Goal: Task Accomplishment & Management: Use online tool/utility

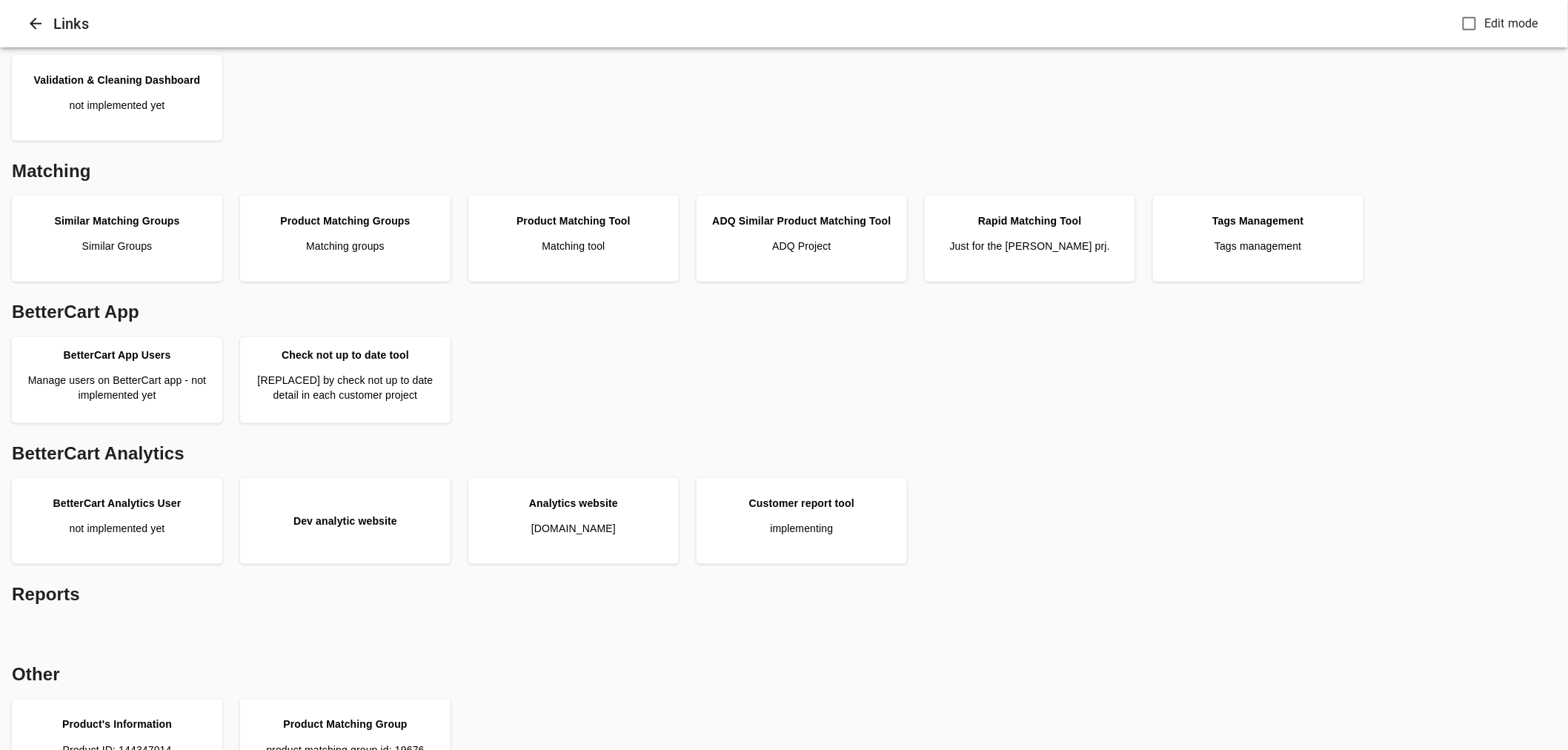
scroll to position [329, 0]
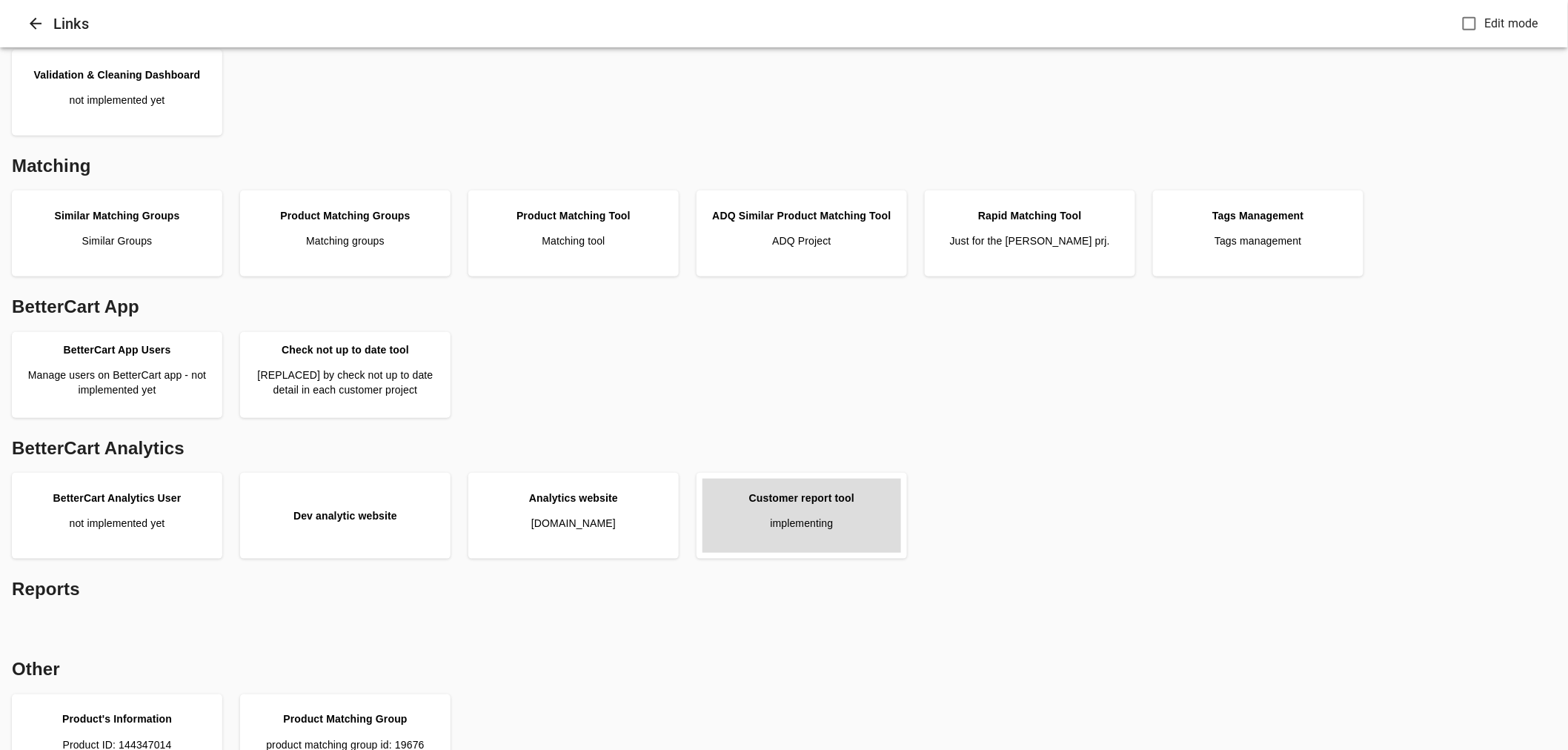
click at [806, 528] on p "implementing" at bounding box center [801, 523] width 63 height 15
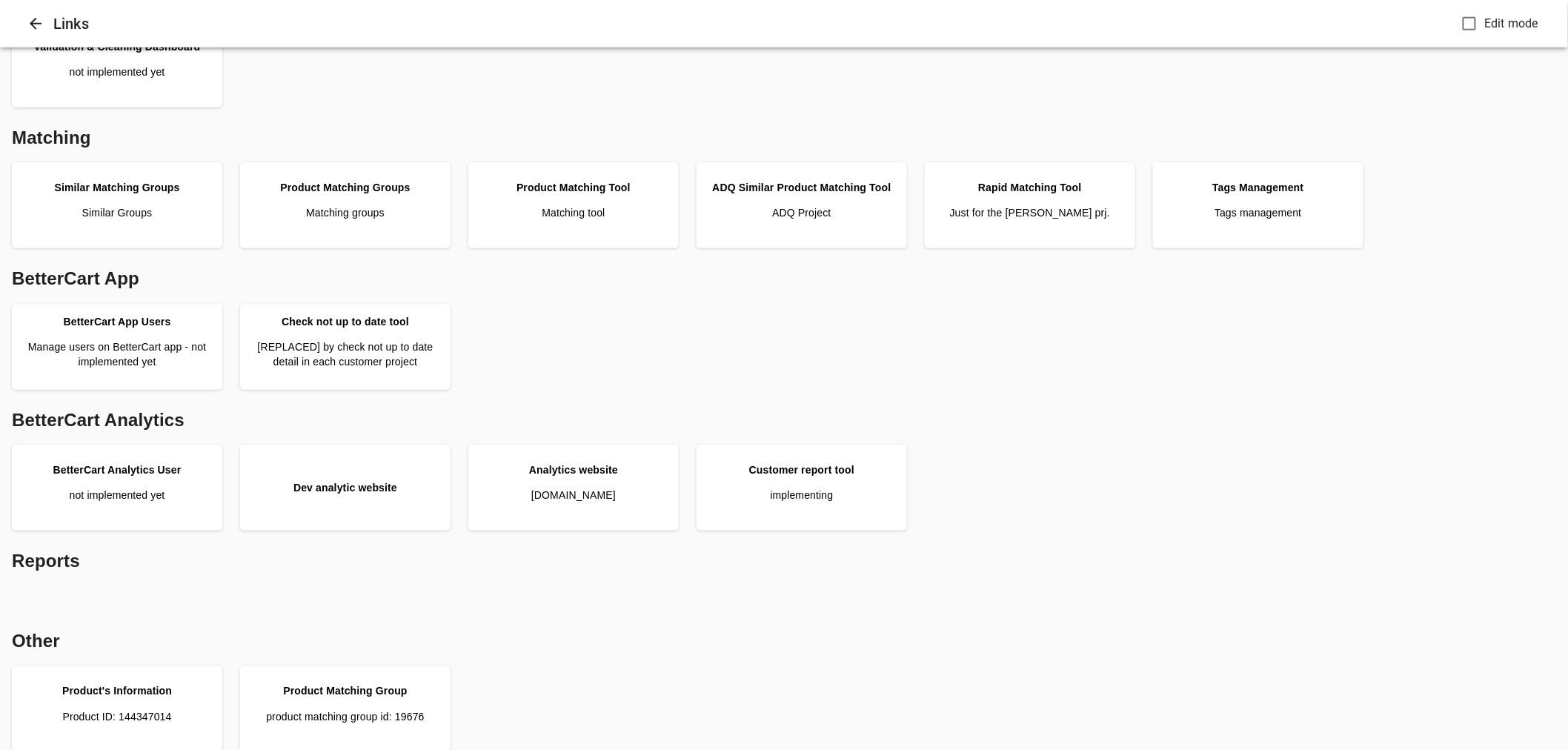
scroll to position [370, 0]
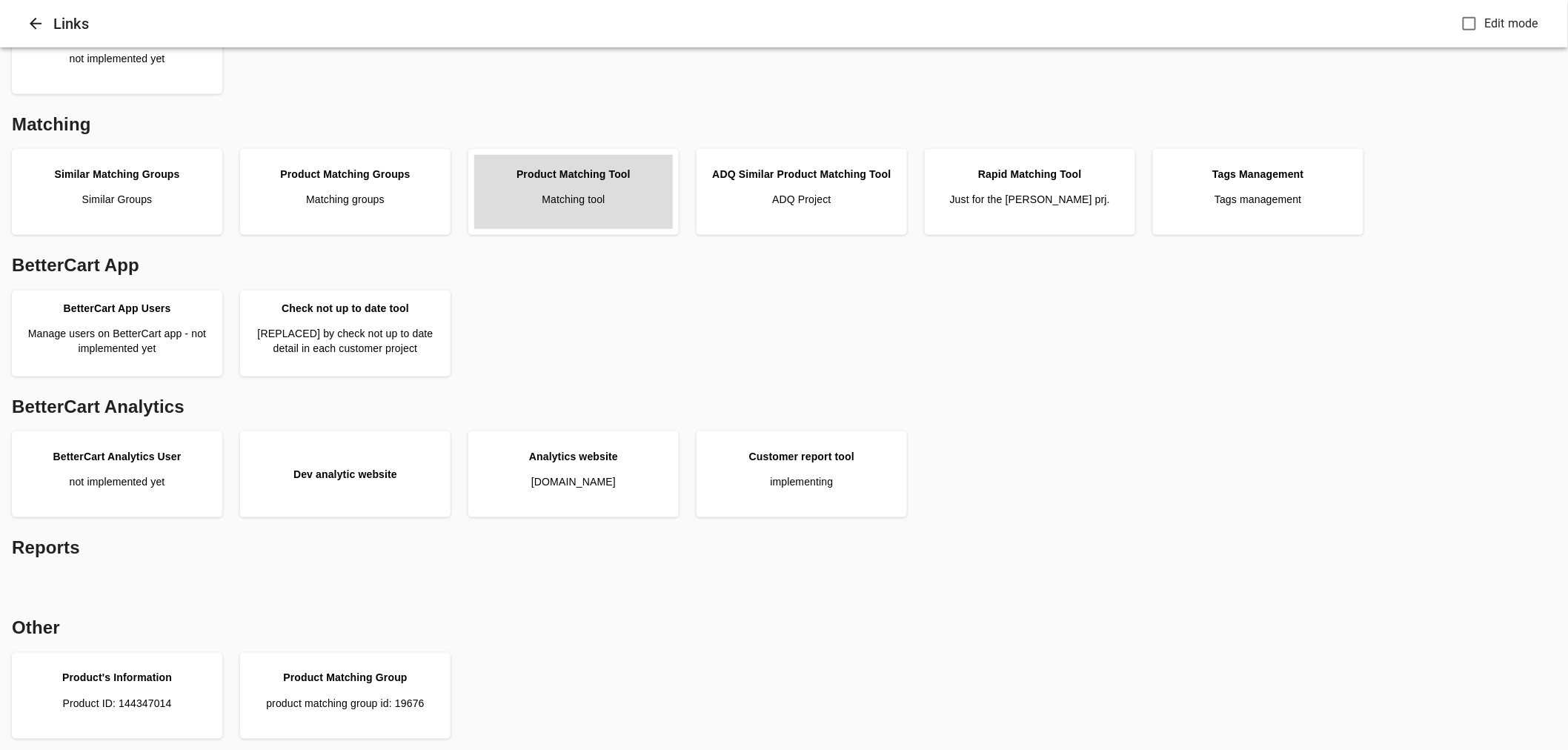
click at [605, 213] on link "Product Matching Tool Matching tool" at bounding box center [574, 191] width 199 height 74
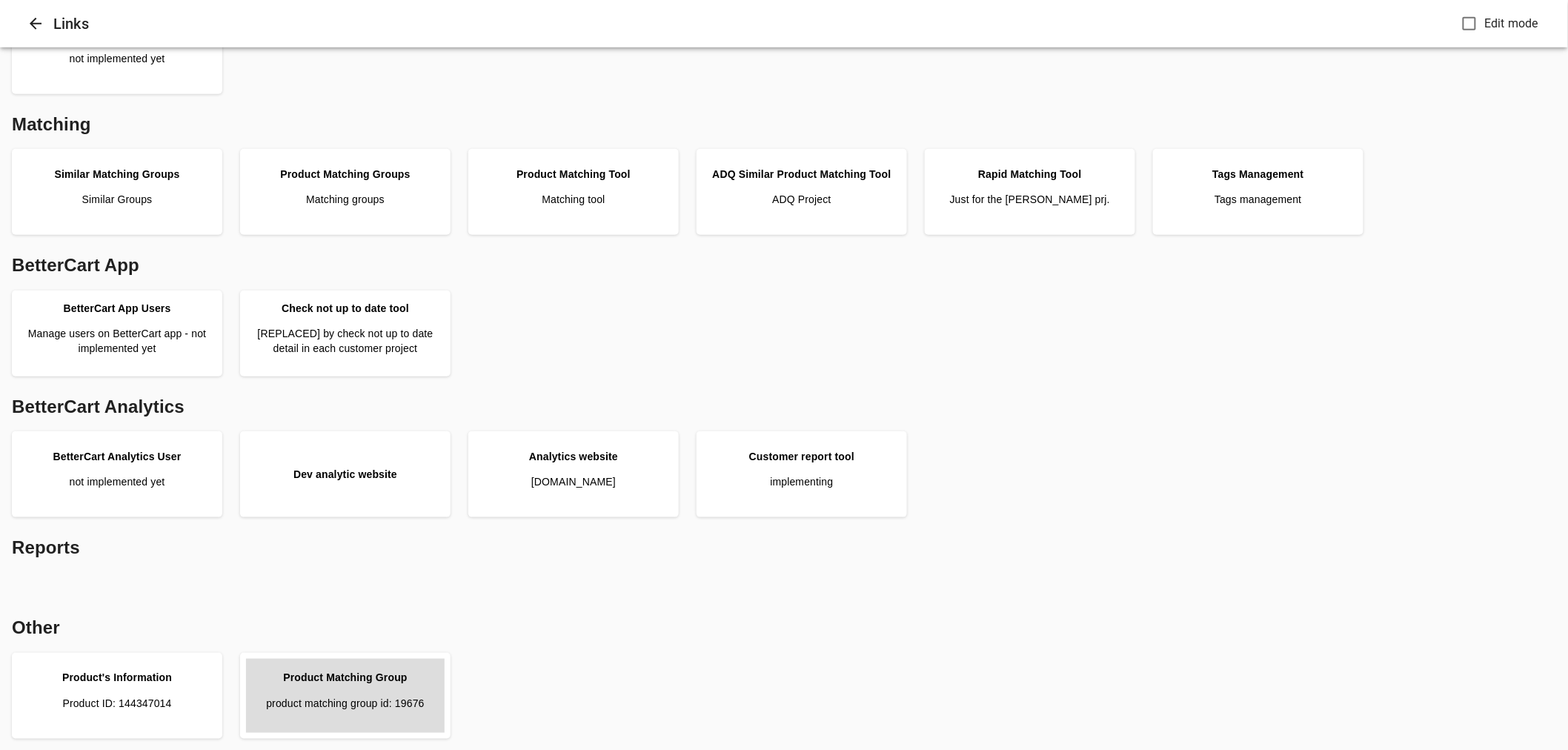
click at [369, 686] on link "Product Matching Group product matching group id: 19676" at bounding box center [346, 695] width 199 height 74
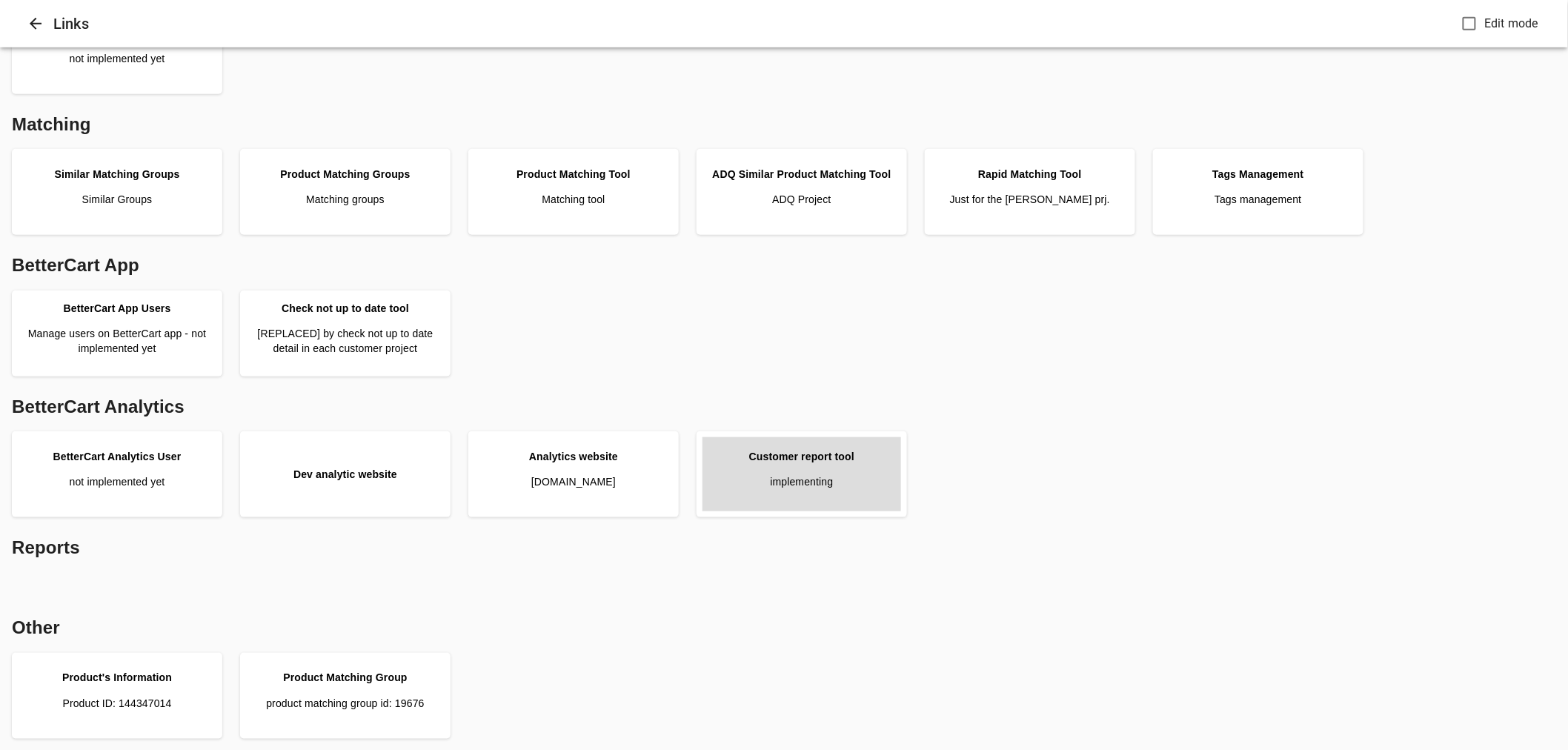
click at [862, 454] on link "Customer report tool implementing" at bounding box center [802, 474] width 199 height 74
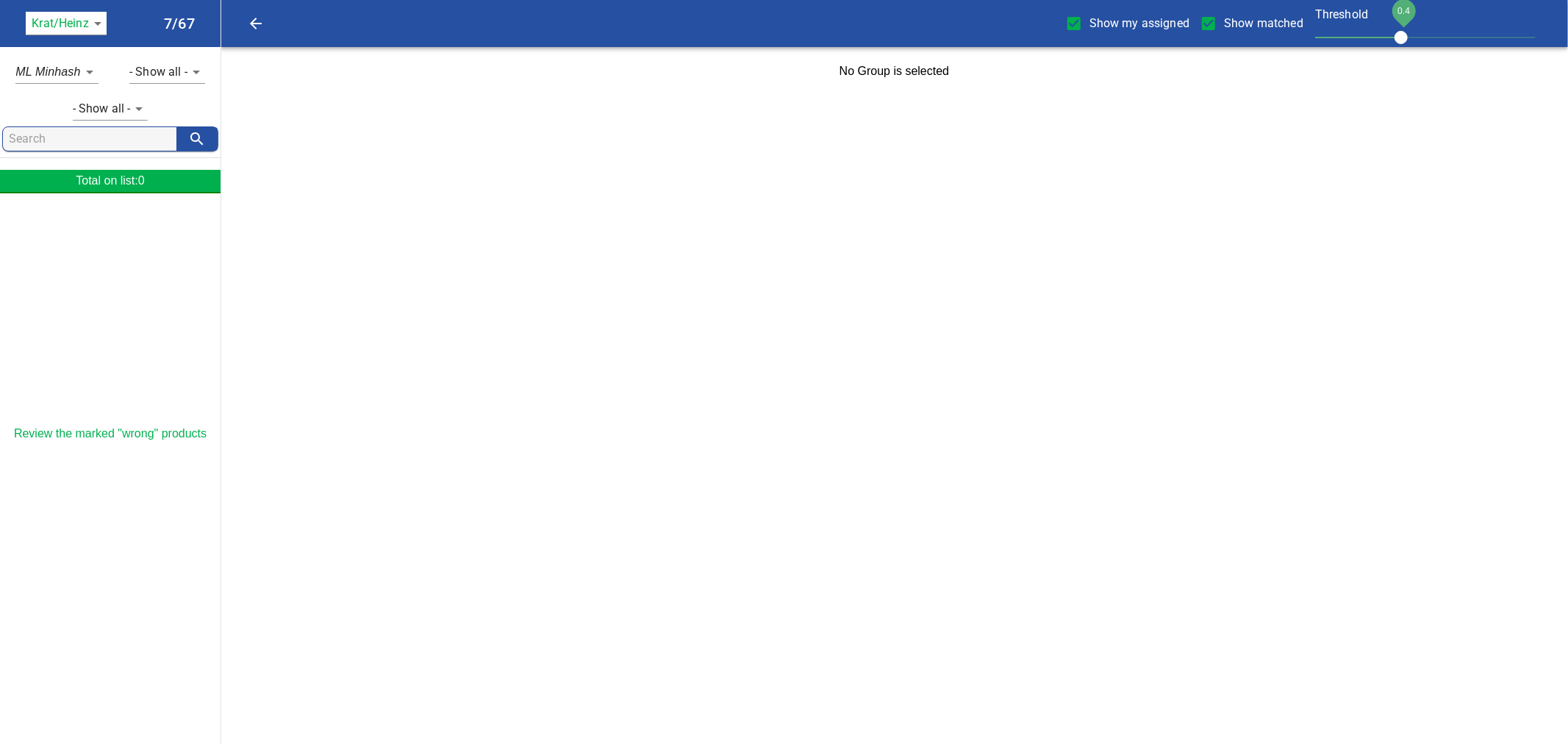
click at [1082, 18] on input "Show my assigned" at bounding box center [1074, 23] width 31 height 31
checkbox input "false"
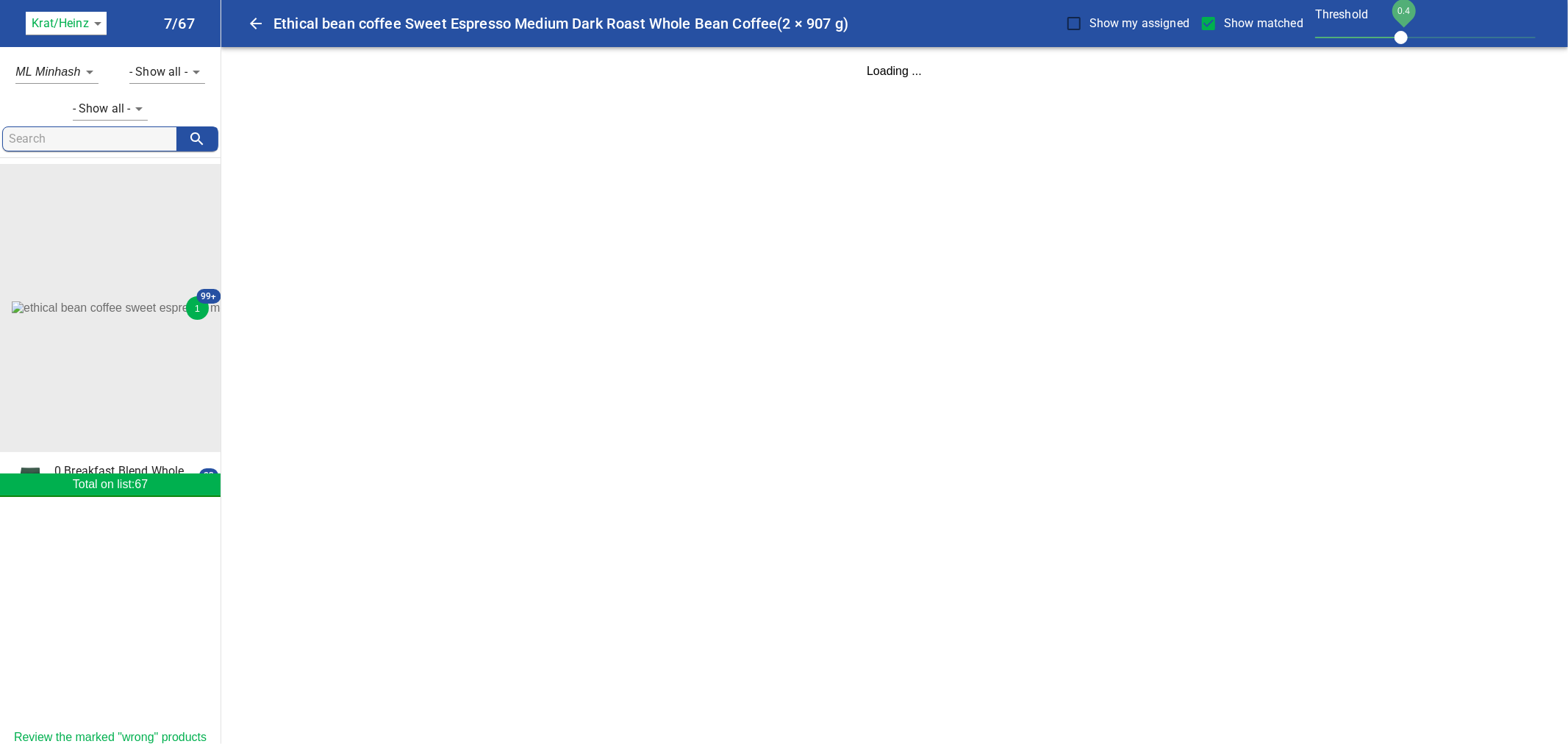
click at [1223, 27] on span "Show matched" at bounding box center [1263, 24] width 80 height 17
click at [1215, 27] on input "Show matched" at bounding box center [1208, 23] width 31 height 31
checkbox input "false"
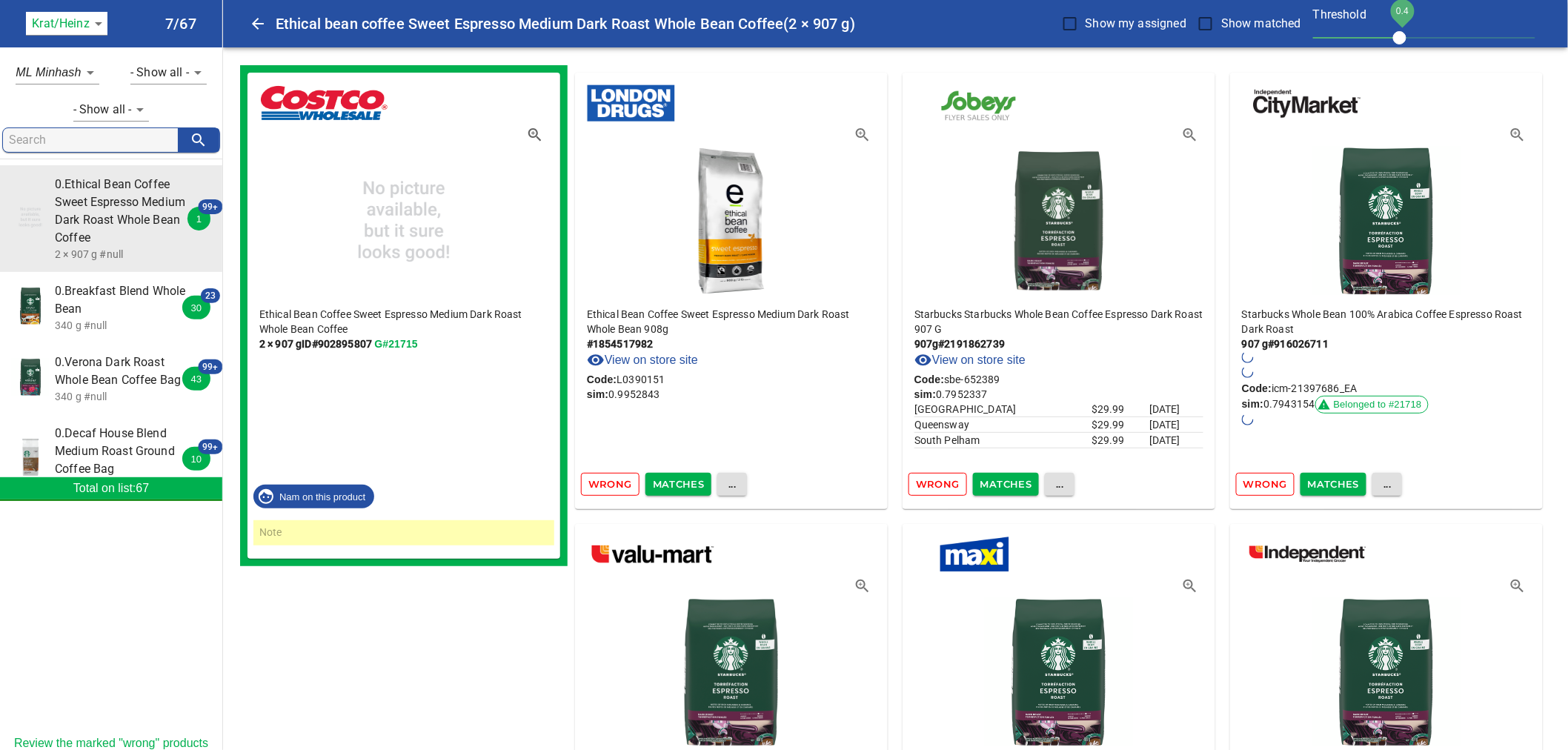
scroll to position [493, 0]
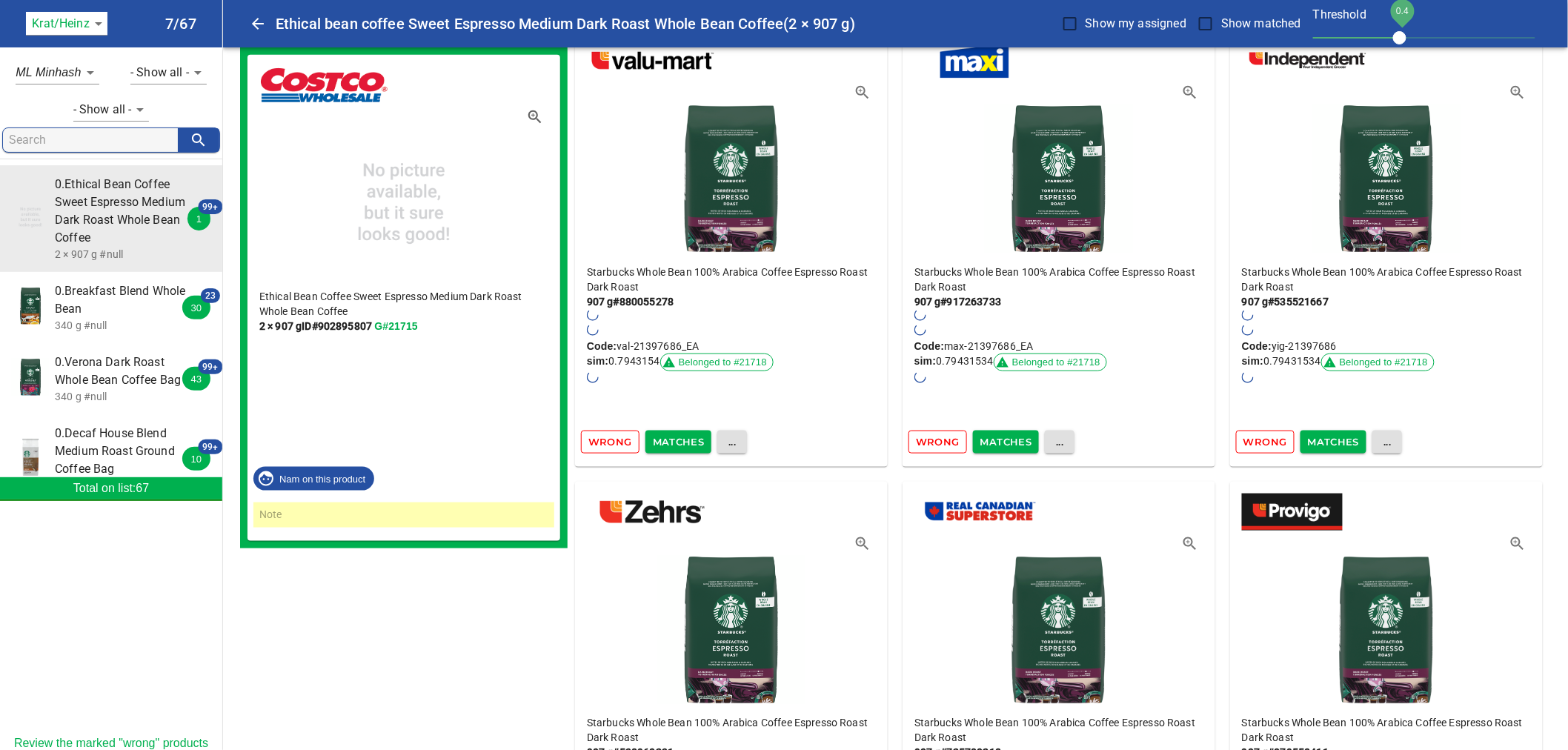
click at [132, 315] on span "0.Breakfast Blend Whole Bean" at bounding box center [121, 300] width 132 height 36
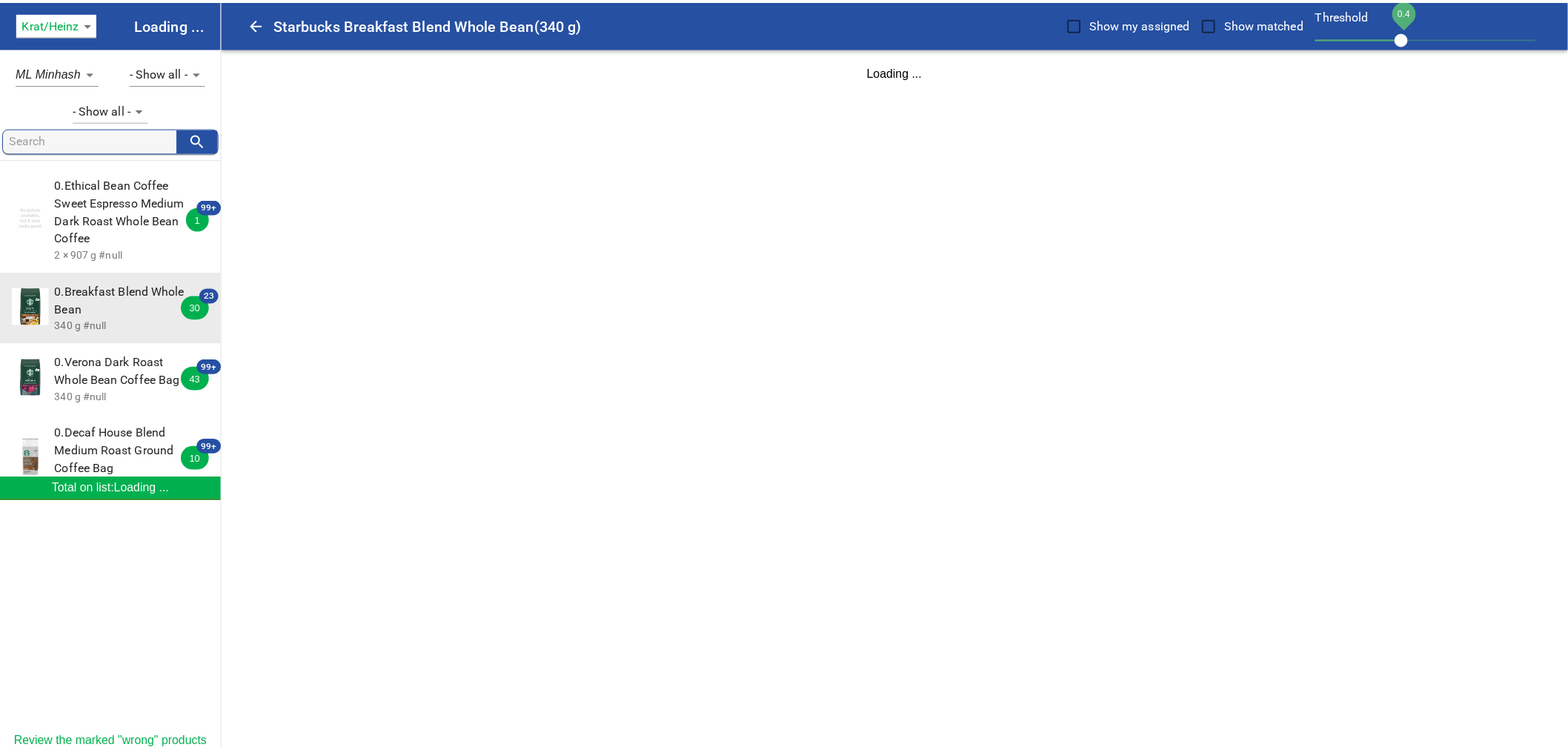
scroll to position [0, 0]
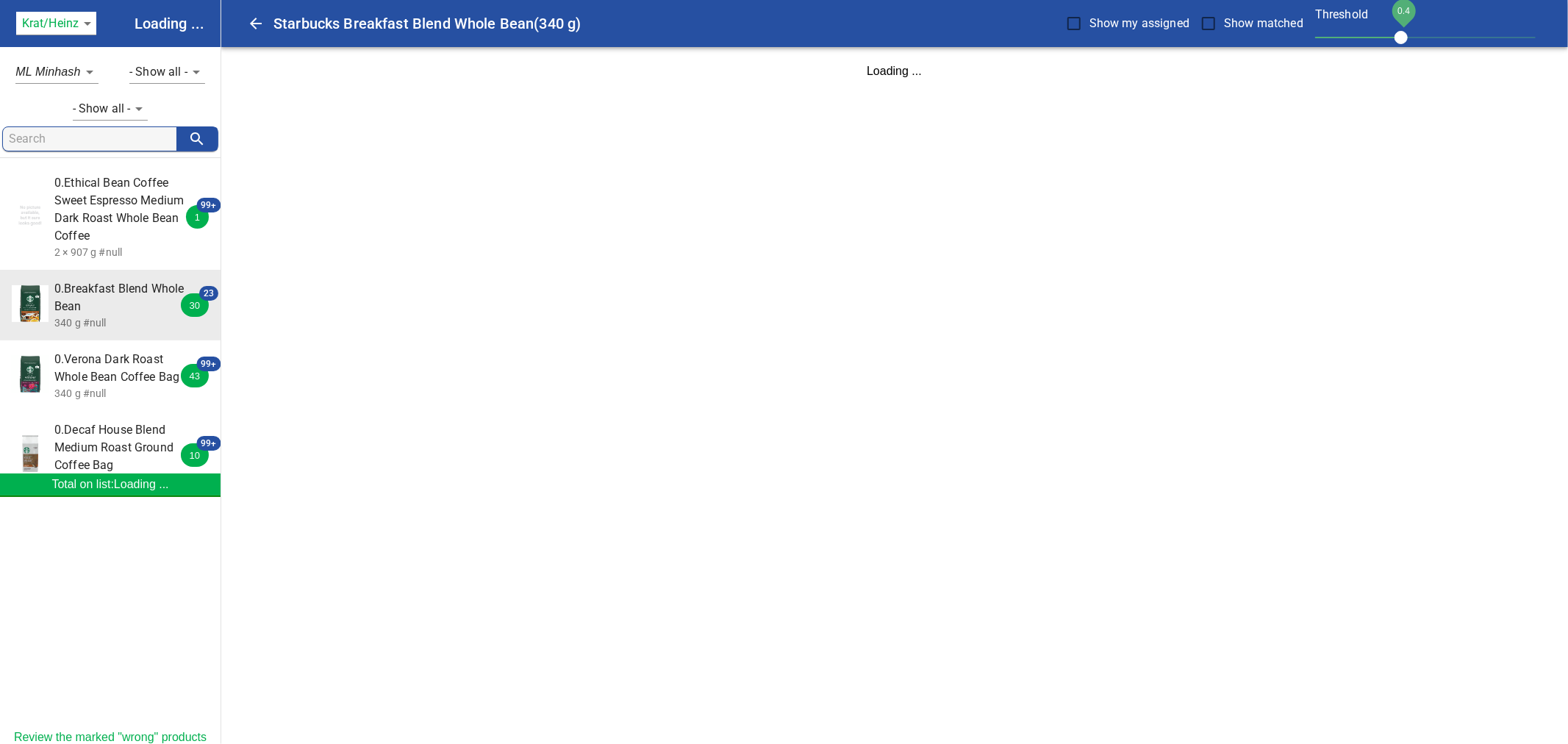
click at [134, 365] on span "0.Verona Dark Roast Whole Bean Coffee Bag" at bounding box center [120, 368] width 131 height 35
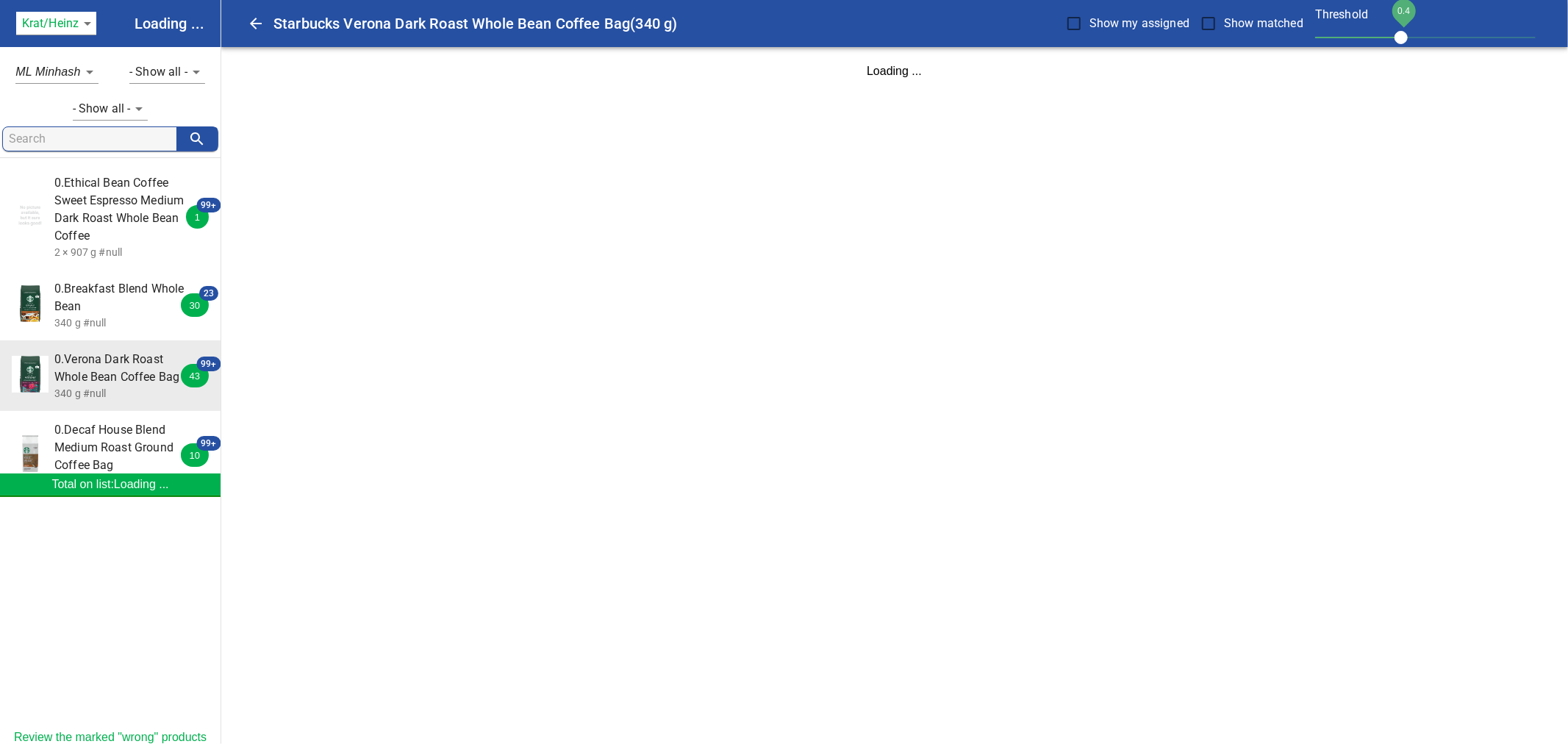
click at [128, 444] on span "0.Decaf House Blend Medium Roast Ground Coffee Bag" at bounding box center [120, 447] width 131 height 53
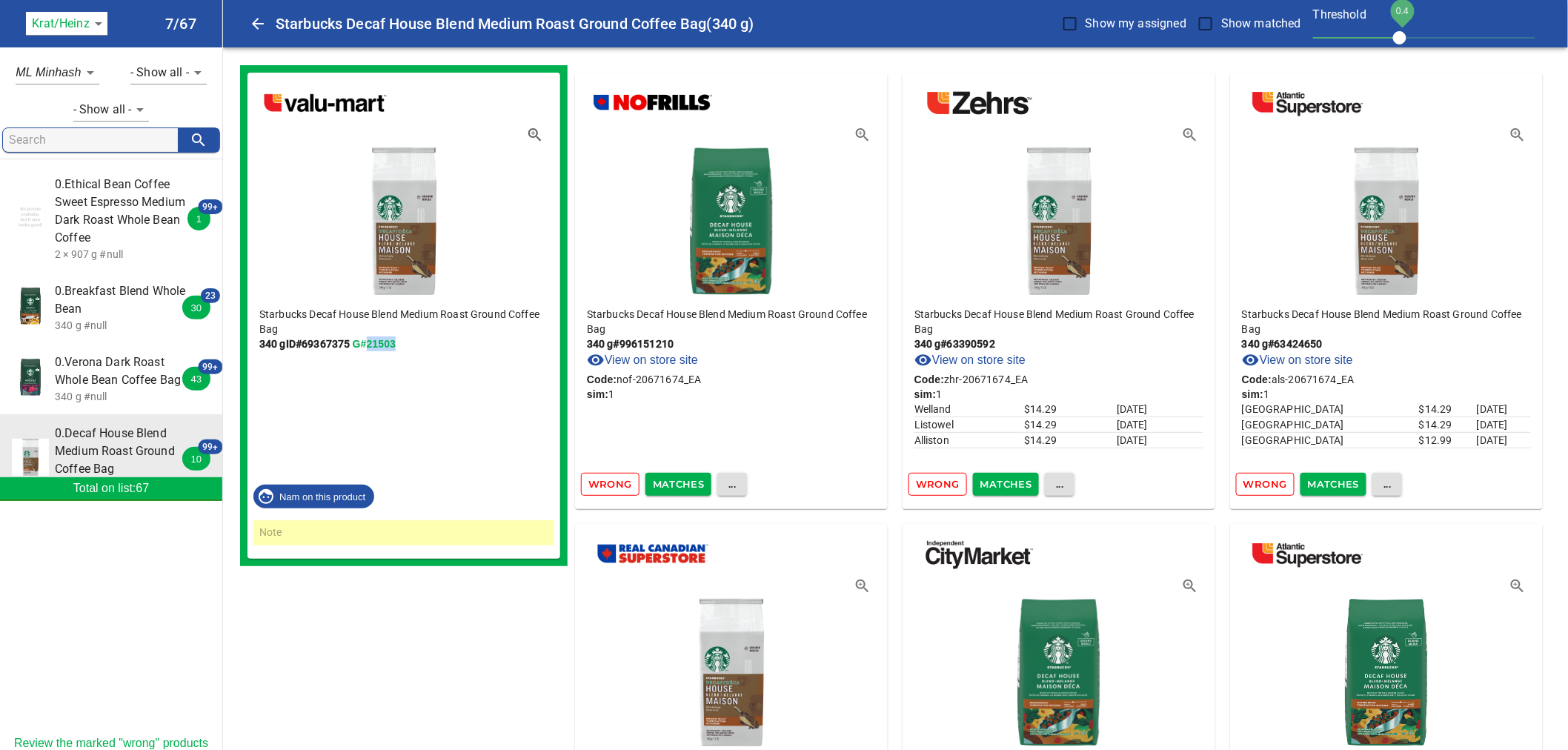
drag, startPoint x: 402, startPoint y: 343, endPoint x: 371, endPoint y: 342, distance: 31.0
click at [371, 342] on p "340 g ID# 69367375 G#21503" at bounding box center [404, 343] width 289 height 15
copy link "21503"
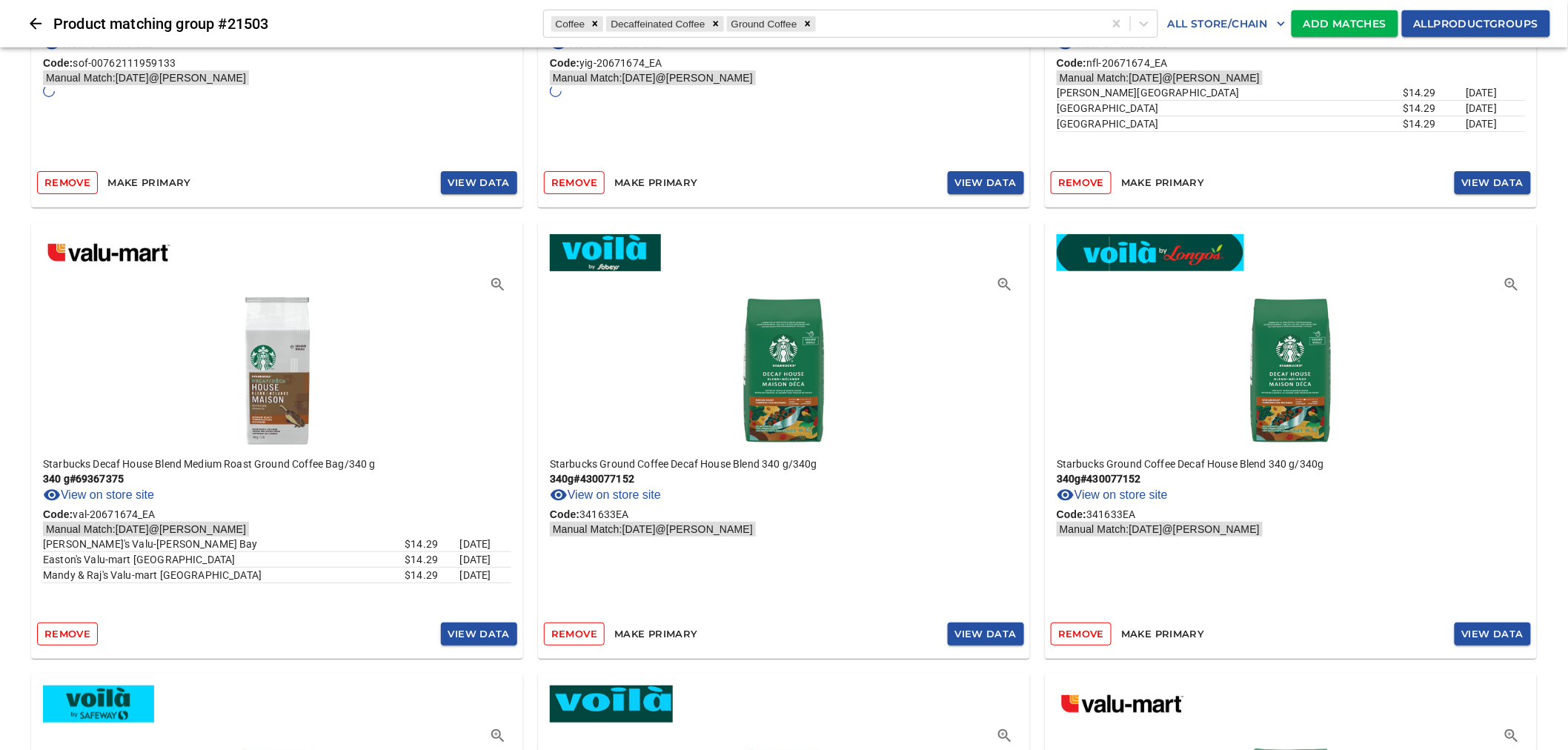
scroll to position [329, 0]
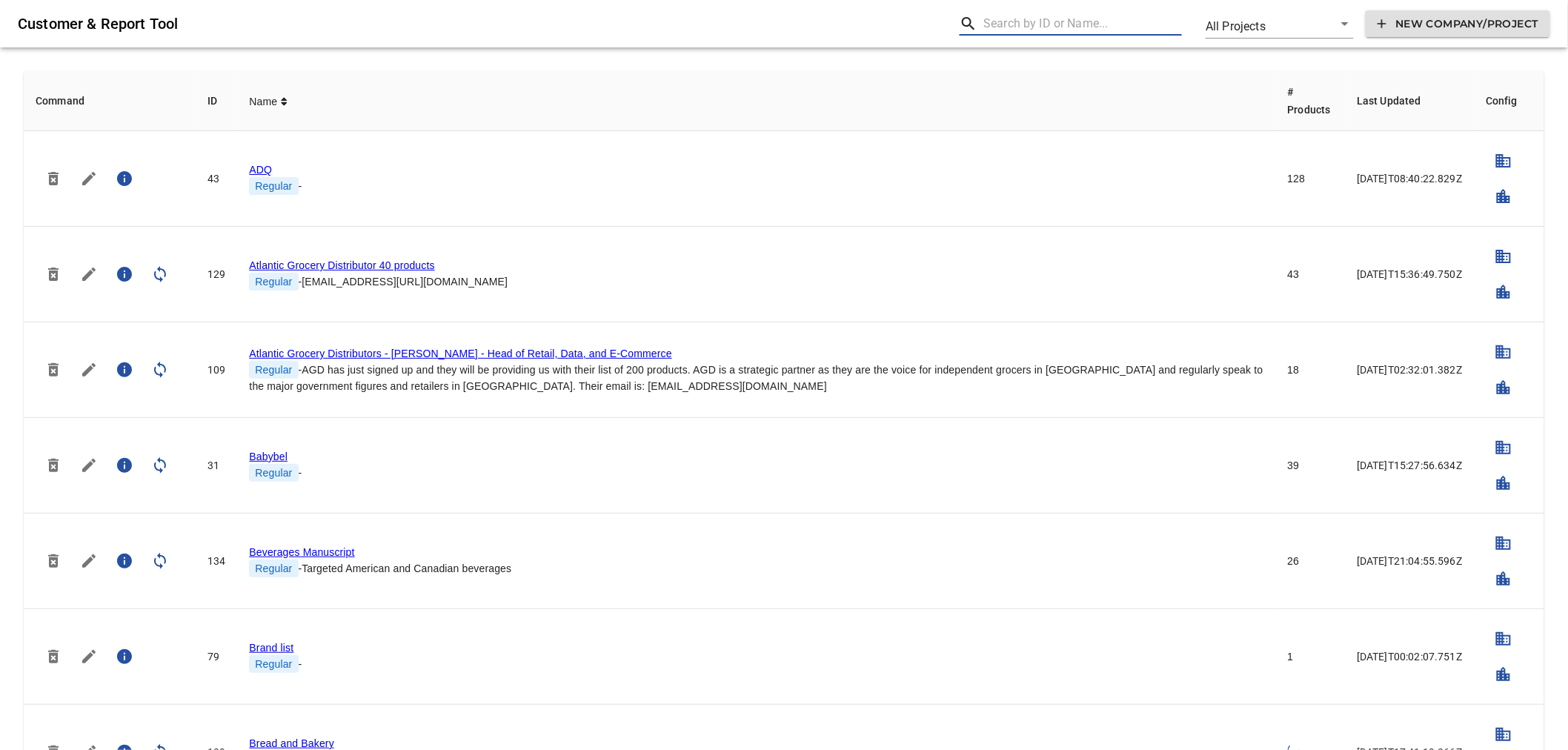
click at [1078, 25] on input "text" at bounding box center [1082, 24] width 199 height 24
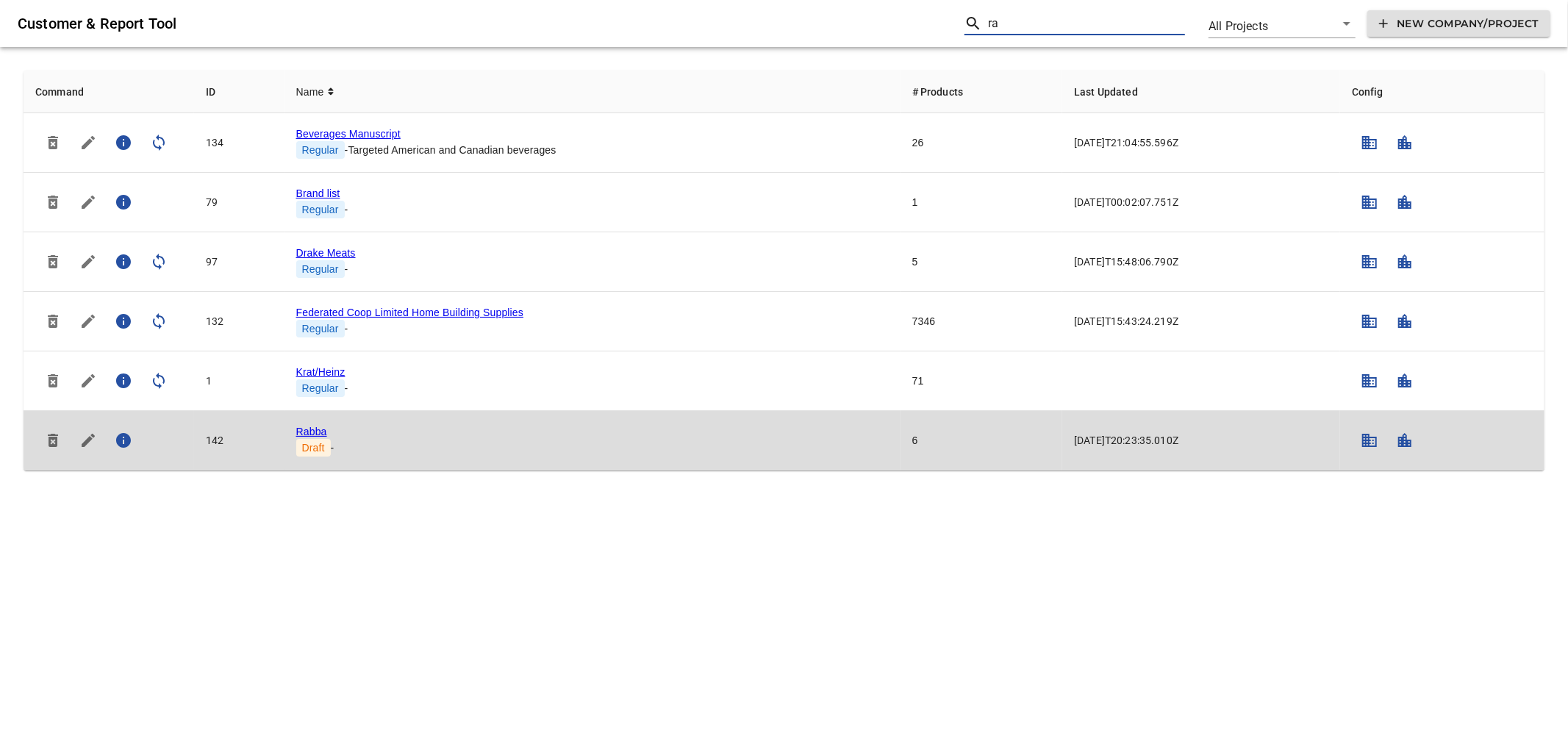
type input "ra"
click at [318, 430] on link "Rabba" at bounding box center [311, 431] width 31 height 12
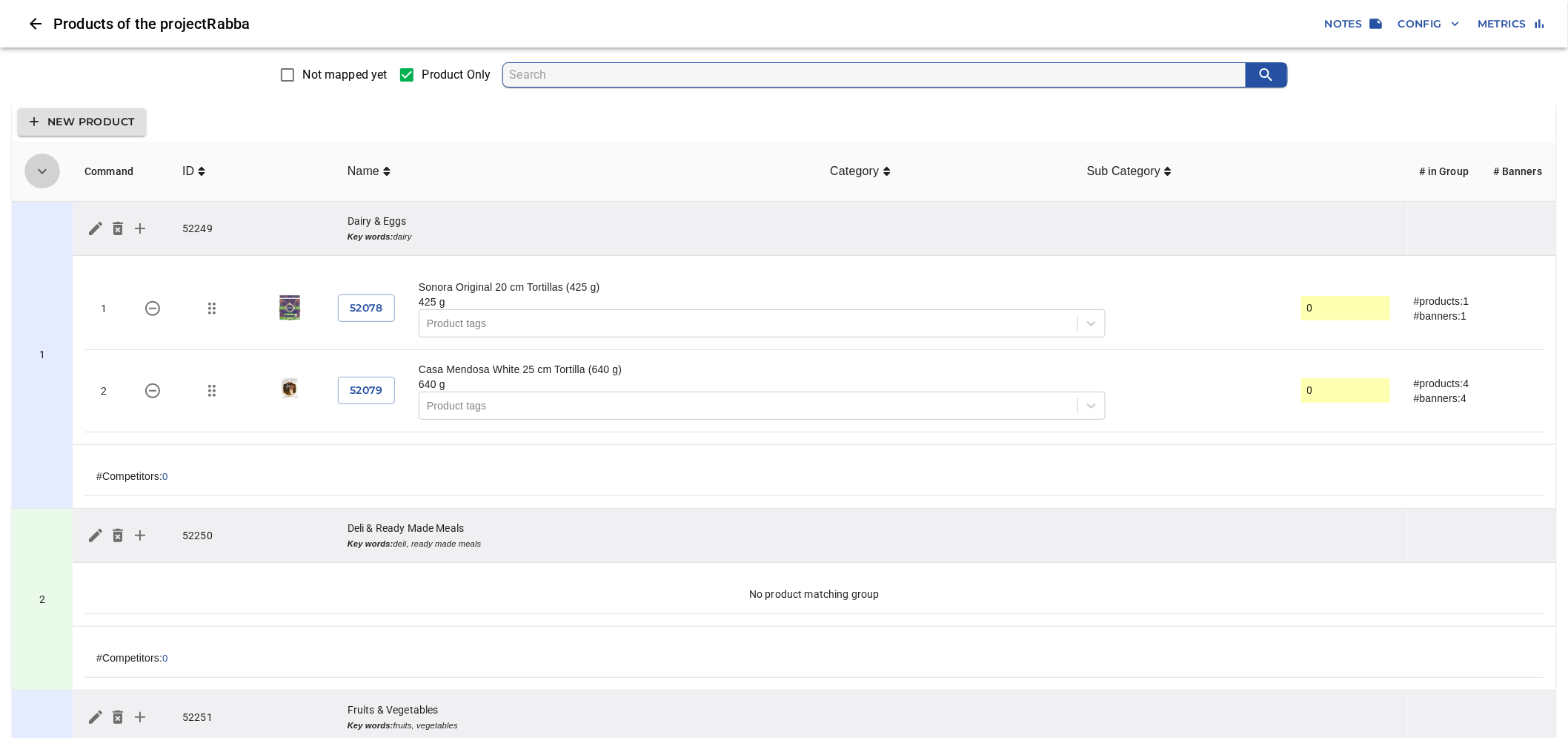
click at [36, 178] on icon "simple table" at bounding box center [42, 171] width 17 height 17
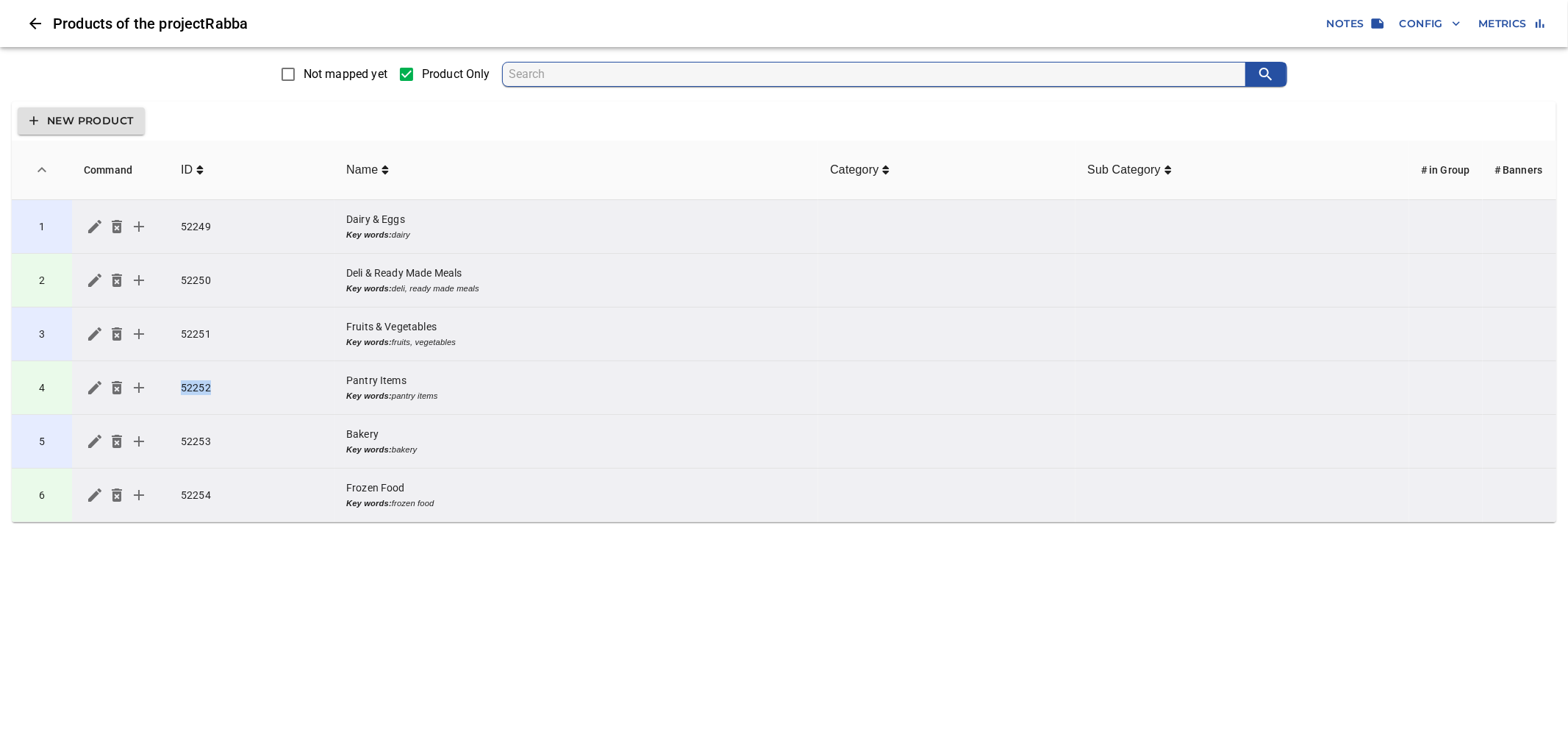
drag, startPoint x: 223, startPoint y: 388, endPoint x: 180, endPoint y: 387, distance: 43.0
click at [180, 387] on td "52252" at bounding box center [251, 388] width 166 height 54
copy td "52252"
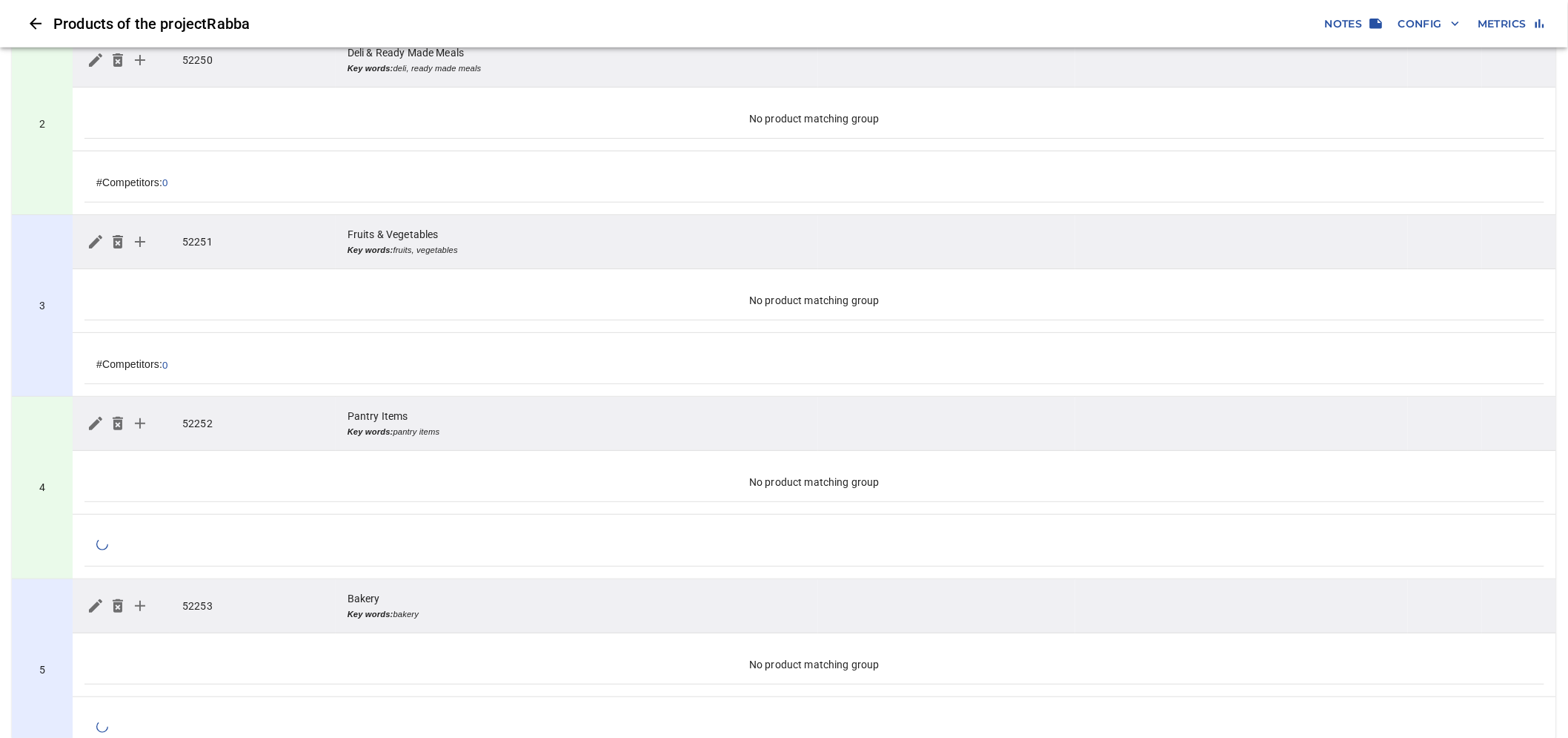
scroll to position [494, 0]
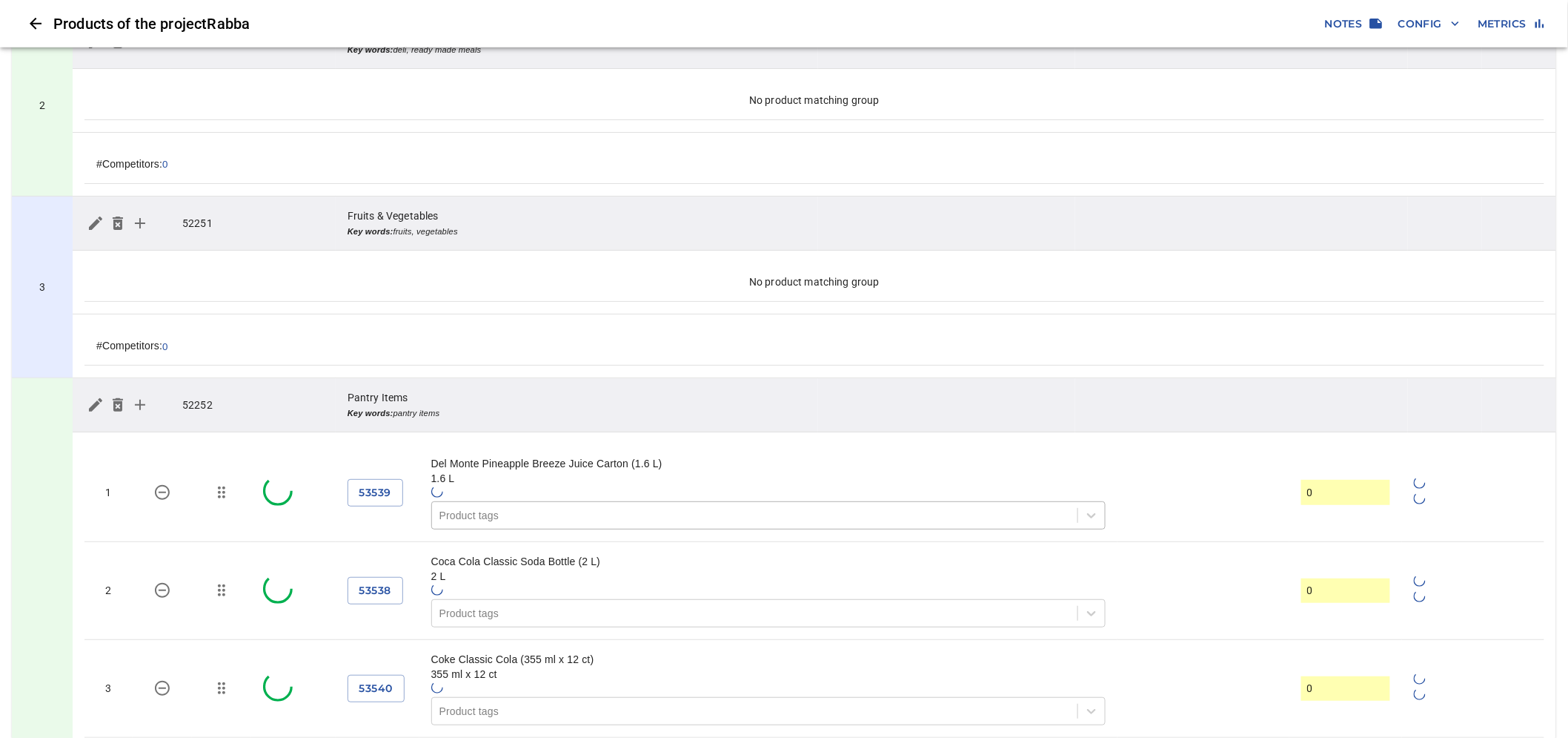
click at [378, 492] on span "53539" at bounding box center [375, 492] width 32 height 18
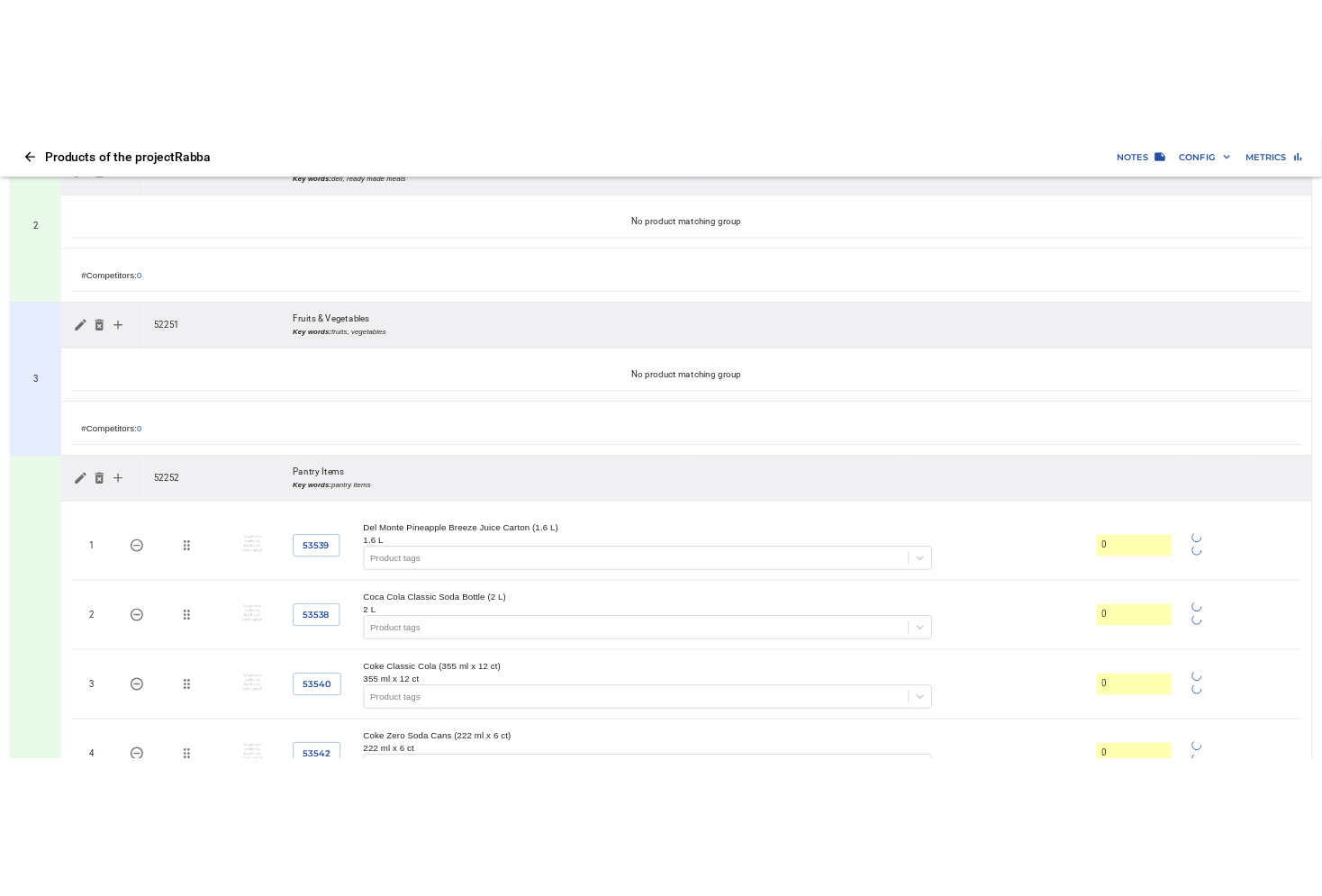
scroll to position [11552, 0]
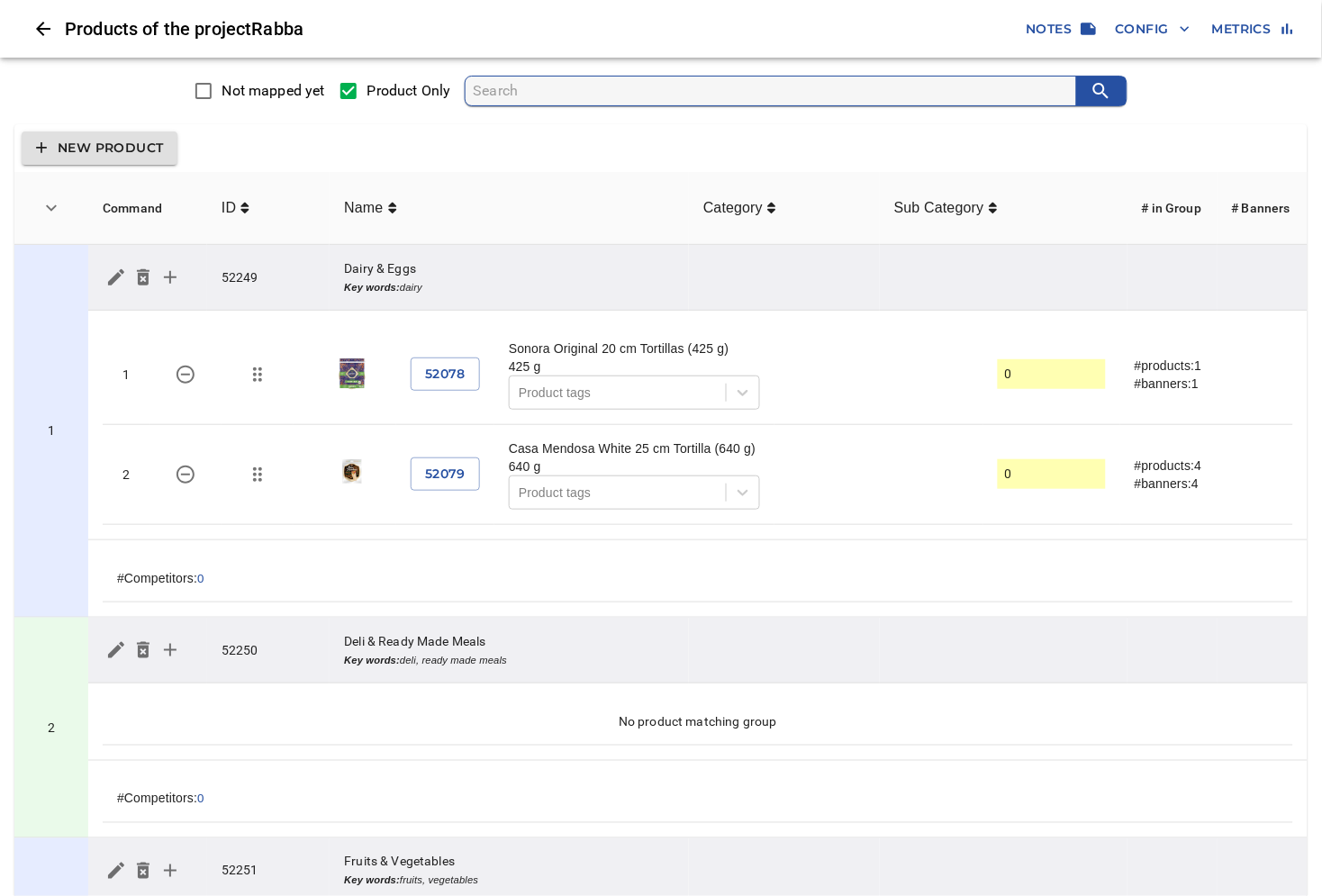
click at [51, 23] on icon "Close" at bounding box center [43, 29] width 21 height 21
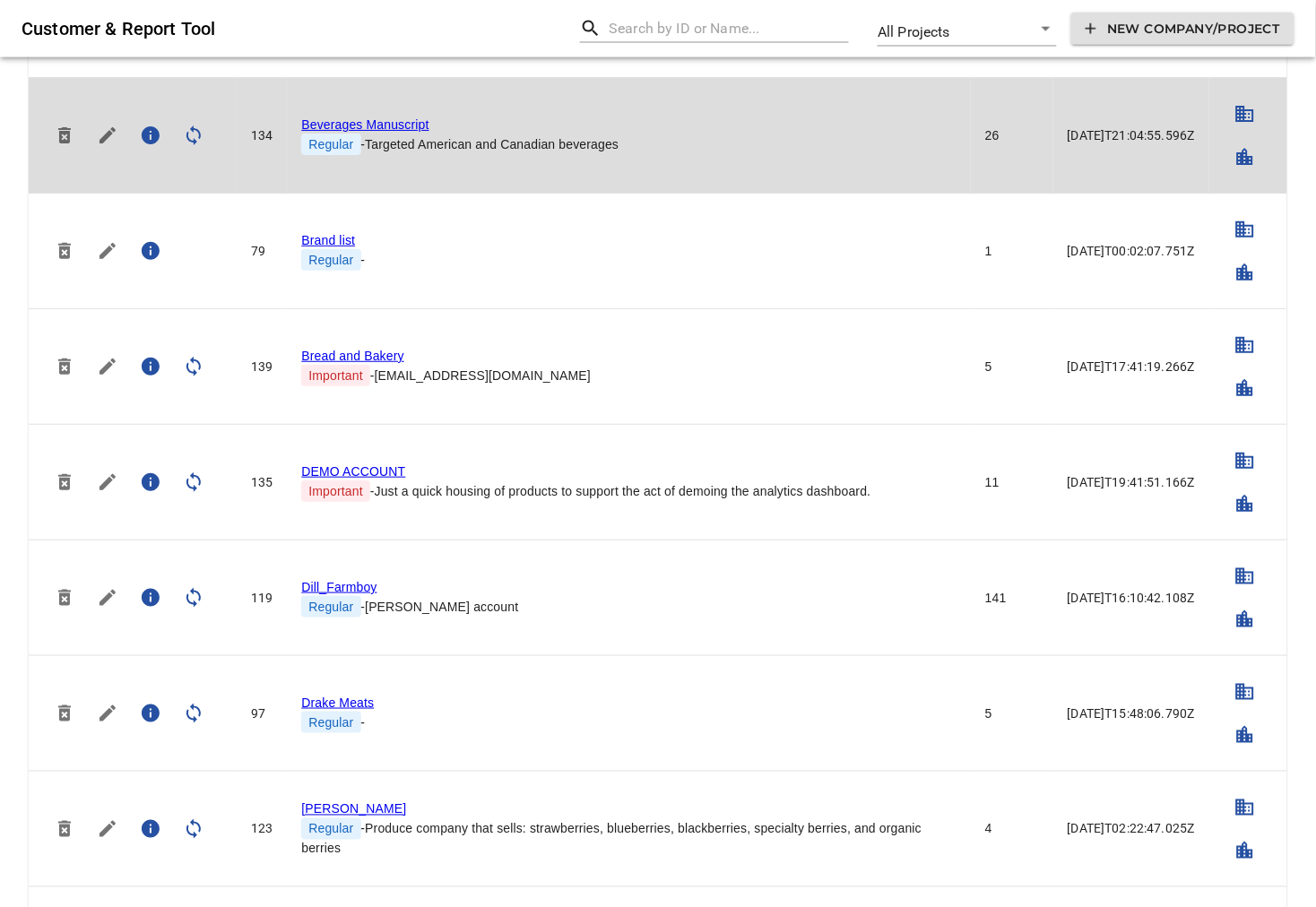
scroll to position [497, 0]
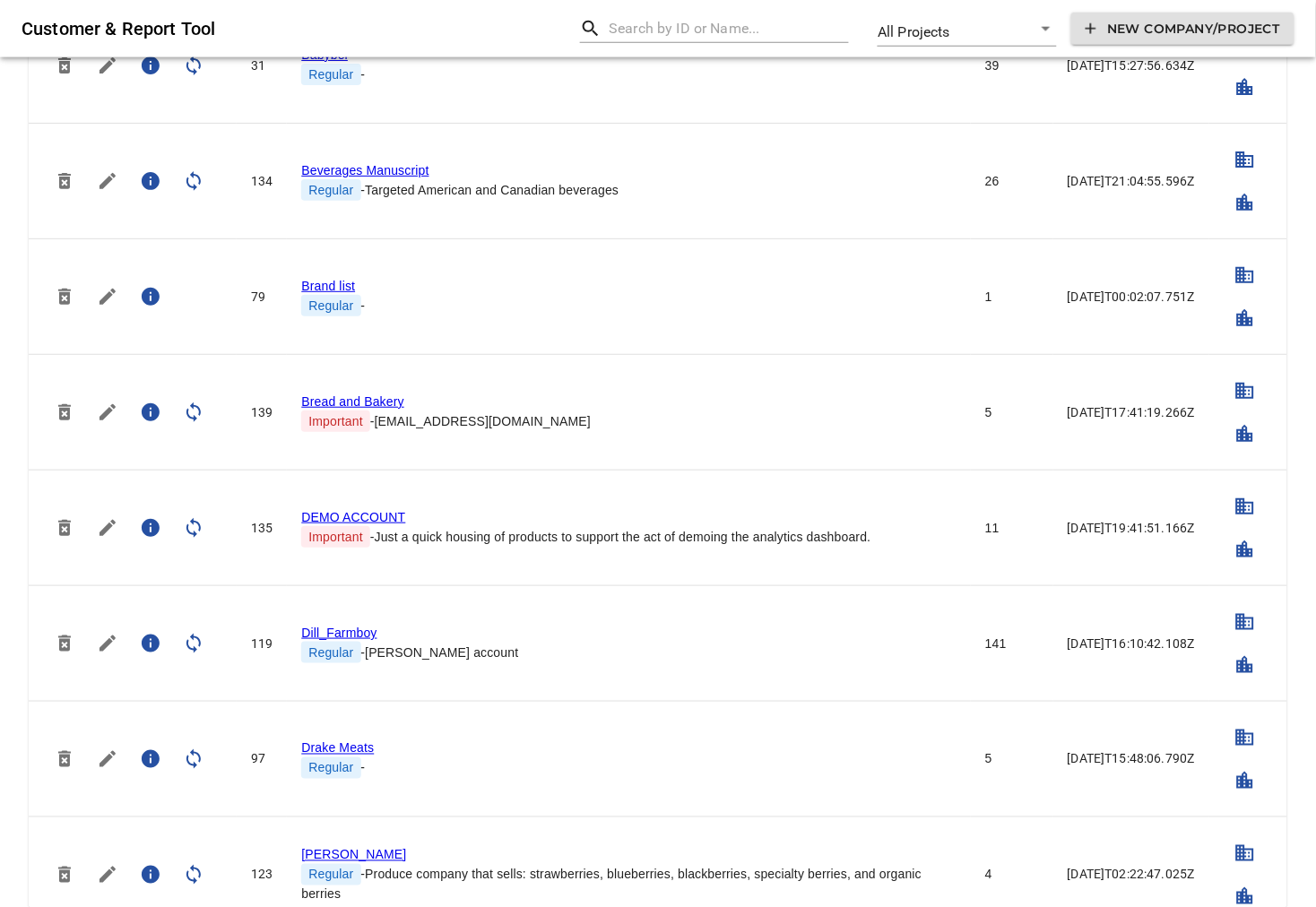
click at [736, 25] on input "text" at bounding box center [729, 29] width 240 height 29
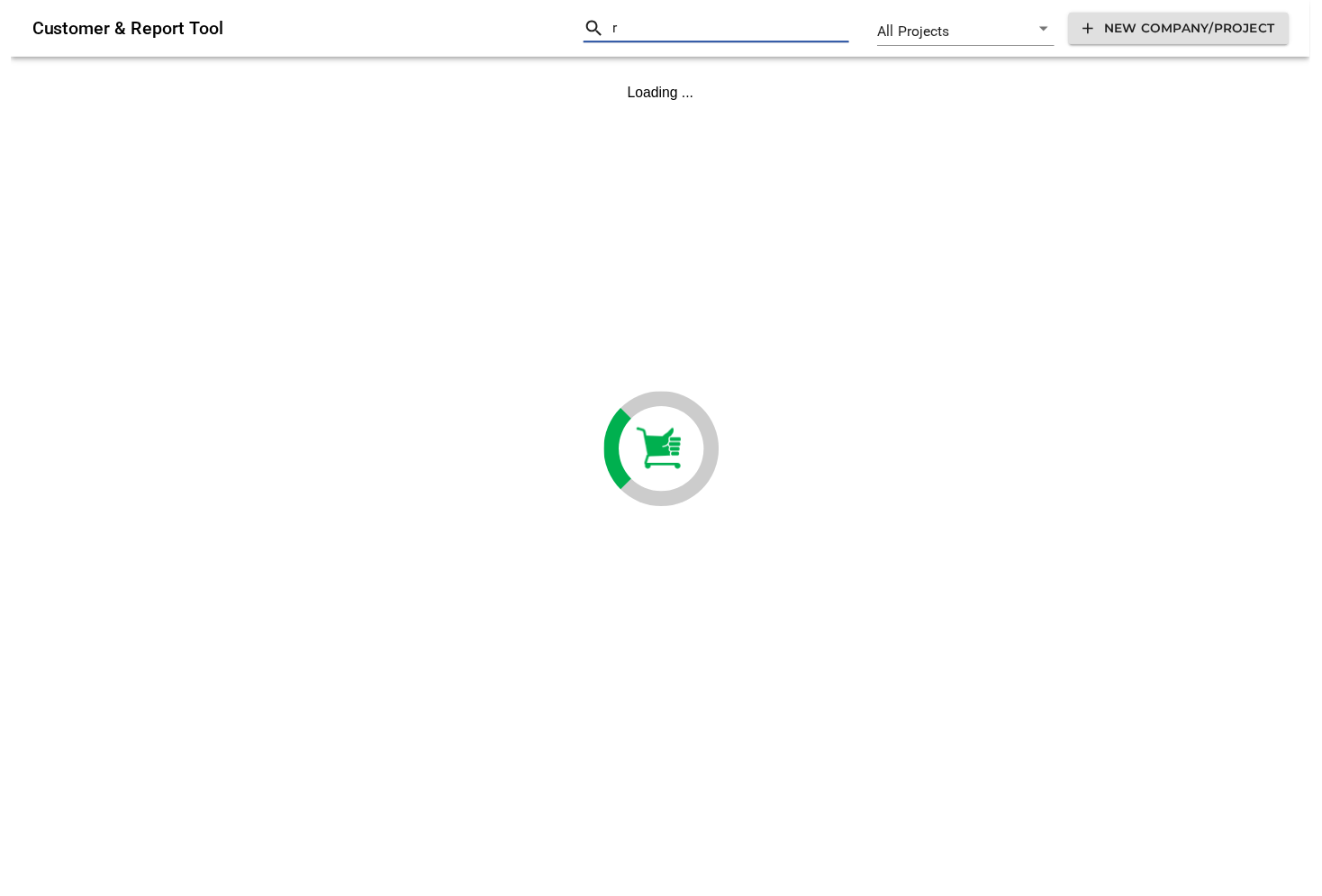
scroll to position [0, 0]
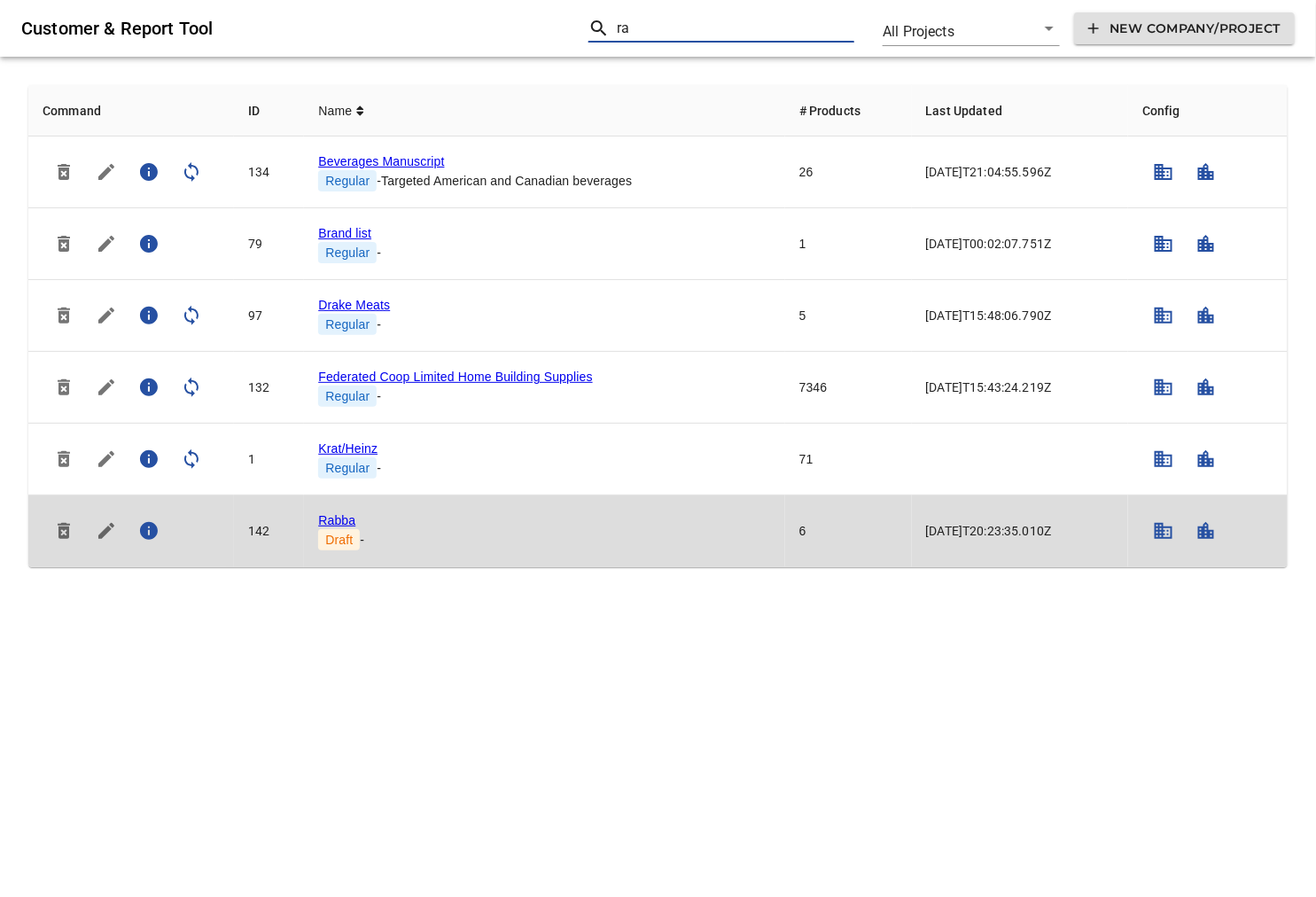
type input "ra"
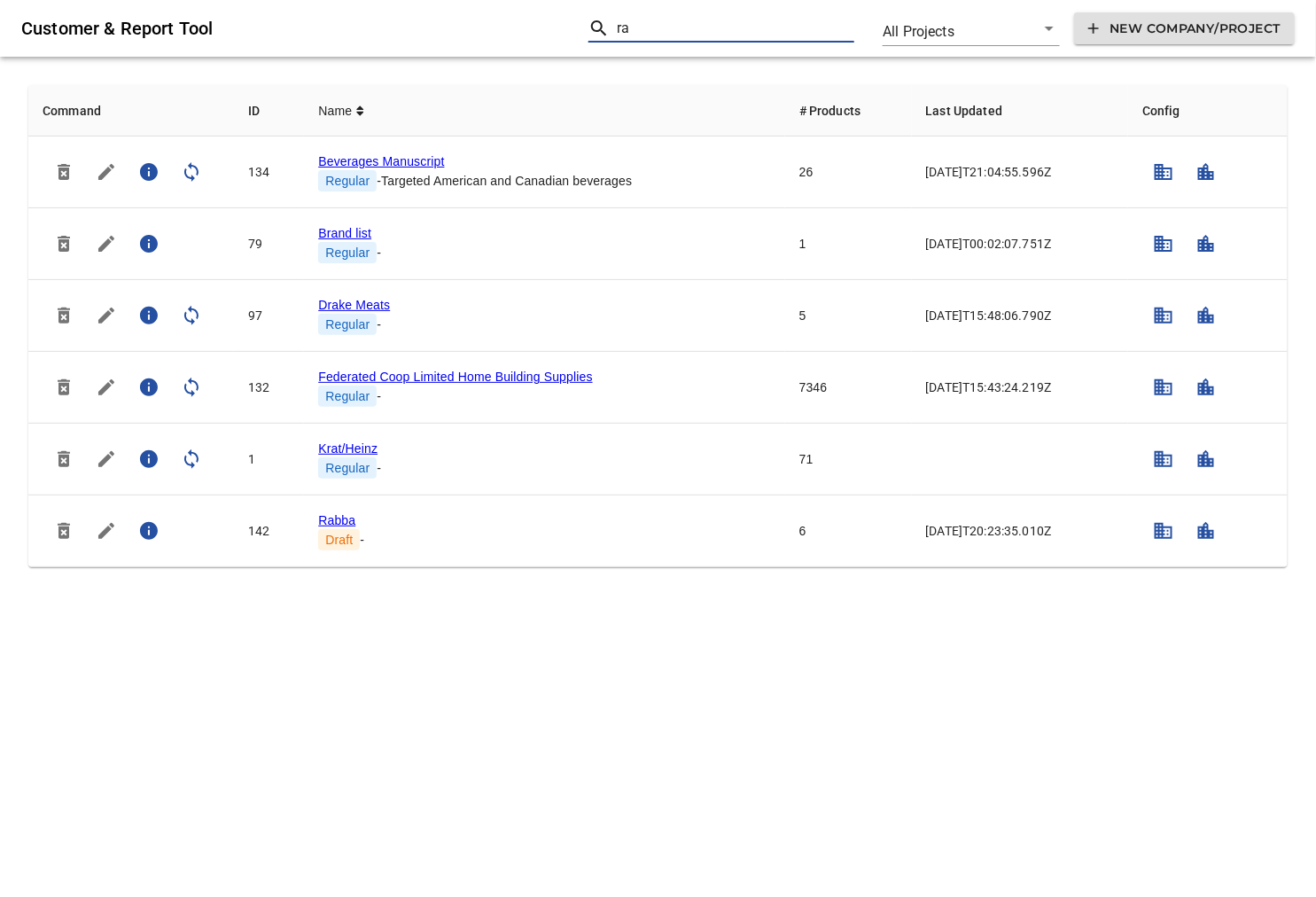
click at [341, 516] on link "Rabba" at bounding box center [336, 520] width 37 height 14
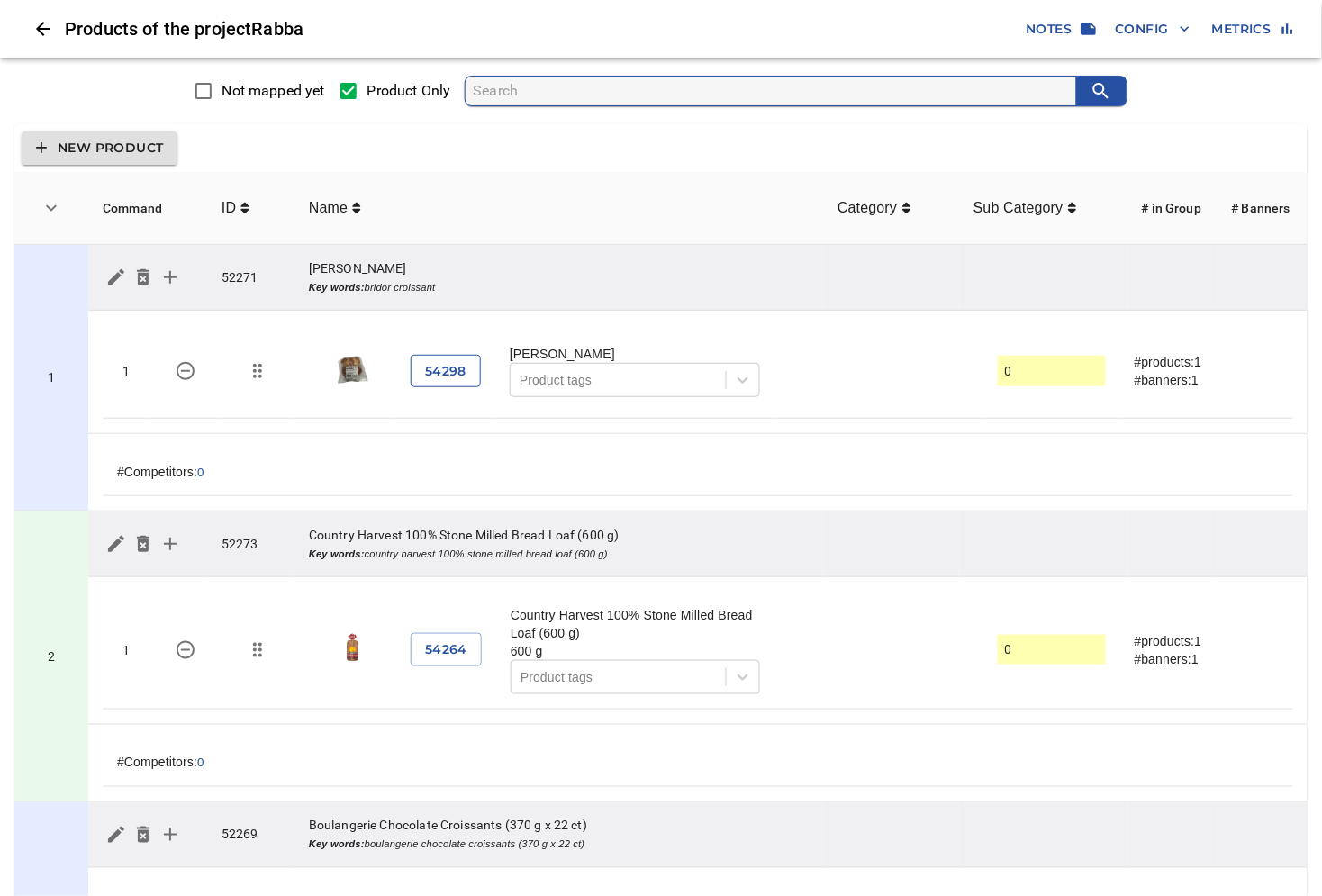
click at [457, 367] on span "54298" at bounding box center [445, 371] width 42 height 22
click at [48, 217] on icon "simple table" at bounding box center [51, 208] width 21 height 21
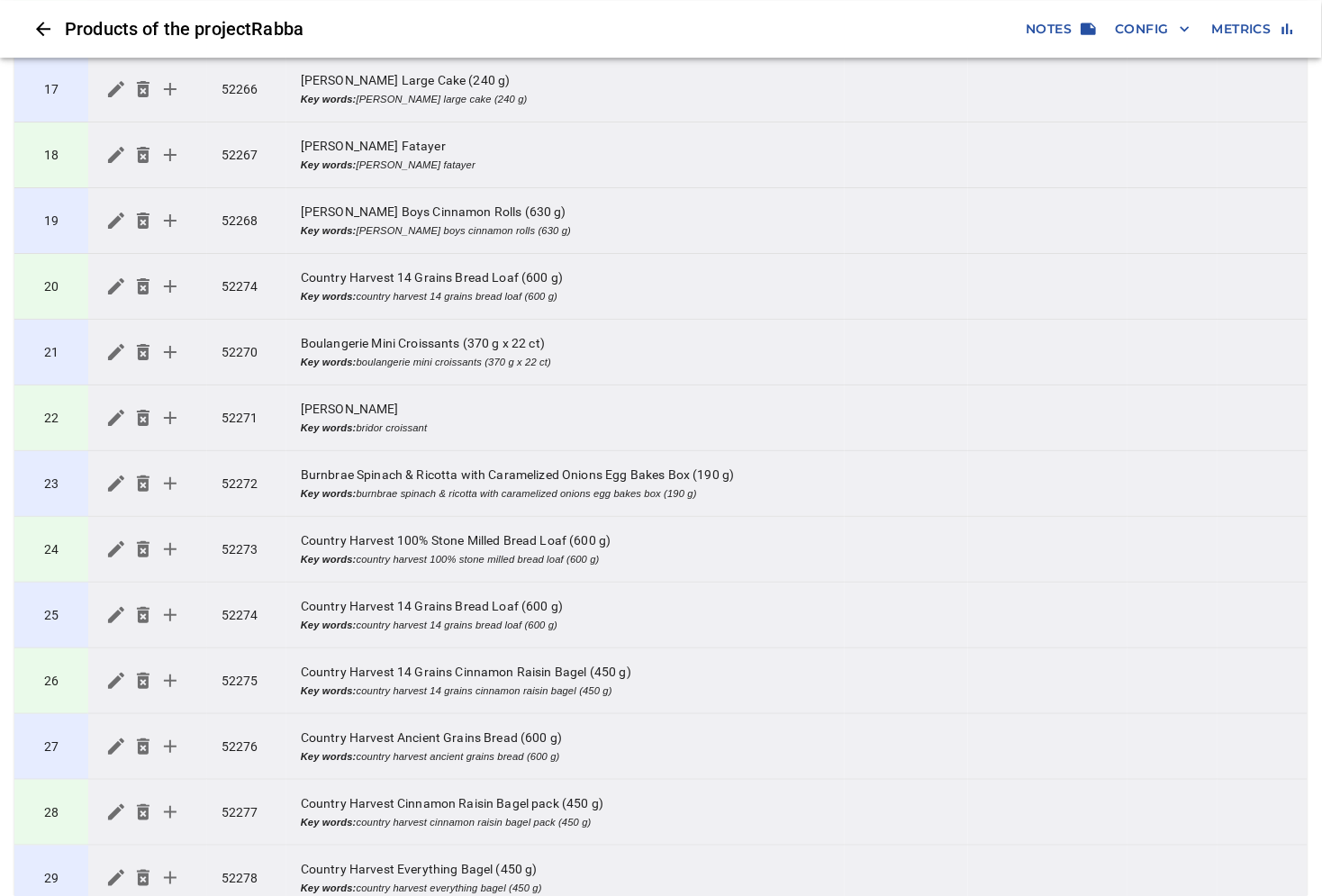
scroll to position [1248, 0]
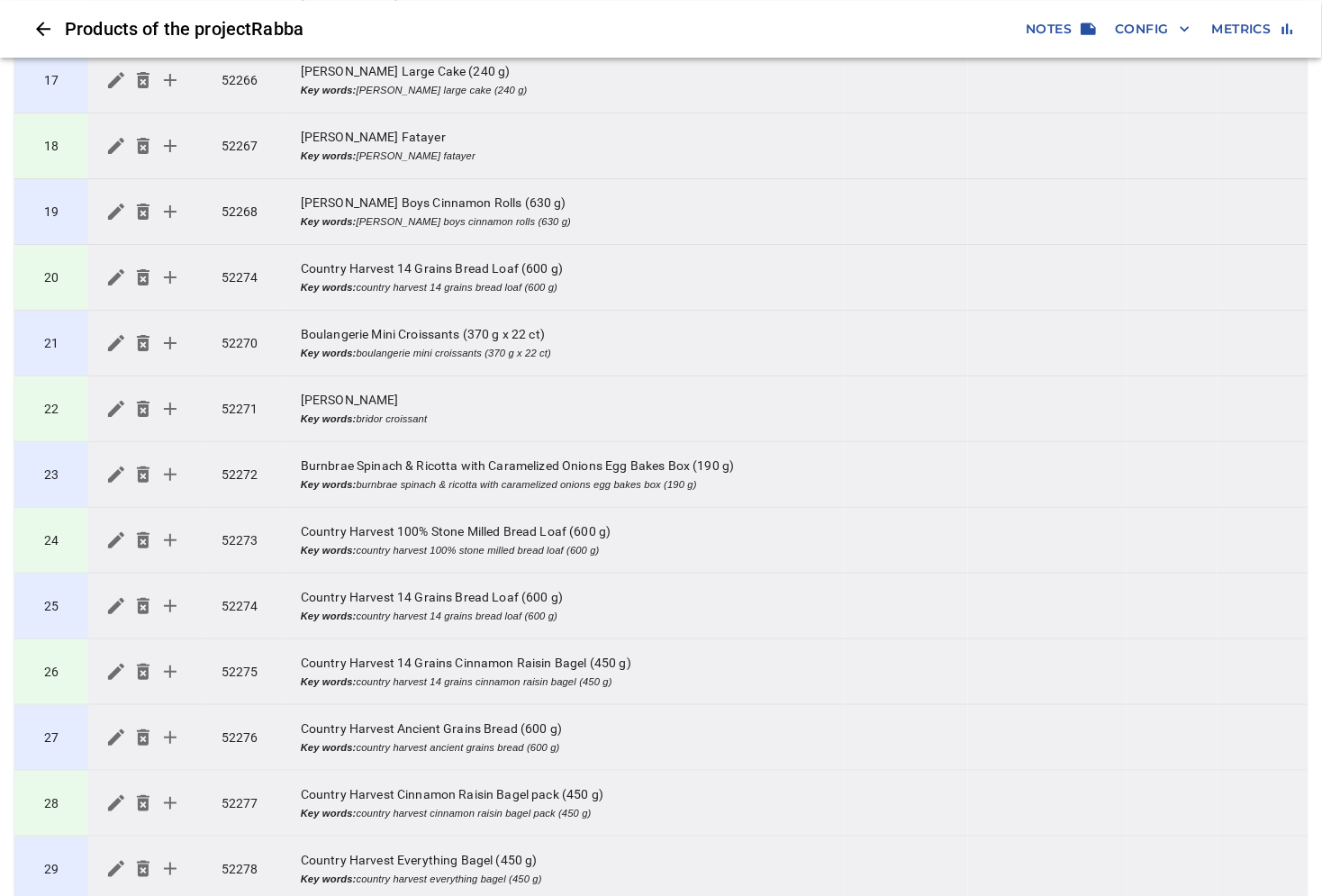
click at [73, 367] on td "21" at bounding box center [51, 344] width 73 height 66
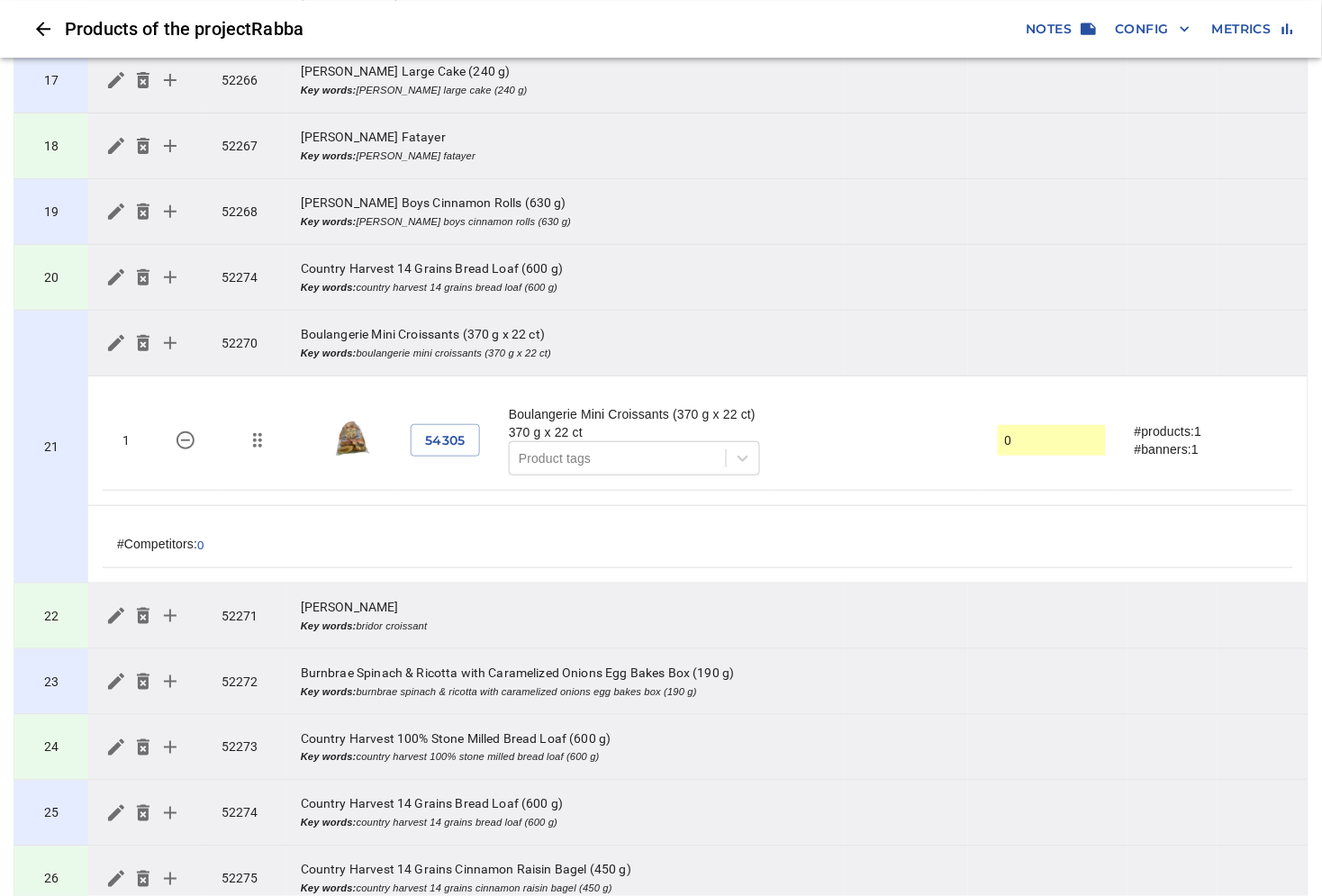
click at [58, 367] on td "21" at bounding box center [51, 447] width 73 height 273
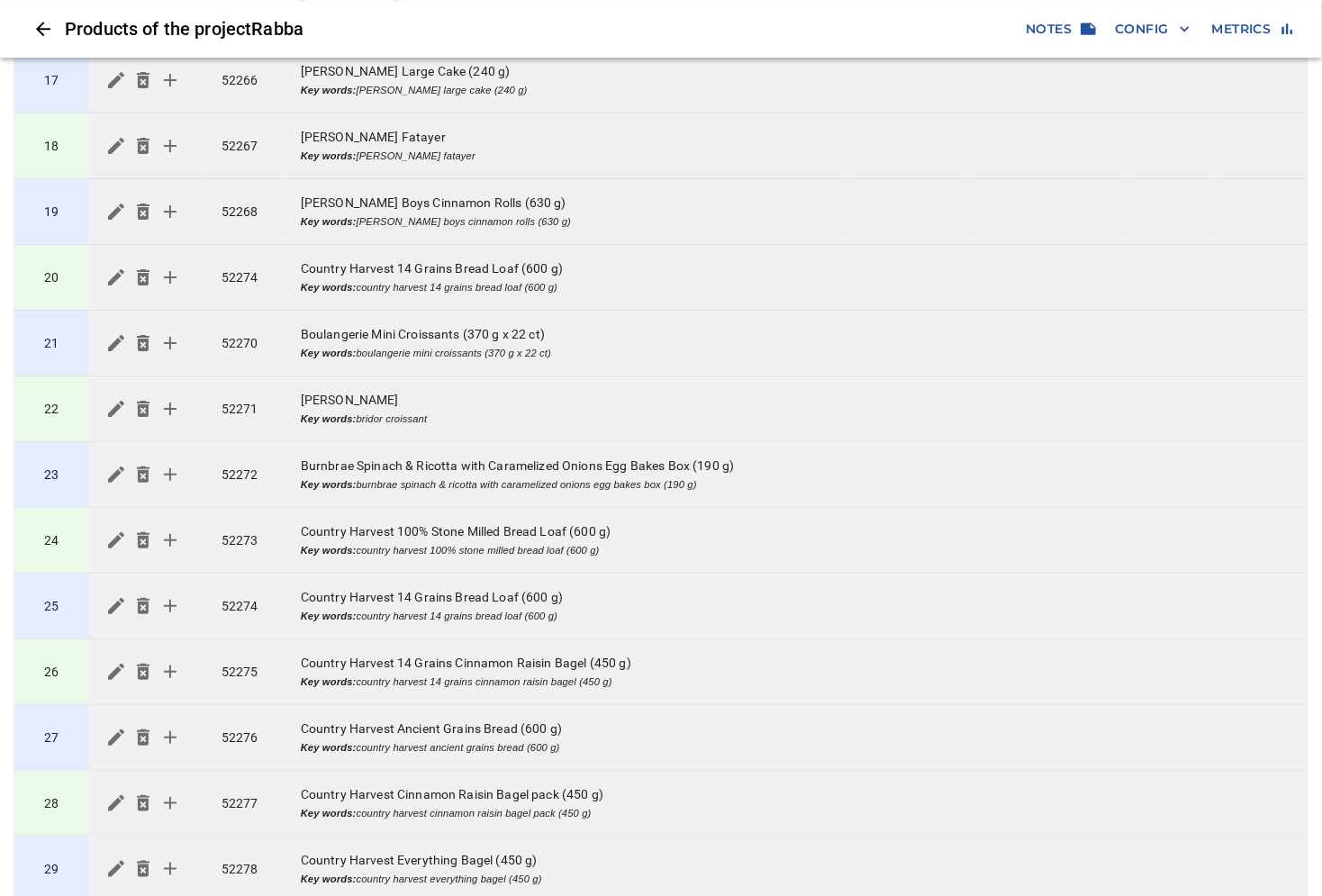
click at [67, 535] on td "24" at bounding box center [51, 541] width 73 height 66
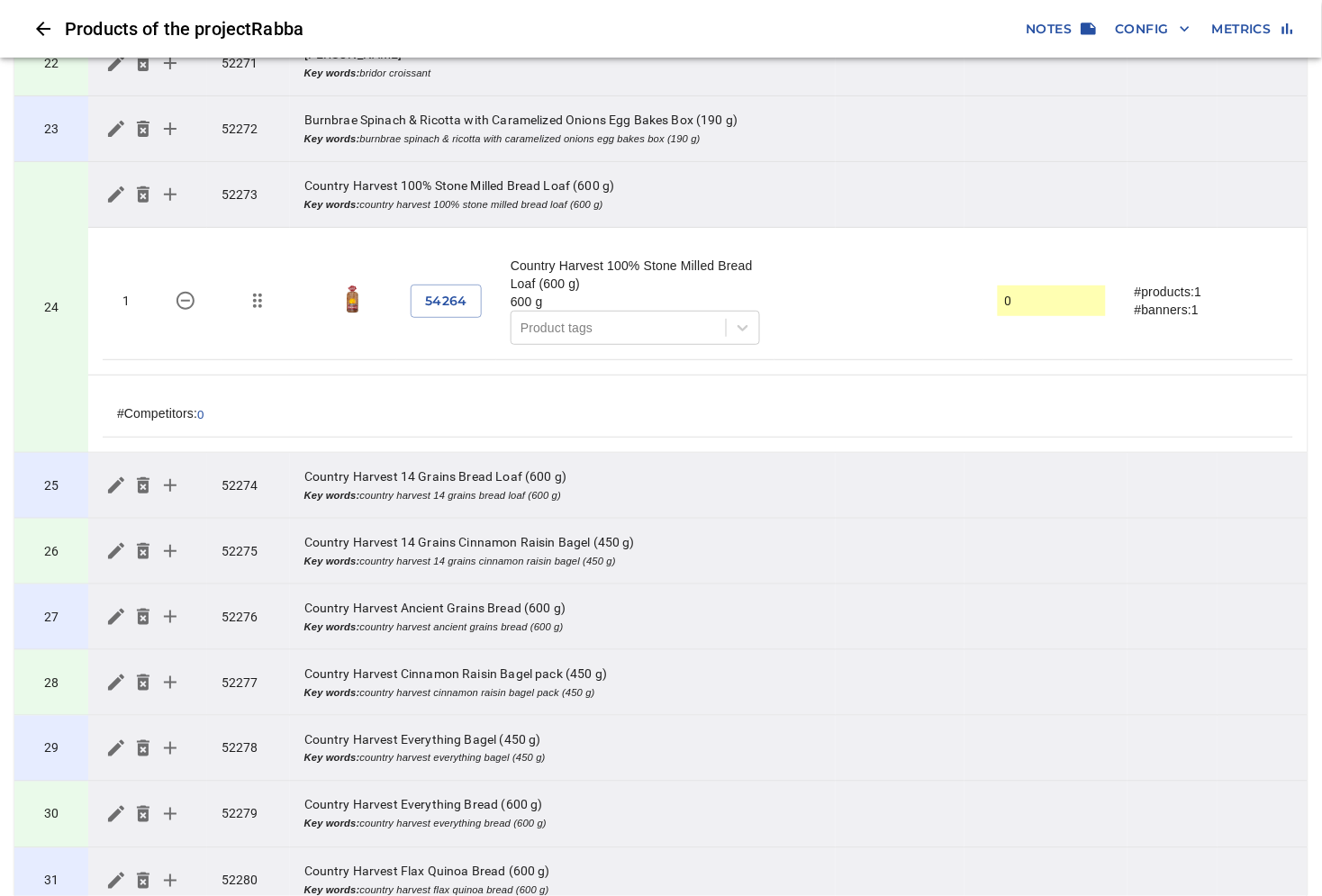
scroll to position [1649, 0]
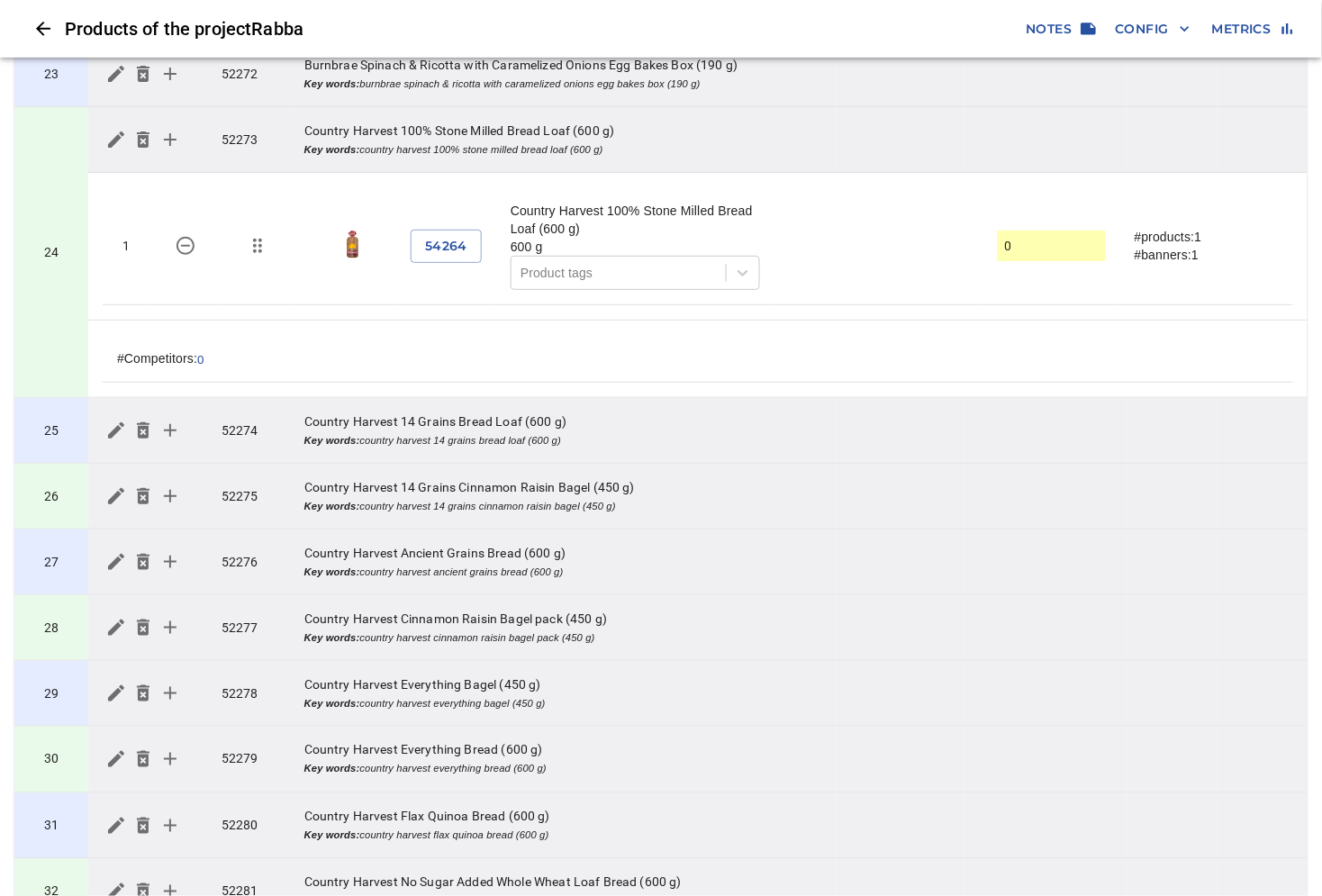
click at [52, 329] on td "24" at bounding box center [51, 252] width 73 height 291
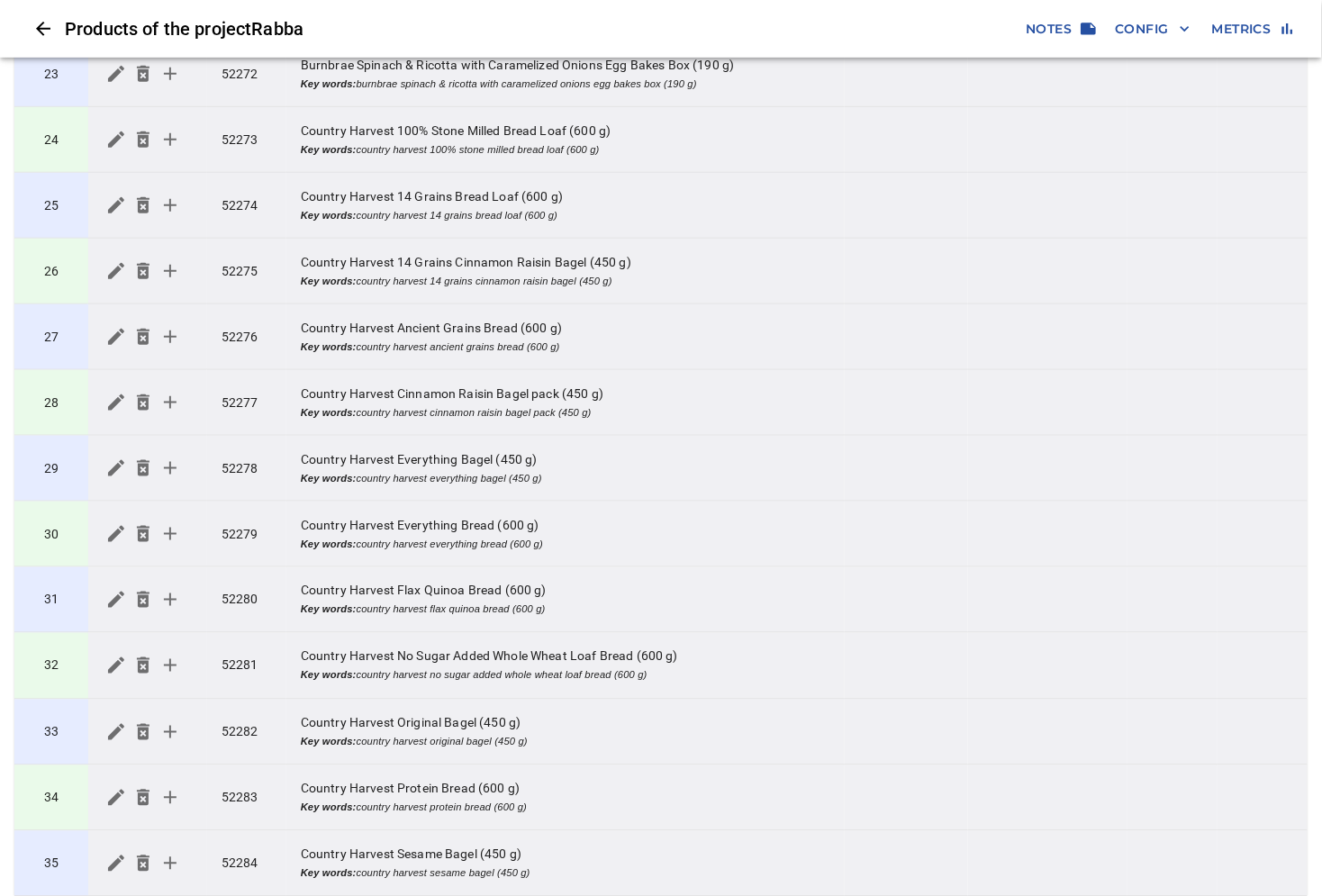
click at [70, 419] on td "28" at bounding box center [51, 403] width 73 height 66
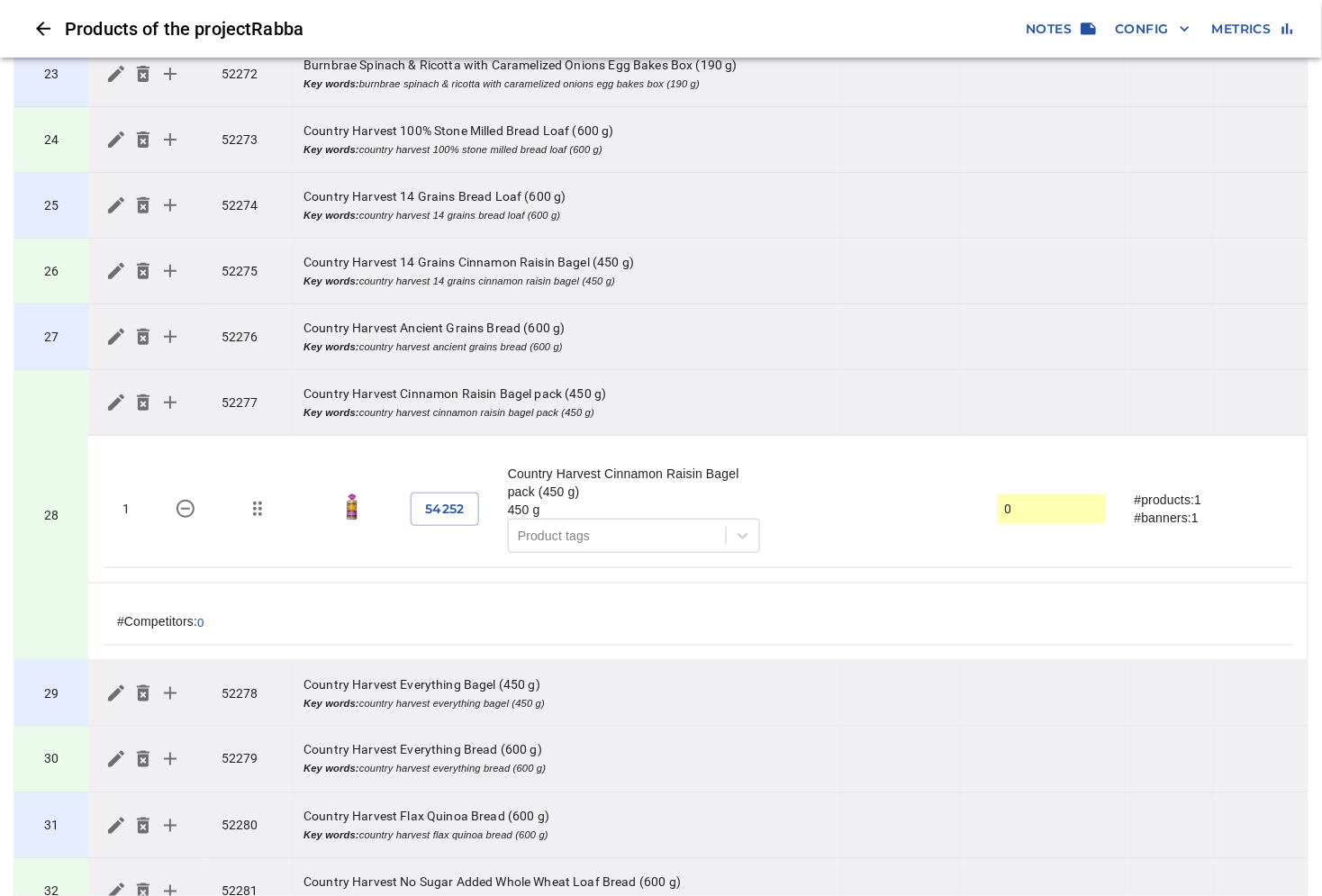
click at [67, 576] on td "28" at bounding box center [51, 515] width 73 height 291
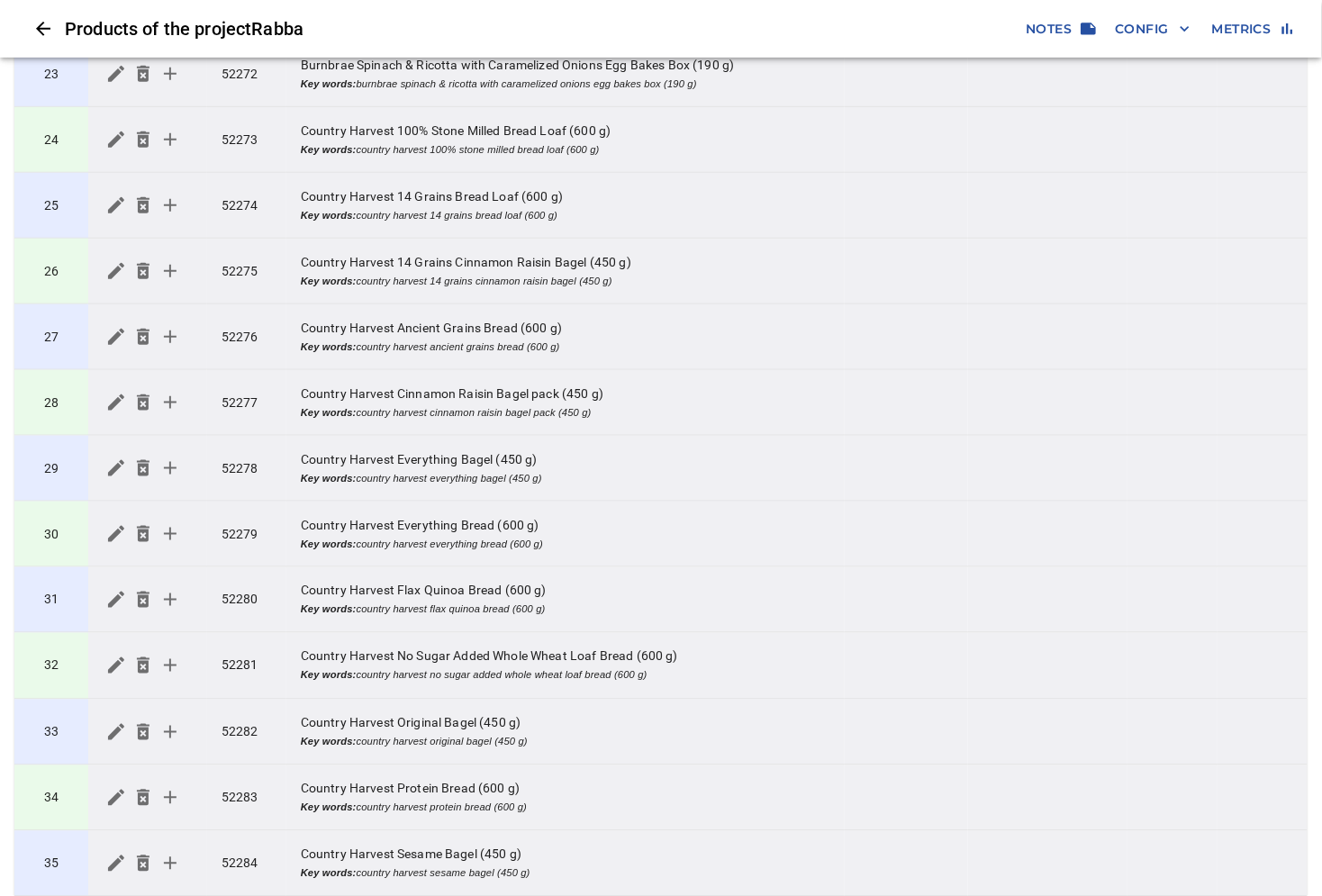
scroll to position [1849, 0]
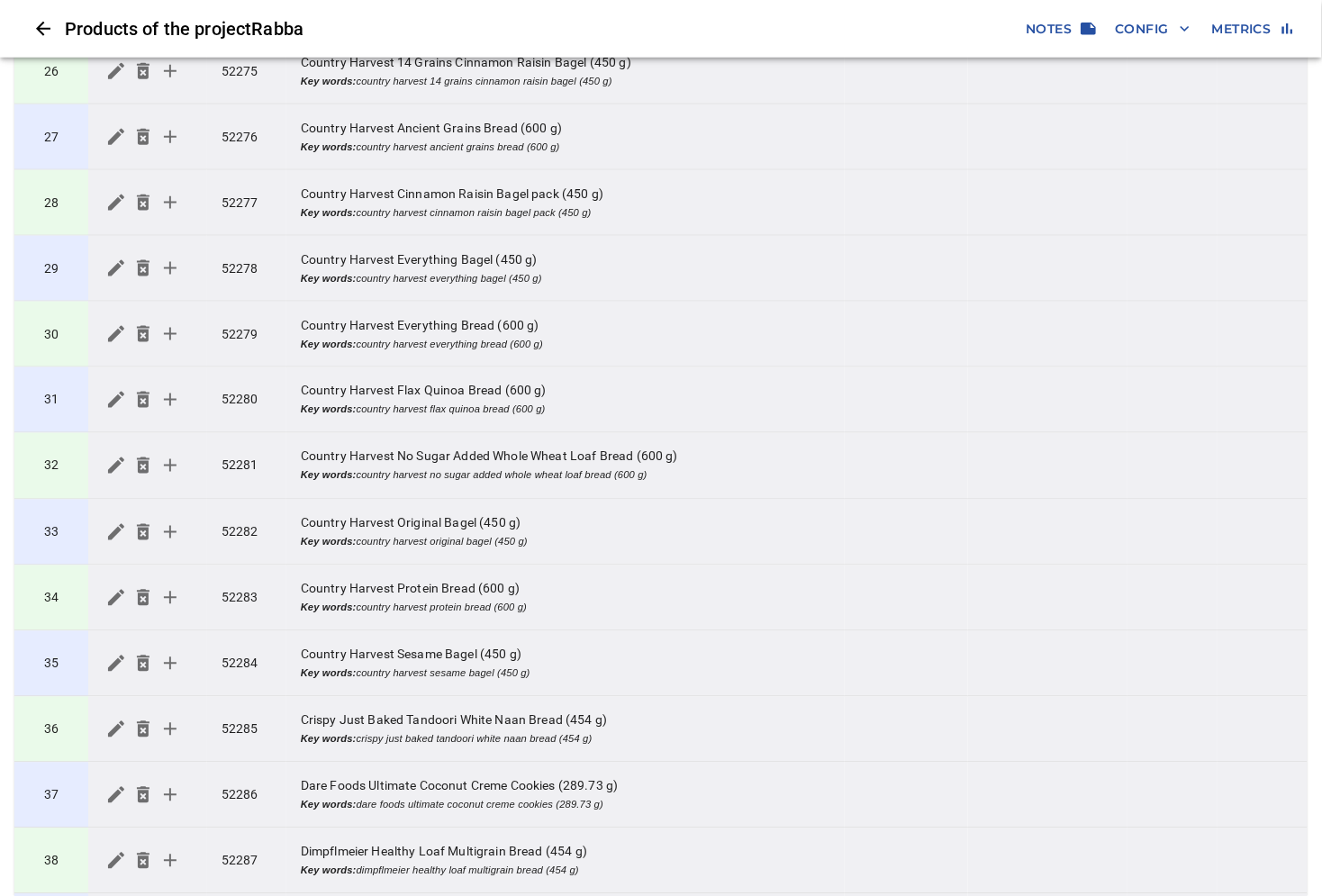
click at [73, 525] on td "33" at bounding box center [51, 532] width 73 height 66
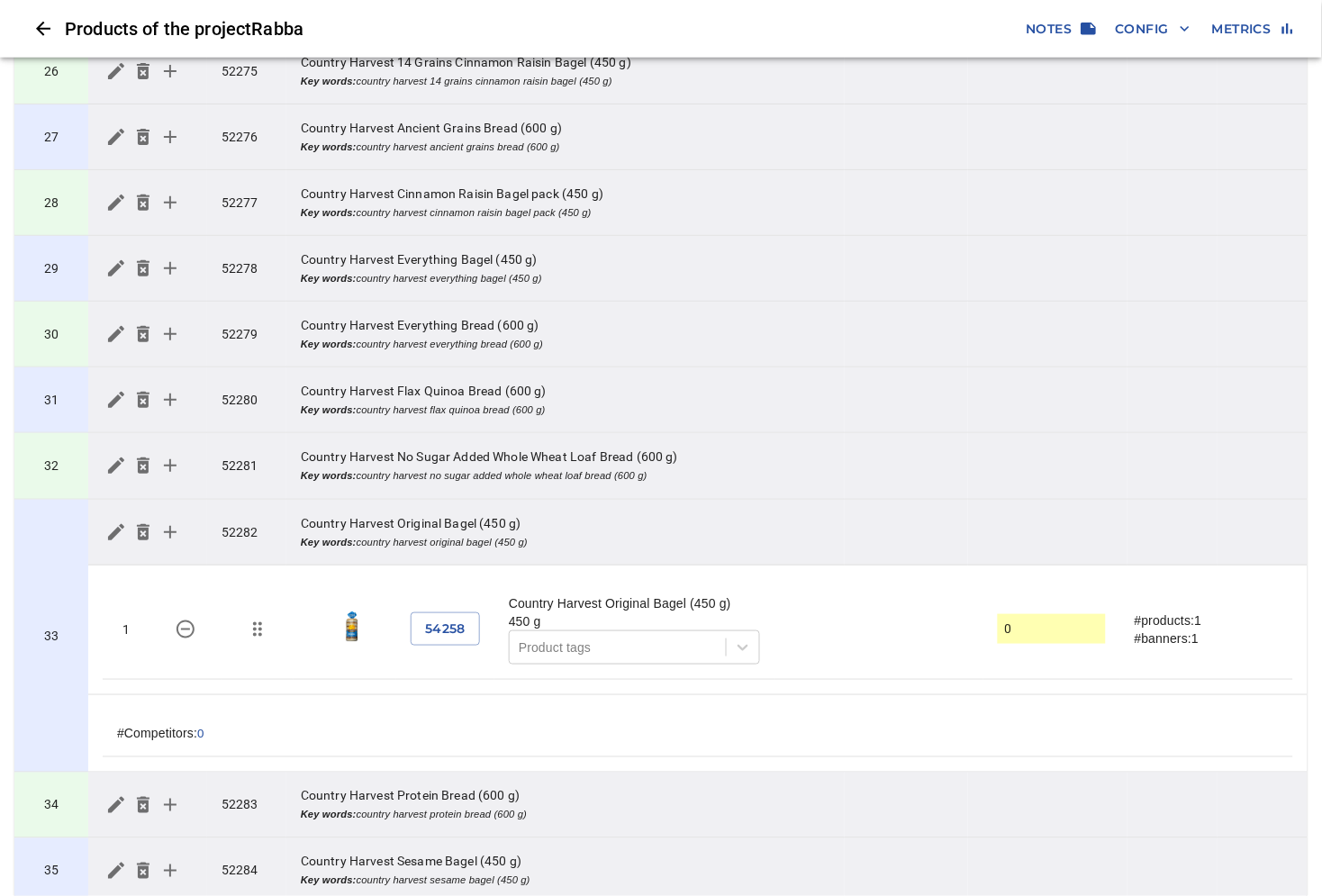
scroll to position [2049, 0]
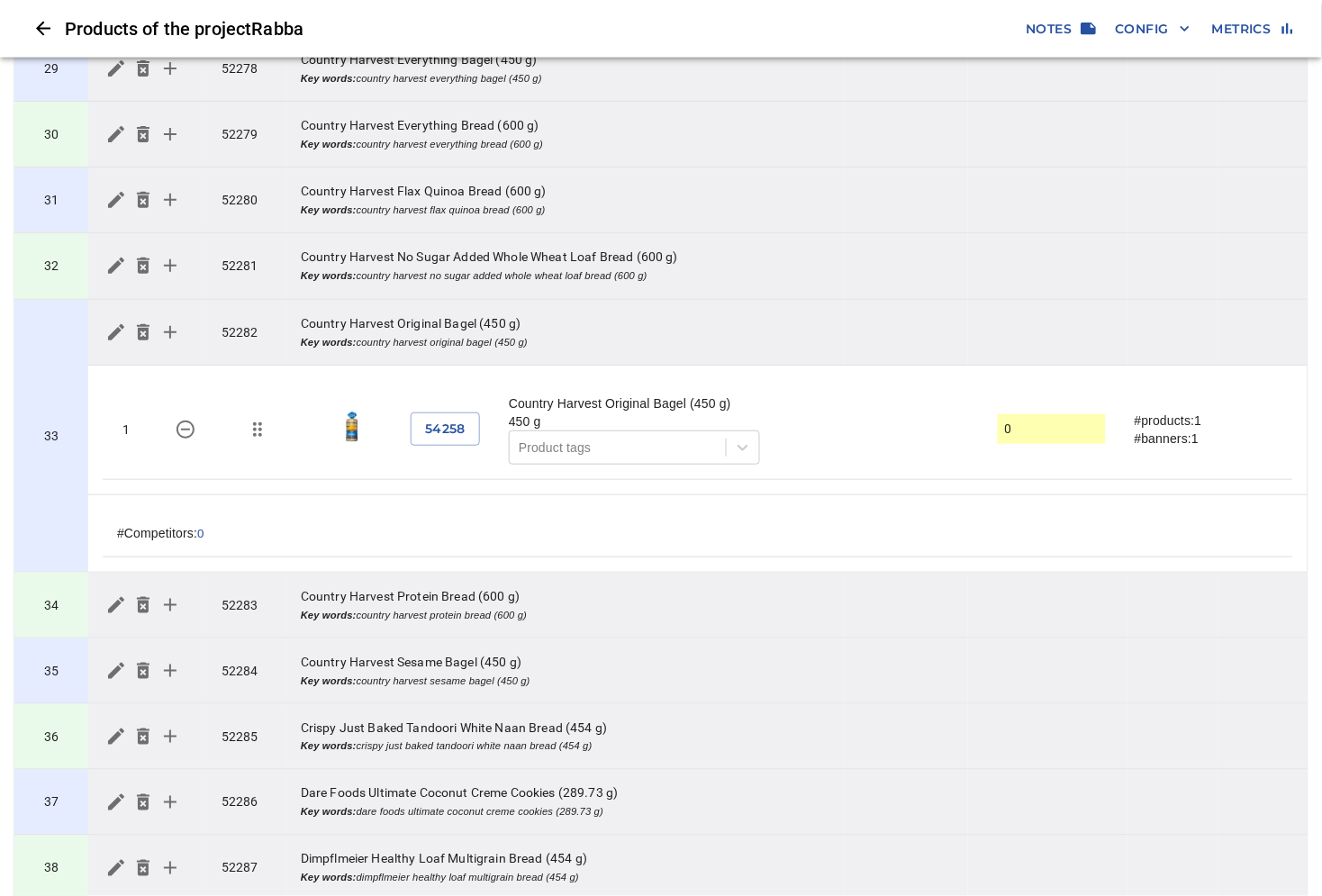
click at [66, 489] on td "33" at bounding box center [51, 435] width 73 height 273
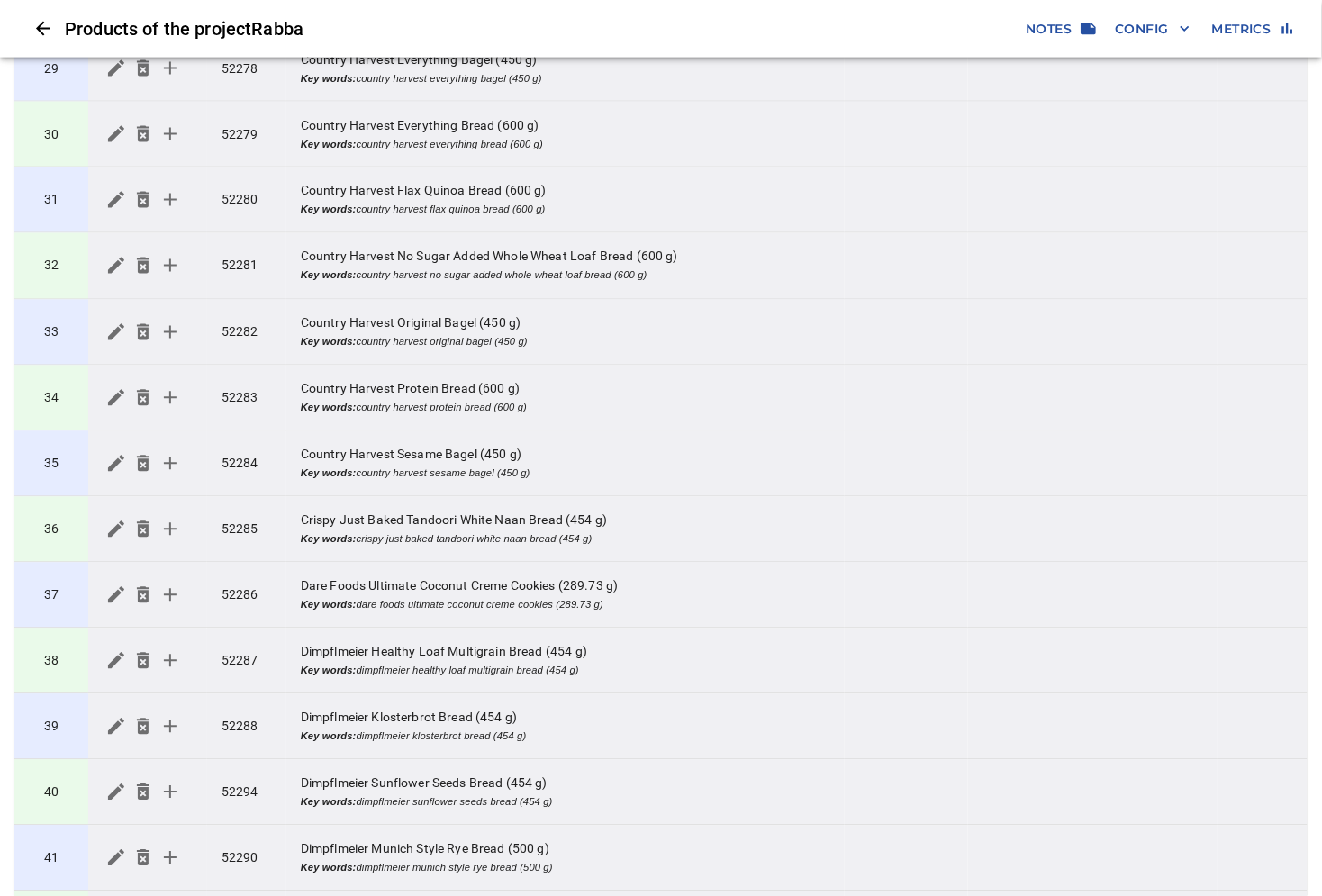
click at [66, 515] on td "36" at bounding box center [51, 530] width 73 height 66
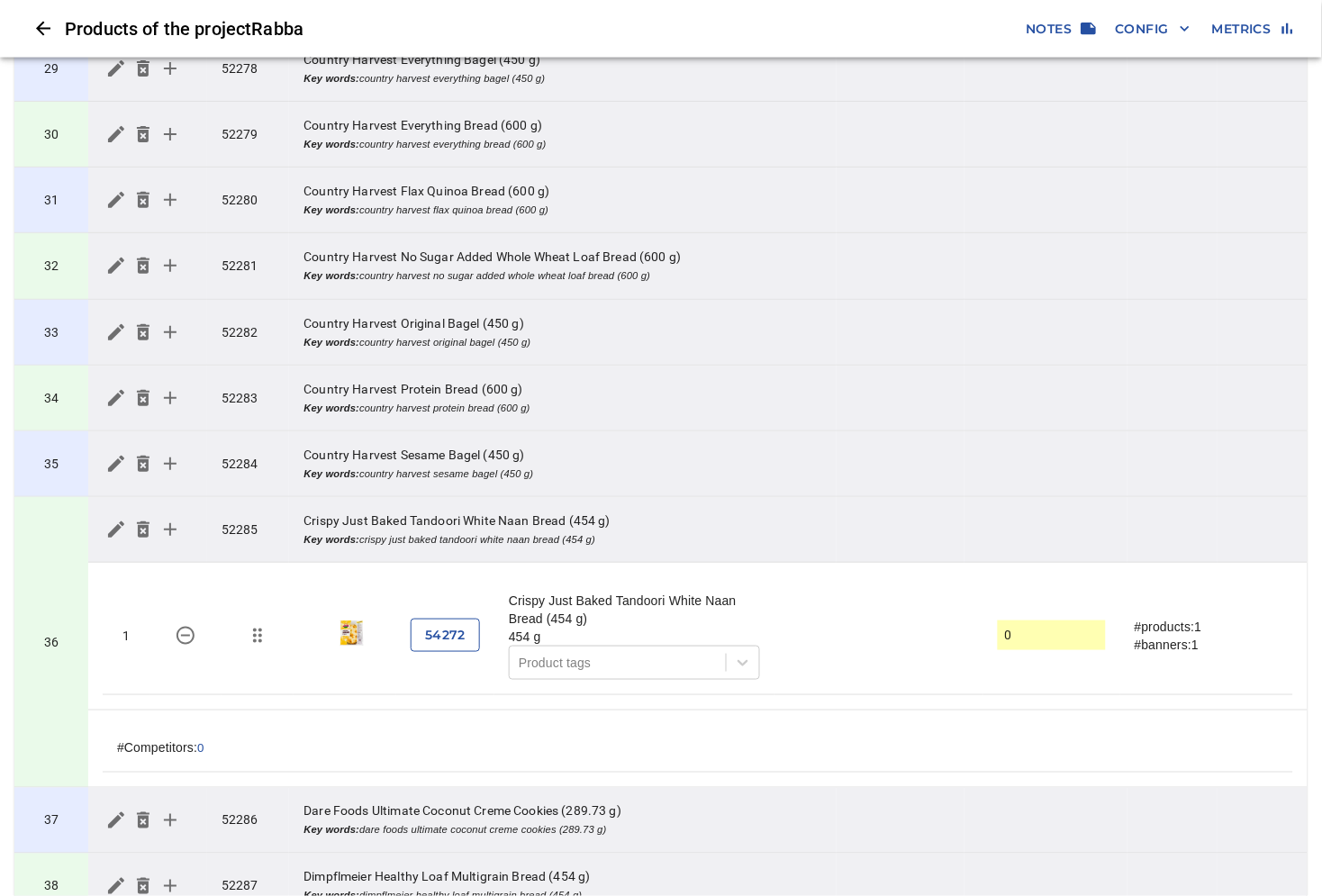
click at [455, 636] on span "54272" at bounding box center [445, 634] width 41 height 22
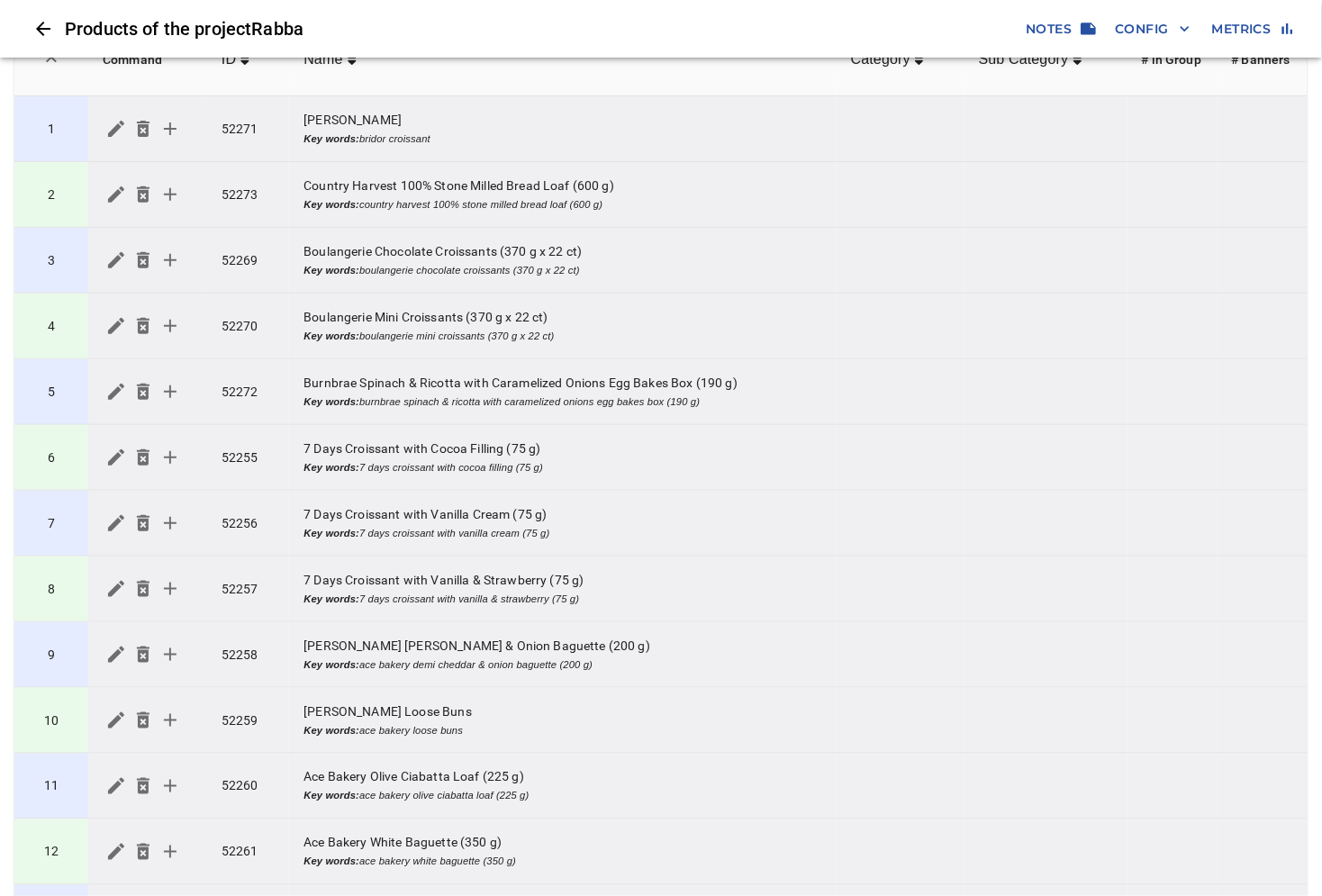
scroll to position [0, 0]
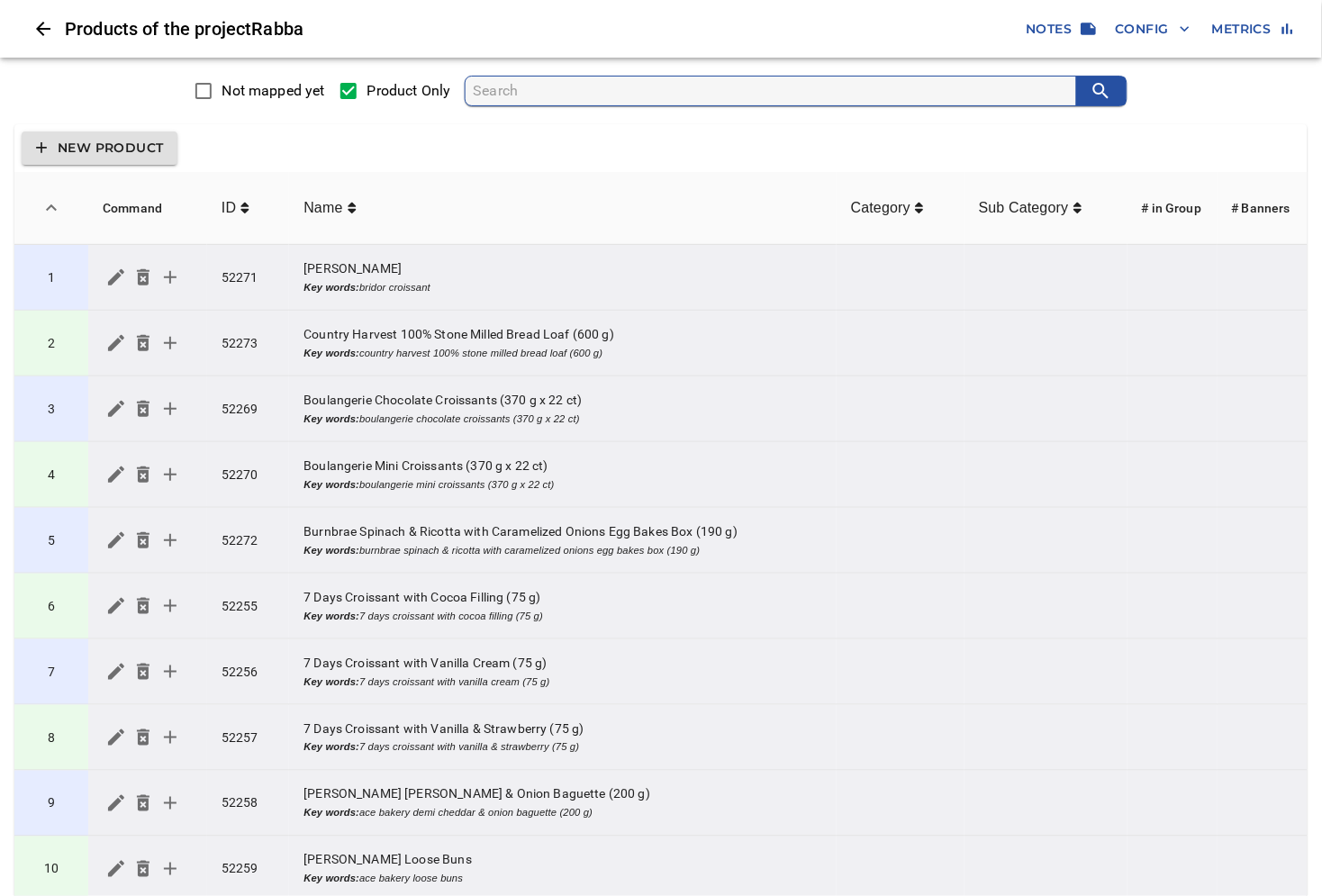
click at [46, 220] on button "simple table" at bounding box center [51, 208] width 43 height 43
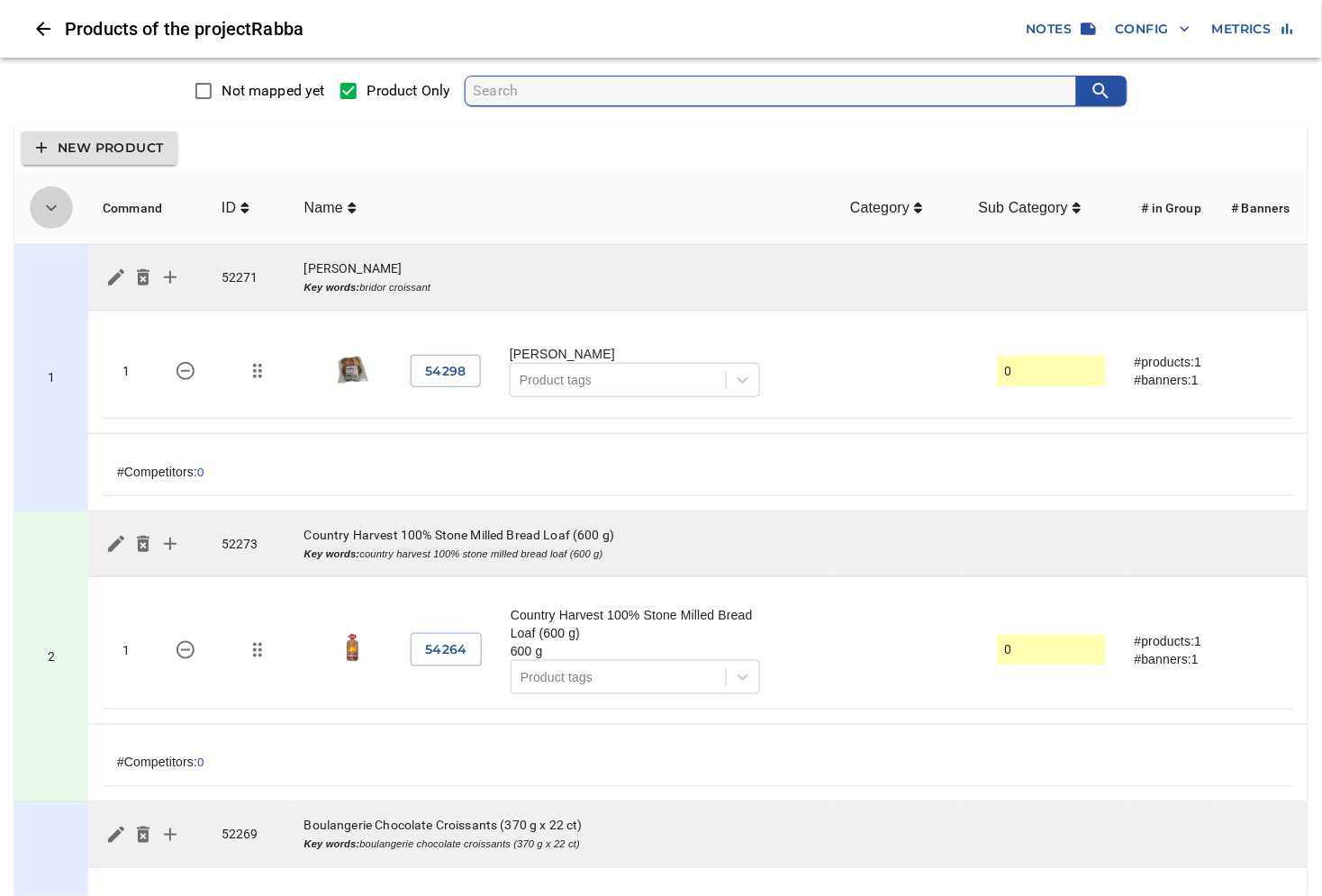
click at [46, 220] on button "simple table" at bounding box center [51, 208] width 43 height 43
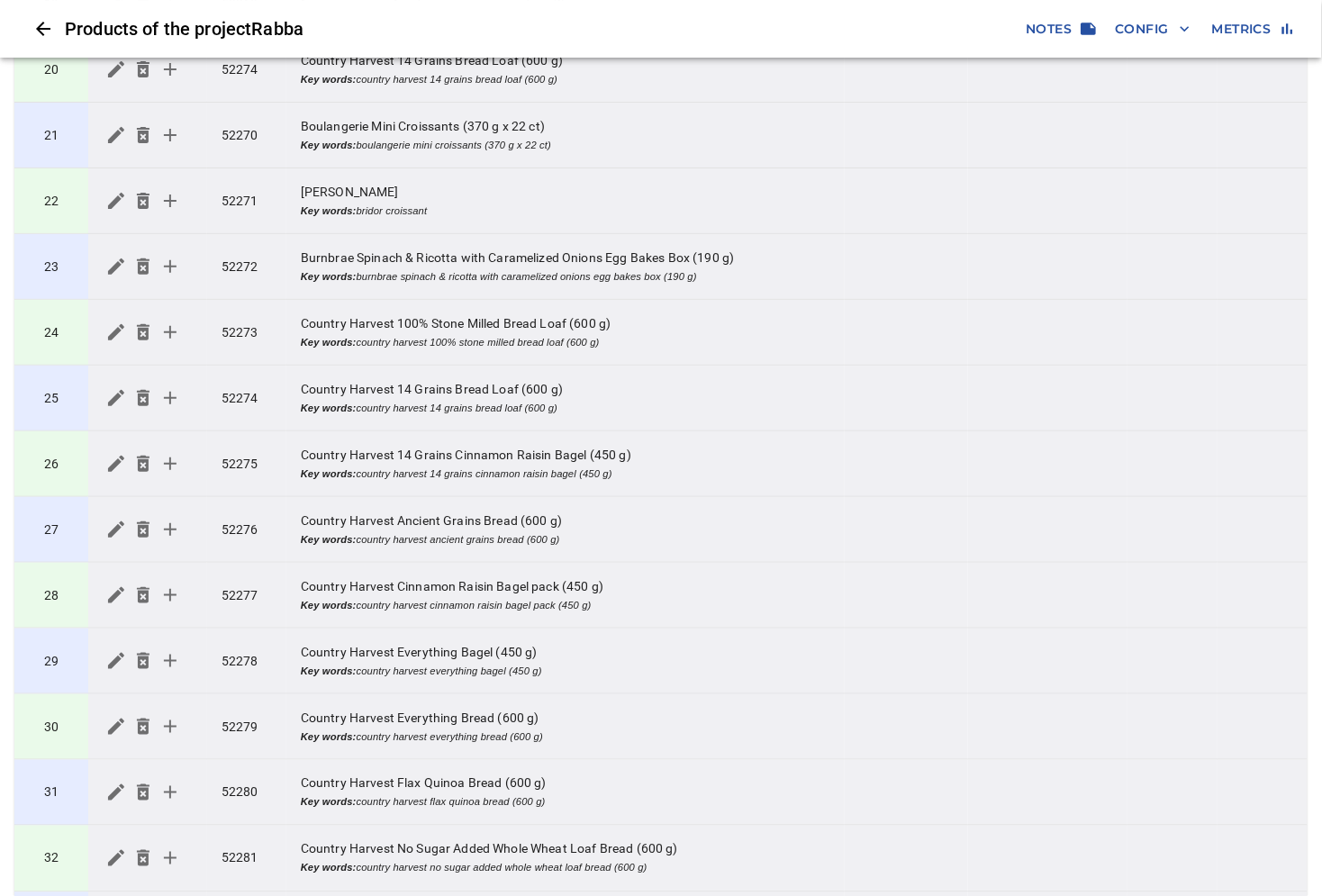
scroll to position [1699, 0]
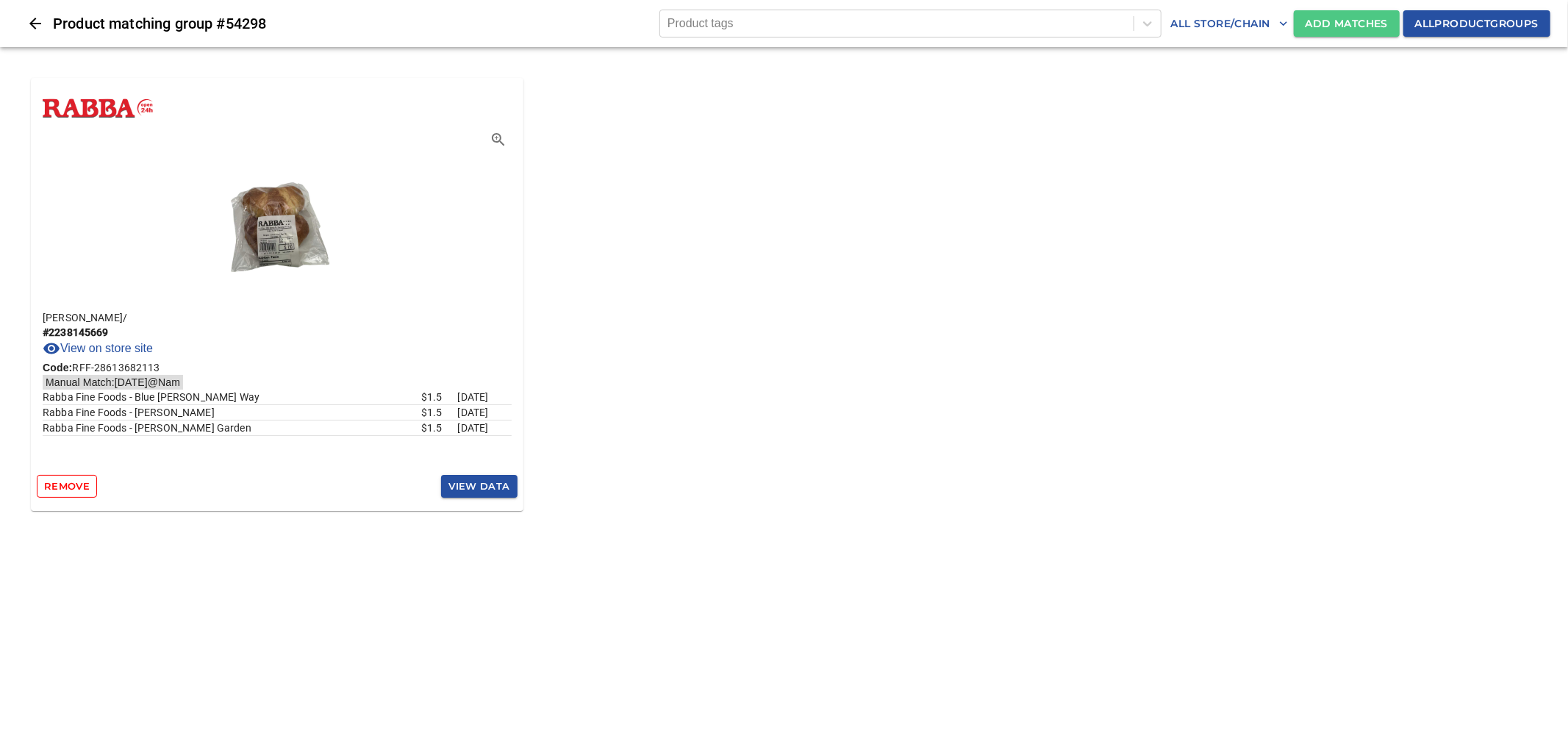
click at [1305, 15] on span "Add Matches" at bounding box center [1346, 24] width 82 height 18
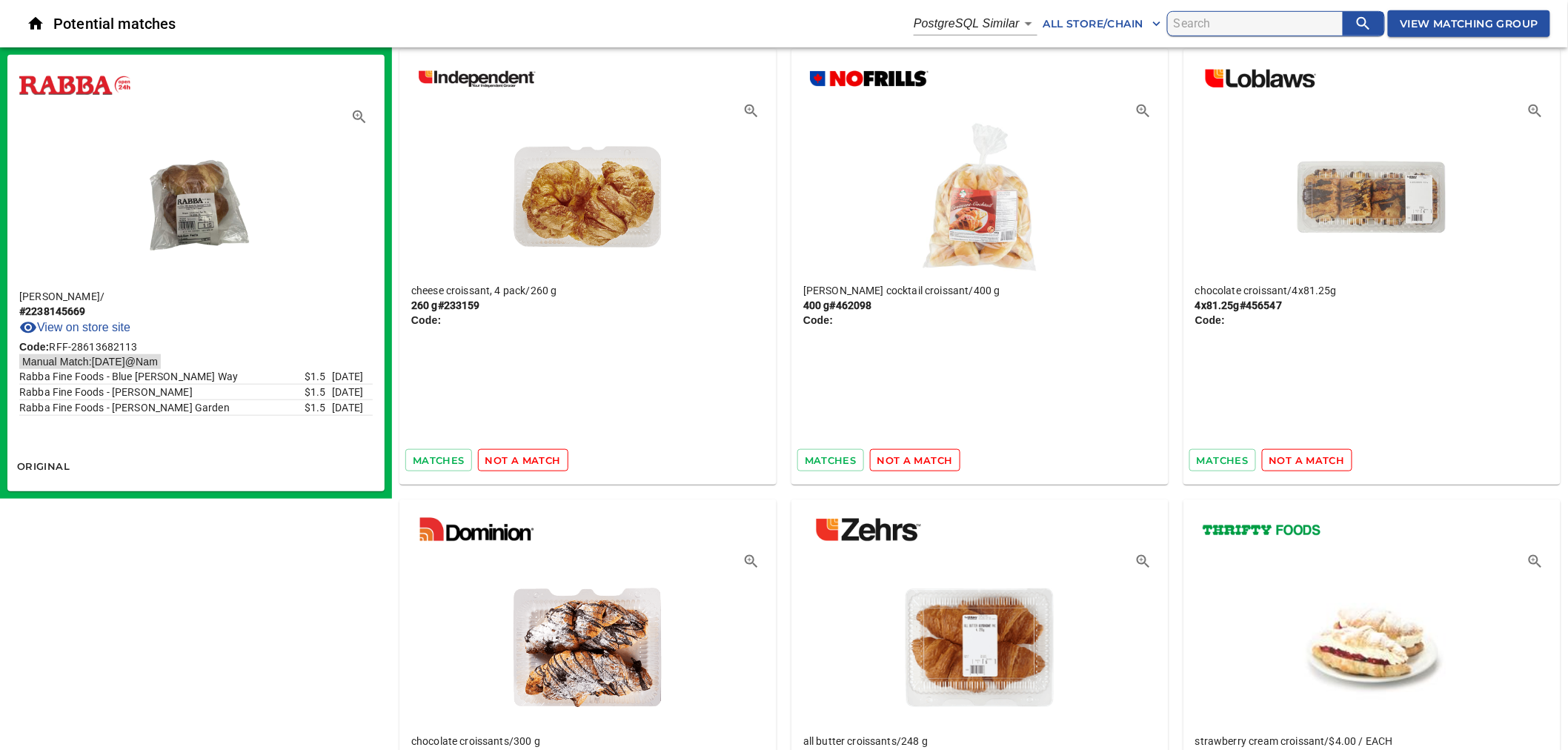
scroll to position [2716, 0]
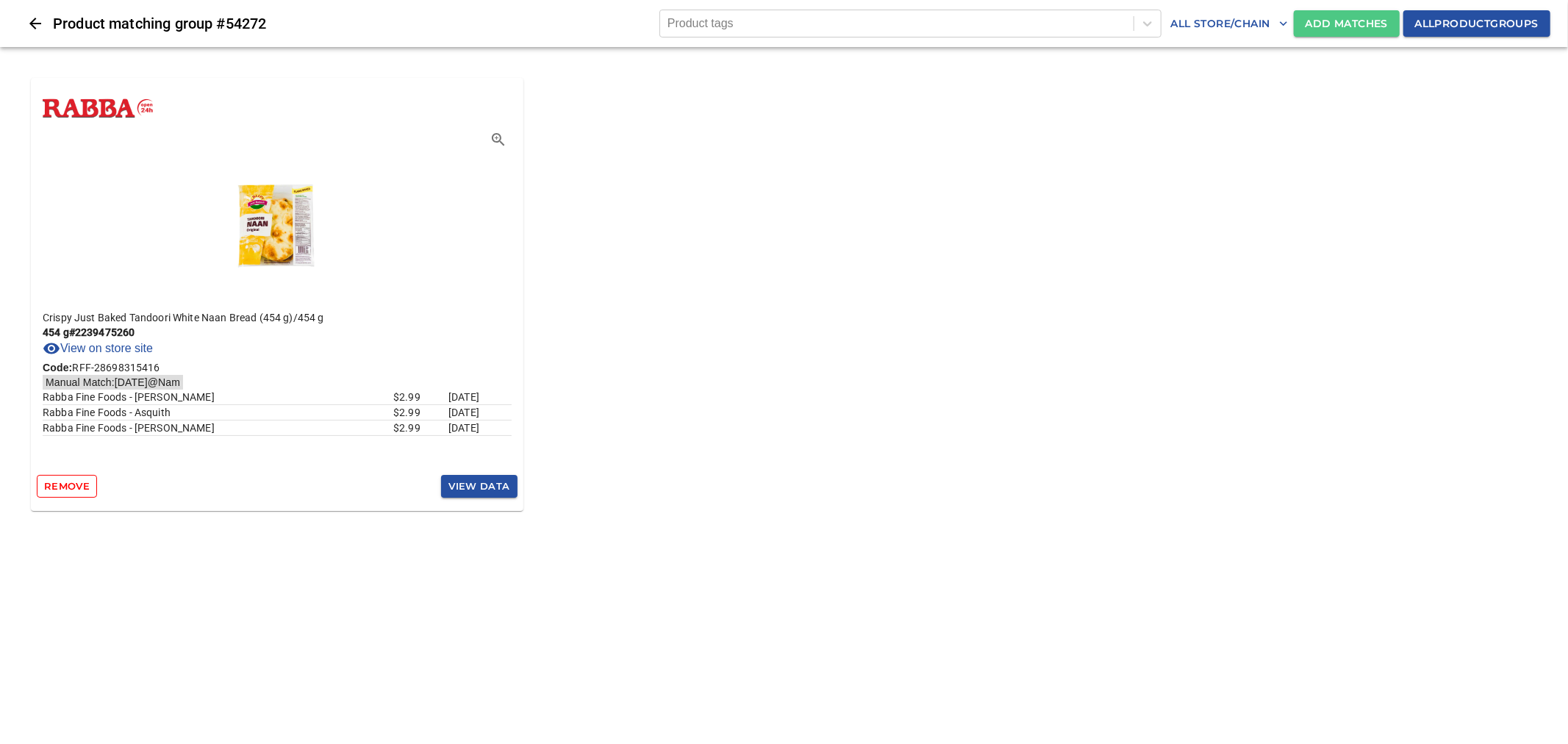
click at [1324, 25] on span "Add Matches" at bounding box center [1346, 24] width 82 height 18
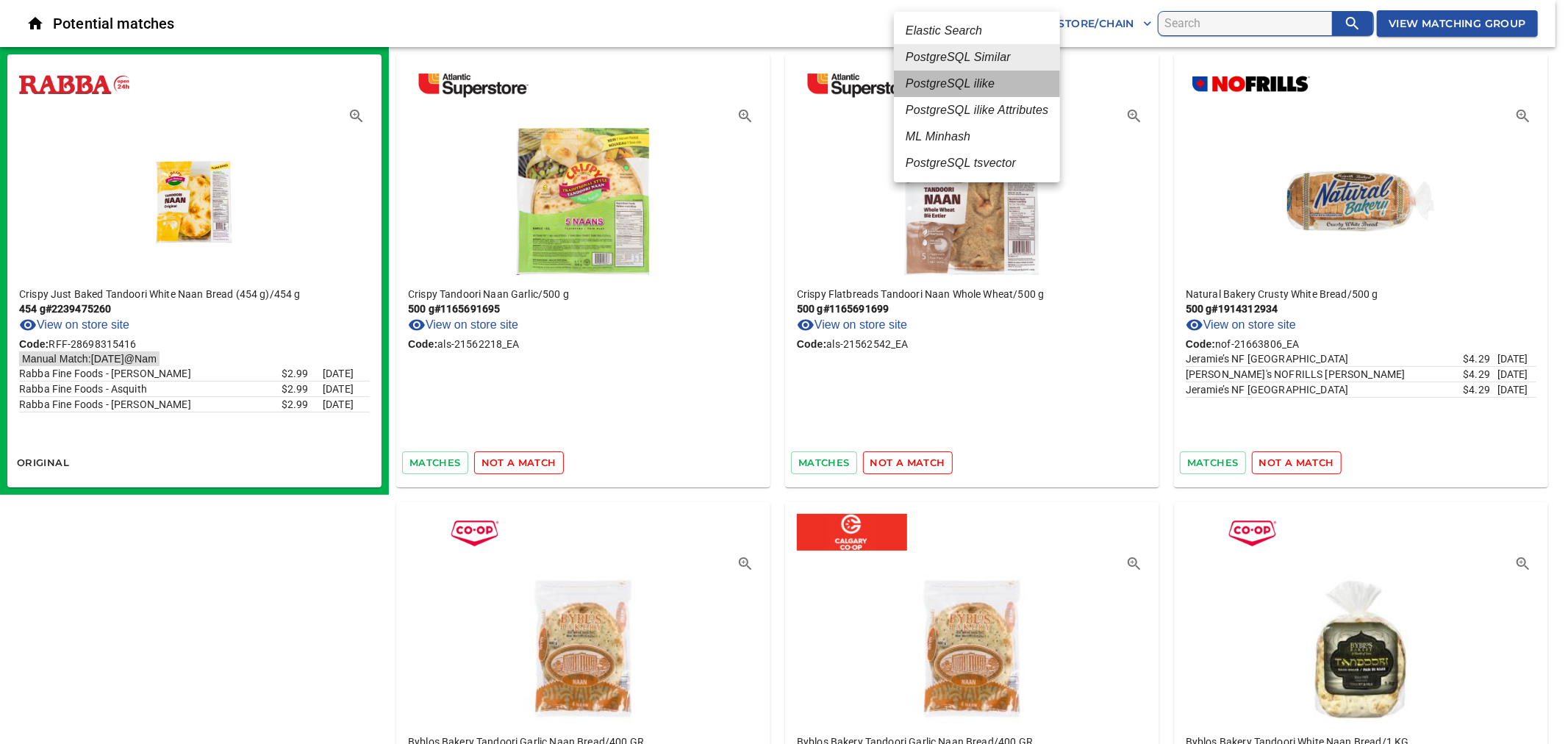
click at [978, 81] on em "PostgreSQL ilike" at bounding box center [950, 84] width 89 height 17
type input "4"
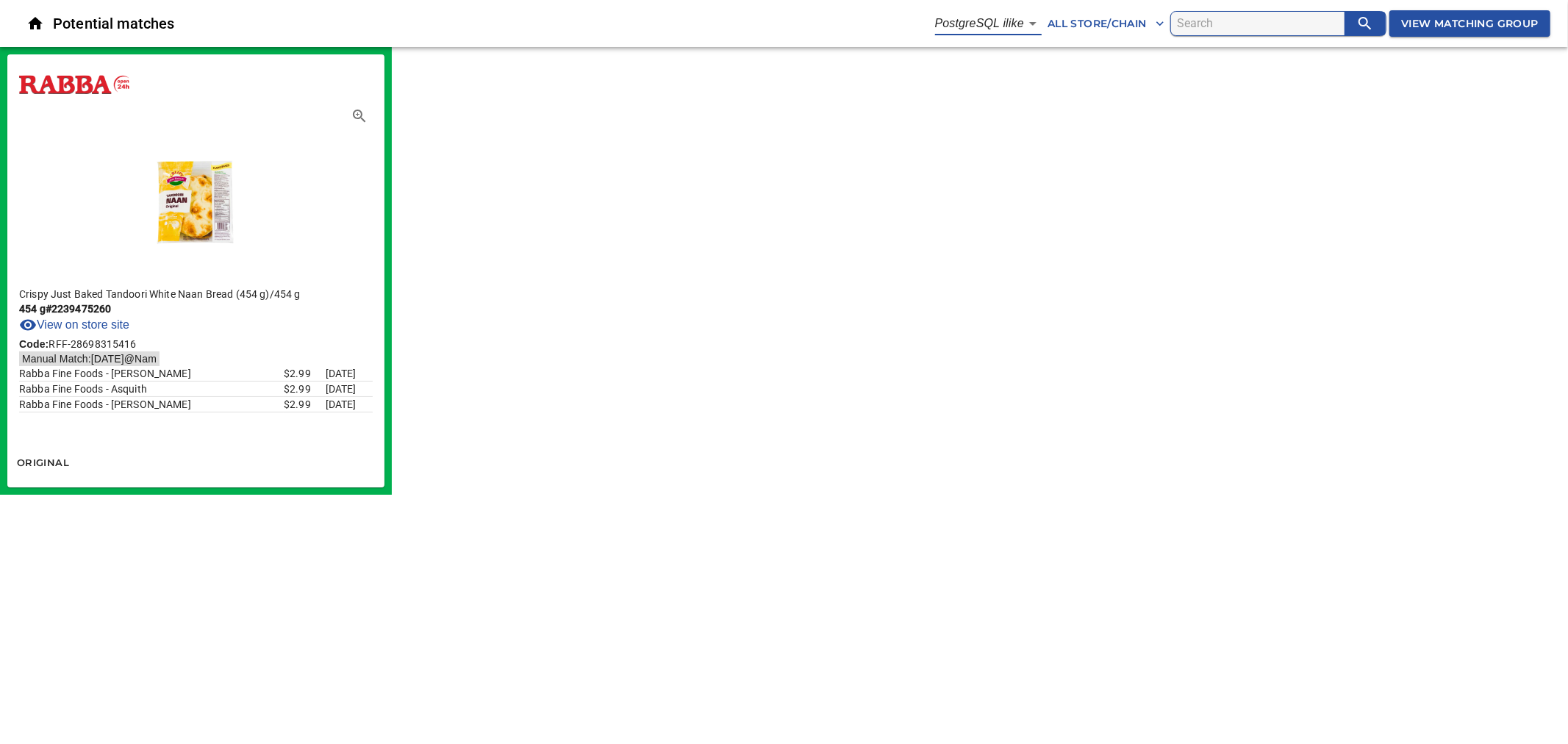
click at [1000, 27] on body "tspan{white-space:pre} Potential matches PostgreSQL ilike 4 All Store/Chain Vie…" at bounding box center [784, 247] width 1568 height 495
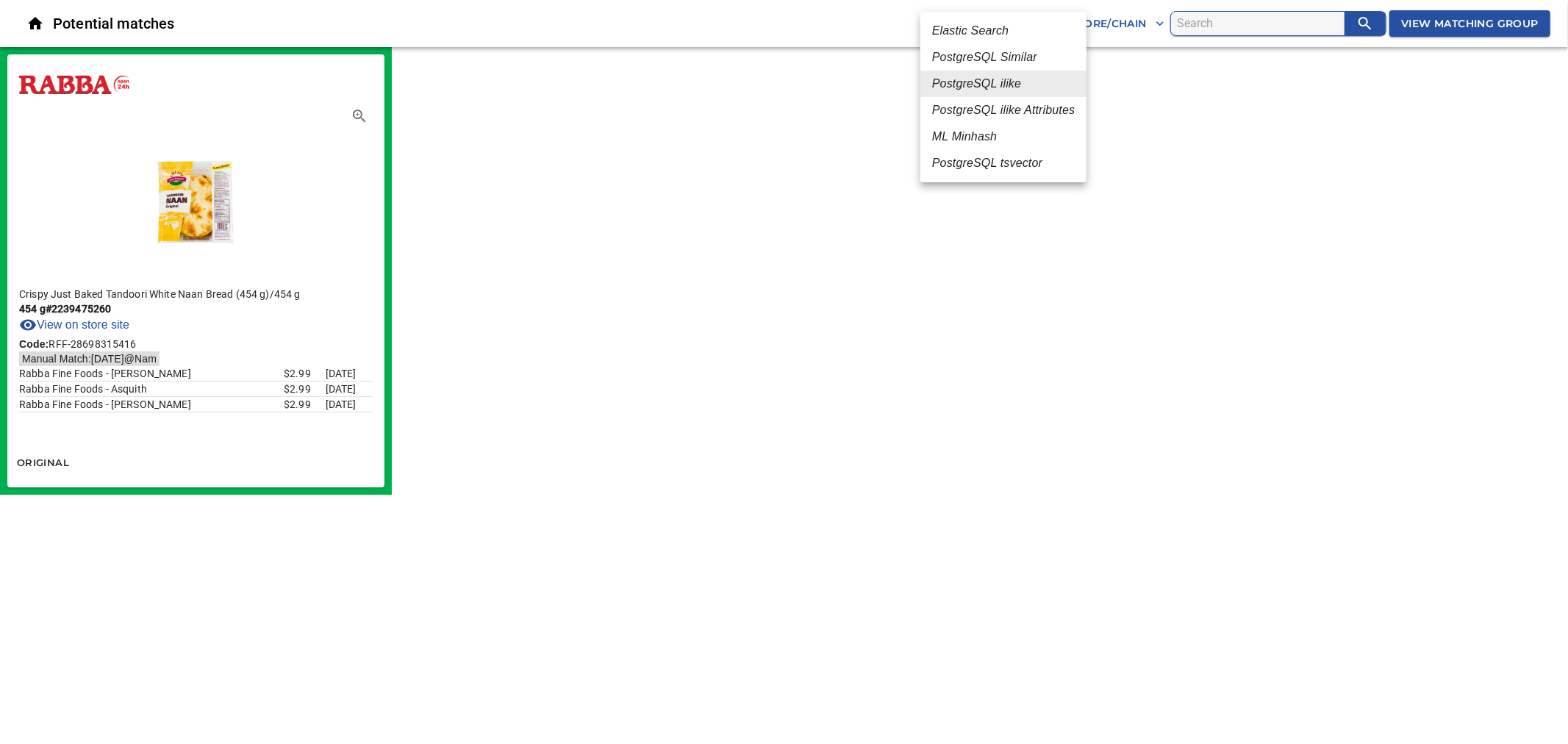
click at [1190, 89] on div at bounding box center [784, 372] width 1568 height 744
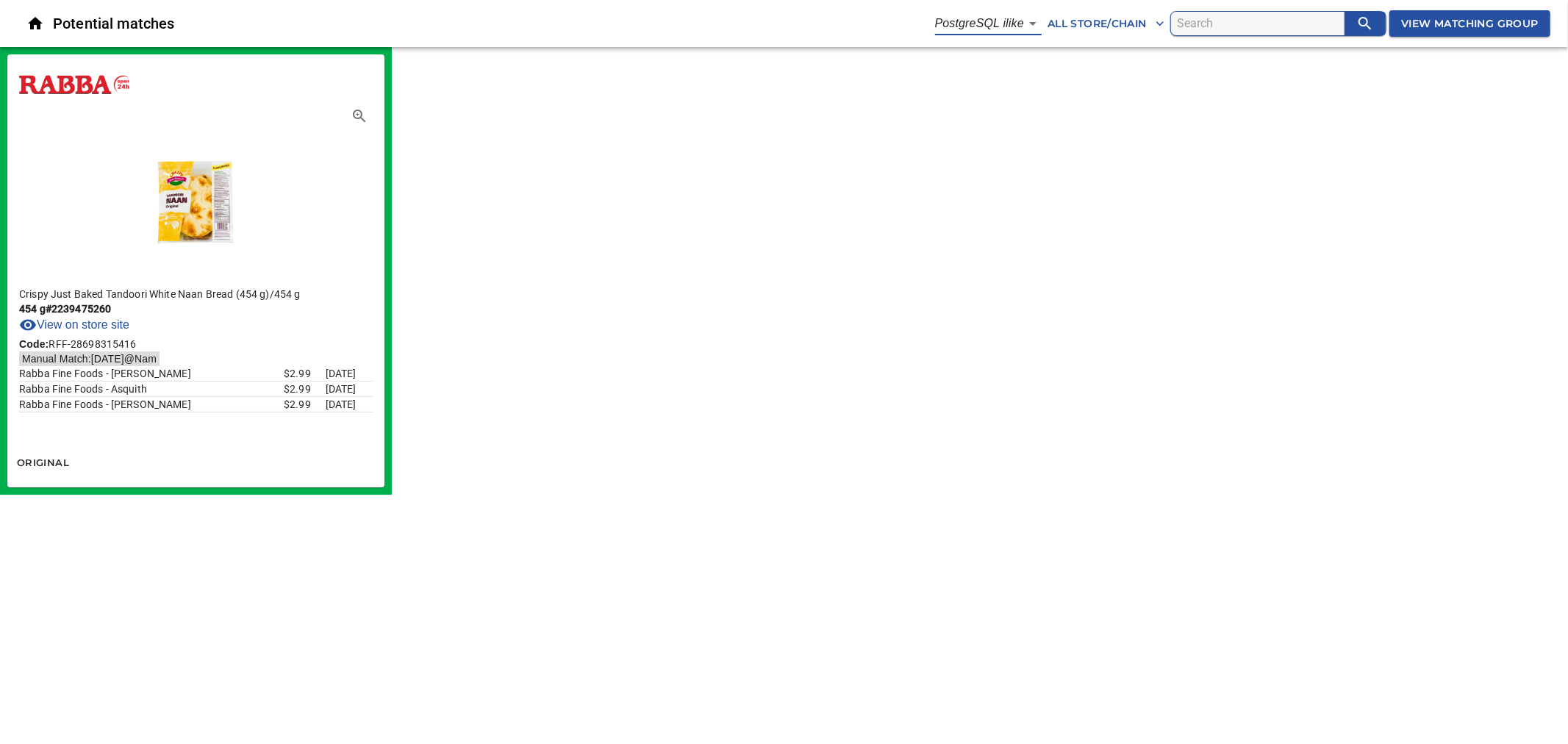
click at [1140, 23] on span "All Store/Chain" at bounding box center [1106, 24] width 117 height 18
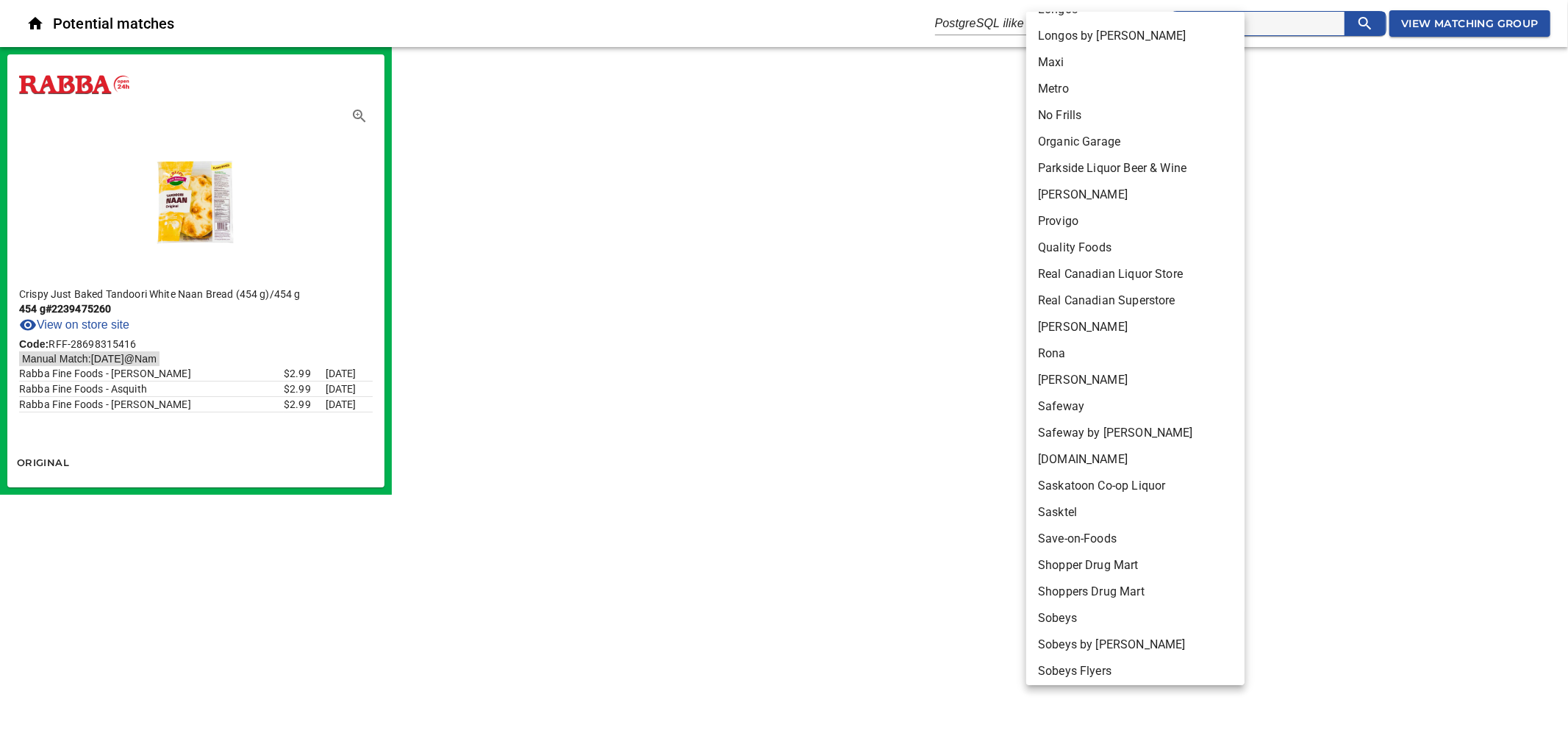
scroll to position [1061, 0]
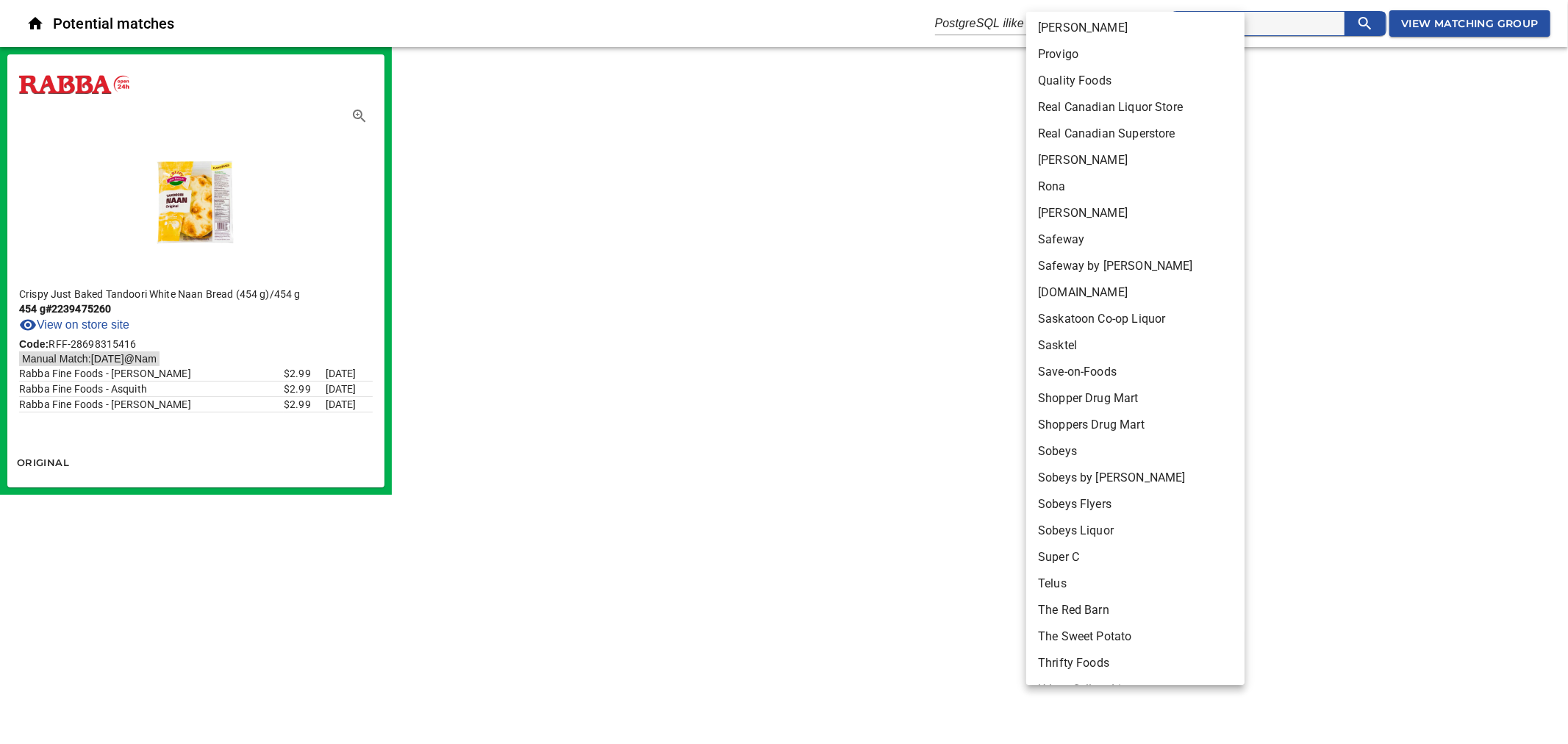
click at [1164, 425] on li "Shoppers Drug Mart" at bounding box center [1142, 425] width 231 height 27
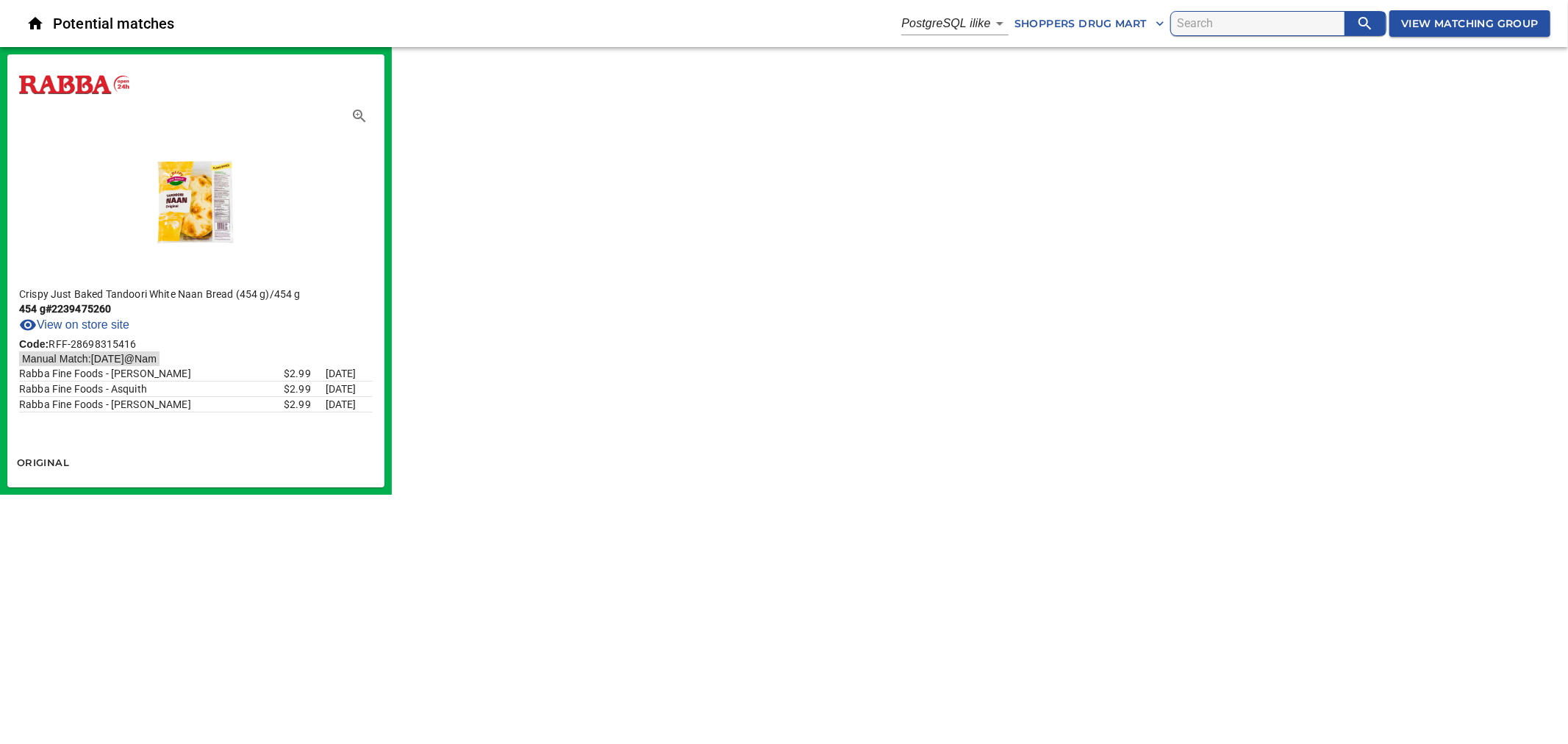
click at [974, 26] on body "tspan{white-space:pre} Potential matches PostgreSQL ilike 4 Shoppers Drug Mart …" at bounding box center [784, 247] width 1568 height 495
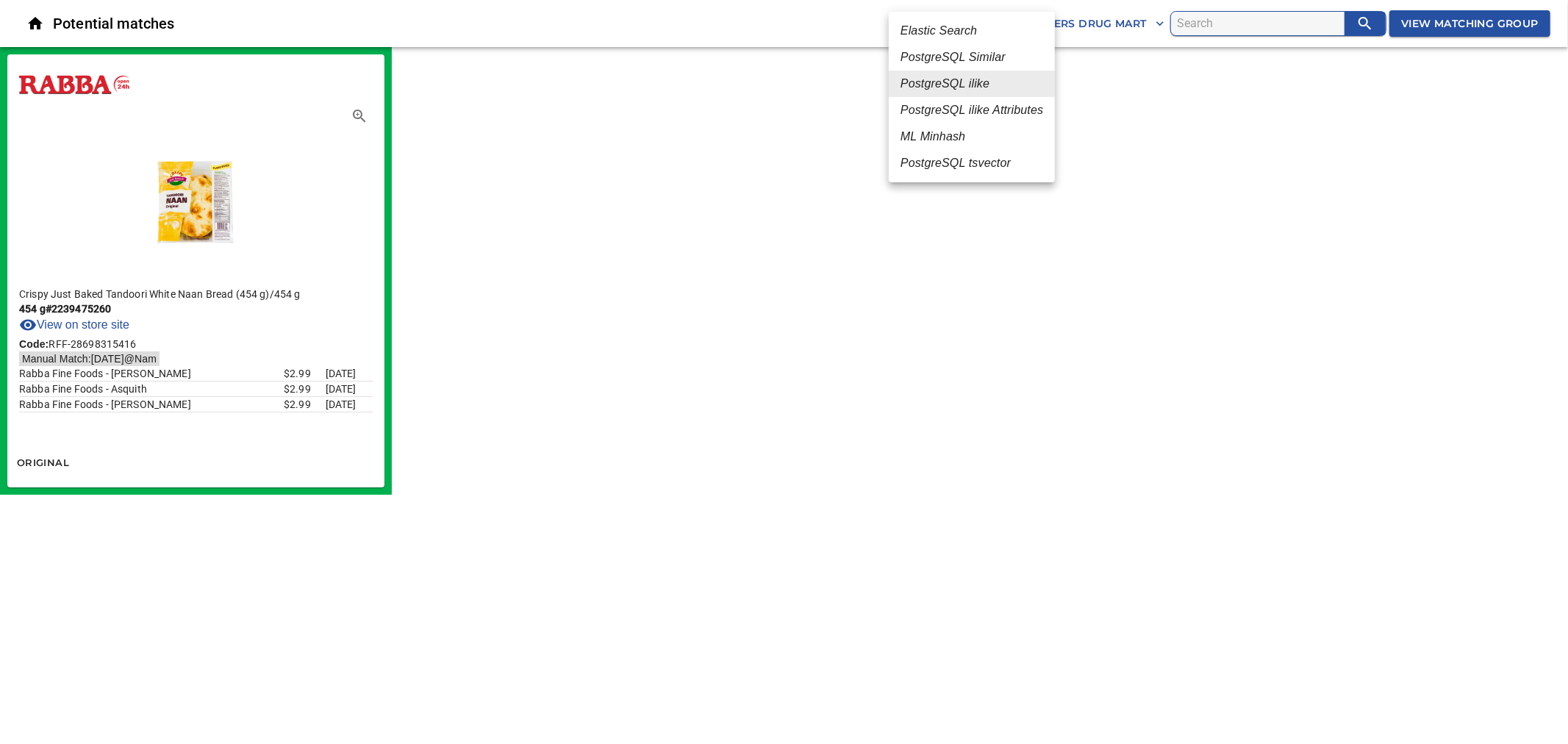
click at [972, 54] on em "PostgreSQL Similar" at bounding box center [952, 58] width 105 height 17
type input "2"
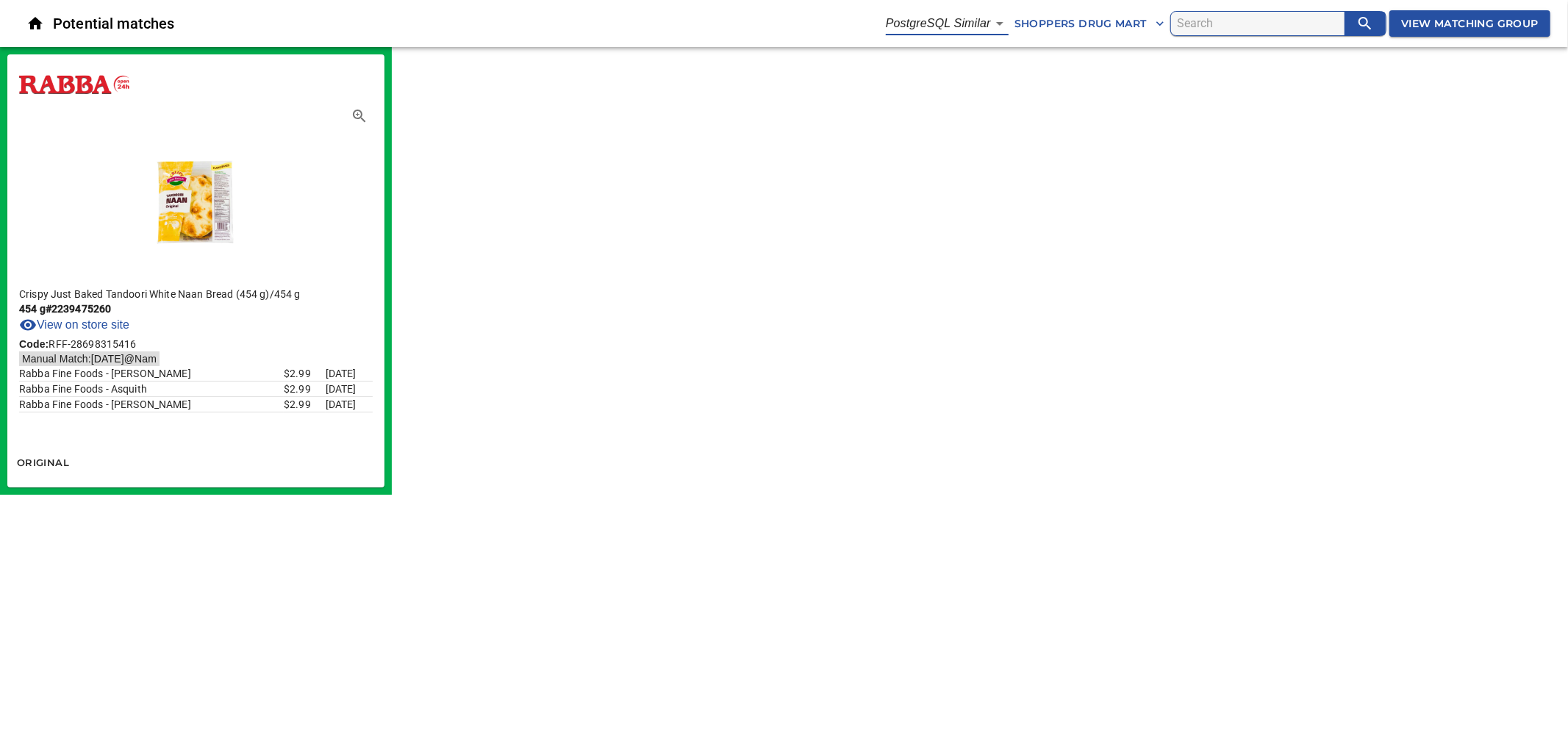
click at [1093, 27] on span "Shoppers Drug Mart" at bounding box center [1089, 24] width 150 height 18
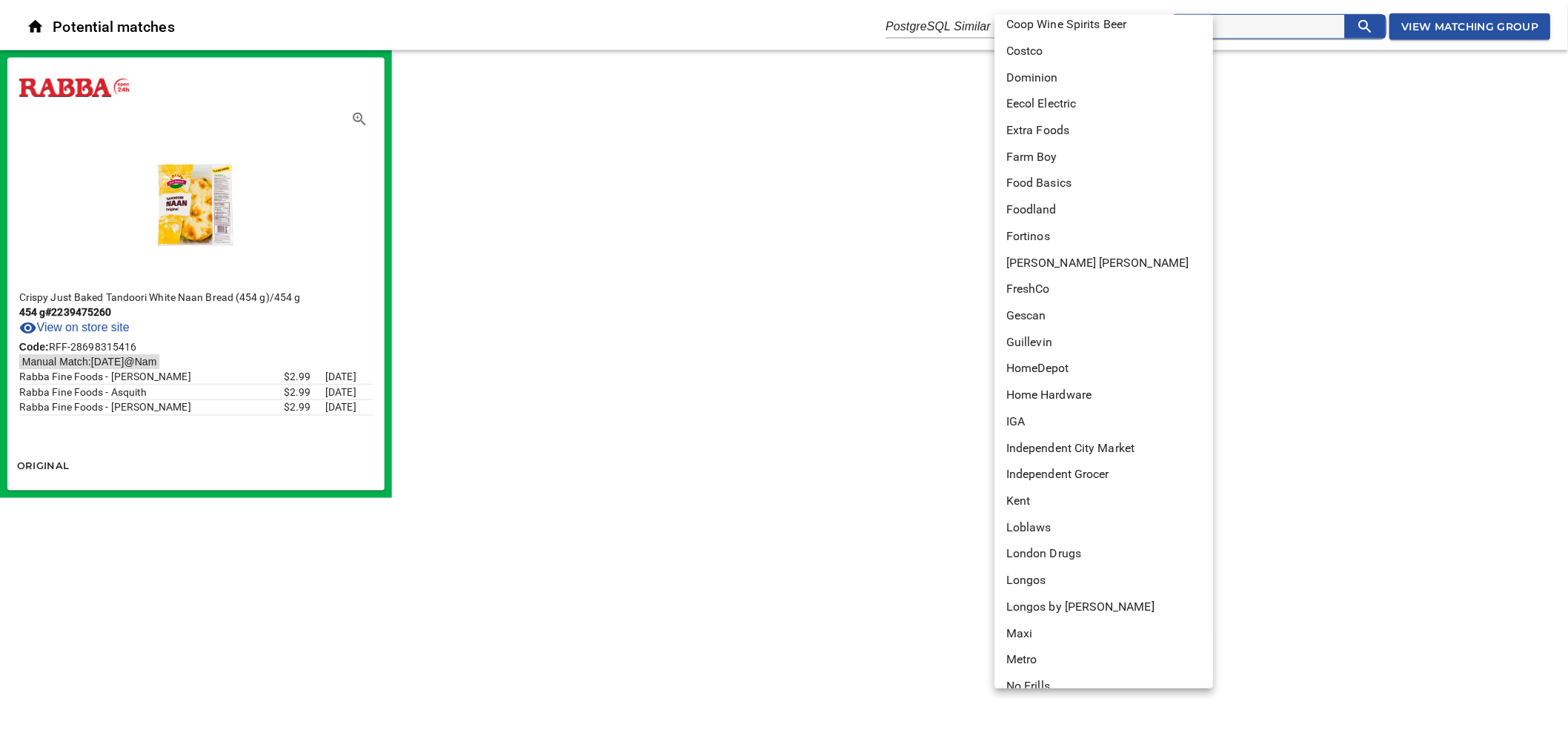
scroll to position [0, 0]
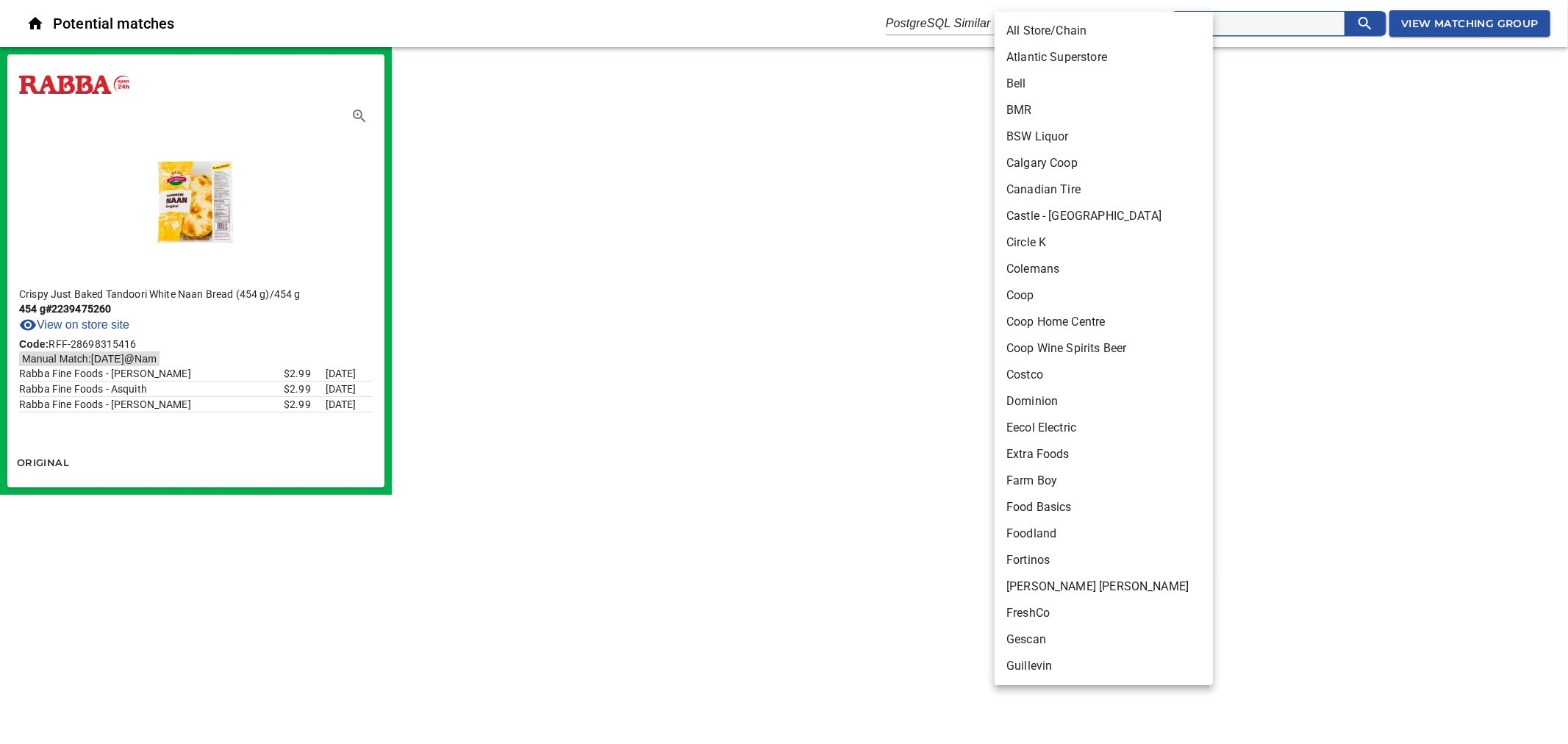
click at [1055, 26] on li "All Store/Chain" at bounding box center [1110, 31] width 231 height 27
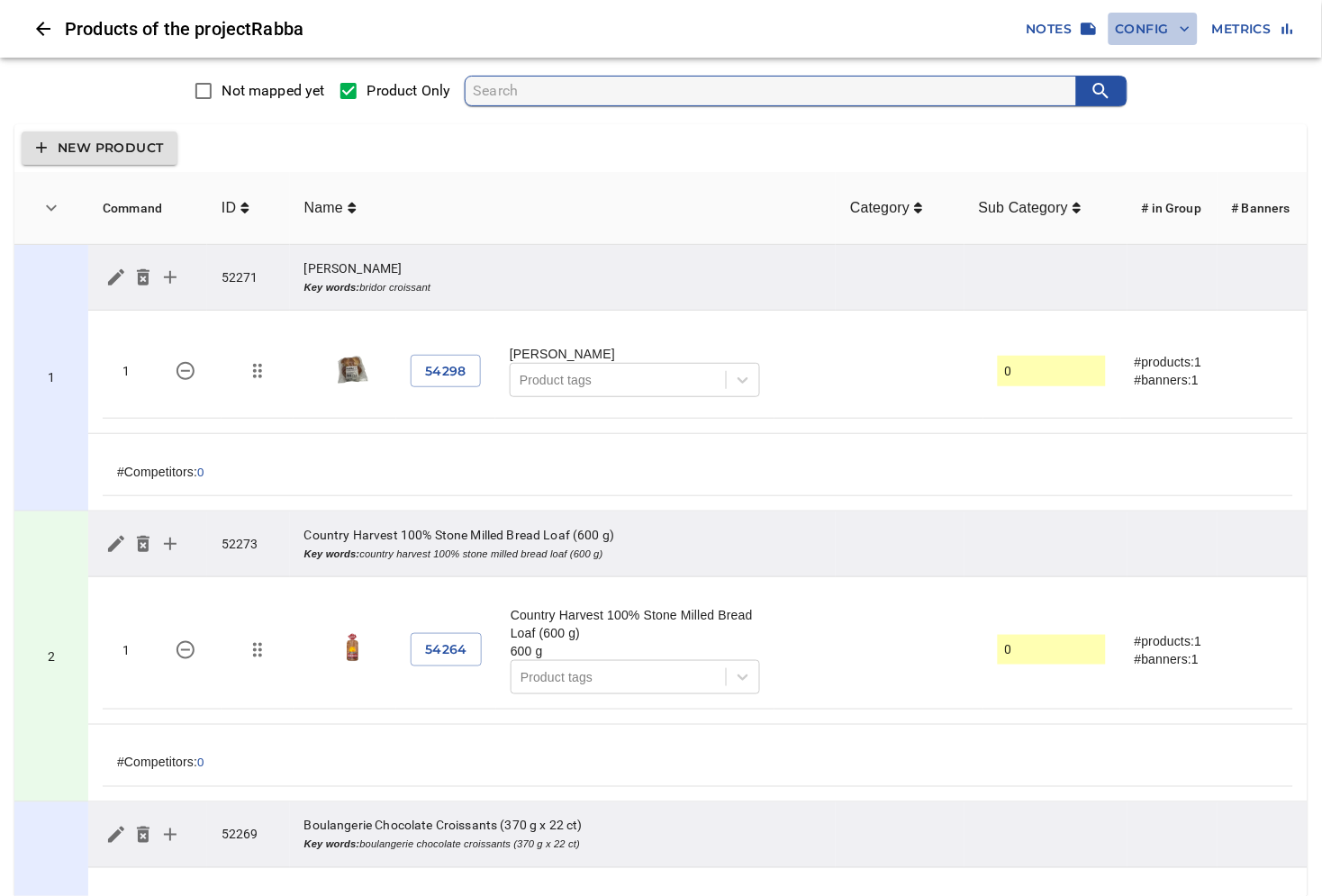
click at [1154, 34] on span "Config" at bounding box center [1152, 29] width 74 height 22
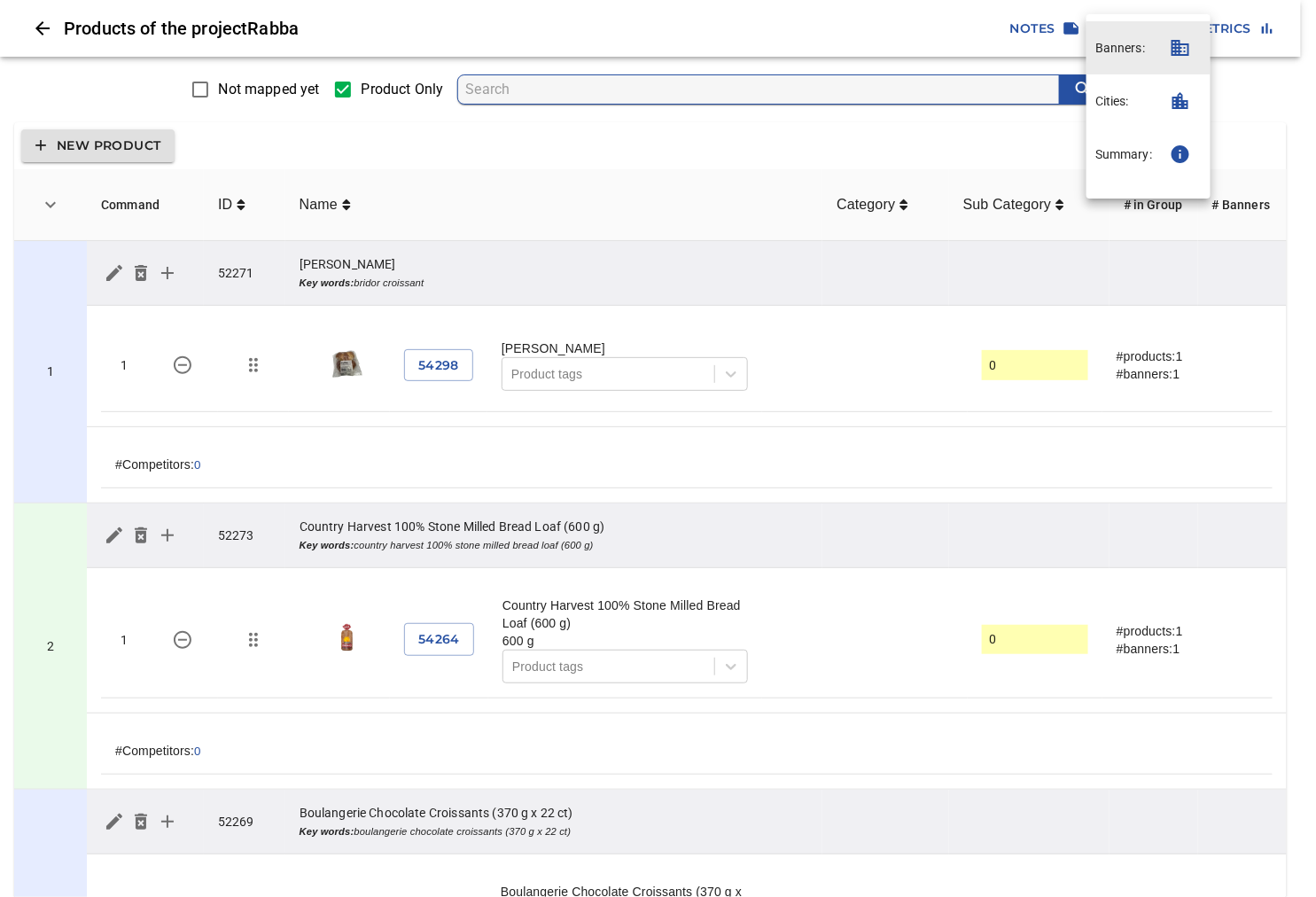
click at [914, 25] on div at bounding box center [658, 448] width 1316 height 897
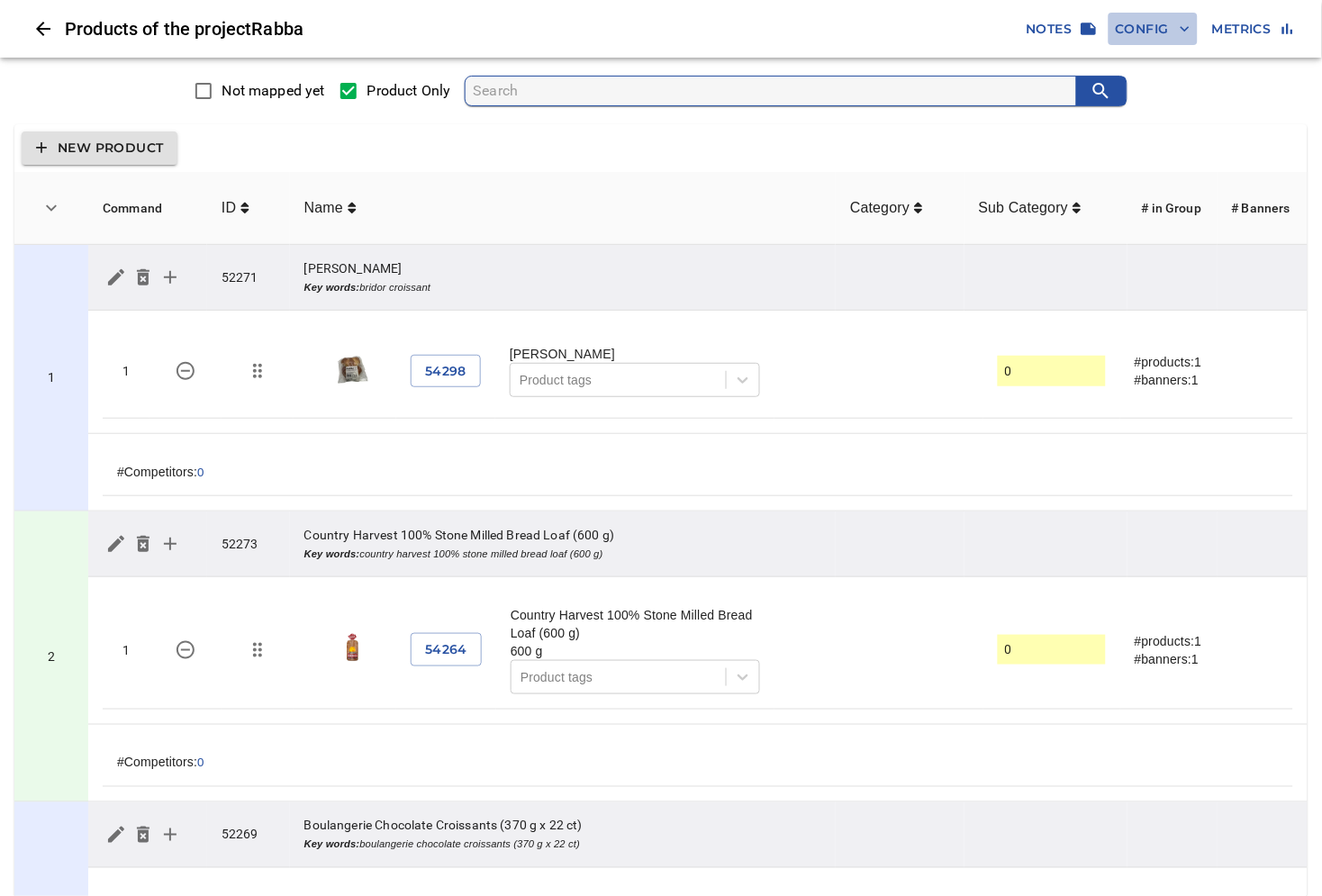
click at [1171, 28] on span "Config" at bounding box center [1152, 29] width 74 height 22
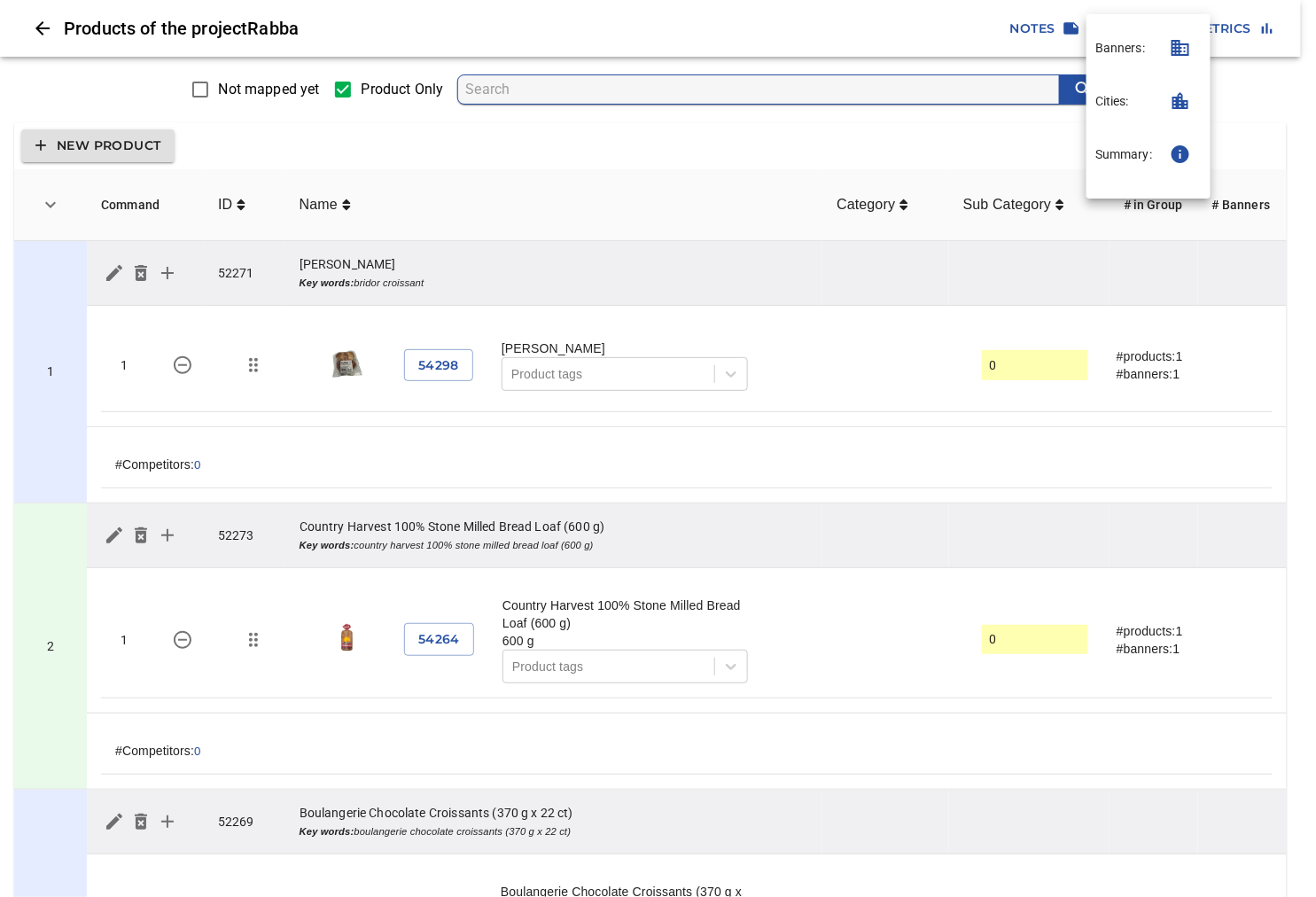
click at [38, 28] on div at bounding box center [658, 448] width 1316 height 897
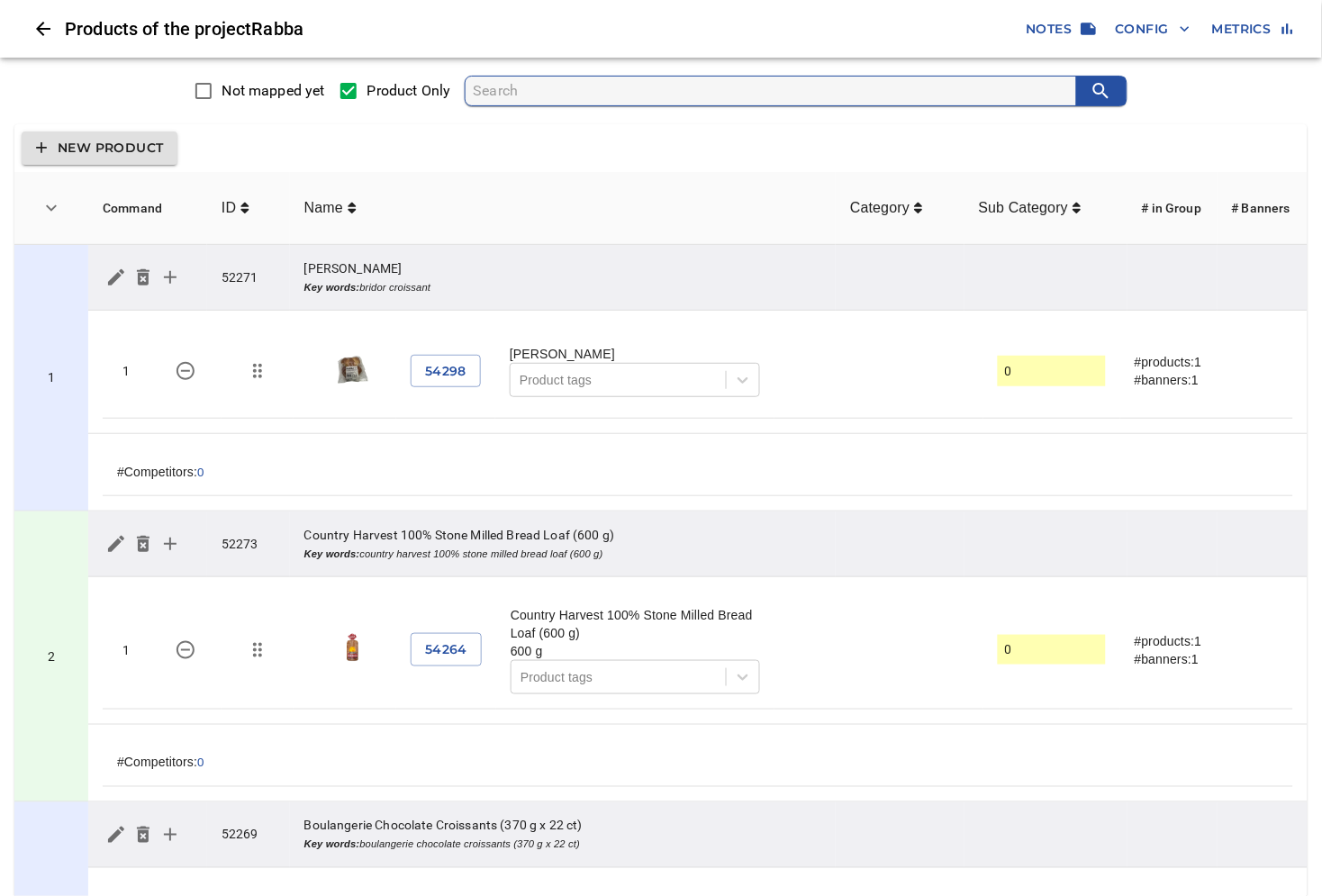
click at [42, 28] on icon "Close" at bounding box center [42, 28] width 14 height 14
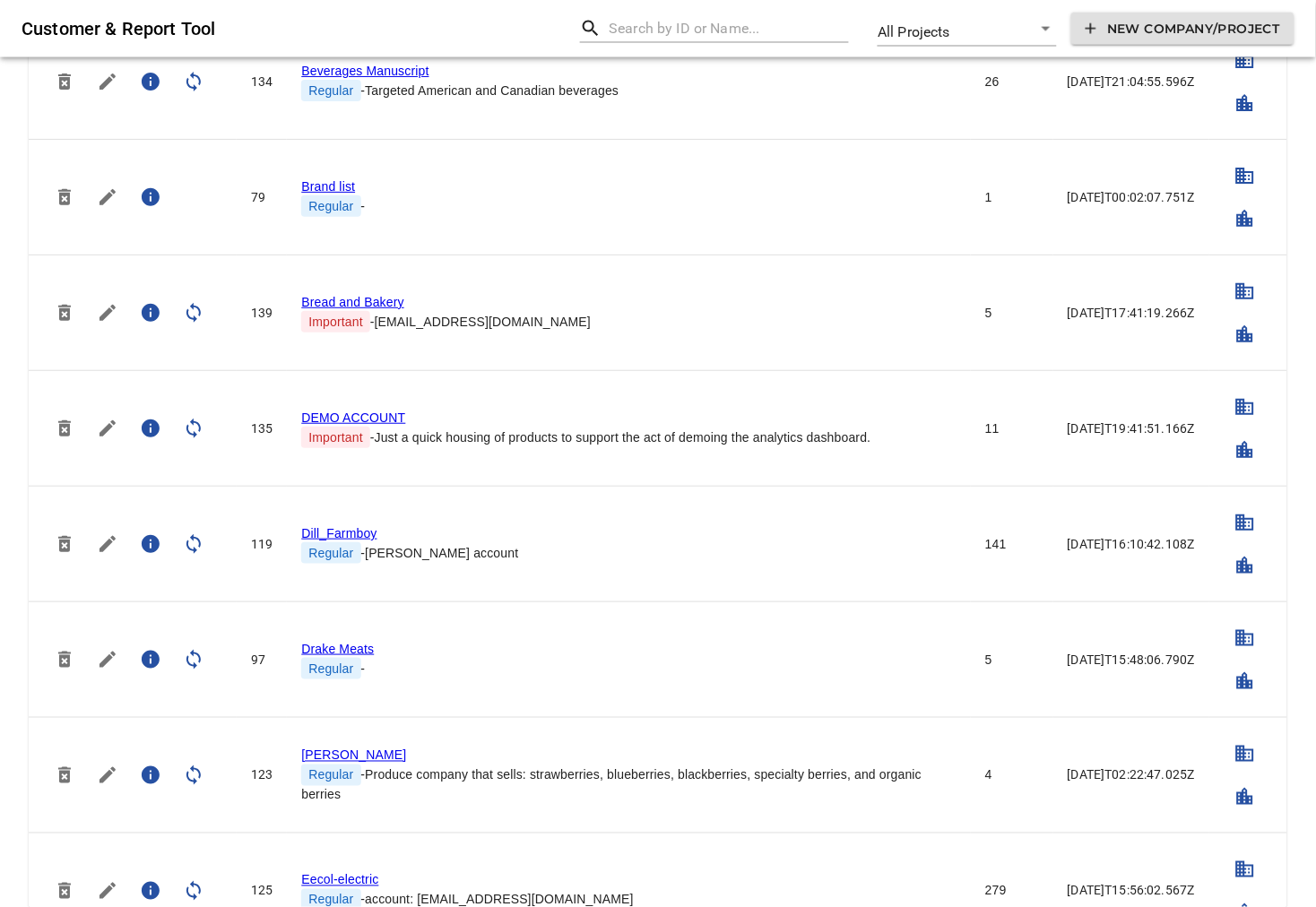
scroll to position [995, 0]
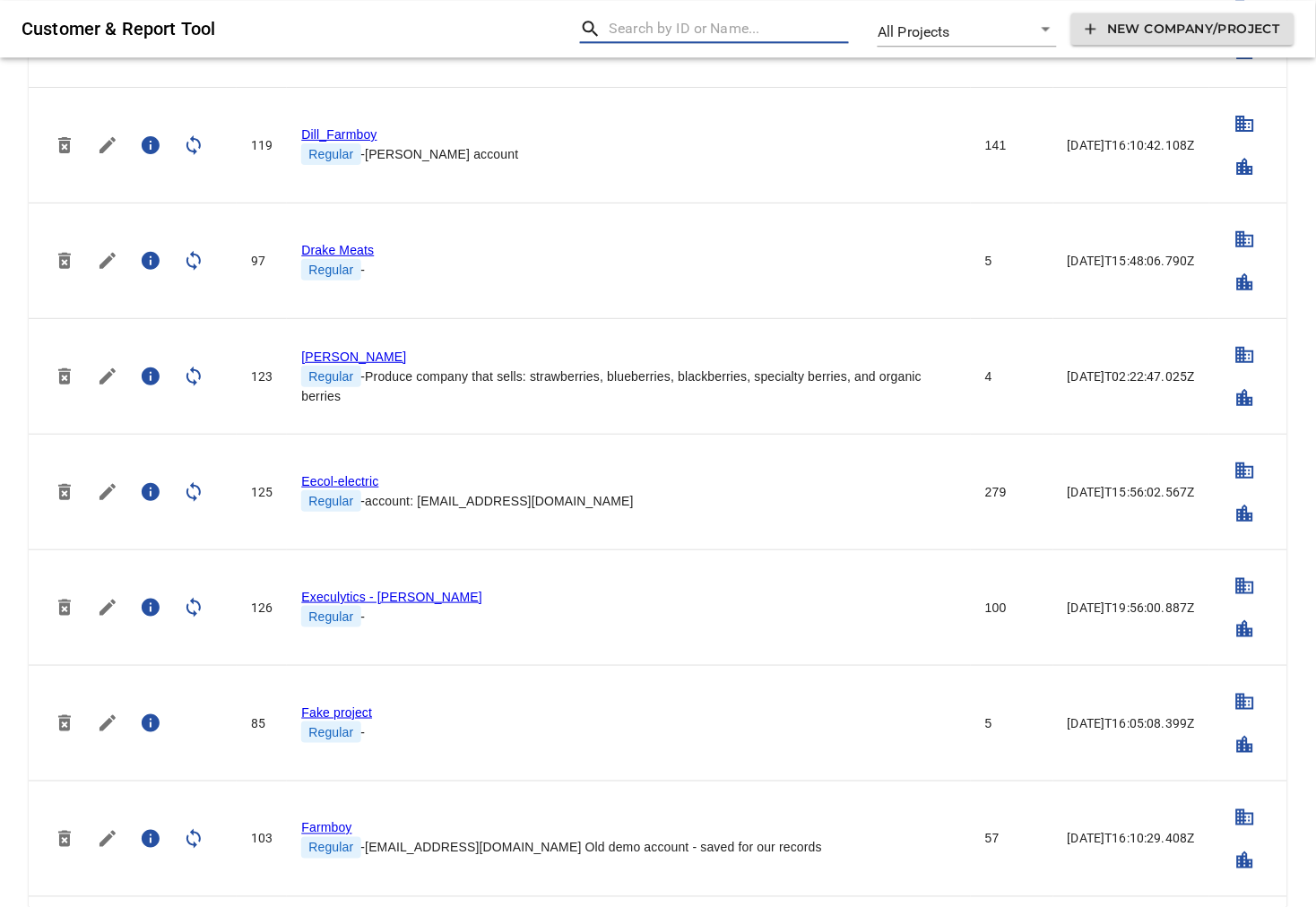
click at [767, 33] on input "text" at bounding box center [729, 29] width 240 height 29
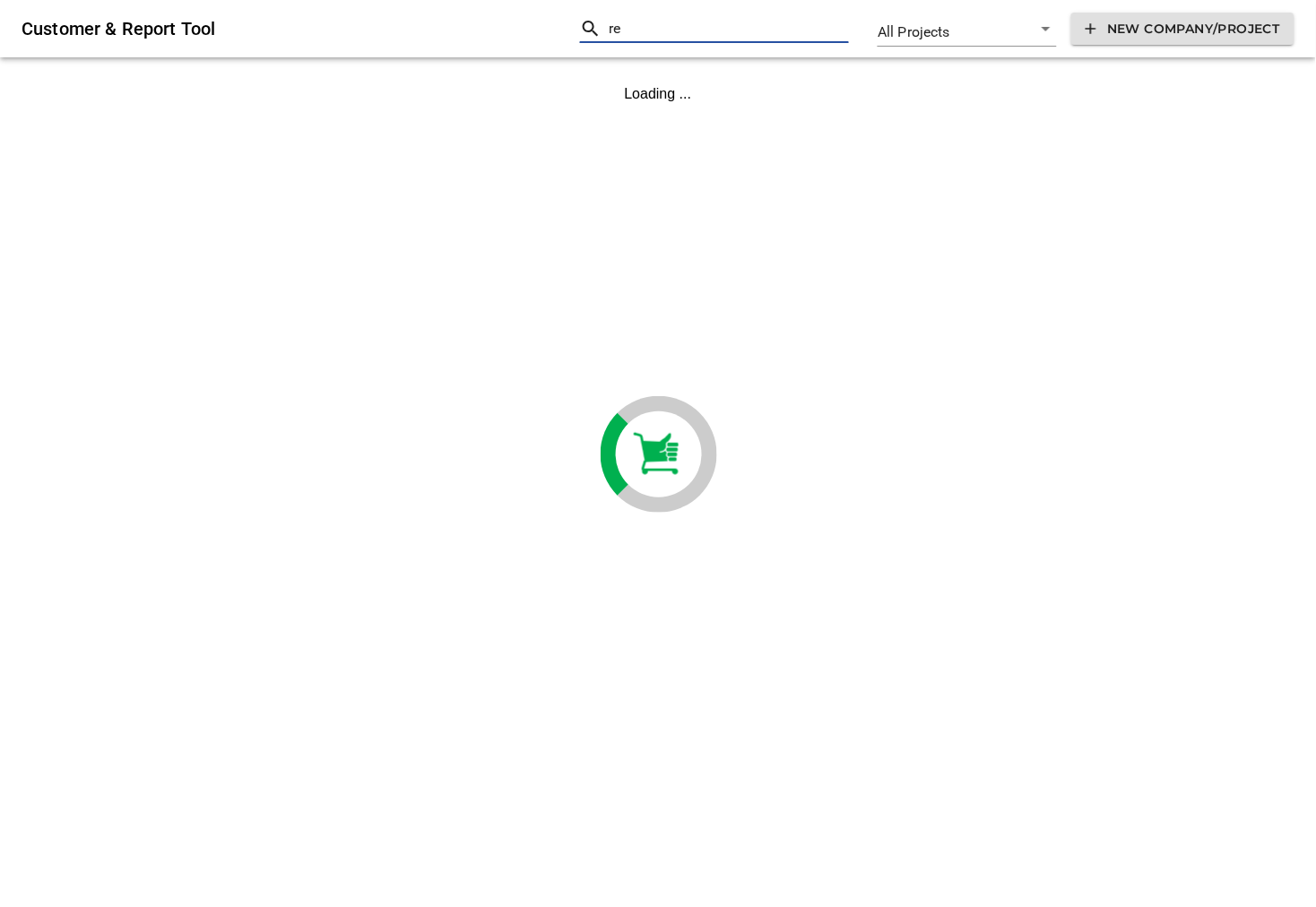
scroll to position [0, 0]
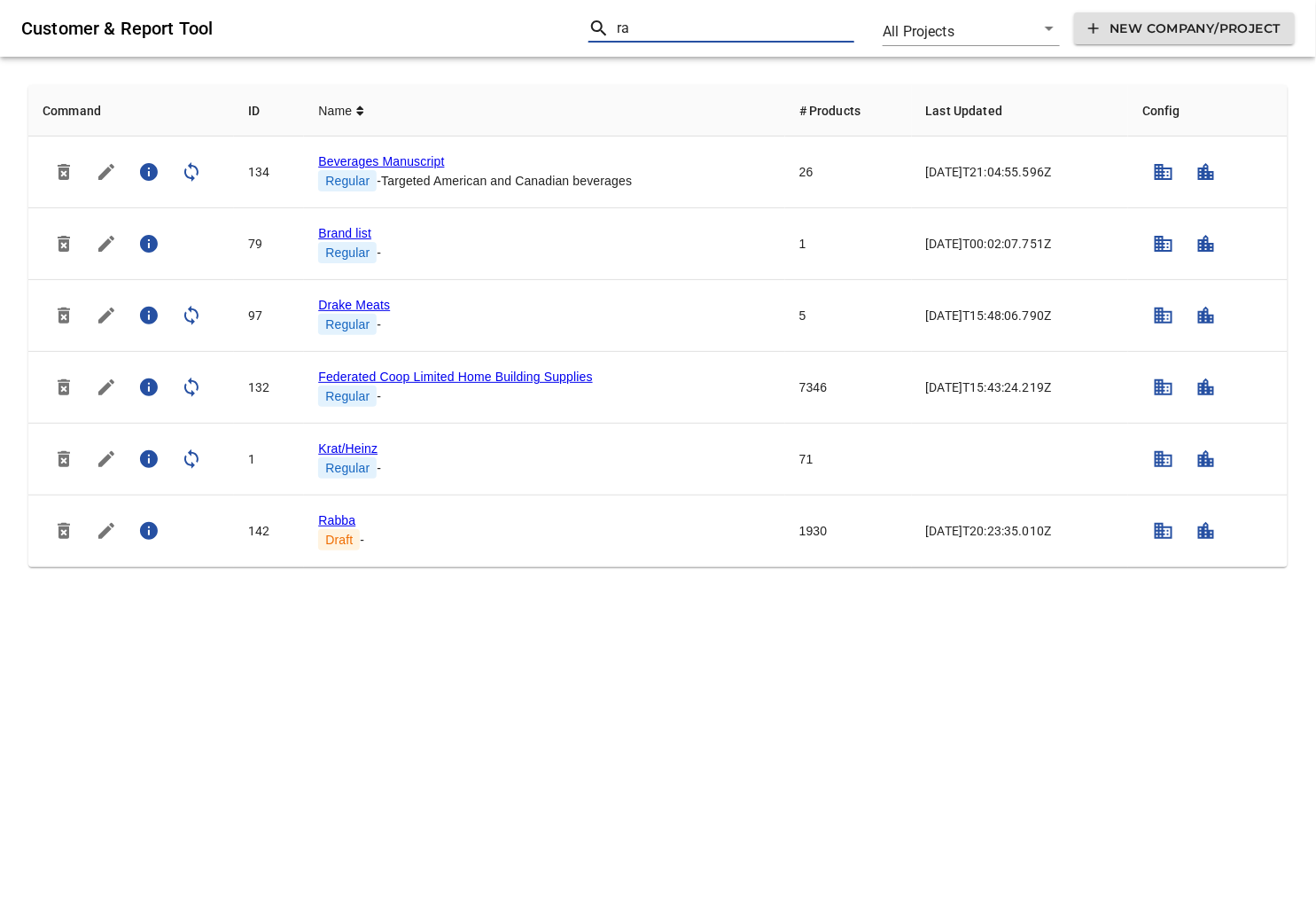
type input "ra"
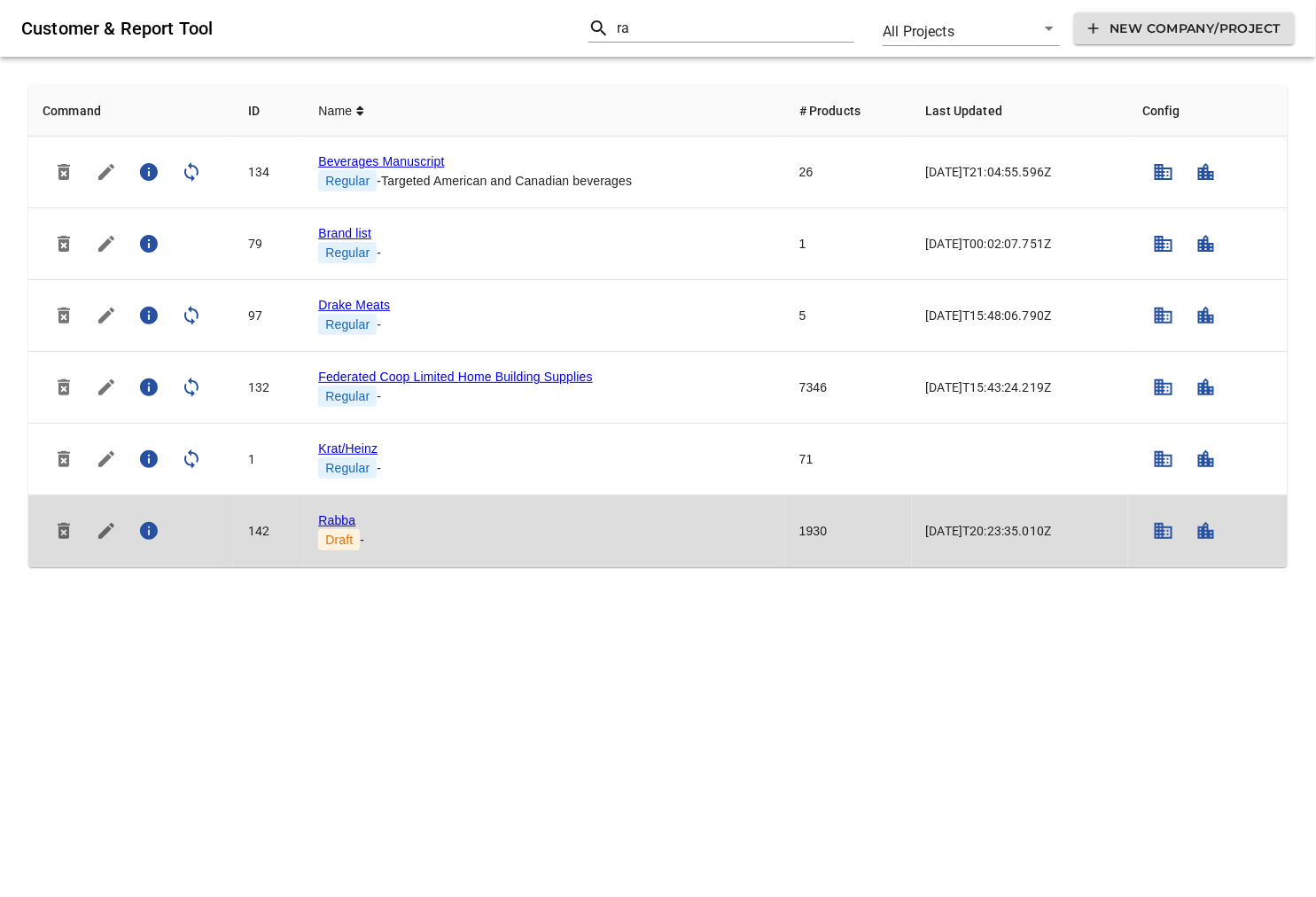
click at [339, 521] on link "Rabba" at bounding box center [336, 520] width 37 height 14
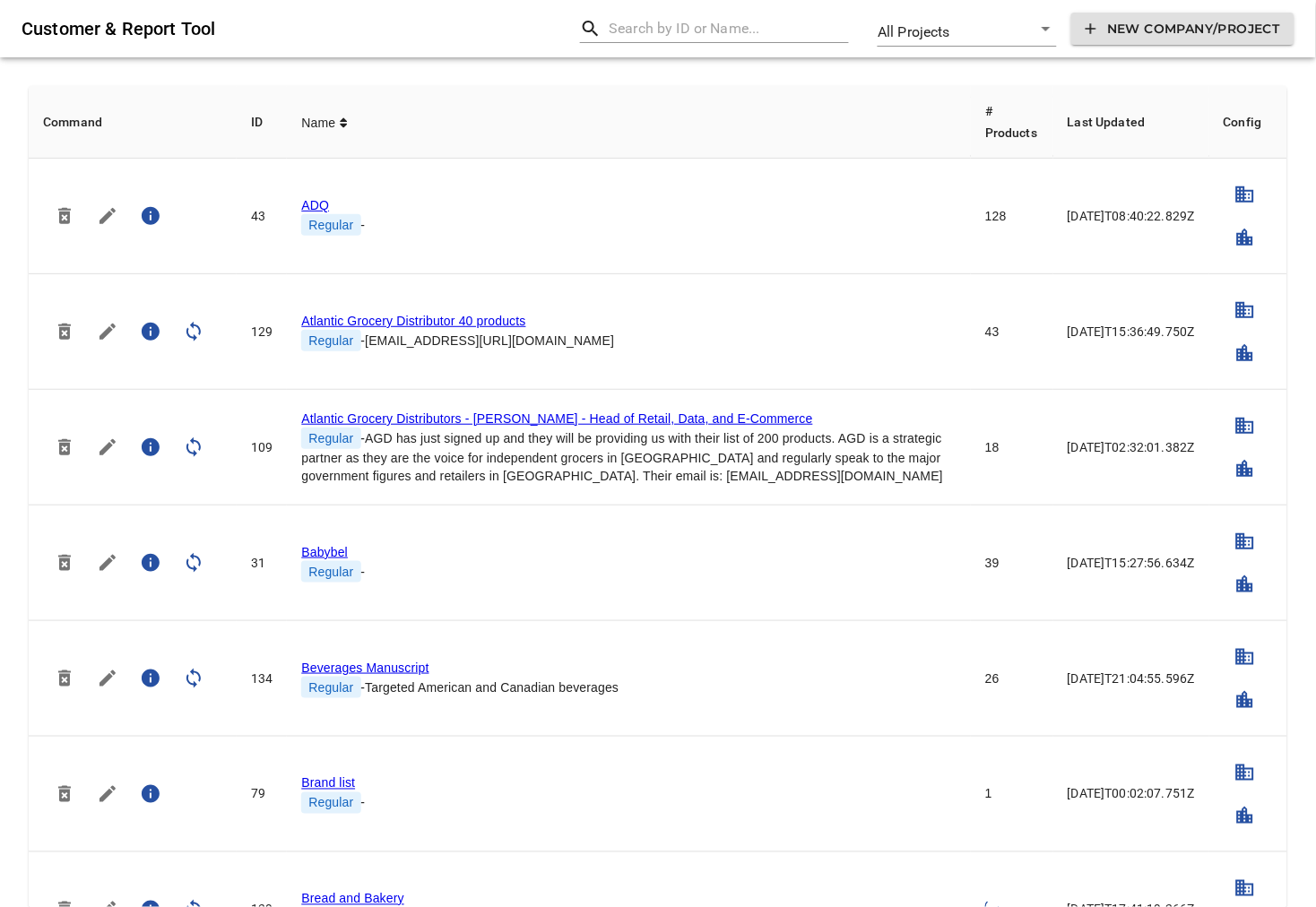
scroll to position [597, 0]
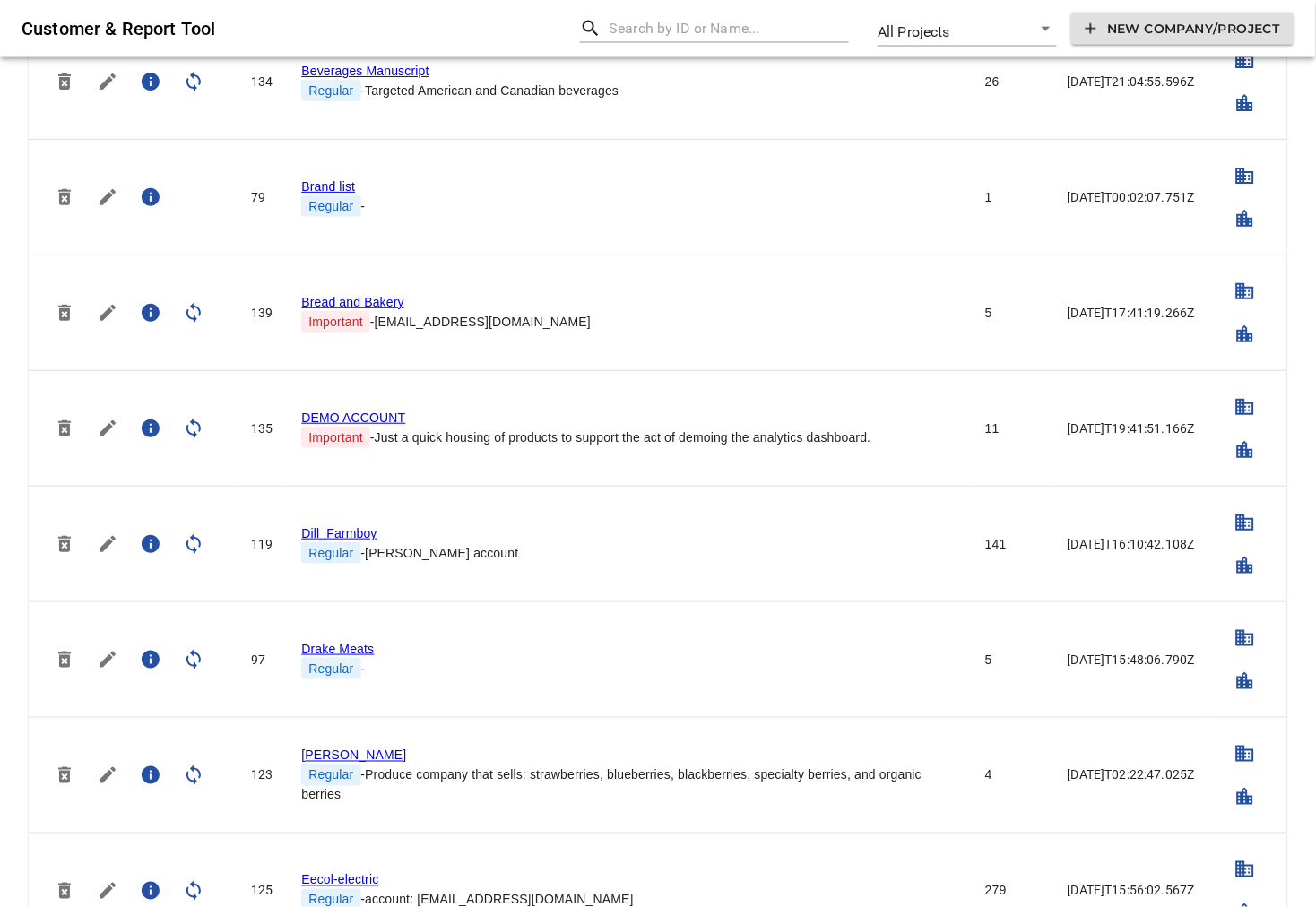
click at [684, 30] on input "text" at bounding box center [729, 29] width 240 height 29
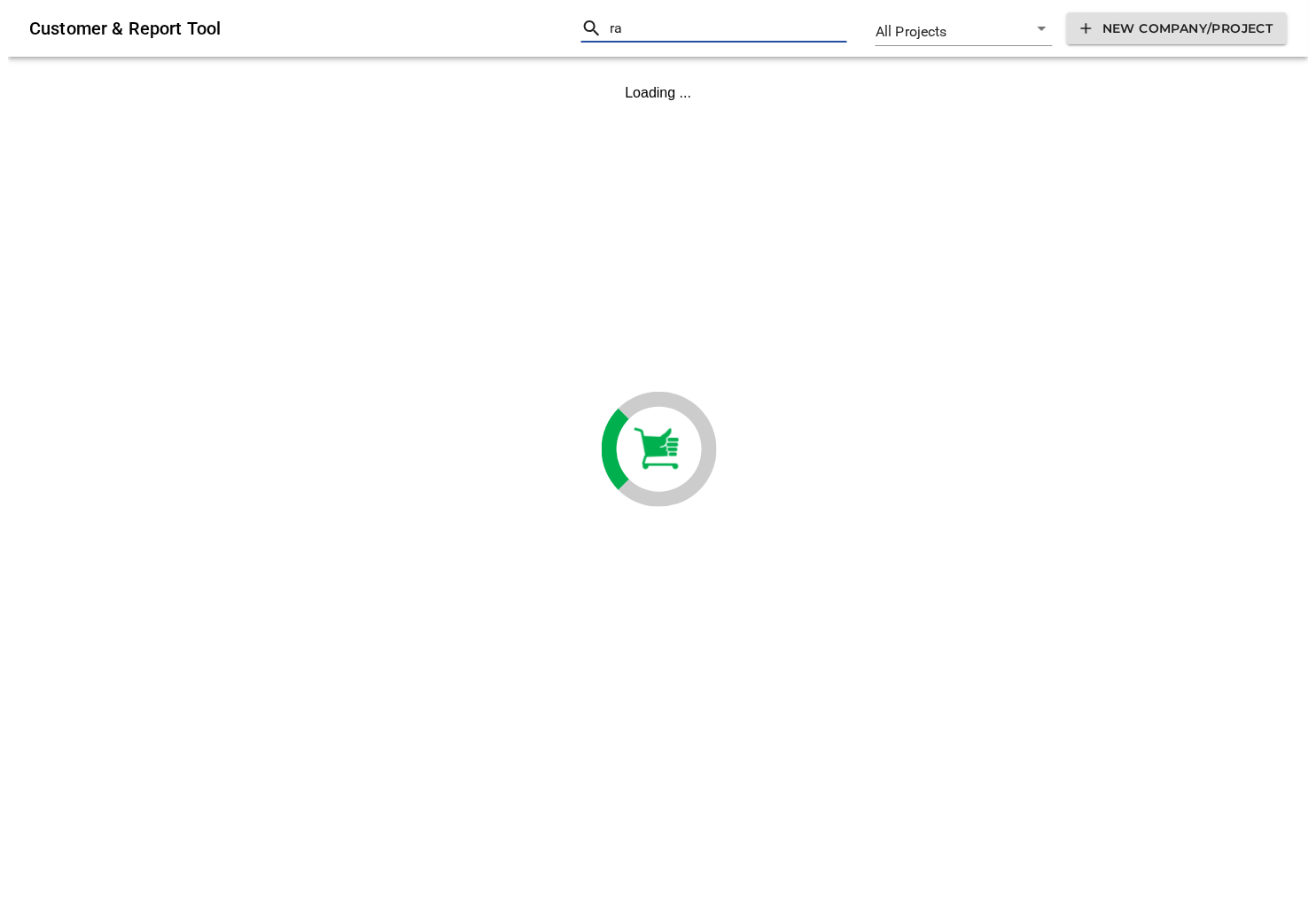
scroll to position [0, 0]
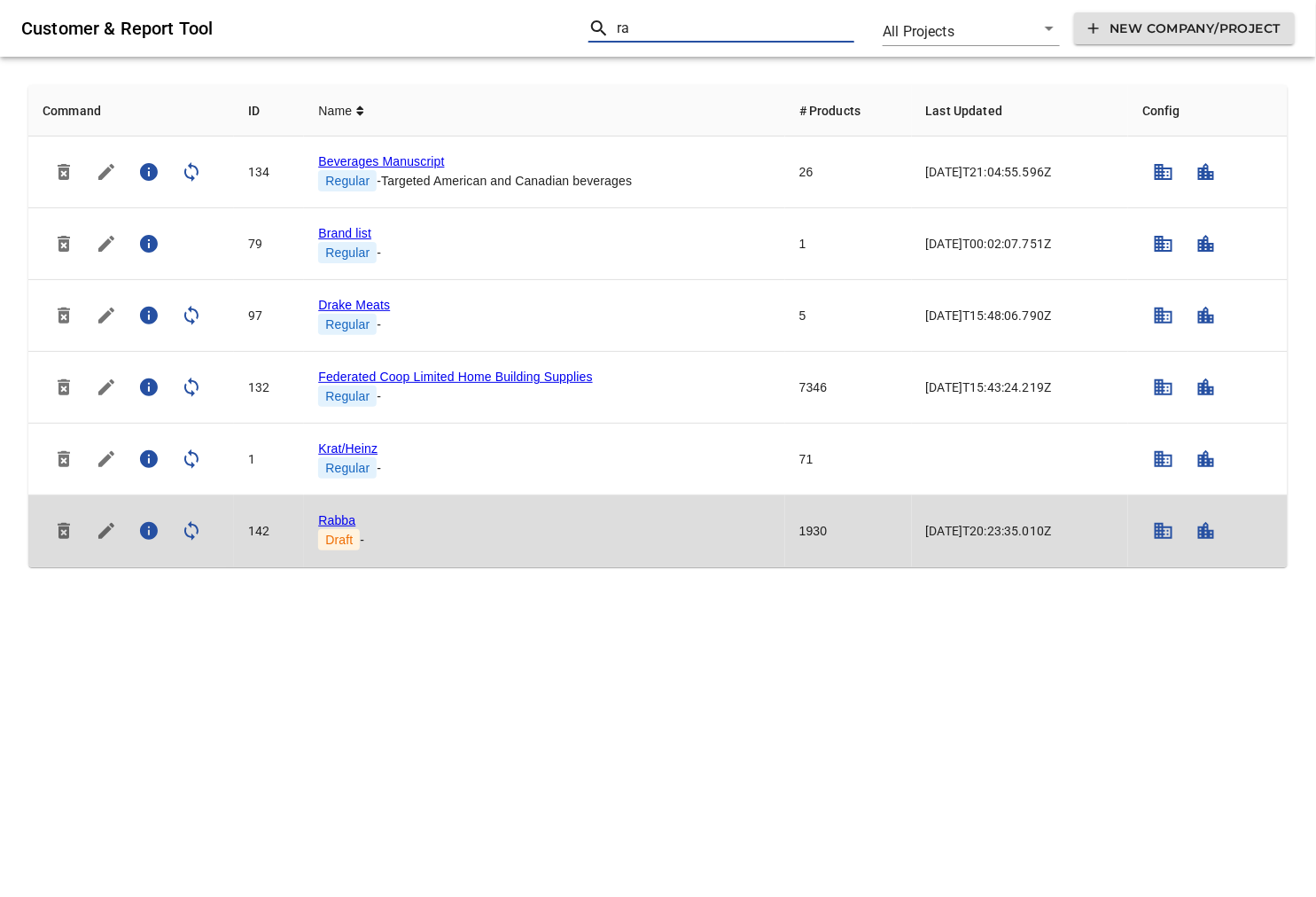
type input "ra"
click at [111, 533] on icon "simple table" at bounding box center [106, 530] width 21 height 21
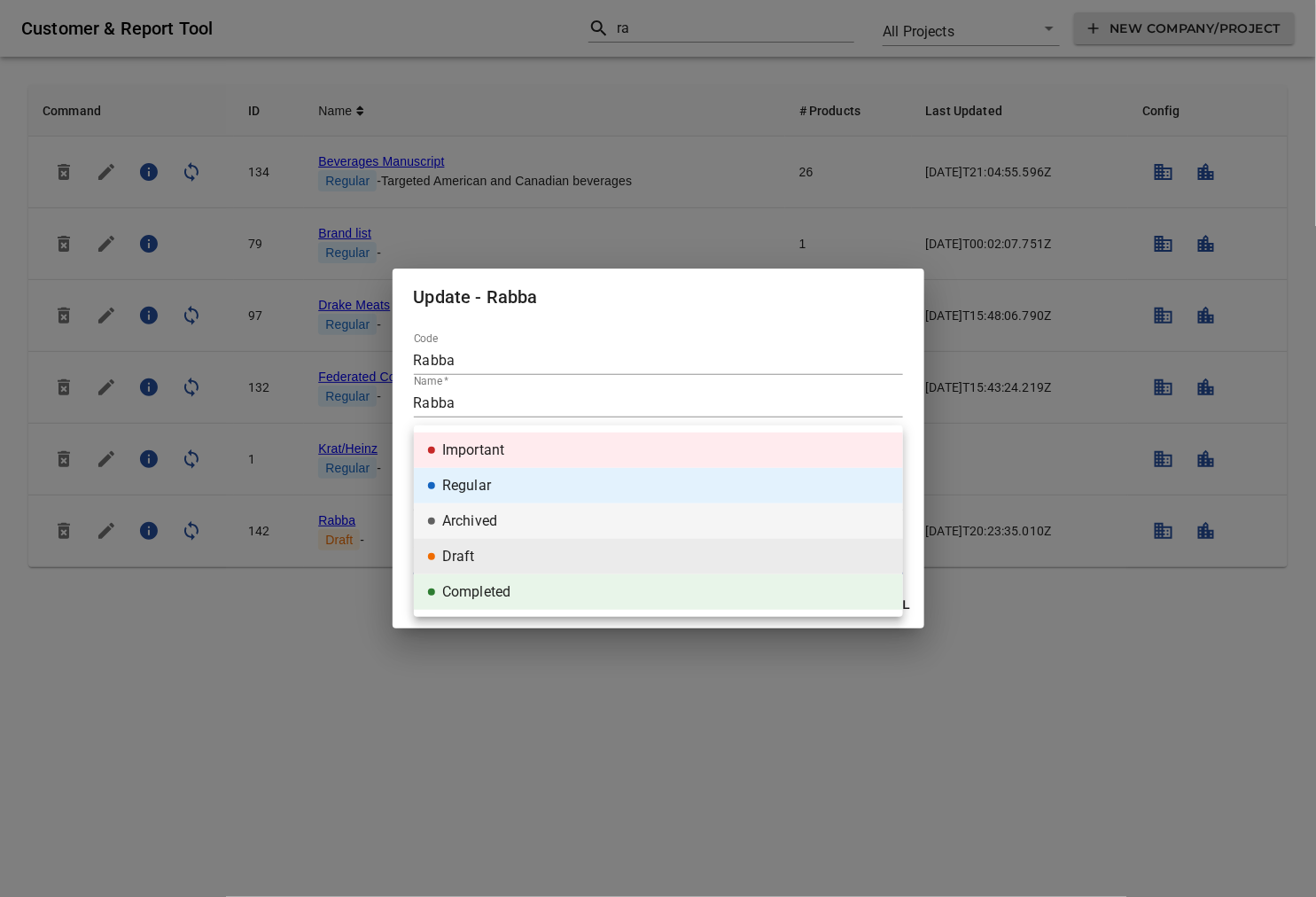
click at [509, 567] on body "tspan{white-space:pre} Customer & Report Tool ra All Projects all New Company/P…" at bounding box center [658, 297] width 1316 height 596
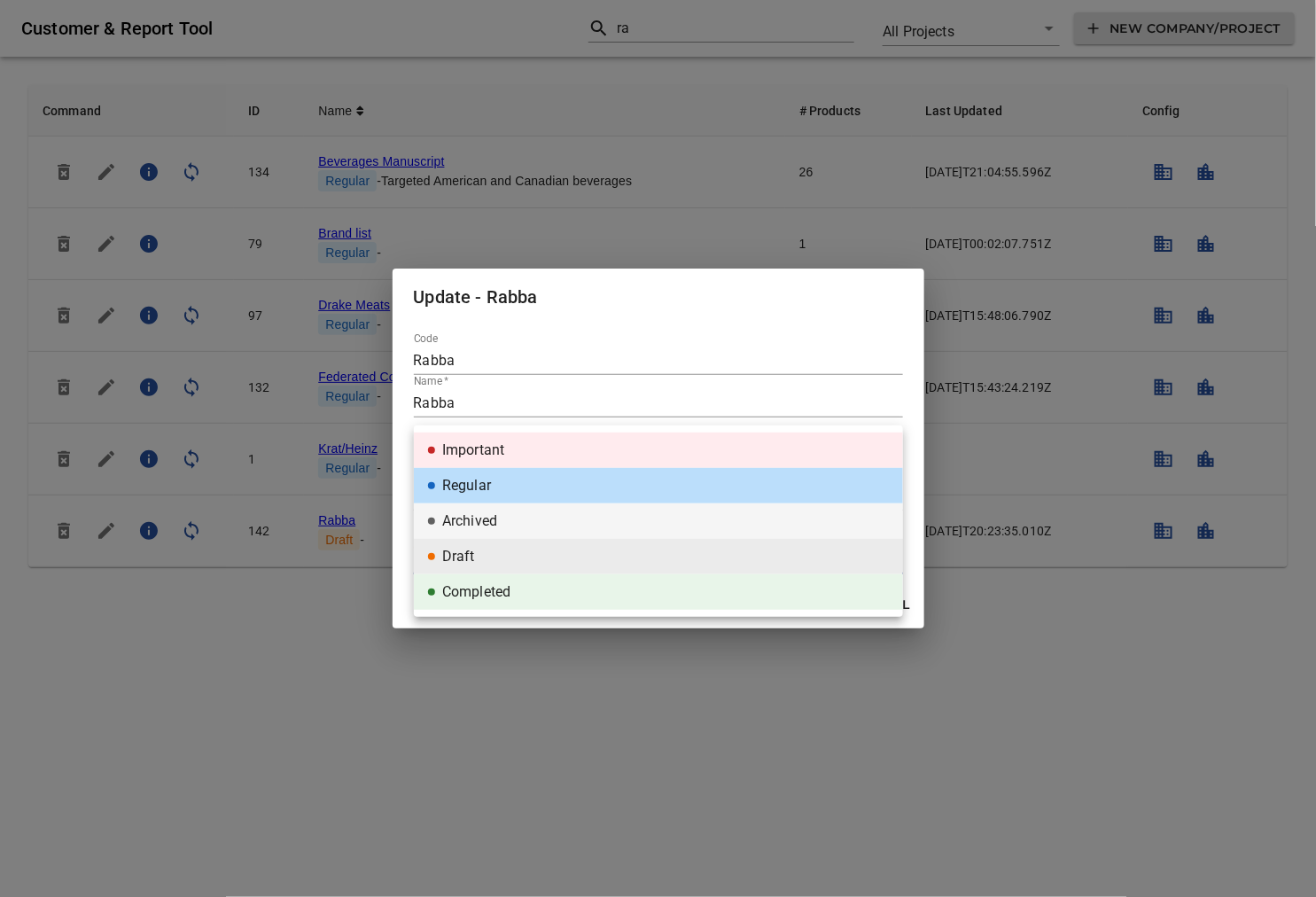
click at [487, 484] on li "Regular" at bounding box center [658, 485] width 489 height 35
type input "regular"
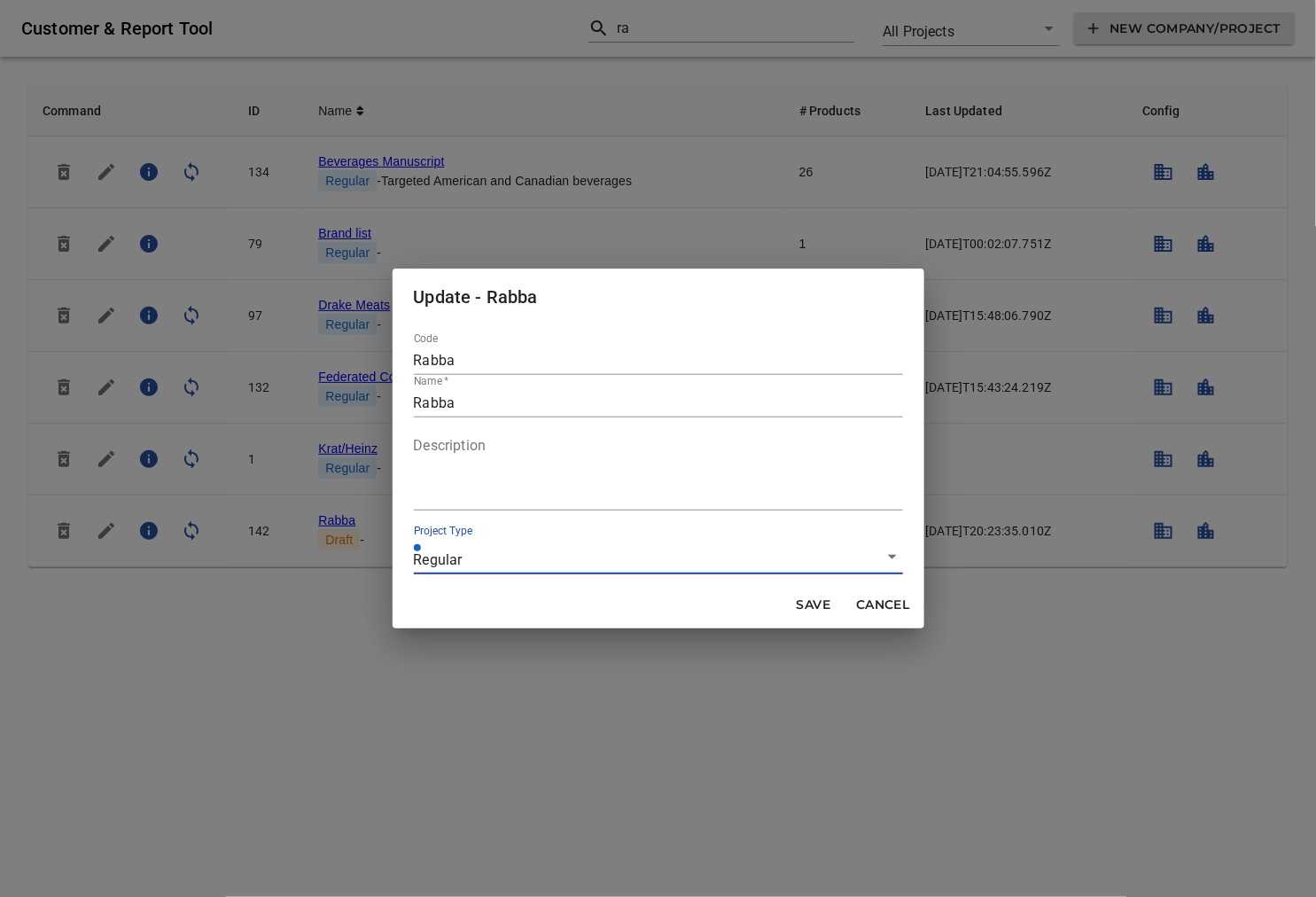
click at [825, 605] on span "Save" at bounding box center [813, 604] width 43 height 22
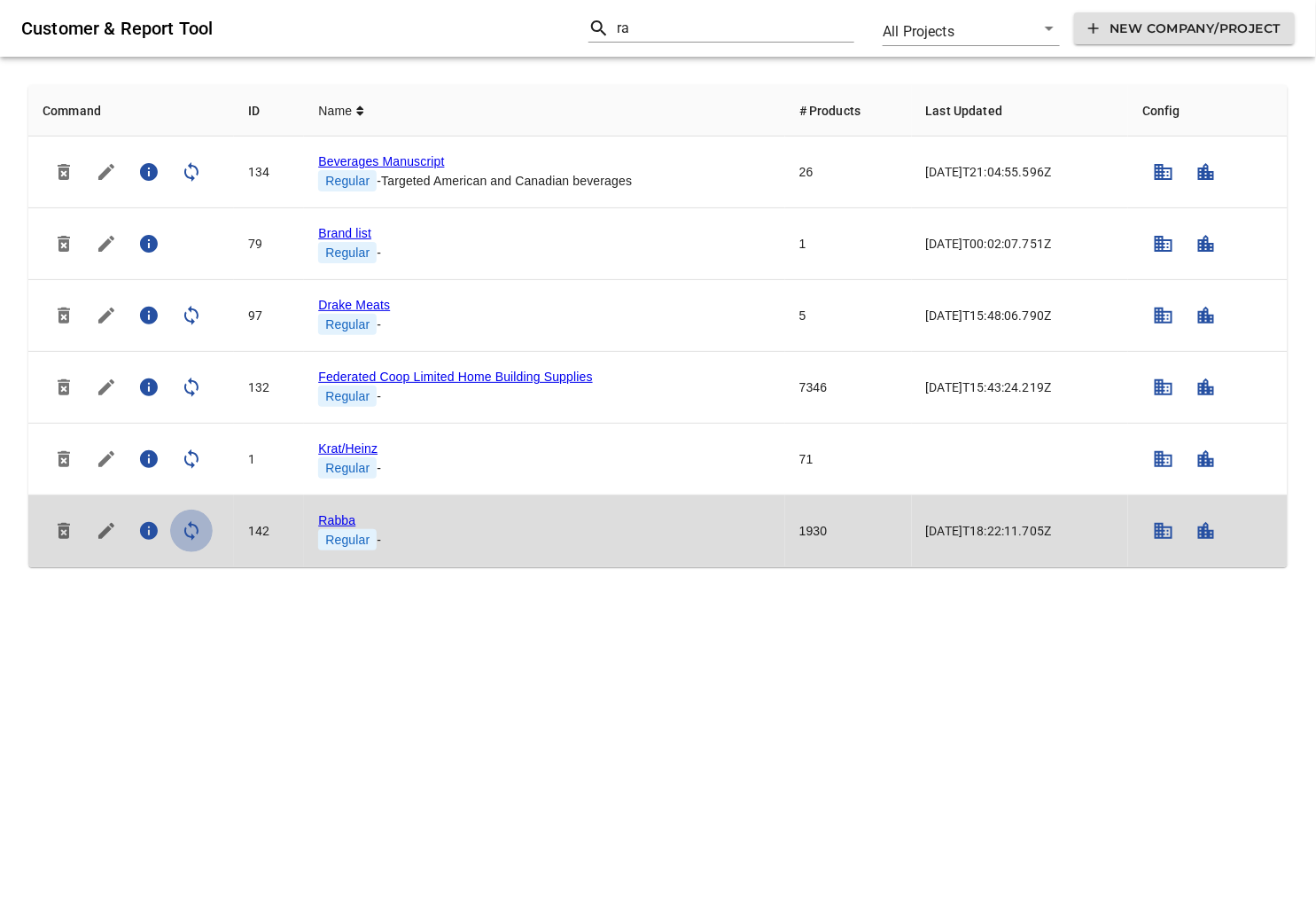
click at [191, 530] on icon "simple table" at bounding box center [191, 530] width 21 height 21
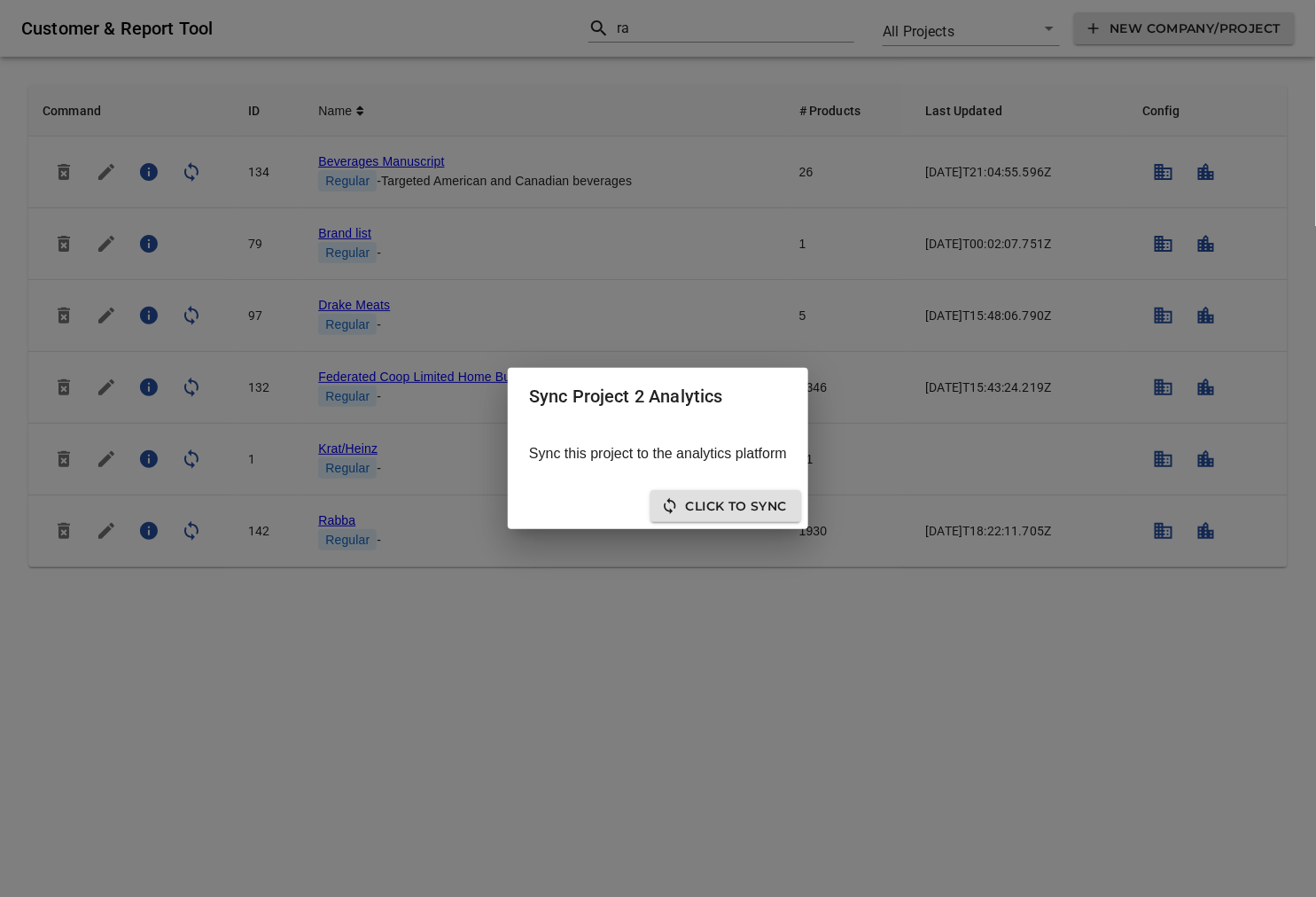
click at [759, 618] on div "Sync Project 2 Analytics Sync this project to the analytics platform Click to s…" at bounding box center [658, 448] width 1316 height 897
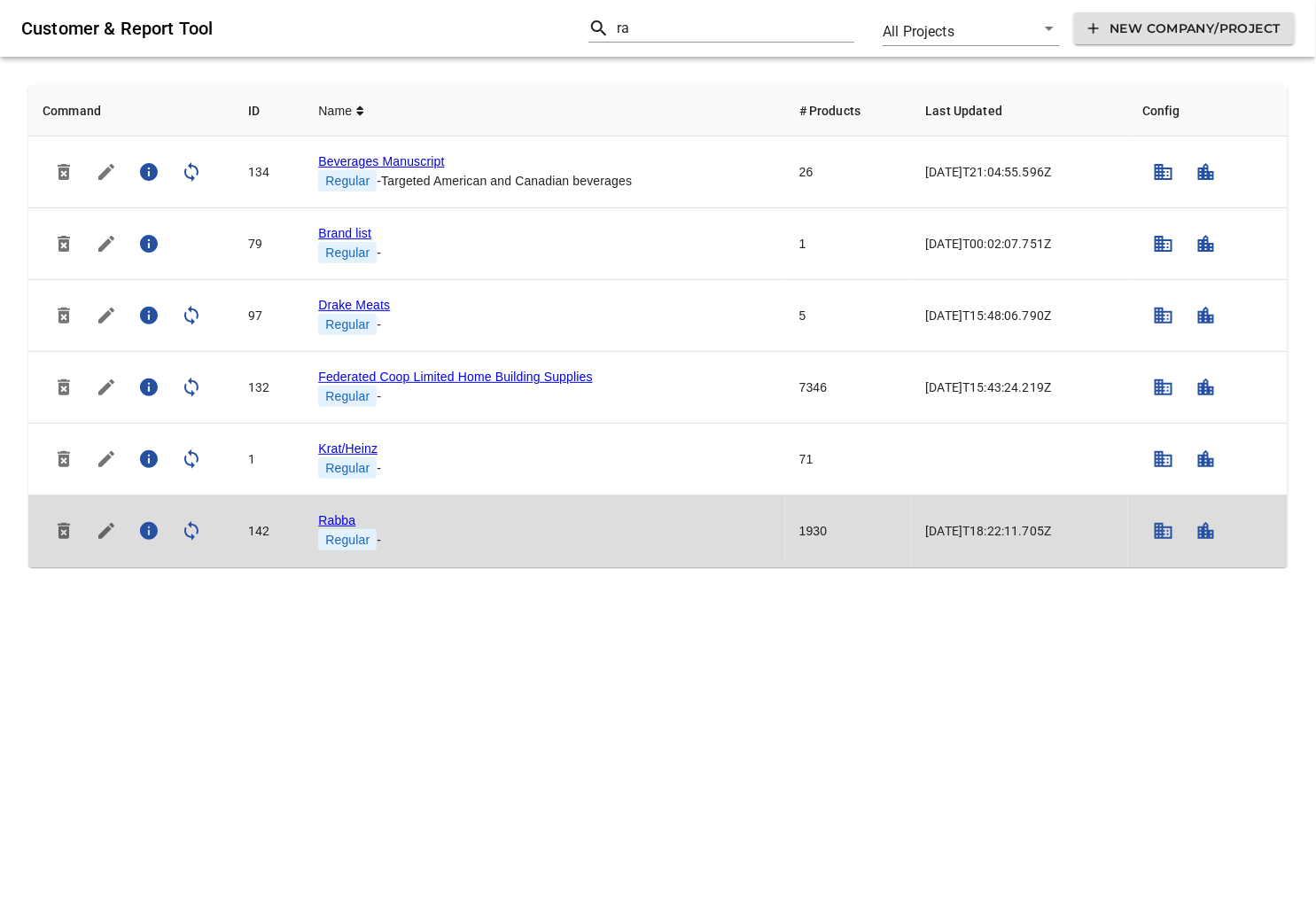
click at [1224, 543] on button "simple table" at bounding box center [1206, 530] width 43 height 43
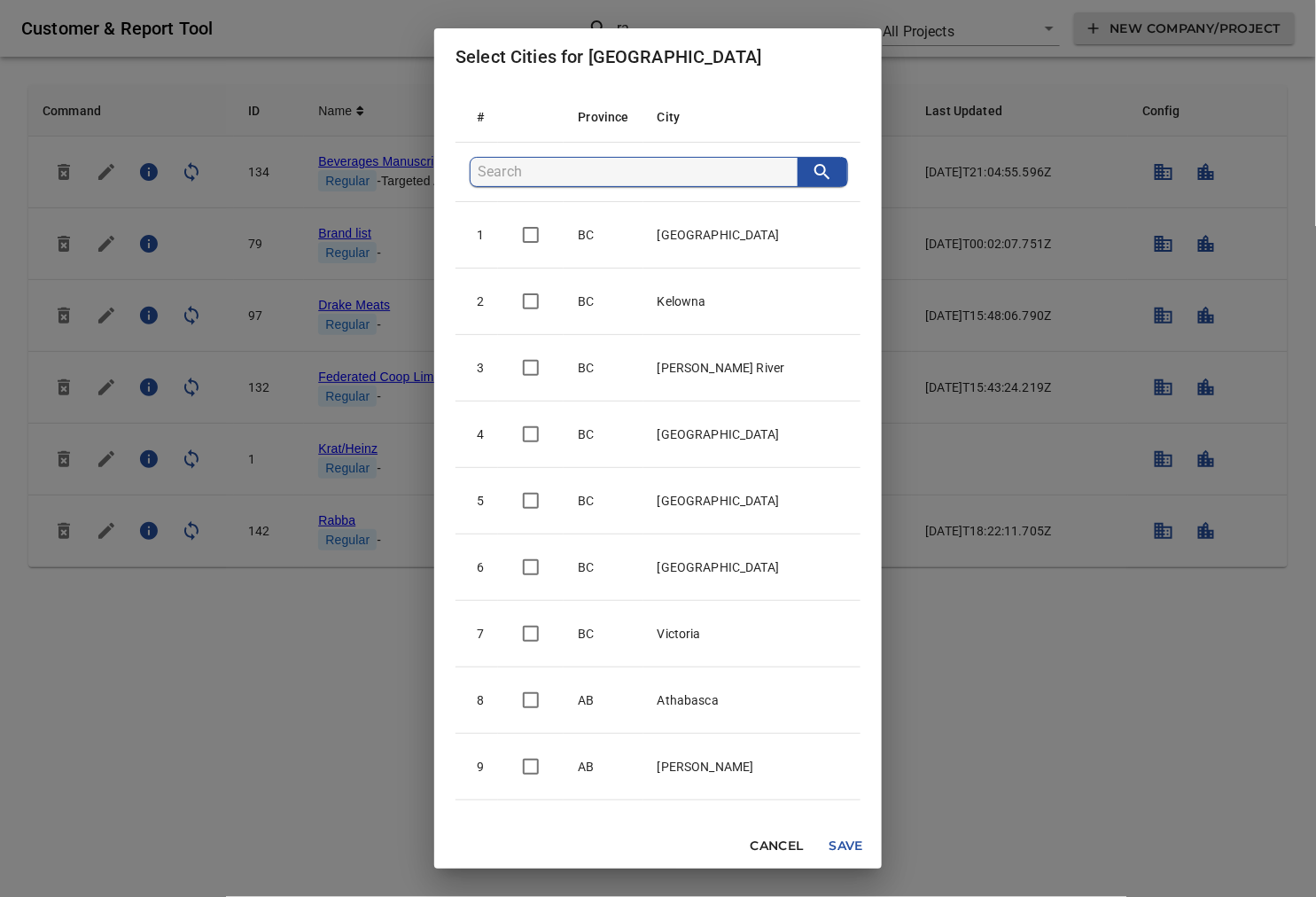
click at [609, 179] on input "search" at bounding box center [638, 172] width 320 height 29
type input "t"
checkbox input "true"
checkbox input "false"
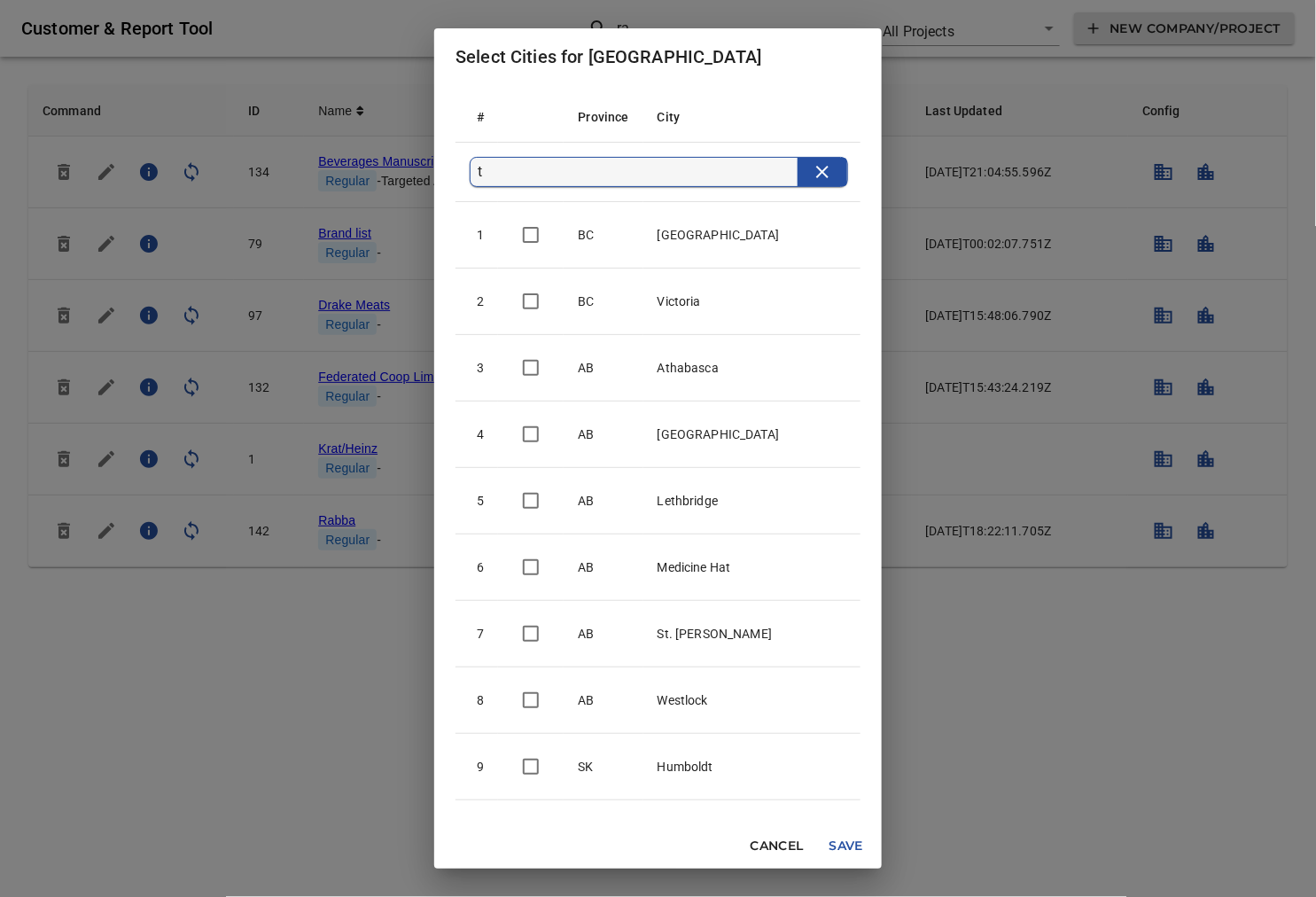
type input "to"
checkbox input "true"
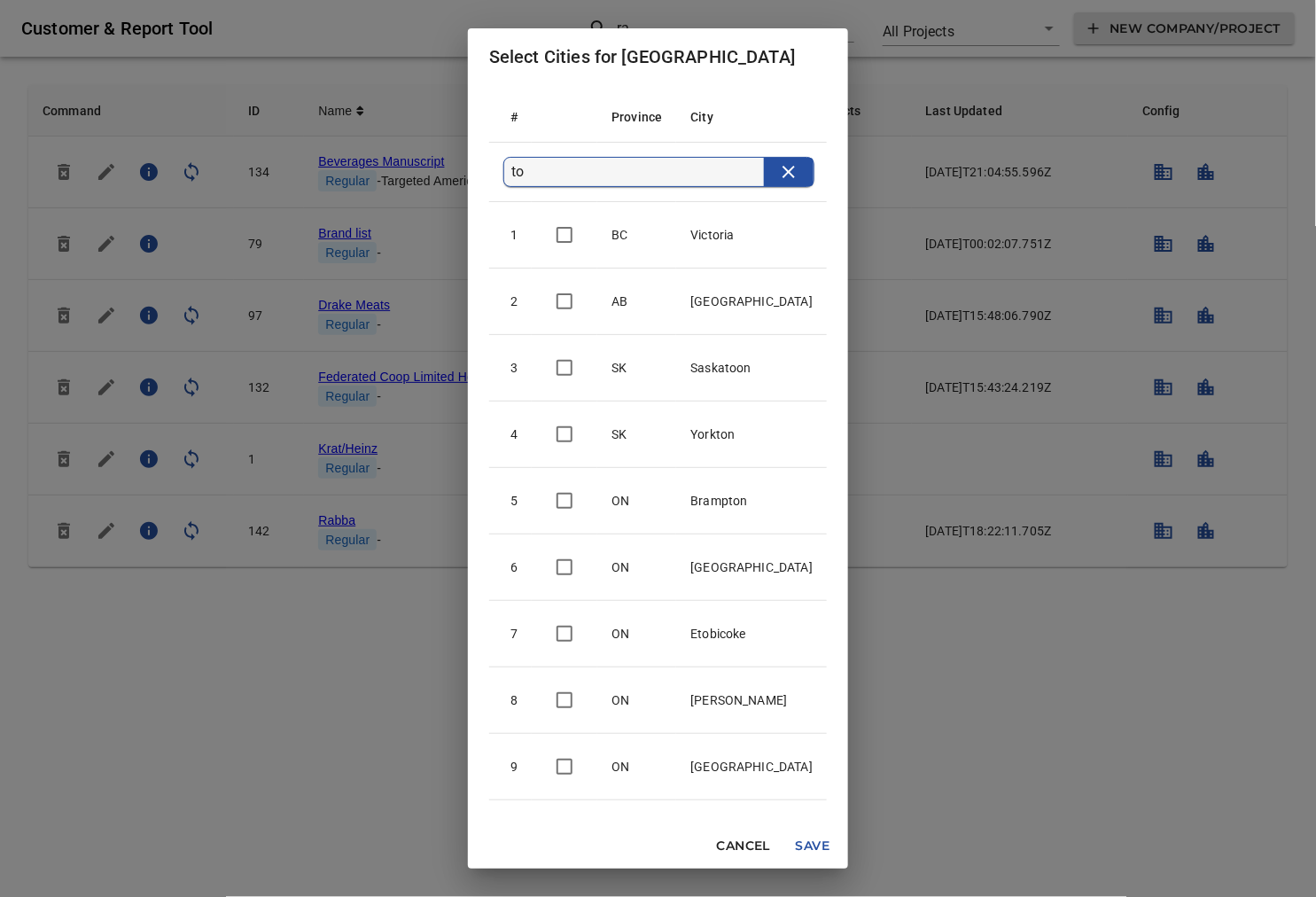
type input "tor"
checkbox input "true"
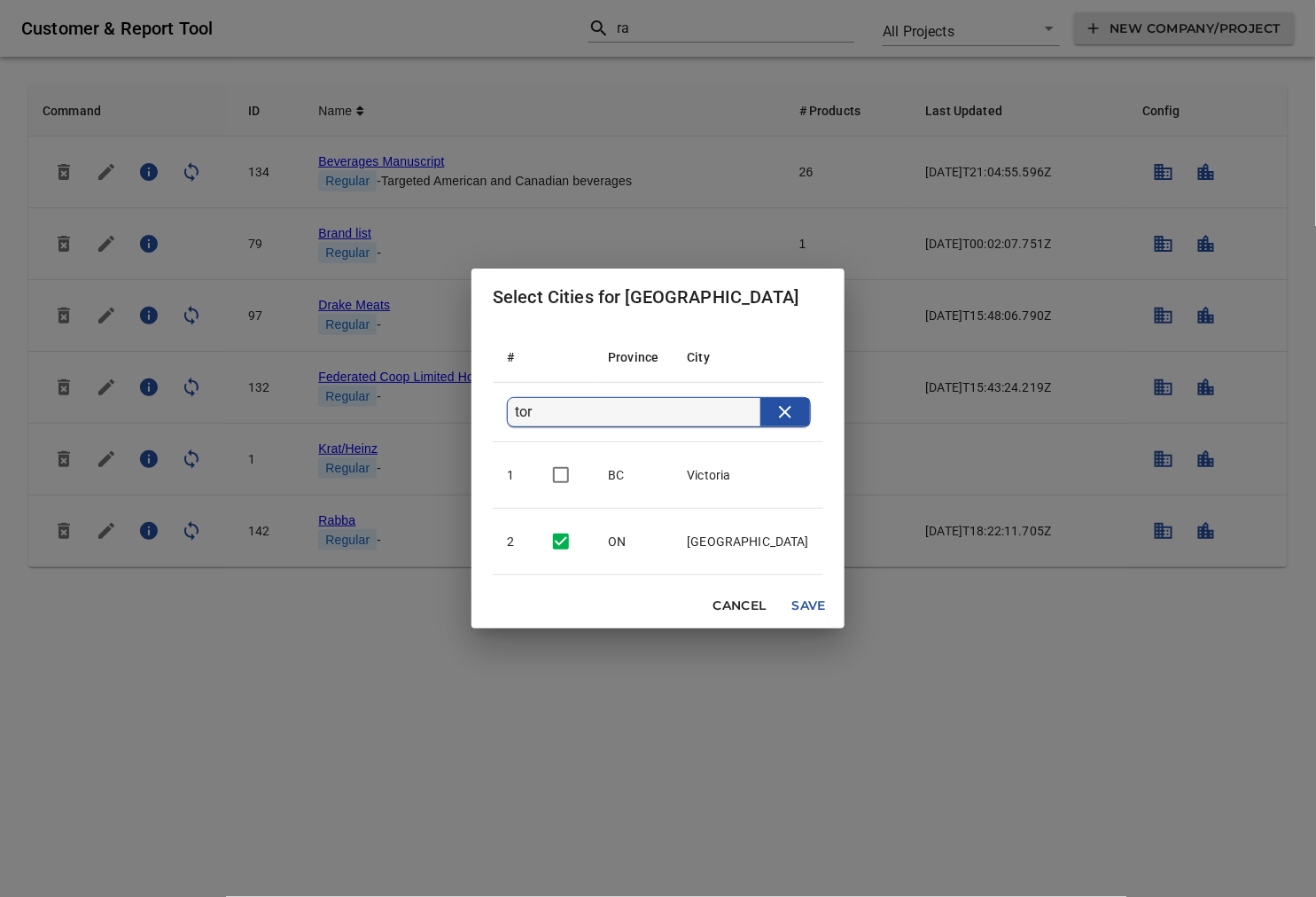
type input "to"
checkbox input "false"
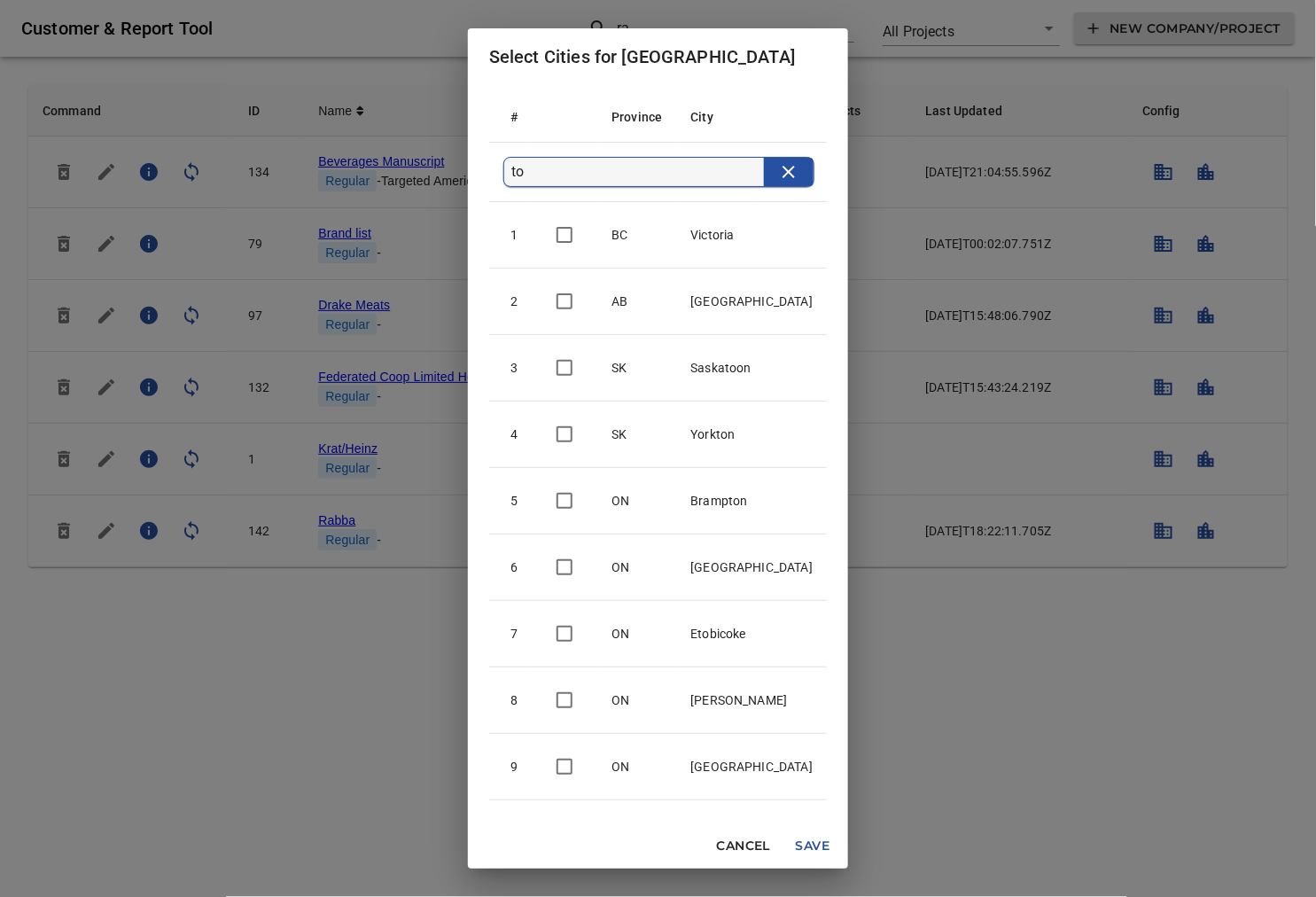
type input "t"
checkbox input "false"
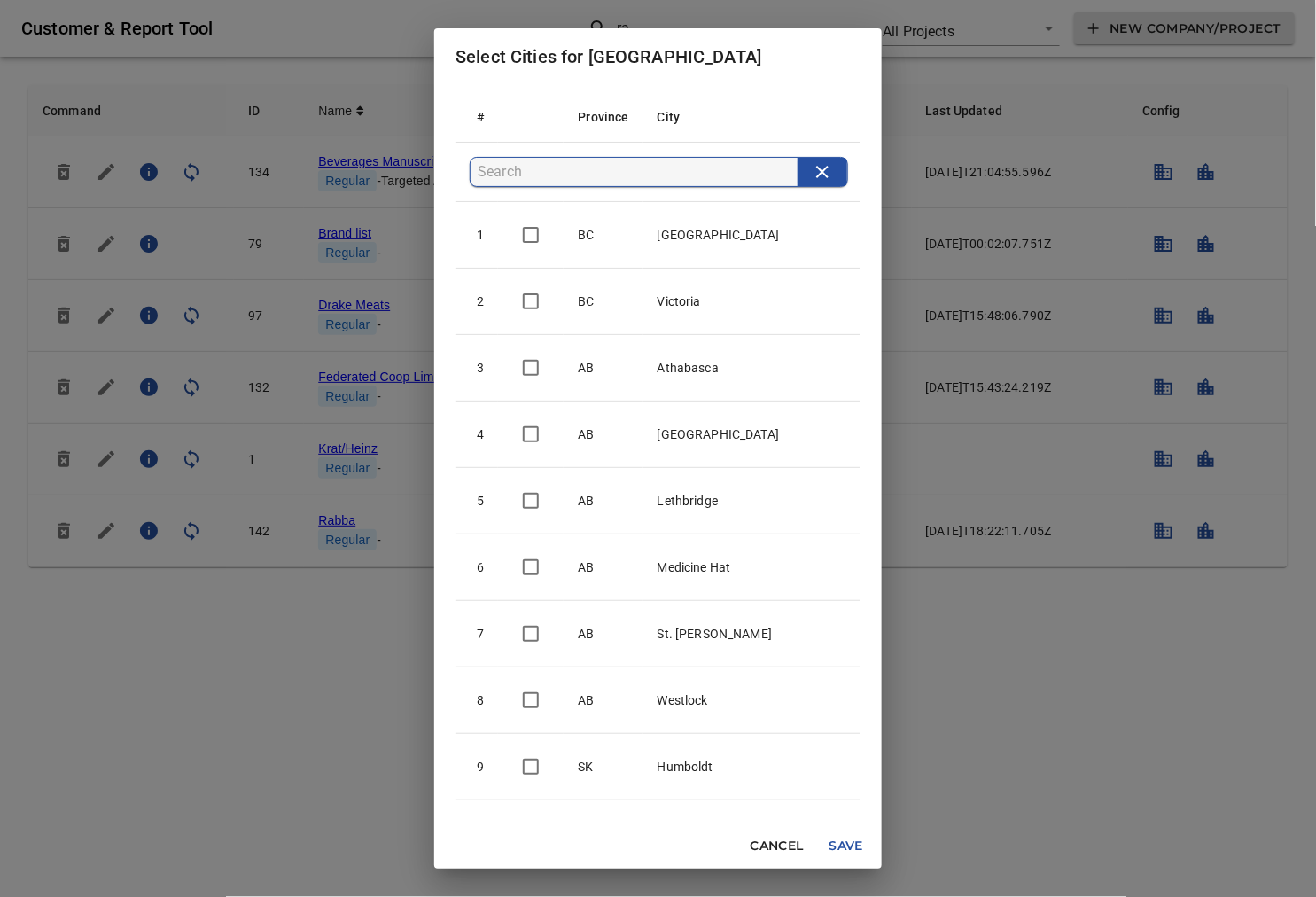
checkbox input "false"
checkbox input "true"
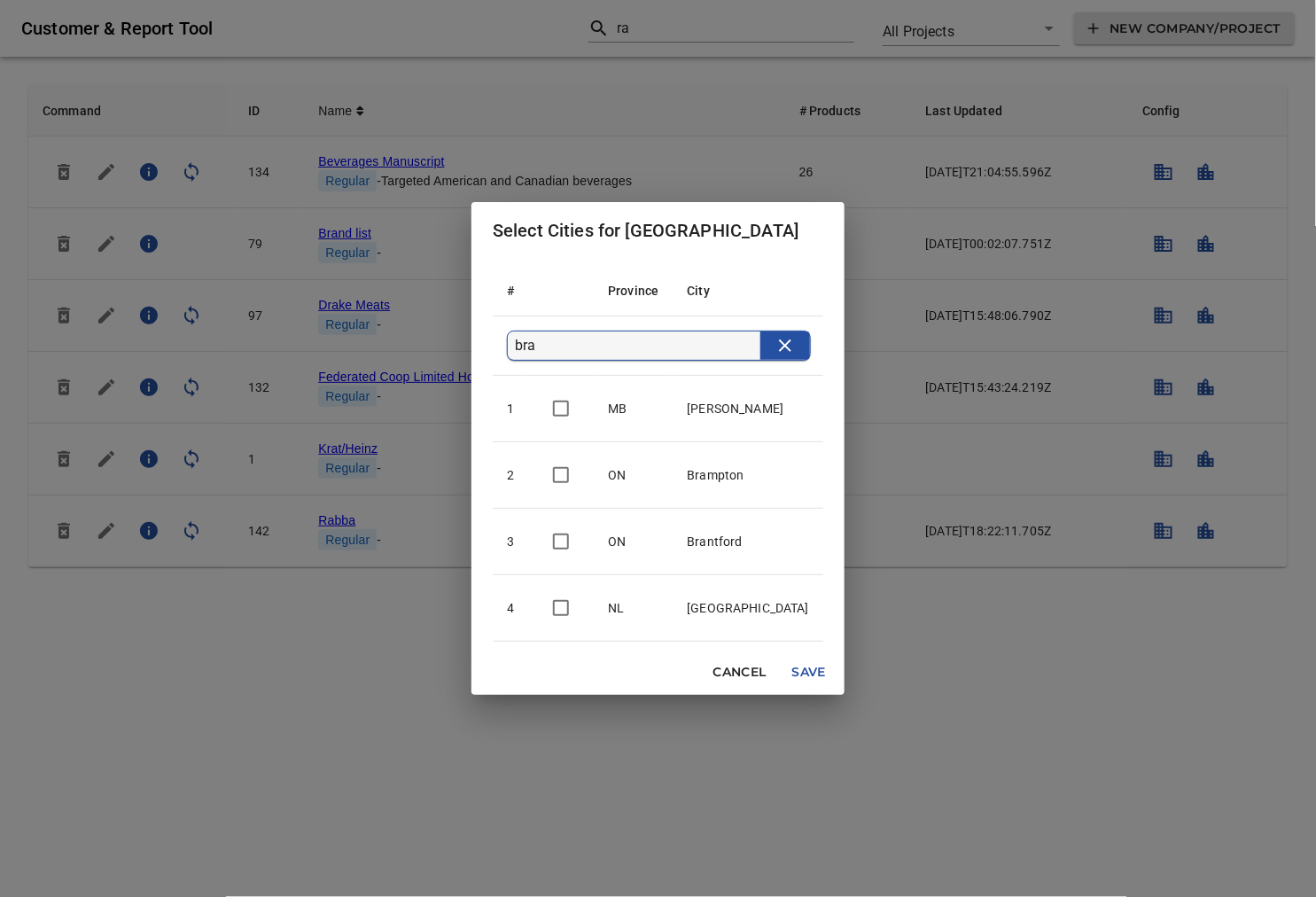
type input "bra"
click at [580, 478] on input "checkbox" at bounding box center [561, 474] width 37 height 37
checkbox input "true"
drag, startPoint x: 651, startPoint y: 348, endPoint x: 516, endPoint y: 340, distance: 135.2
click at [516, 340] on th "bra" at bounding box center [658, 345] width 331 height 59
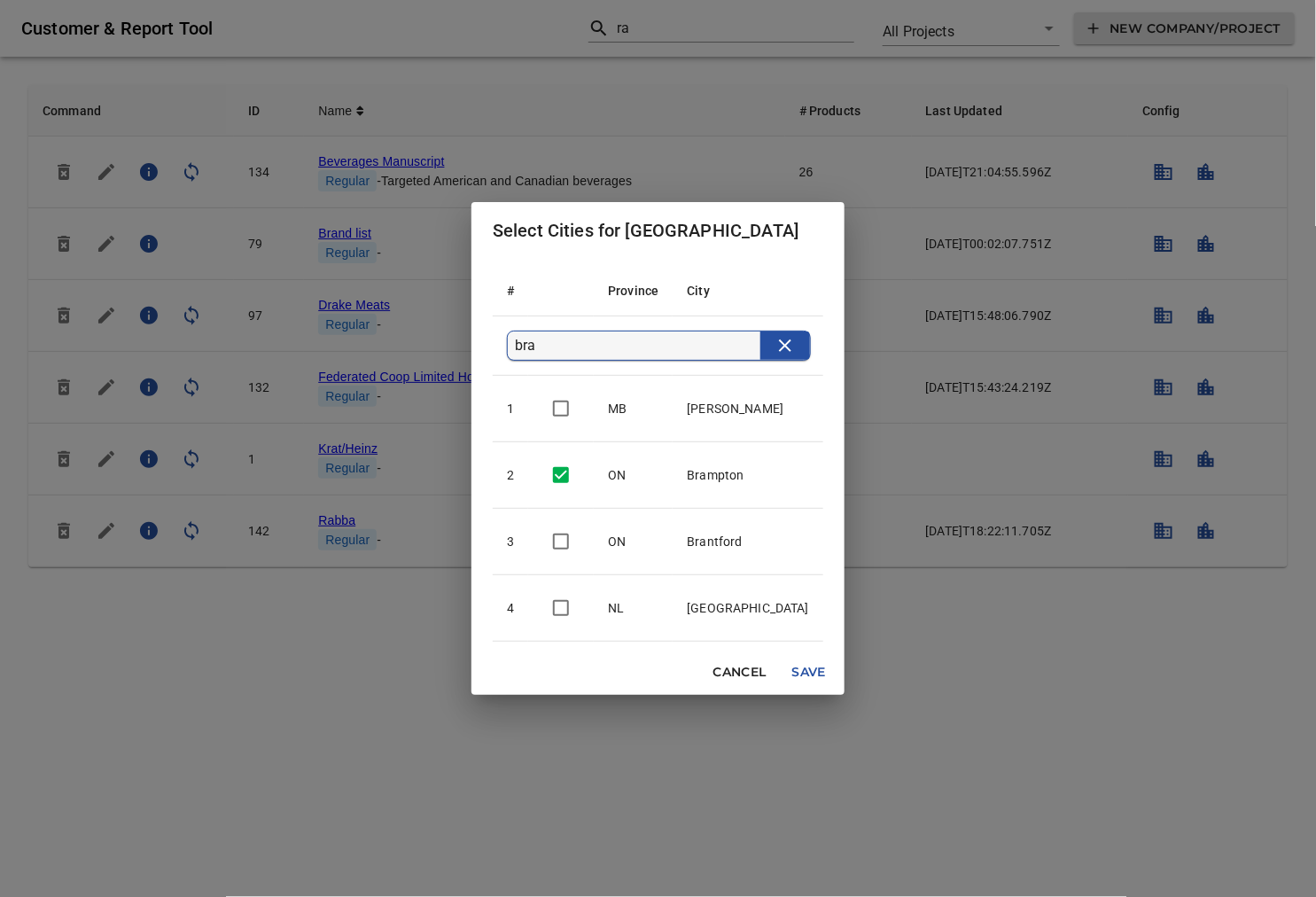
type input "m"
checkbox input "false"
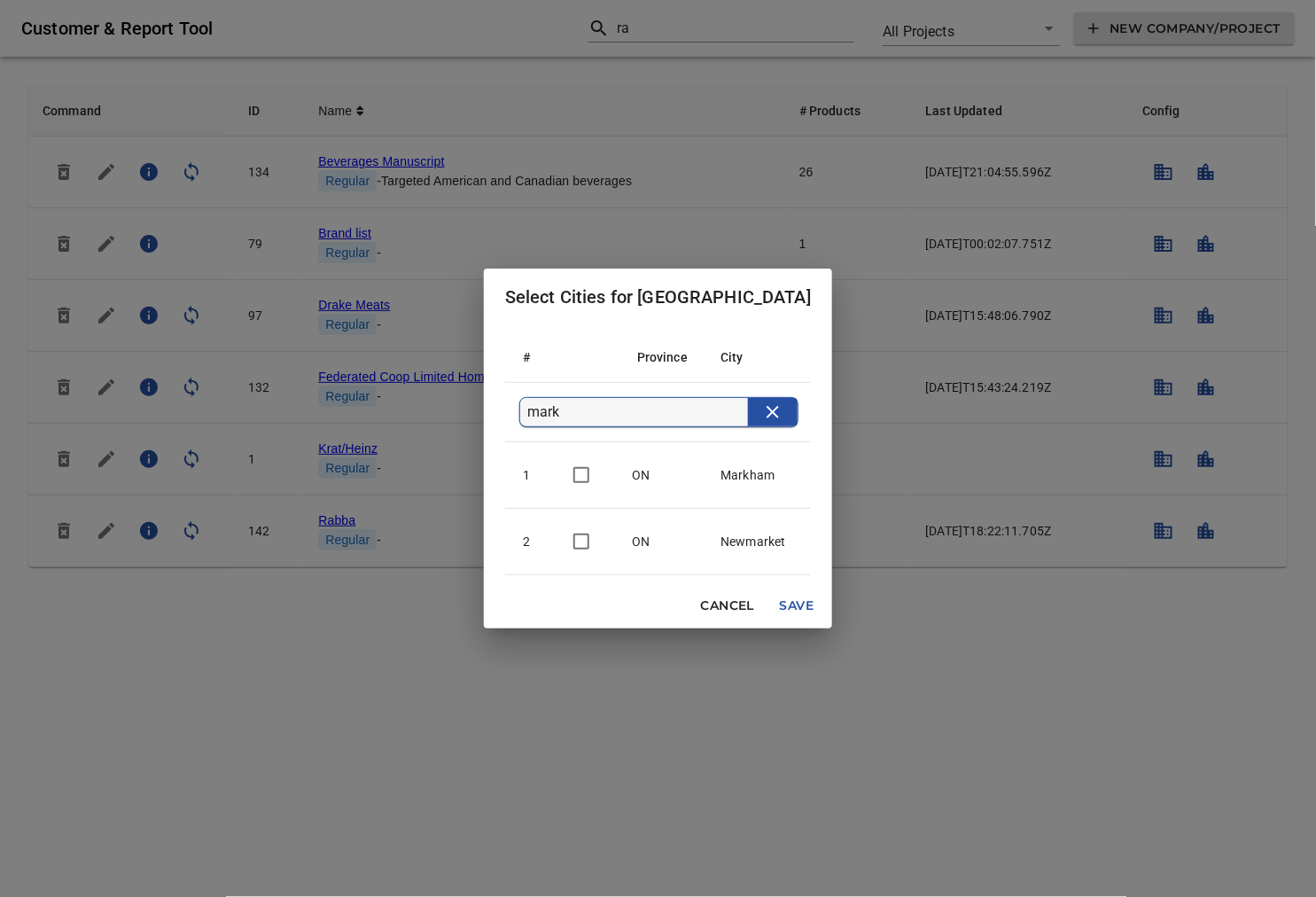
type input "mark"
click at [584, 471] on input "checkbox" at bounding box center [581, 474] width 37 height 37
checkbox input "true"
drag, startPoint x: 607, startPoint y: 417, endPoint x: 545, endPoint y: 412, distance: 62.2
click at [545, 412] on input "mark" at bounding box center [638, 412] width 220 height 29
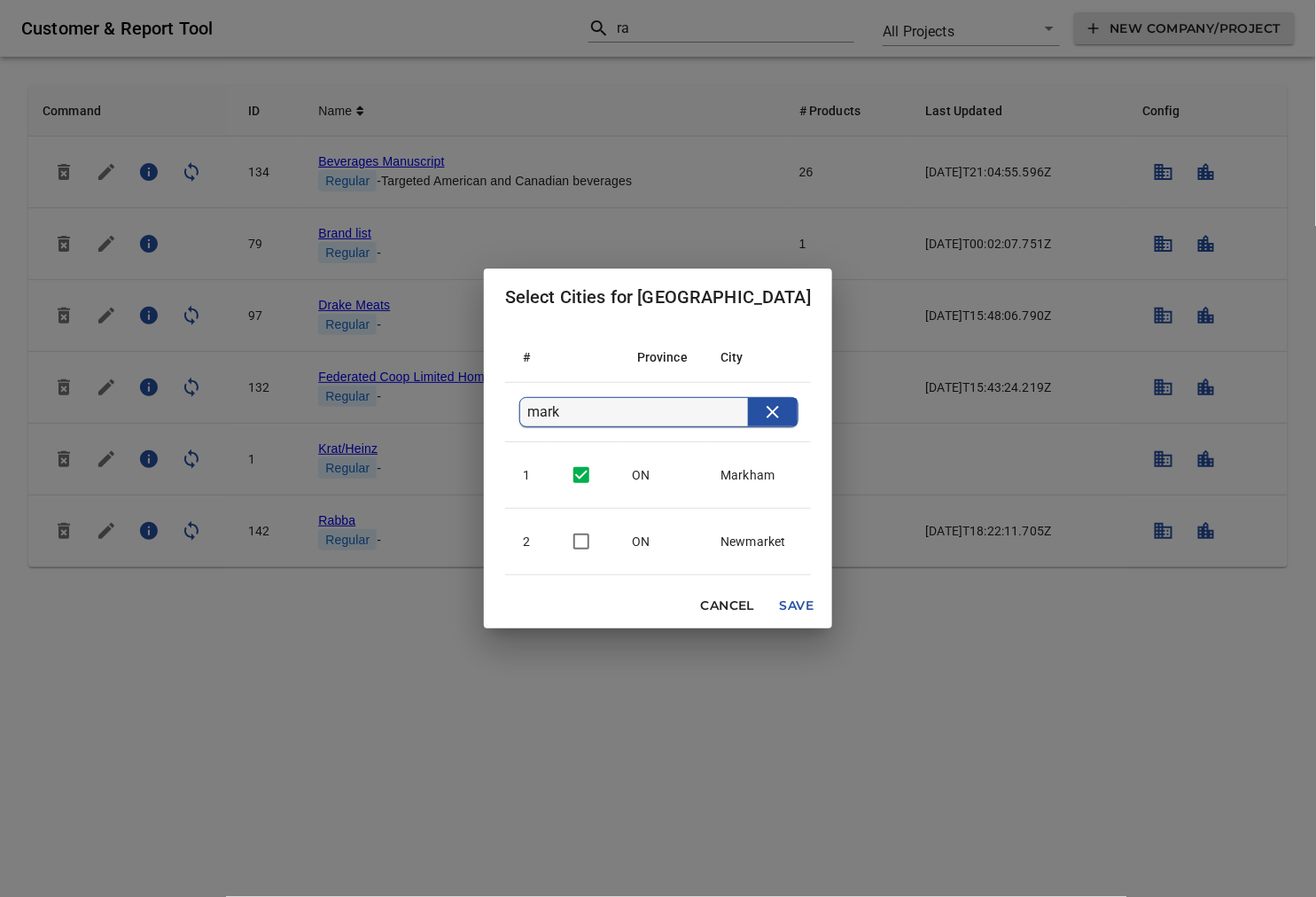
type input "O"
checkbox input "false"
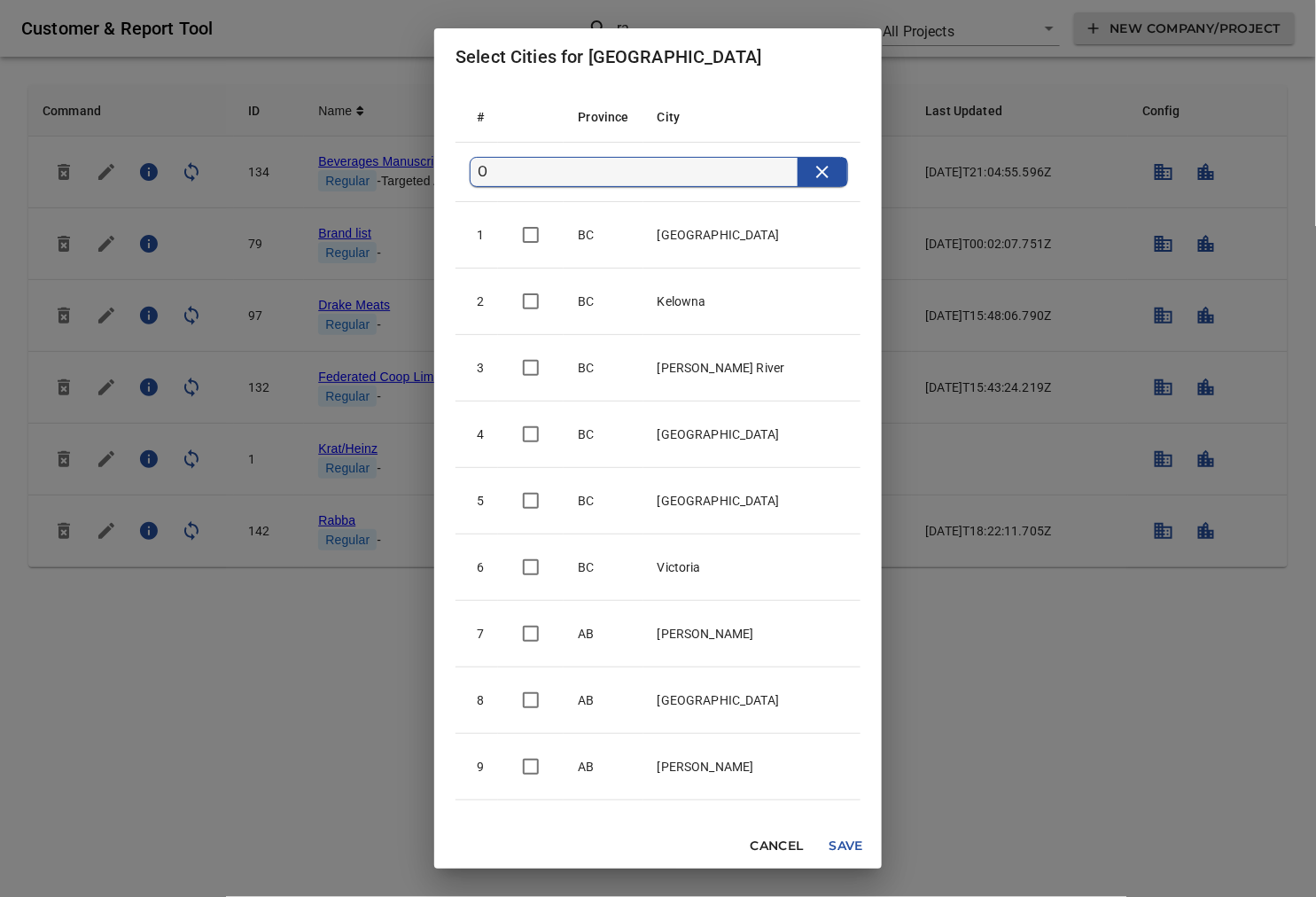
type input "ON"
checkbox input "true"
checkbox input "false"
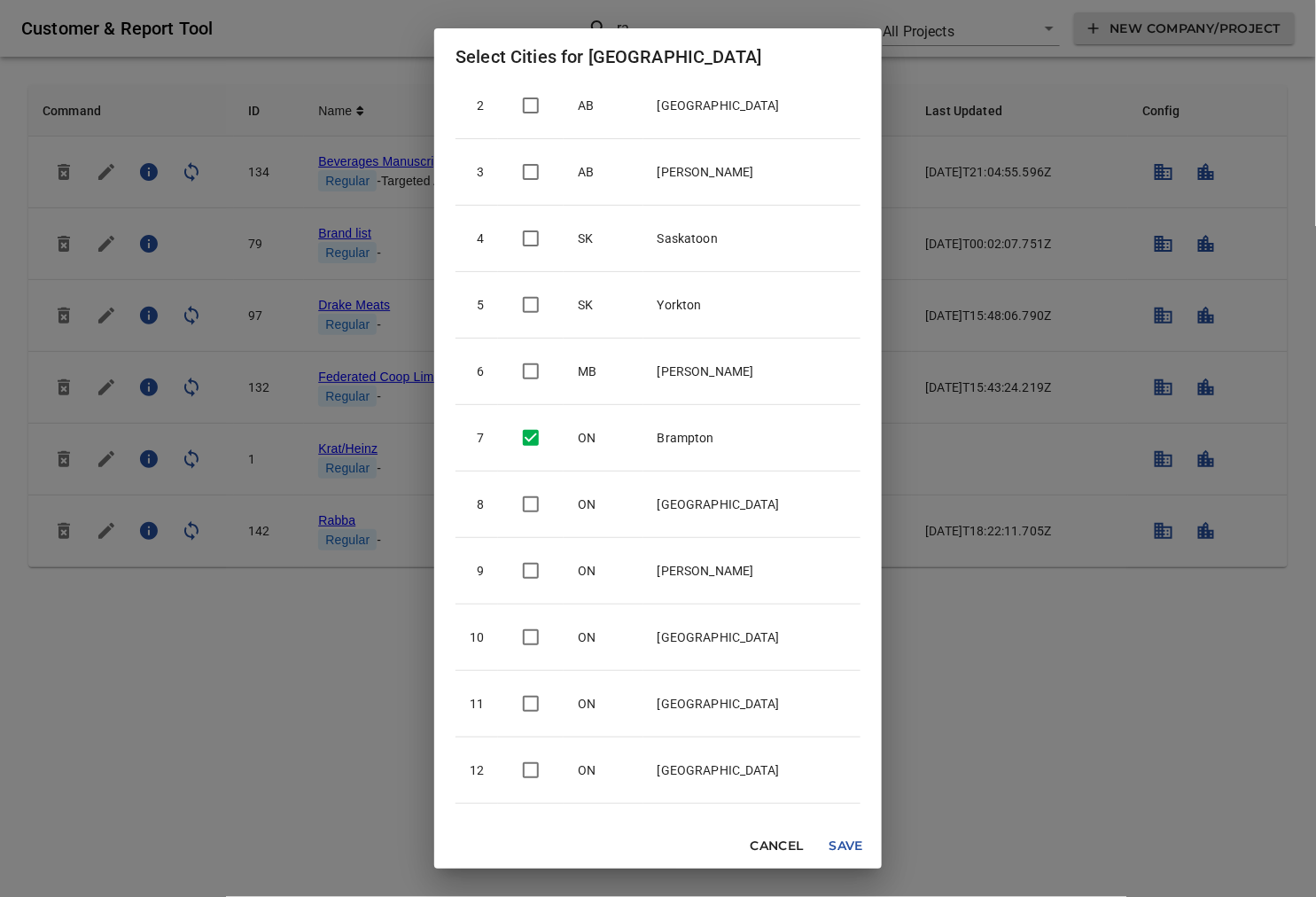
scroll to position [197, 0]
type input "ON"
click at [549, 505] on input "checkbox" at bounding box center [530, 503] width 37 height 37
checkbox input "true"
click at [546, 554] on input "checkbox" at bounding box center [530, 569] width 37 height 37
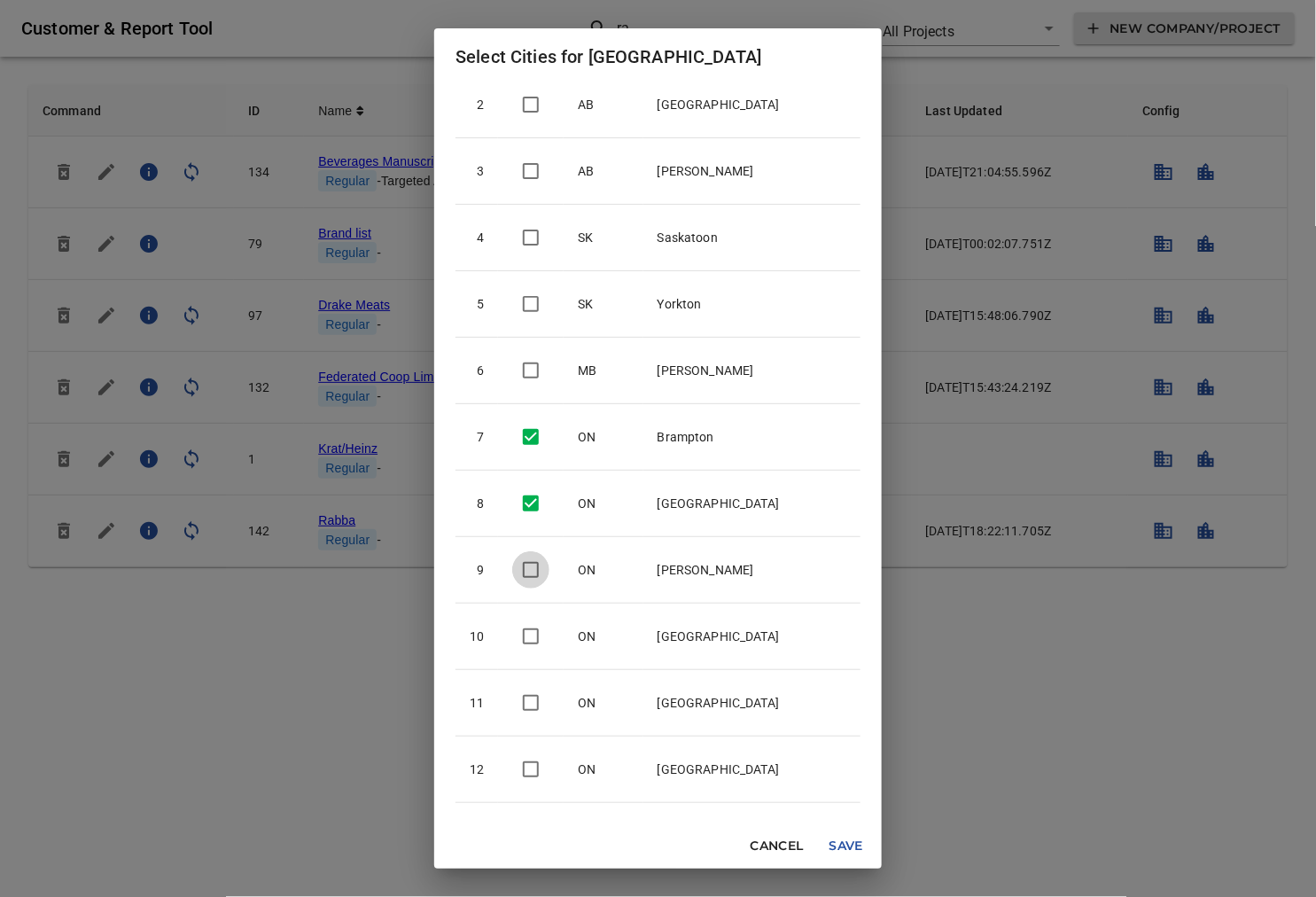
checkbox input "true"
click at [547, 630] on input "checkbox" at bounding box center [530, 636] width 37 height 37
checkbox input "true"
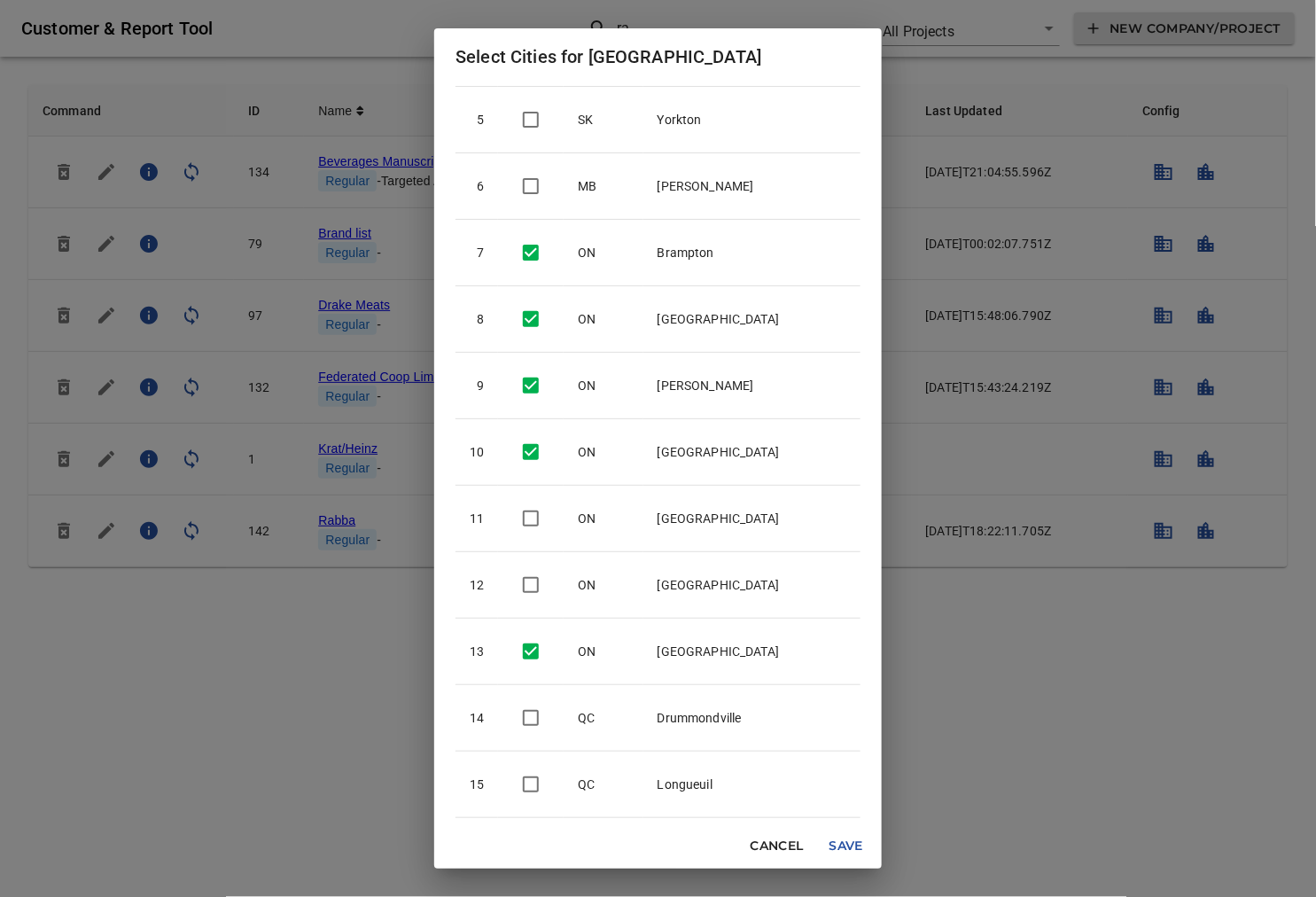
scroll to position [393, 0]
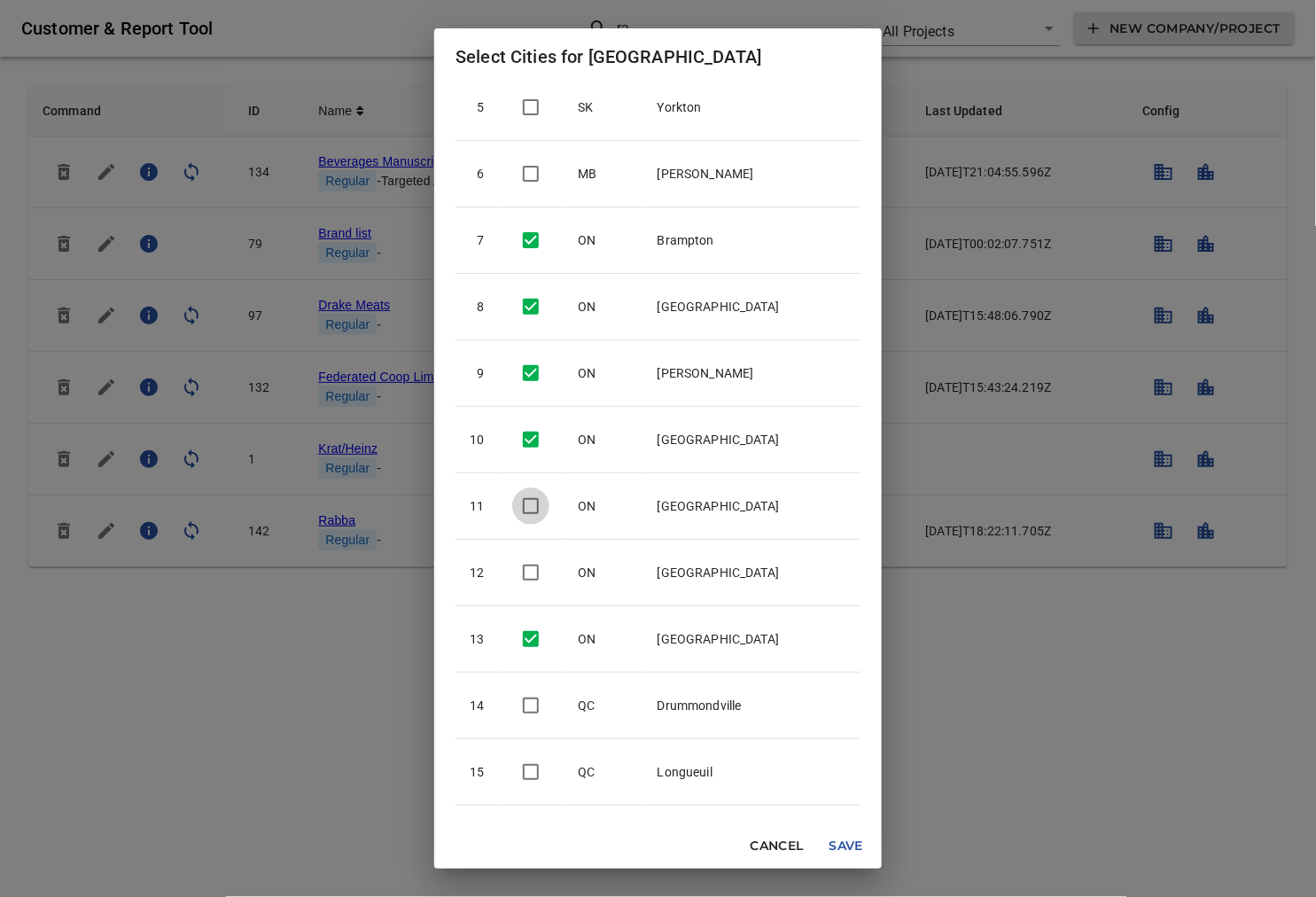
click at [549, 506] on input "checkbox" at bounding box center [530, 506] width 37 height 37
checkbox input "true"
click at [549, 570] on input "checkbox" at bounding box center [530, 572] width 37 height 37
checkbox input "true"
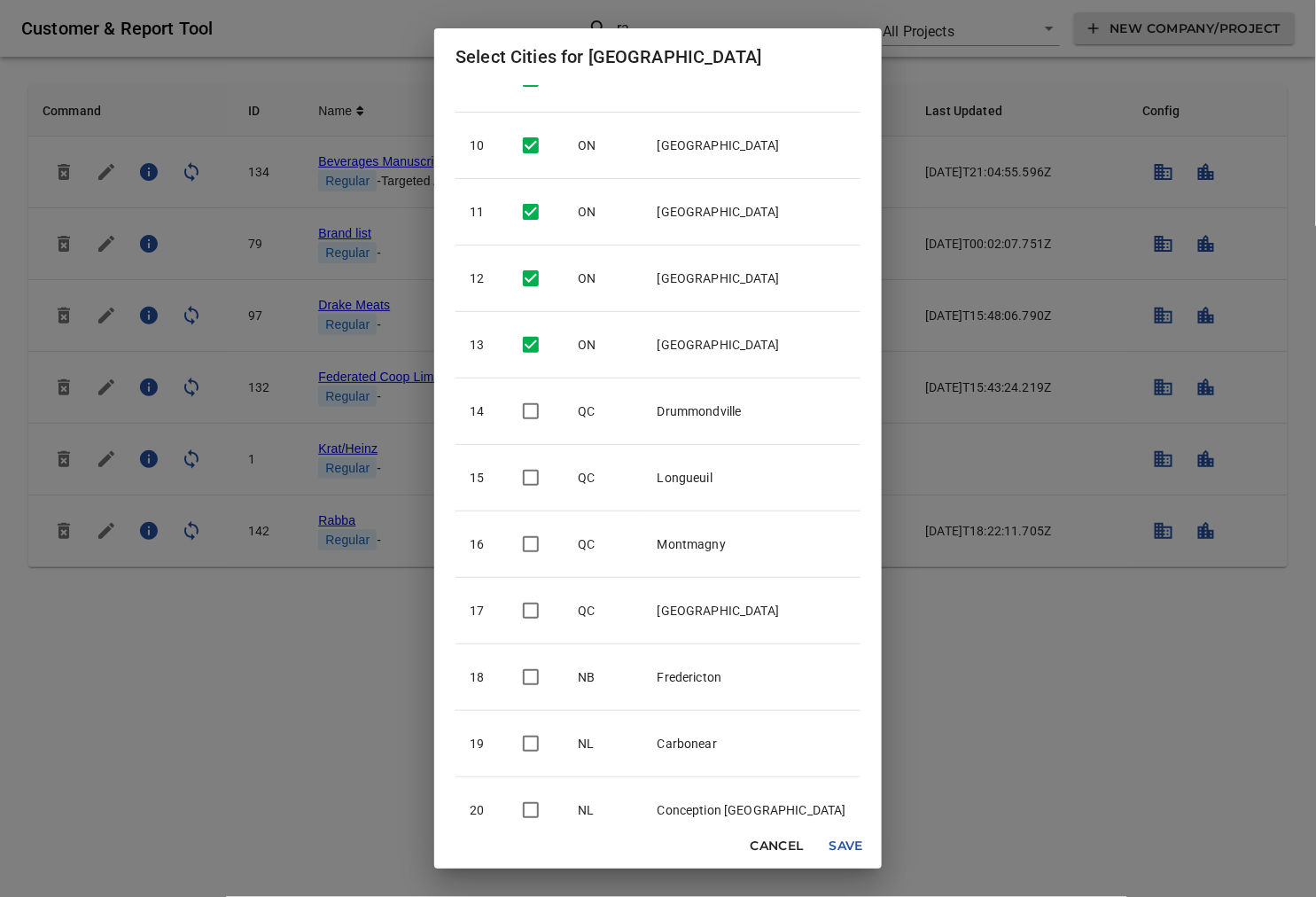
scroll to position [688, 0]
click at [829, 852] on span "Save" at bounding box center [846, 845] width 43 height 22
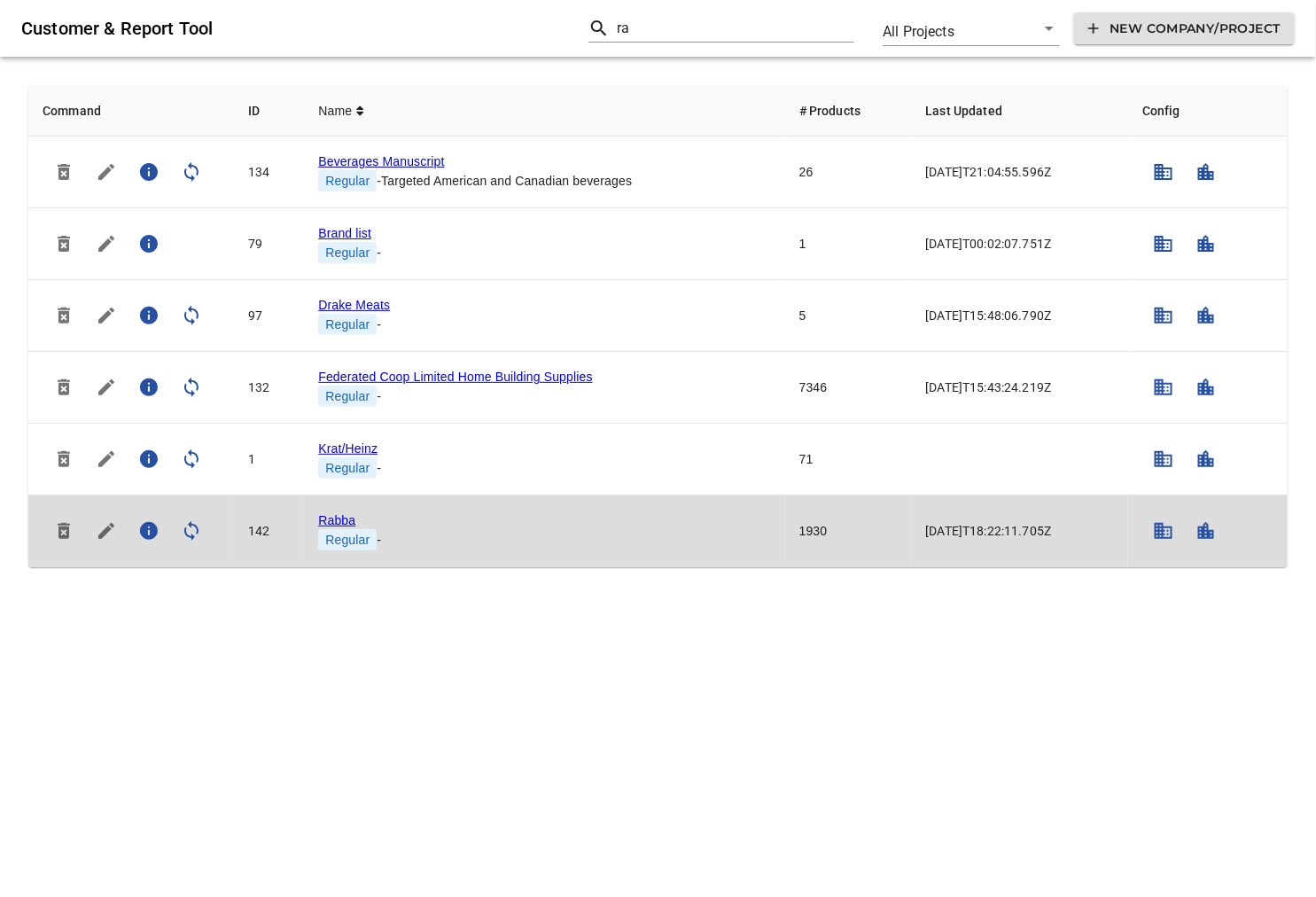
click at [1173, 535] on icon "simple table" at bounding box center [1163, 530] width 21 height 21
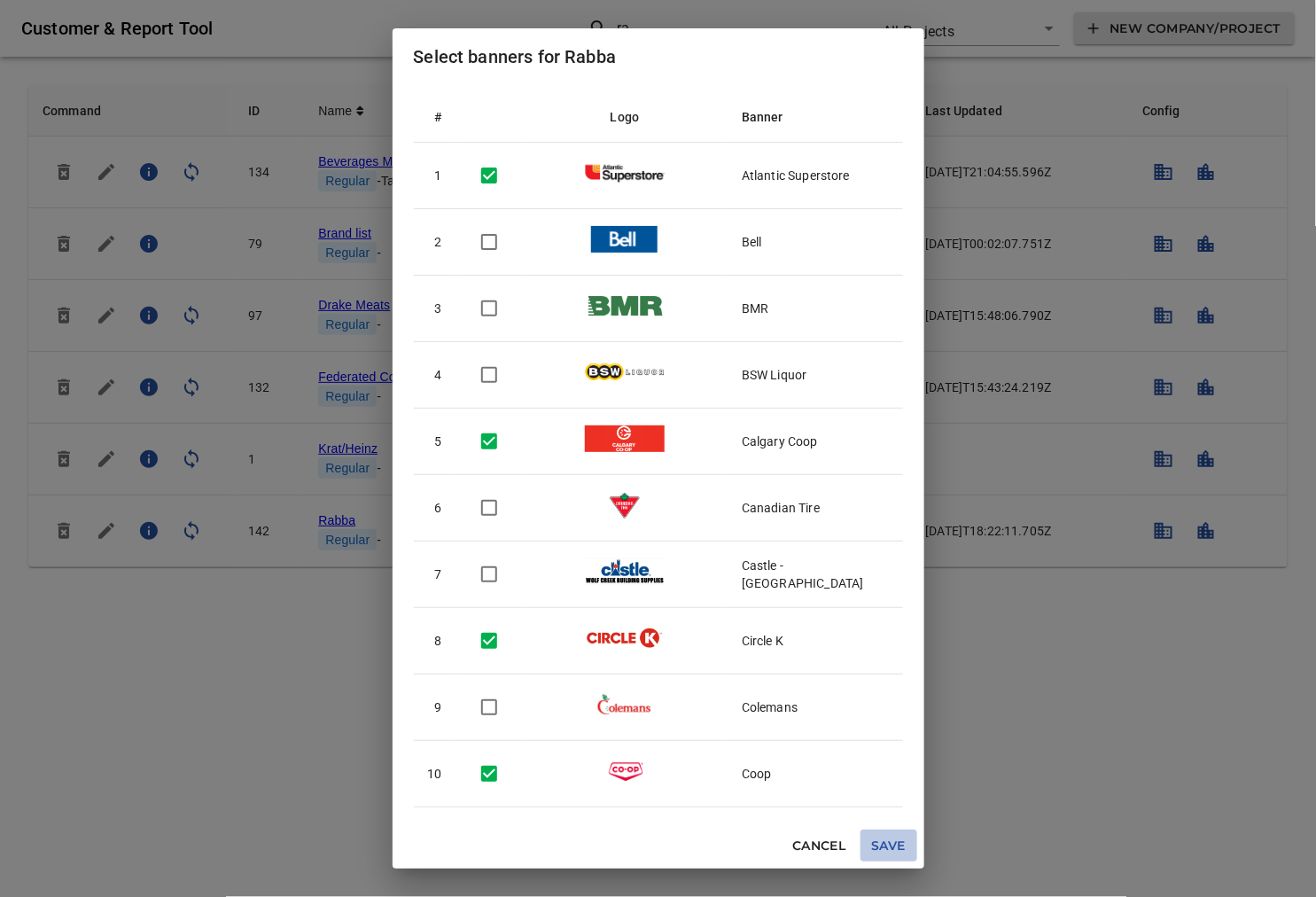
click at [888, 840] on span "Save" at bounding box center [888, 845] width 43 height 22
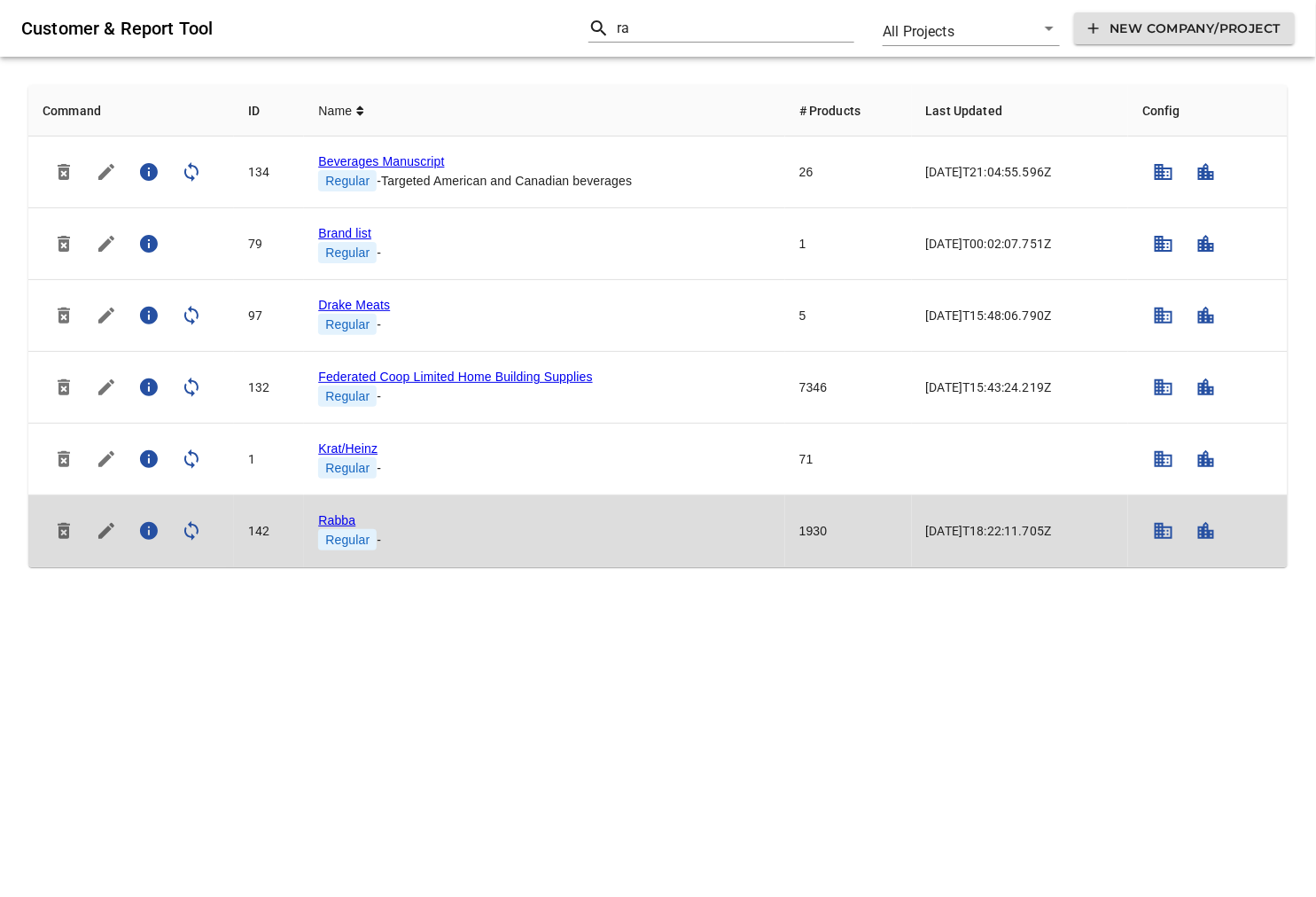
click at [196, 532] on icon "simple table" at bounding box center [191, 530] width 21 height 21
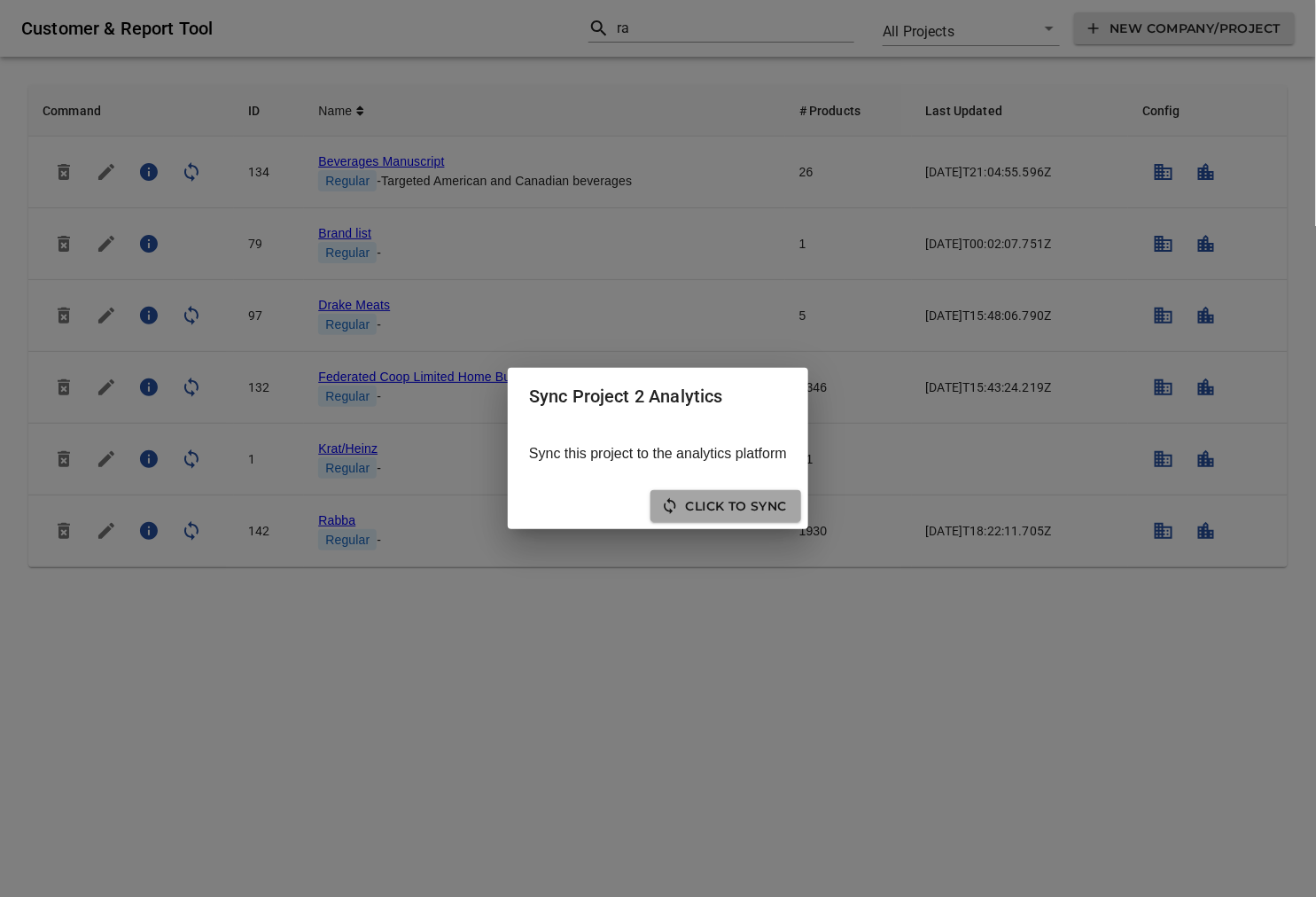
click at [701, 498] on span "Click to sync" at bounding box center [725, 506] width 123 height 22
click at [686, 511] on span "Click to Re-Sync" at bounding box center [634, 506] width 144 height 22
click at [764, 509] on span "Close" at bounding box center [764, 506] width 45 height 22
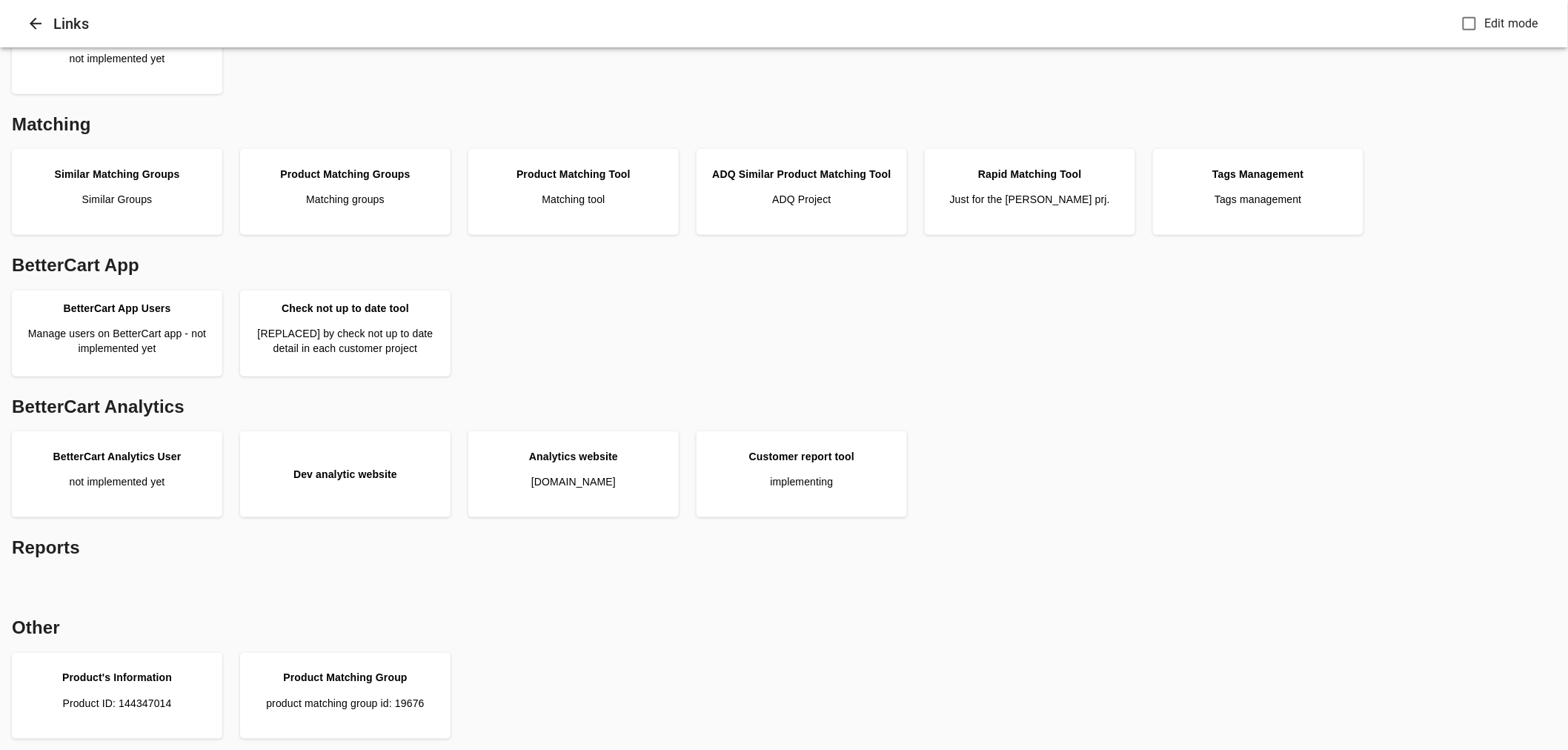
scroll to position [370, 0]
click at [573, 188] on link "Product Matching Tool Matching tool" at bounding box center [574, 191] width 199 height 74
click at [1042, 203] on p "Just for the [PERSON_NAME] prj." at bounding box center [1029, 199] width 160 height 15
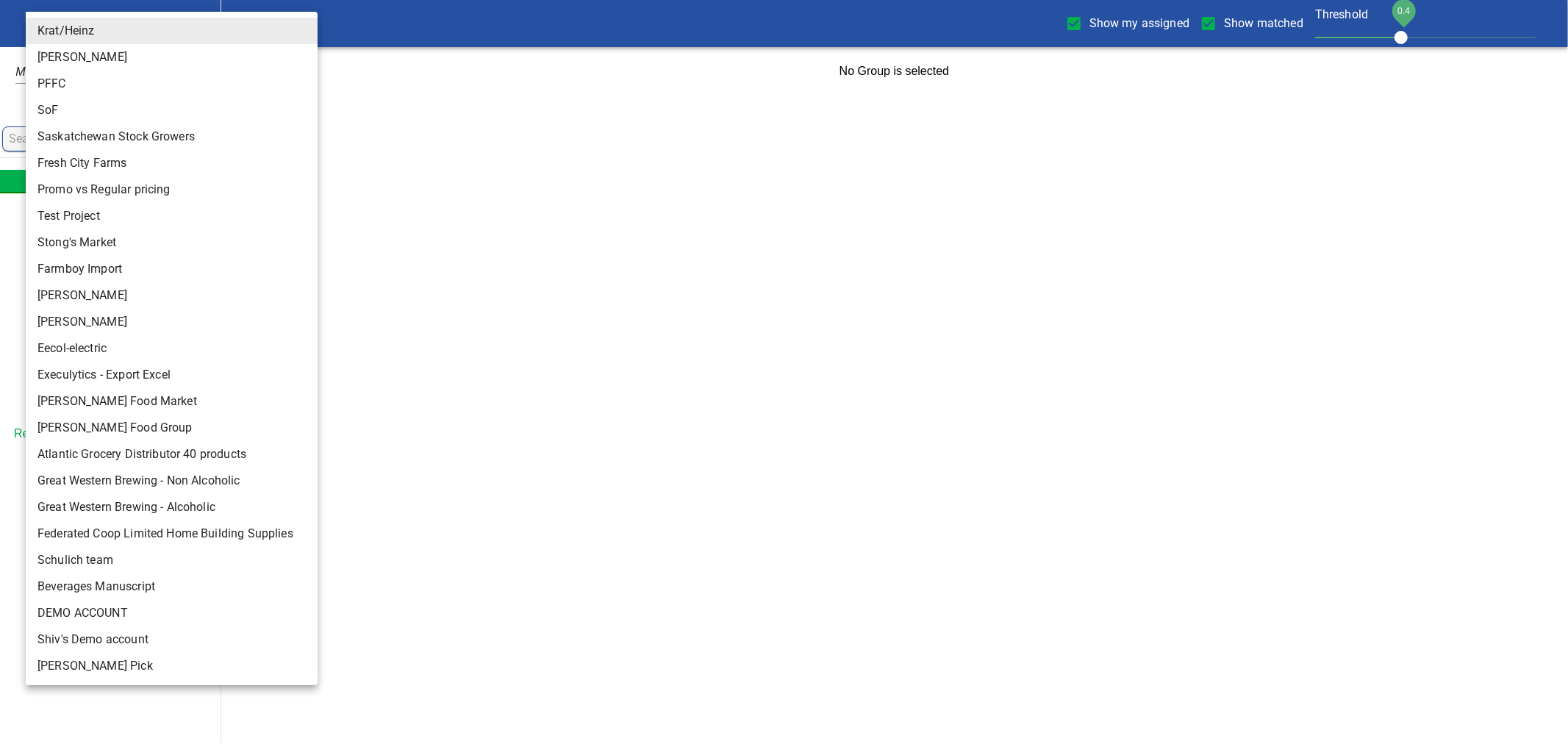
click at [94, 20] on body "tspan{white-space:pre} Show my assigned Show matched Threshold 0.4 Krat/Heinz 1…" at bounding box center [784, 47] width 1568 height 95
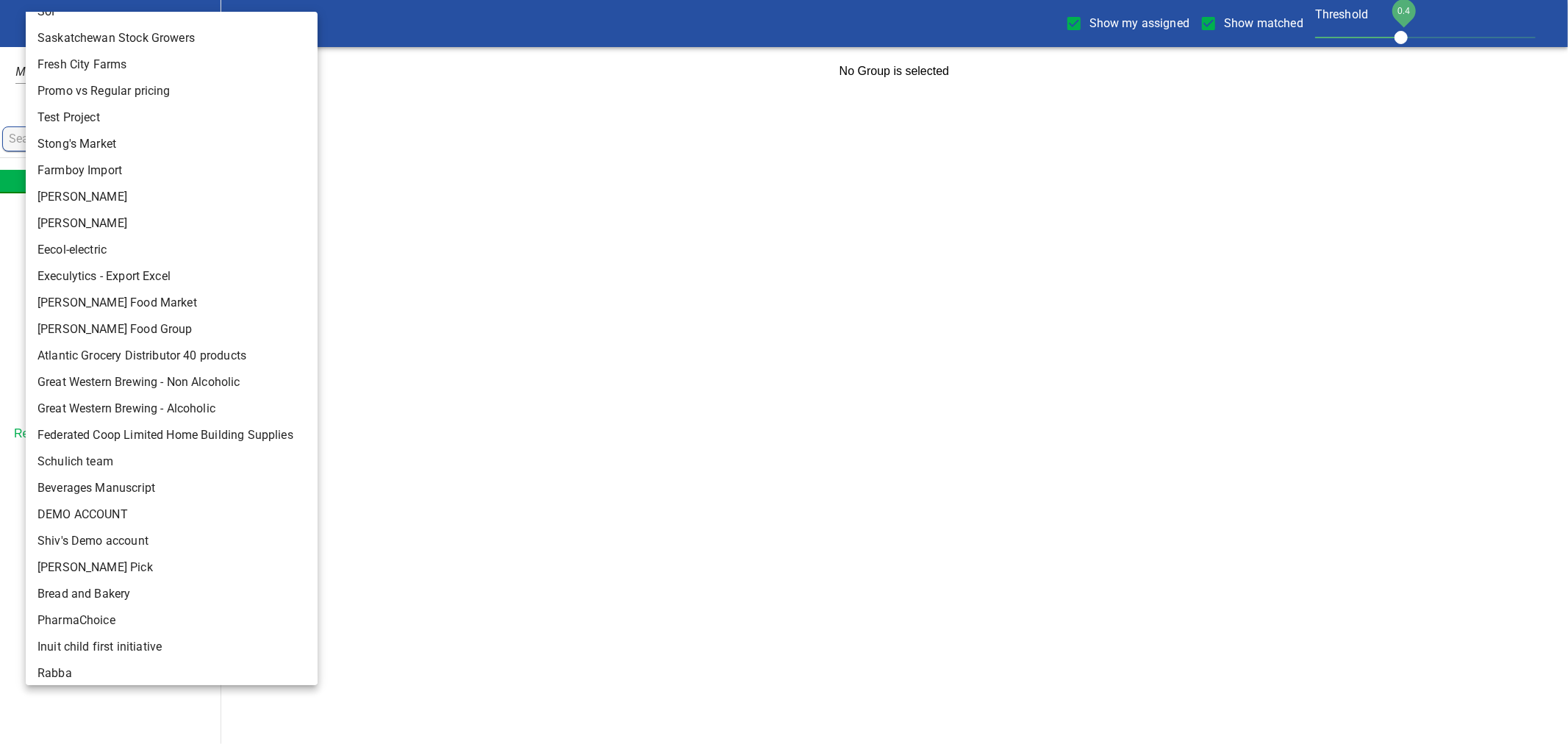
scroll to position [105, 0]
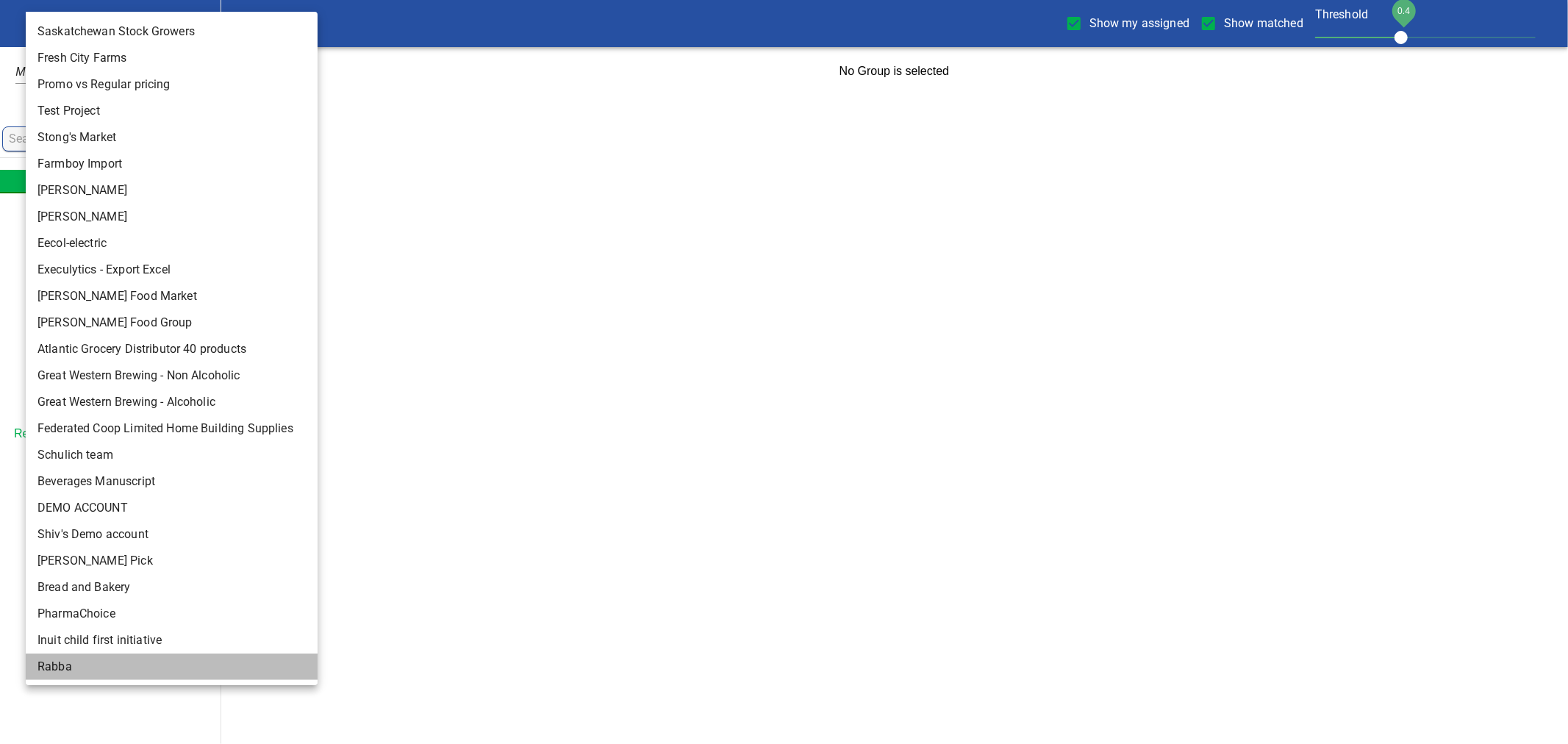
click at [68, 664] on li "Rabba" at bounding box center [178, 667] width 304 height 27
type input "142"
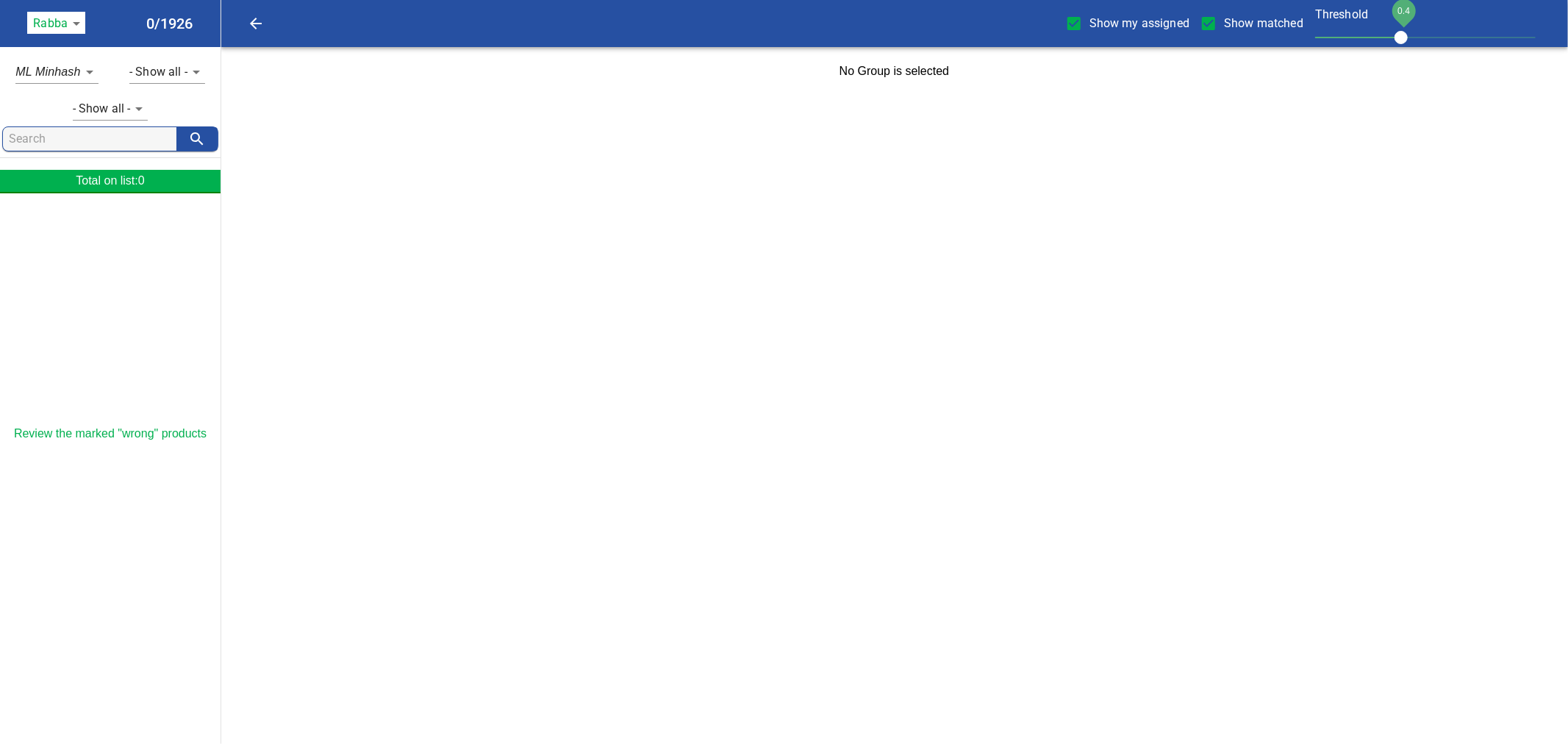
click at [1084, 20] on input "Show my assigned" at bounding box center [1074, 23] width 31 height 31
checkbox input "false"
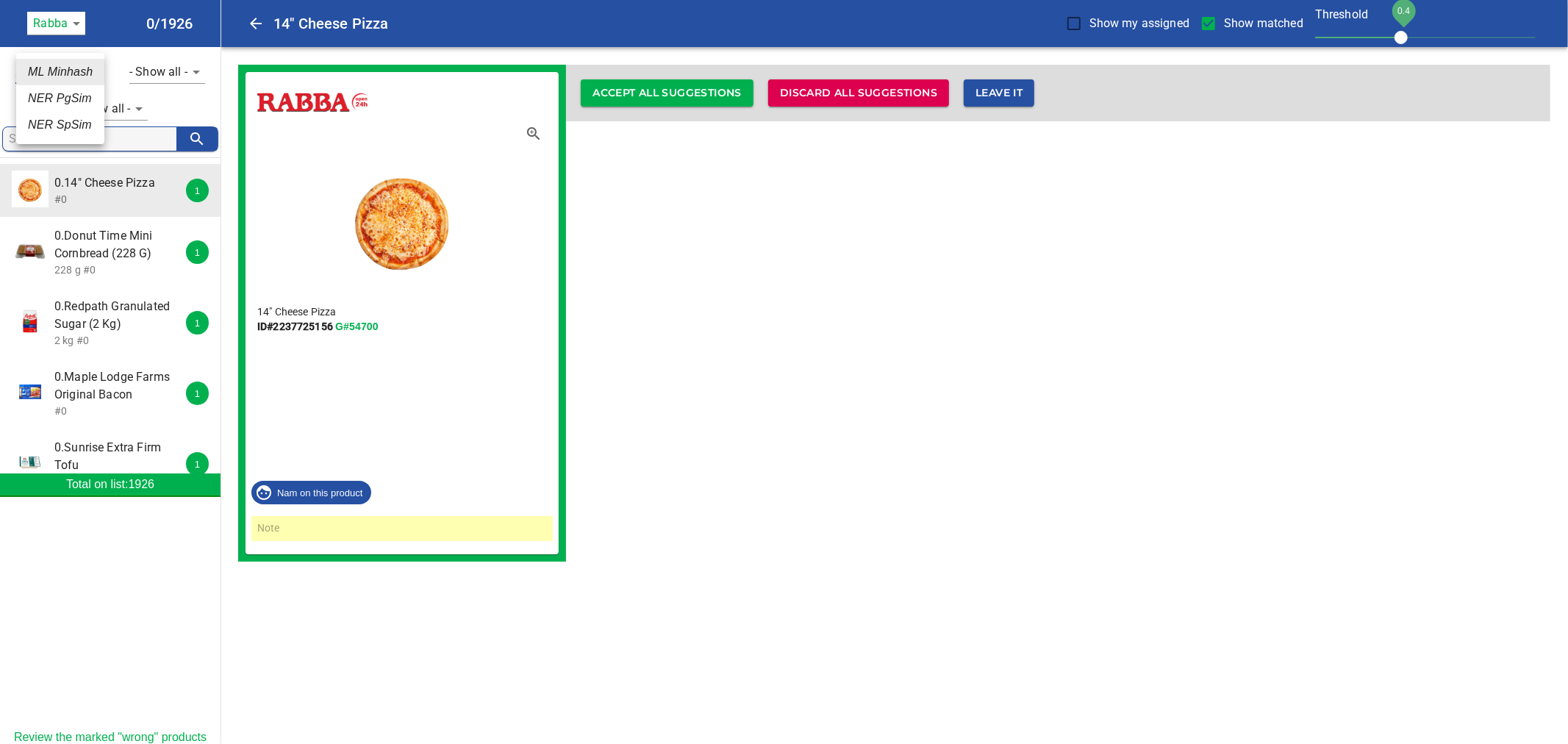
click at [91, 72] on body "tspan{white-space:pre} 14" Cheese Pizza Show my assigned Show matched Threshold…" at bounding box center [784, 289] width 1568 height 579
click at [119, 53] on div at bounding box center [784, 372] width 1568 height 744
click at [199, 77] on body "tspan{white-space:pre} 14" Cheese Pizza Show my assigned Show matched Threshold…" at bounding box center [784, 289] width 1568 height 579
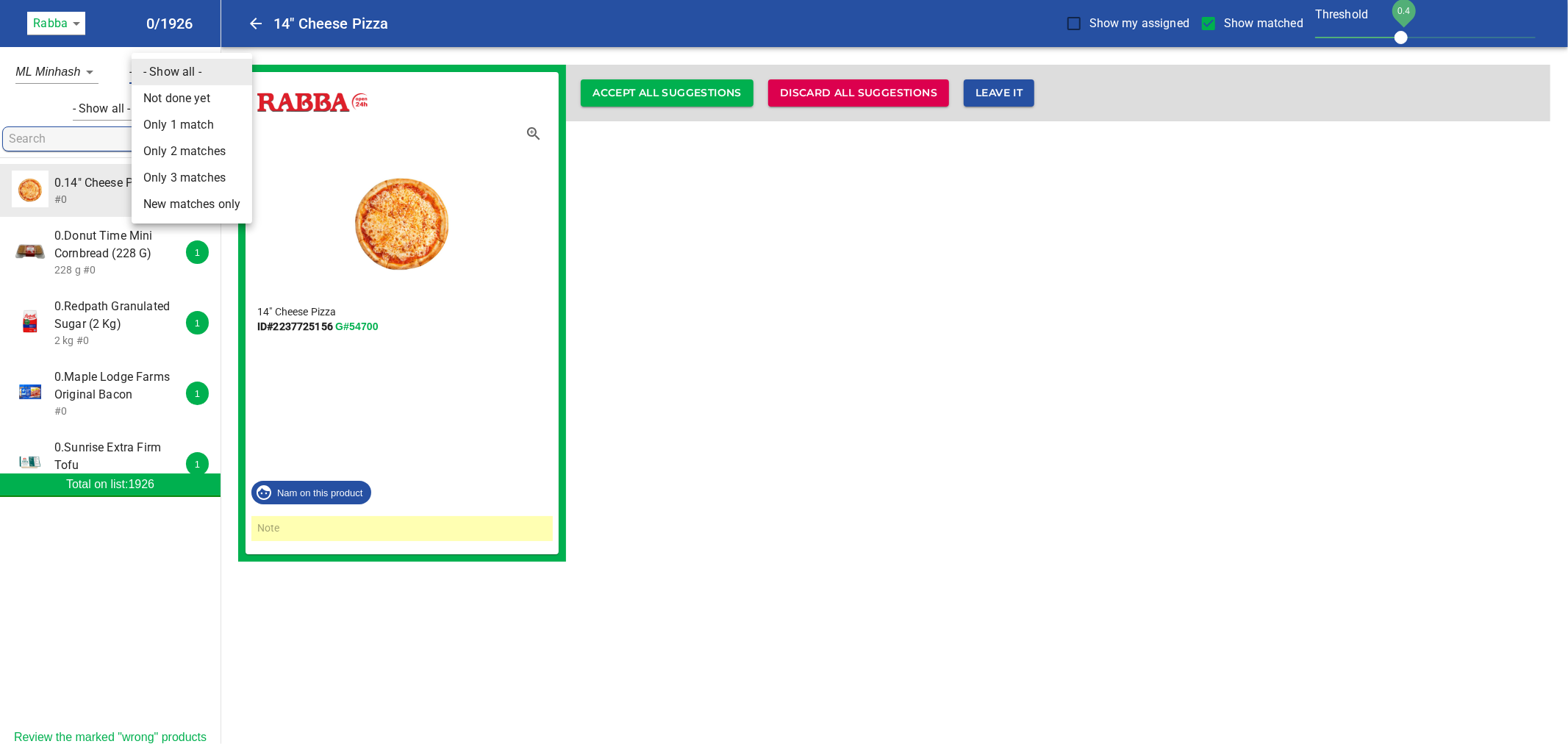
click at [114, 54] on div at bounding box center [784, 372] width 1568 height 744
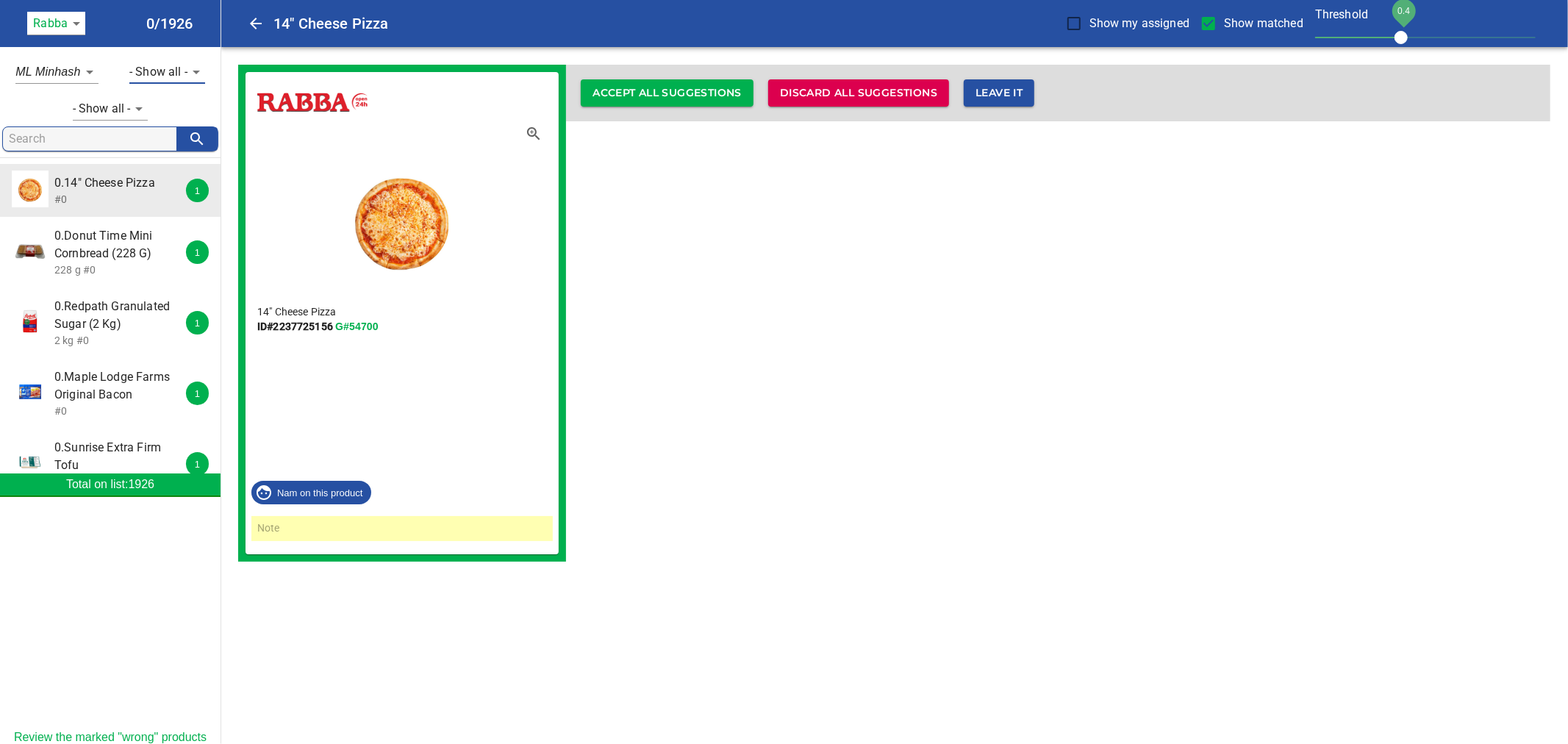
click at [102, 245] on span "0.Donut Time Mini Cornbread (228 G)" at bounding box center [120, 244] width 131 height 35
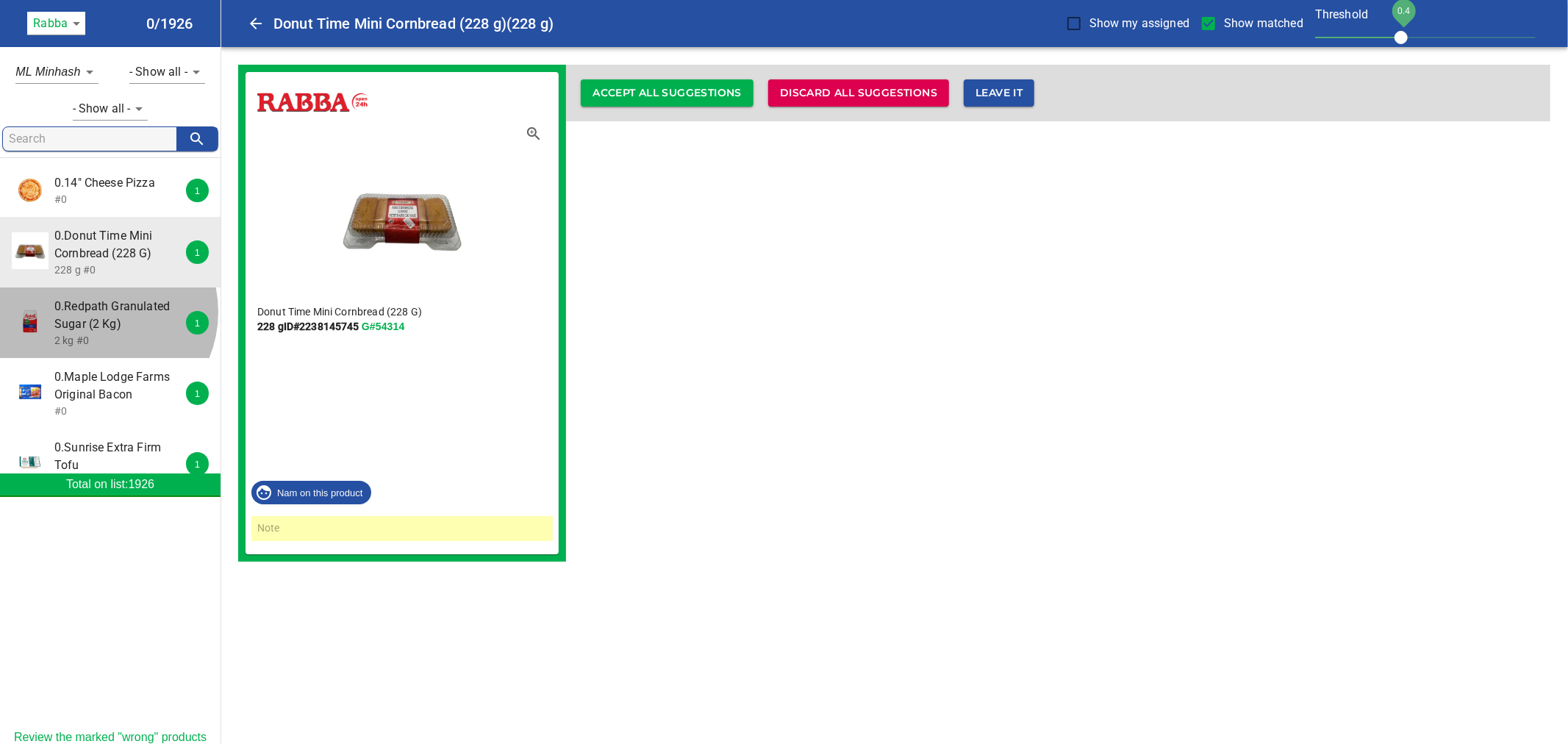
click at [95, 311] on span "0.Redpath Granulated Sugar (2 Kg)" at bounding box center [120, 315] width 131 height 35
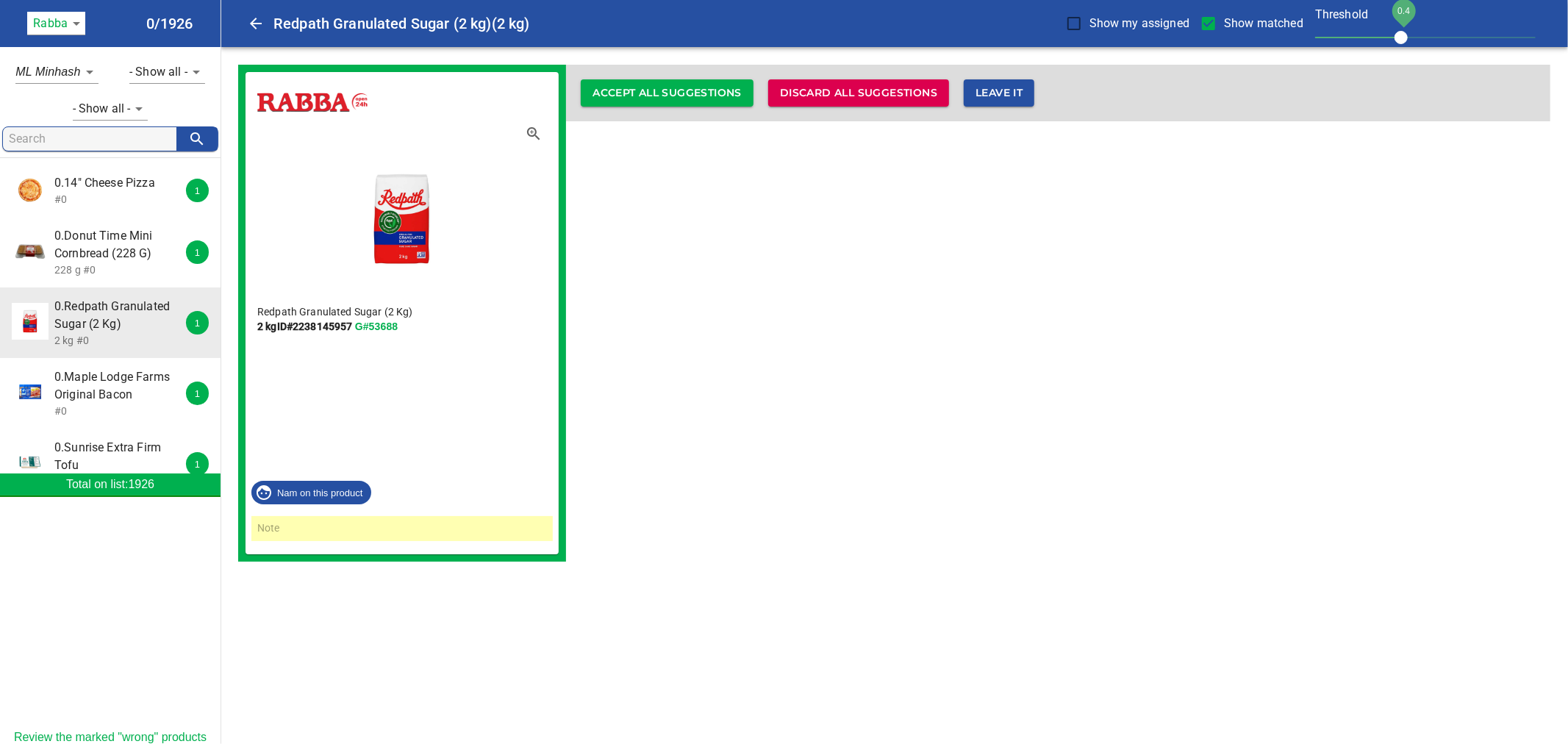
click at [102, 376] on span "0.Maple Lodge Farms Original Bacon" at bounding box center [120, 385] width 131 height 35
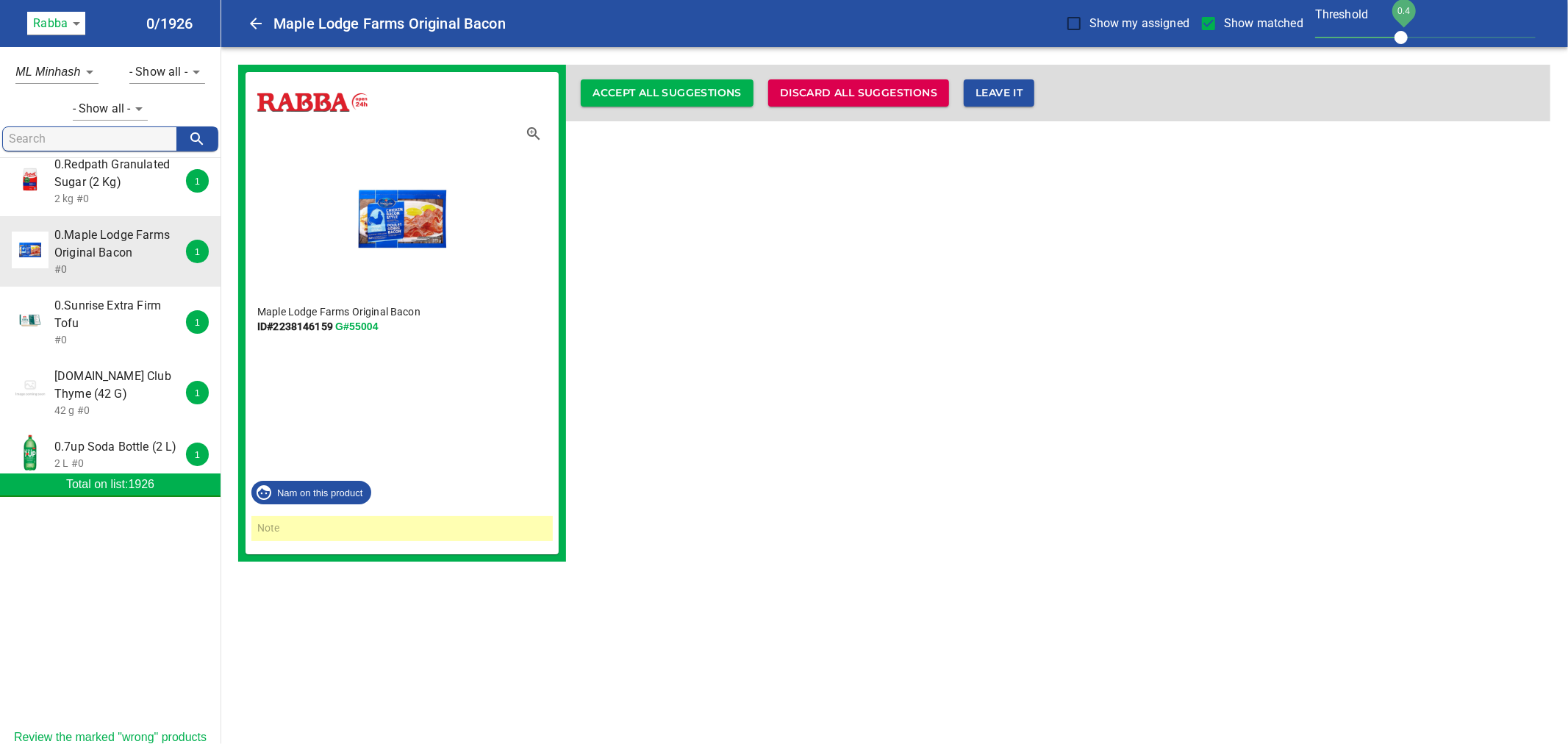
scroll to position [163, 0]
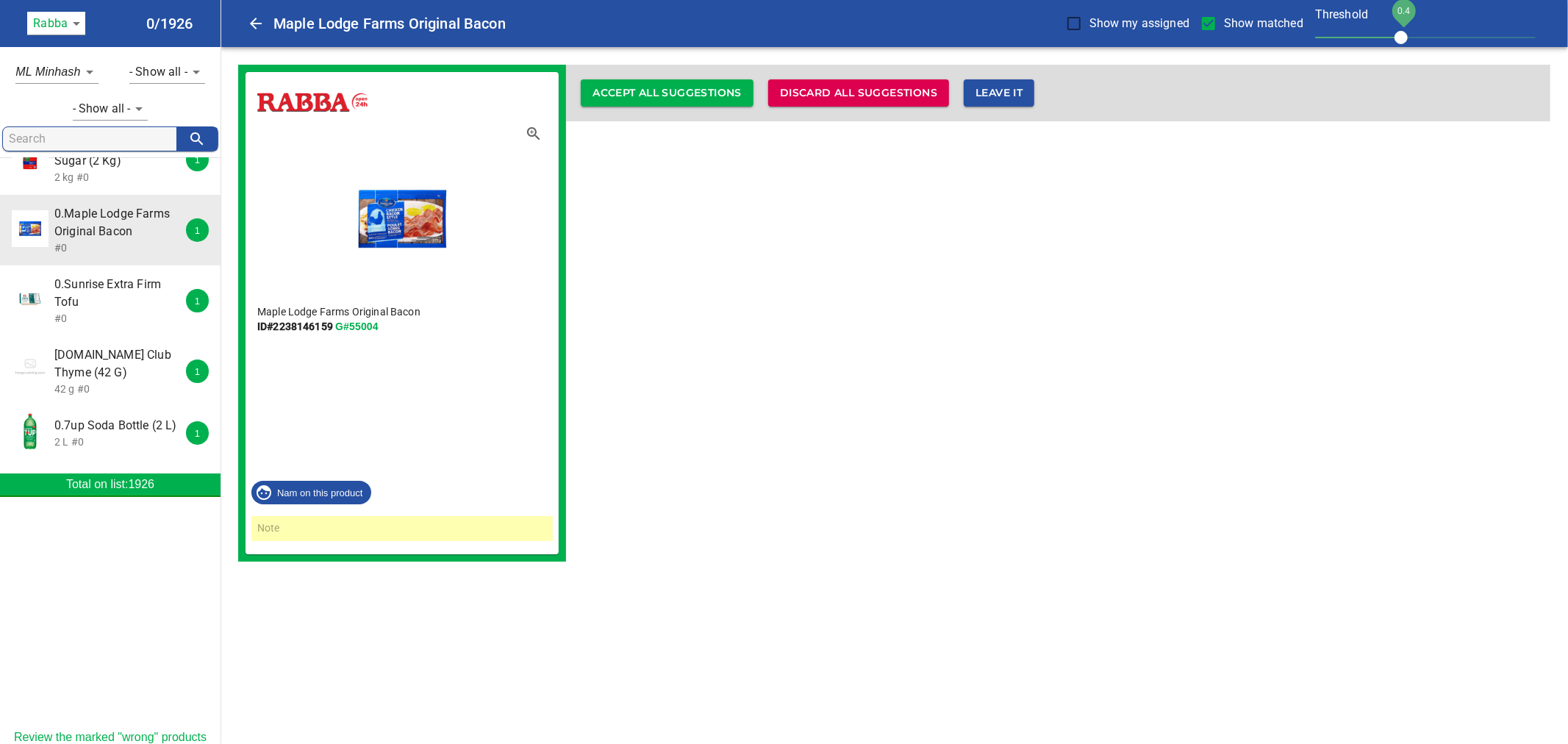
click at [116, 291] on span "0.Sunrise Extra Firm Tofu" at bounding box center [120, 293] width 131 height 35
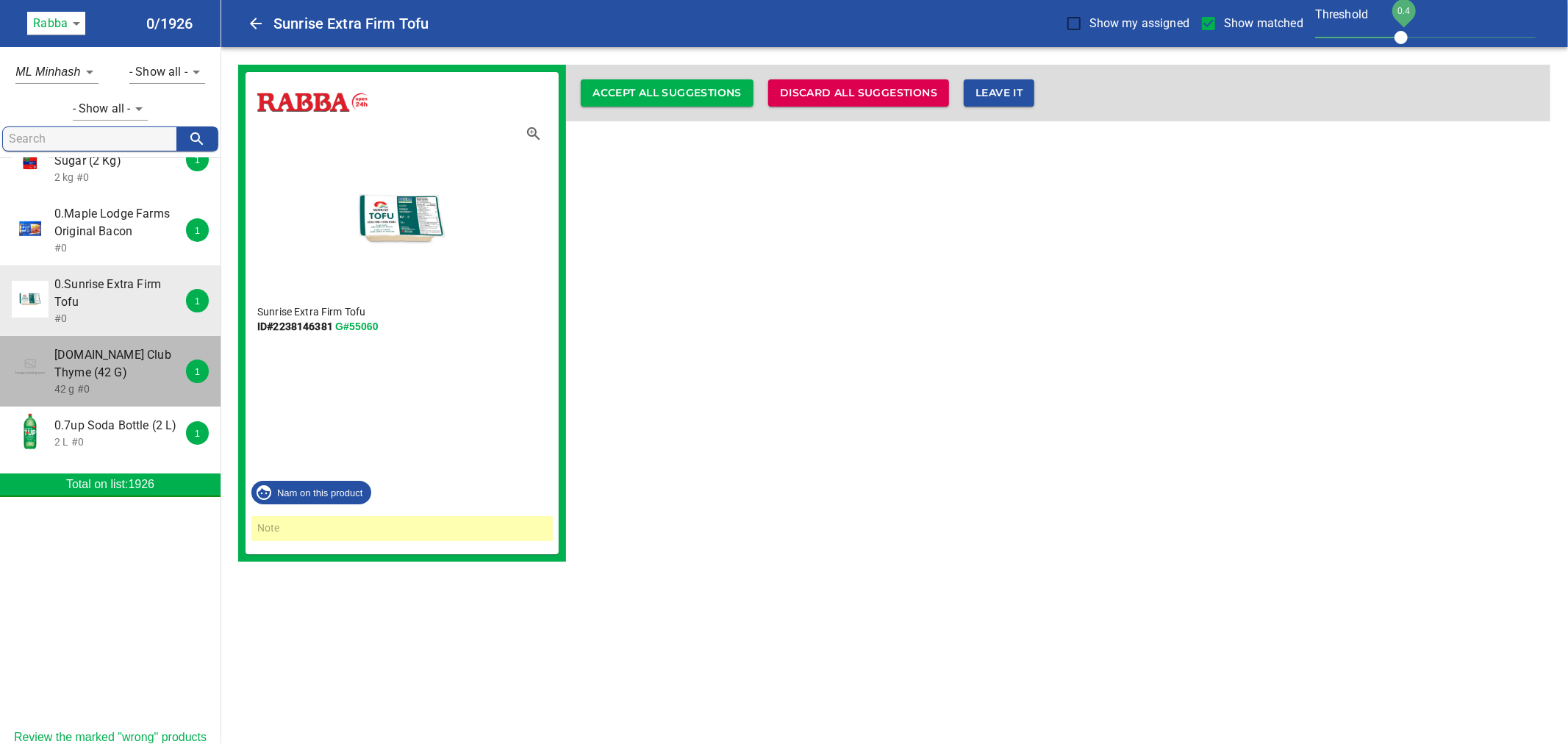
click at [114, 354] on span "0.Red Club Thyme (42 G)" at bounding box center [120, 363] width 131 height 35
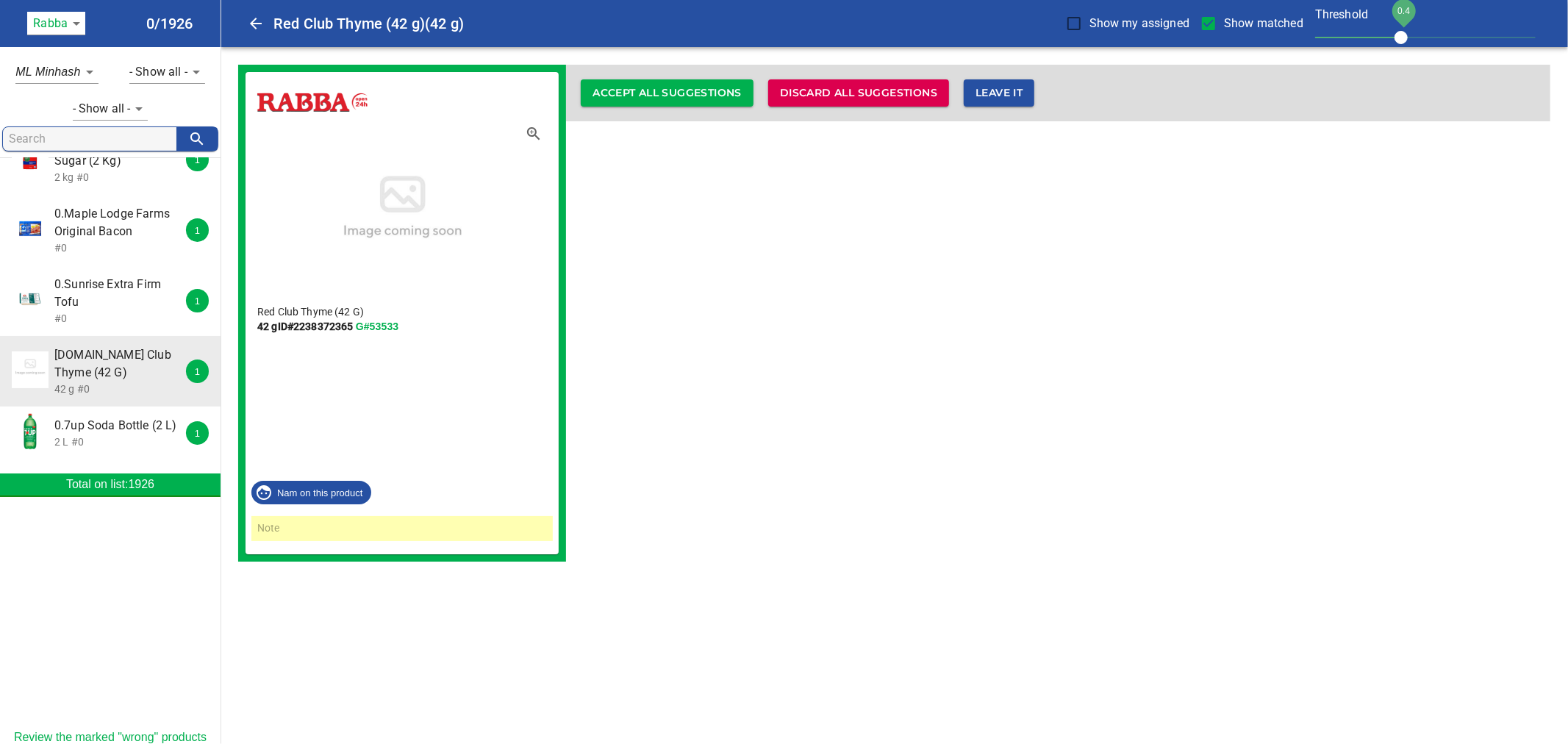
click at [120, 434] on span "0.7up Soda Bottle (2 L)" at bounding box center [120, 426] width 131 height 17
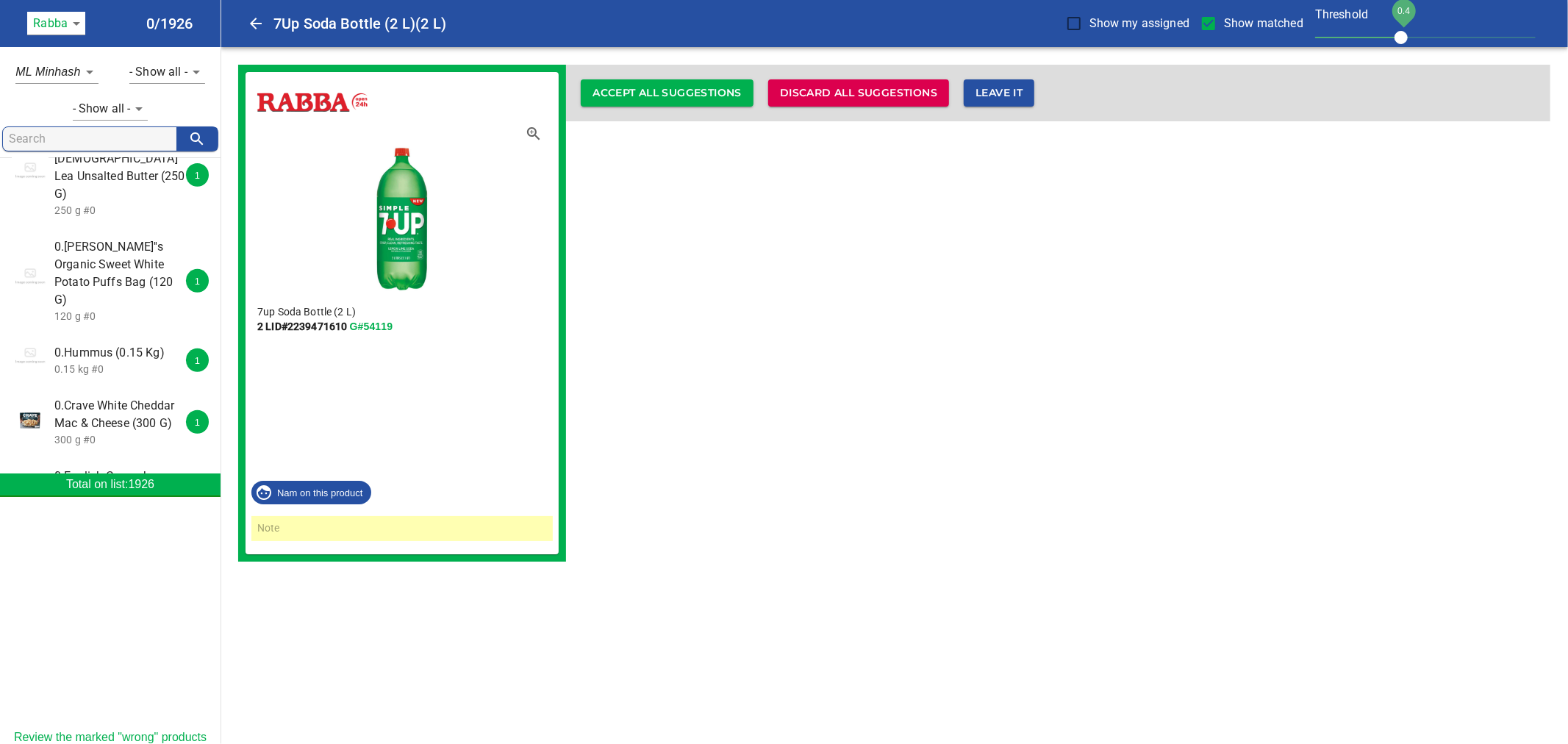
scroll to position [326, 0]
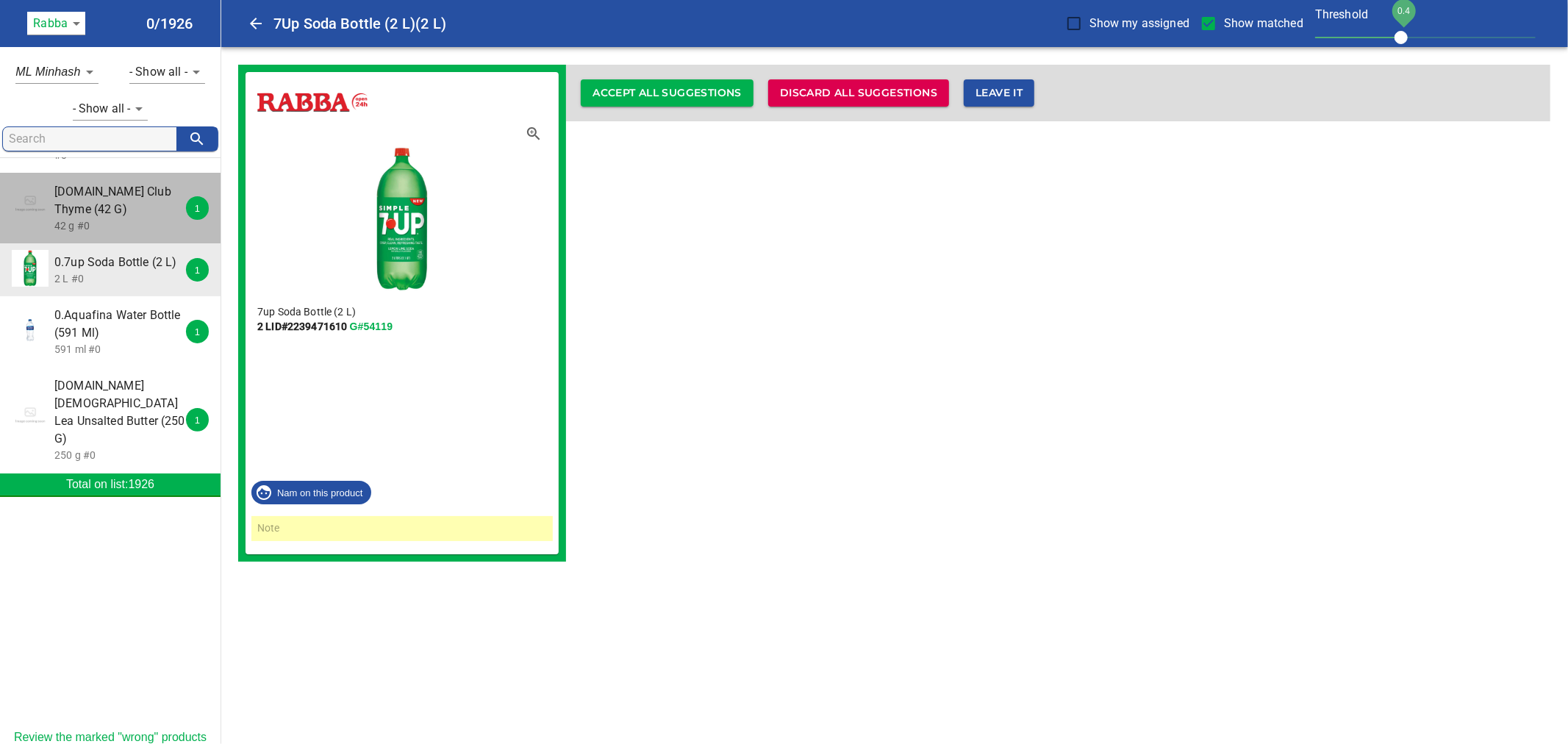
click at [114, 216] on span "0.Red Club Thyme (42 G)" at bounding box center [120, 200] width 131 height 35
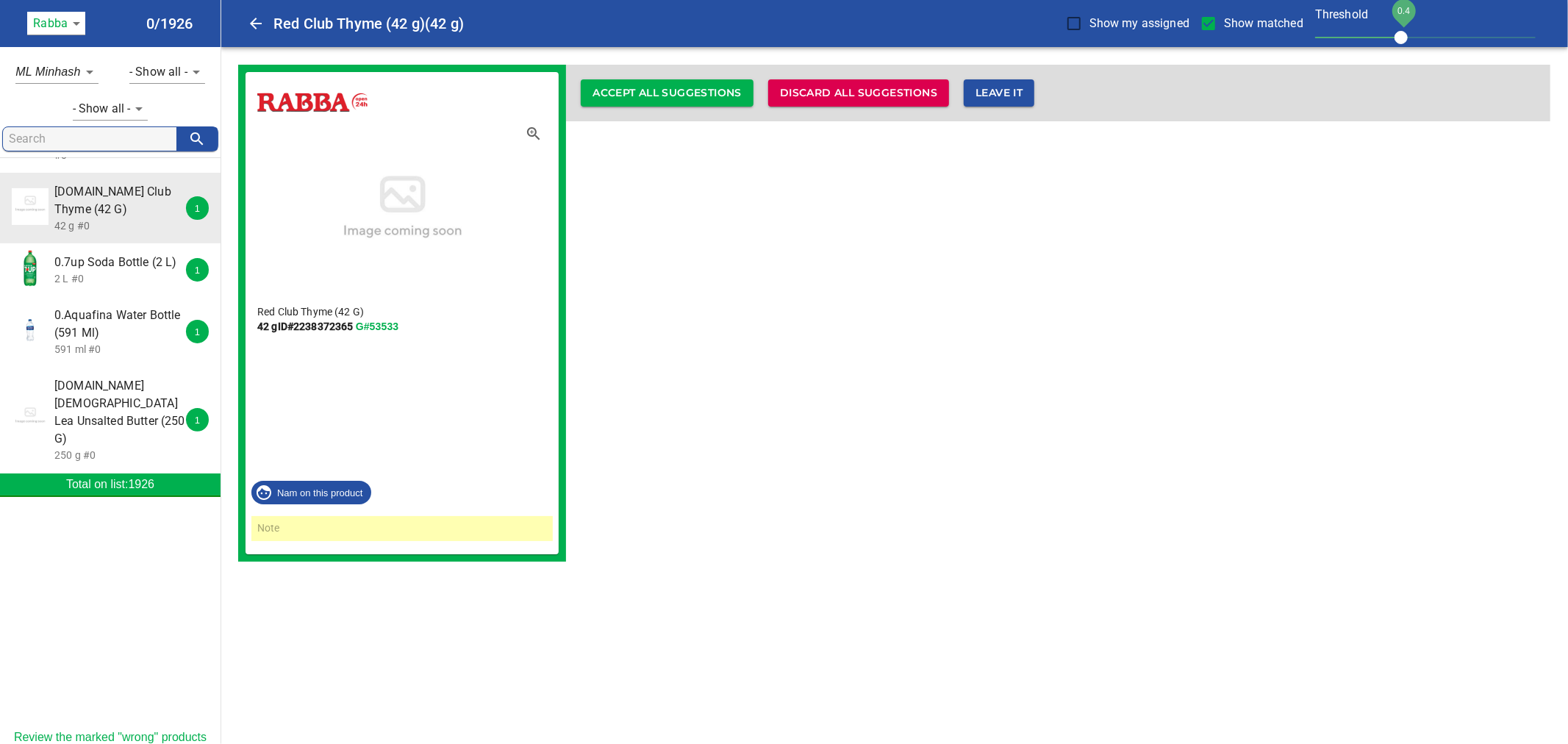
click at [110, 270] on span "0.7up Soda Bottle (2 L)" at bounding box center [120, 262] width 131 height 17
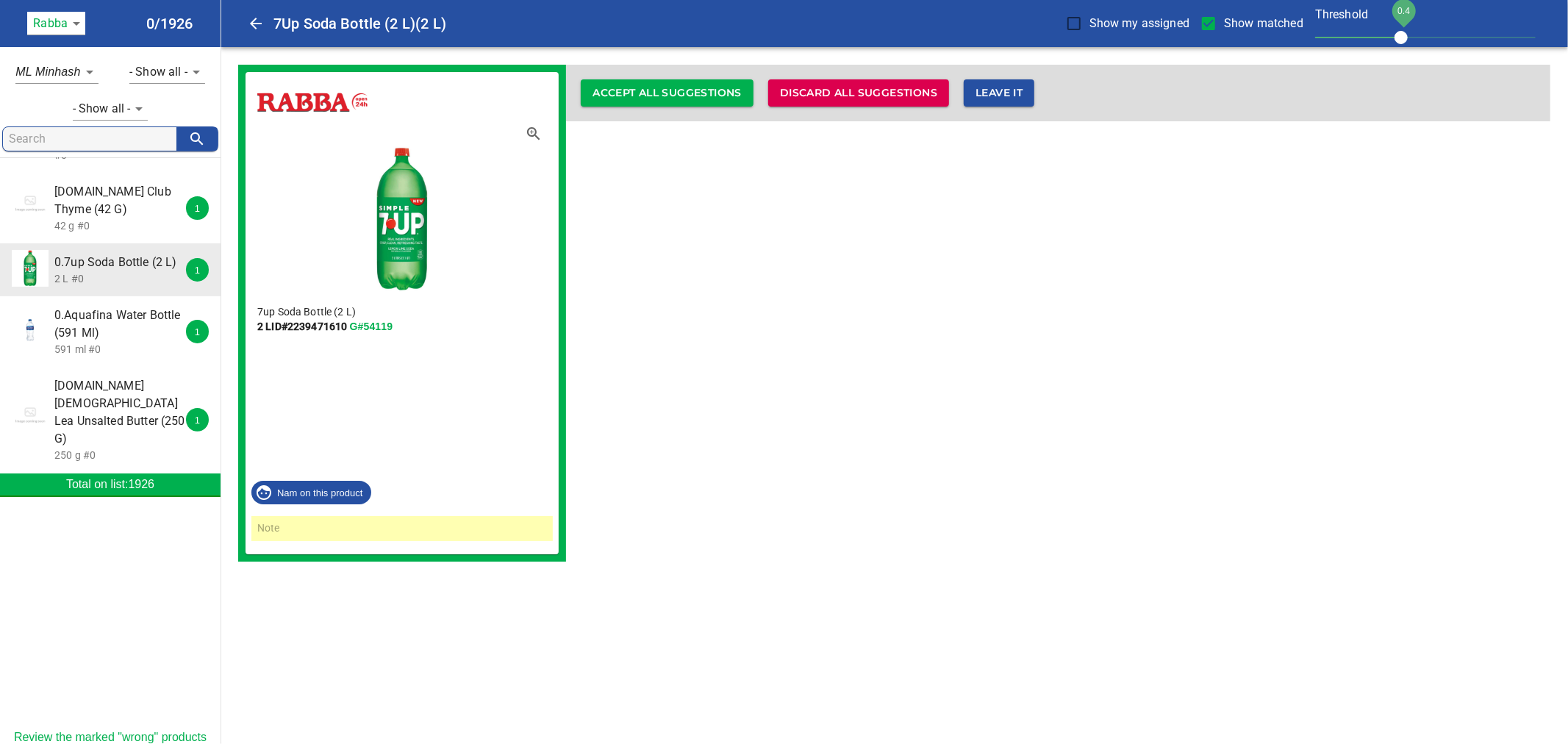
click at [114, 342] on span "0.Aquafina Water Bottle (591 Ml)" at bounding box center [120, 324] width 131 height 35
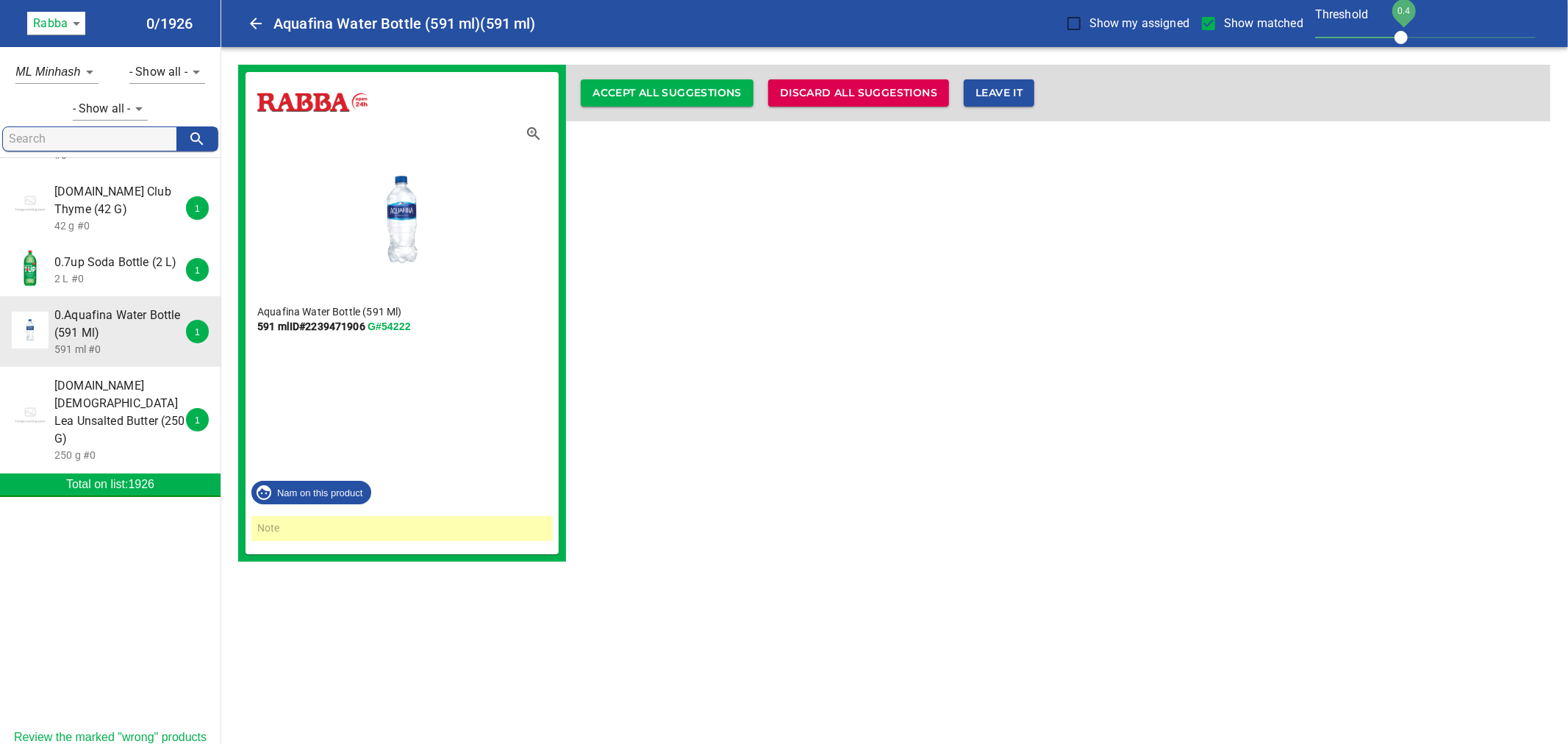
click at [140, 421] on span "0.Gay Lea Unsalted Butter (250 G)" at bounding box center [120, 412] width 131 height 71
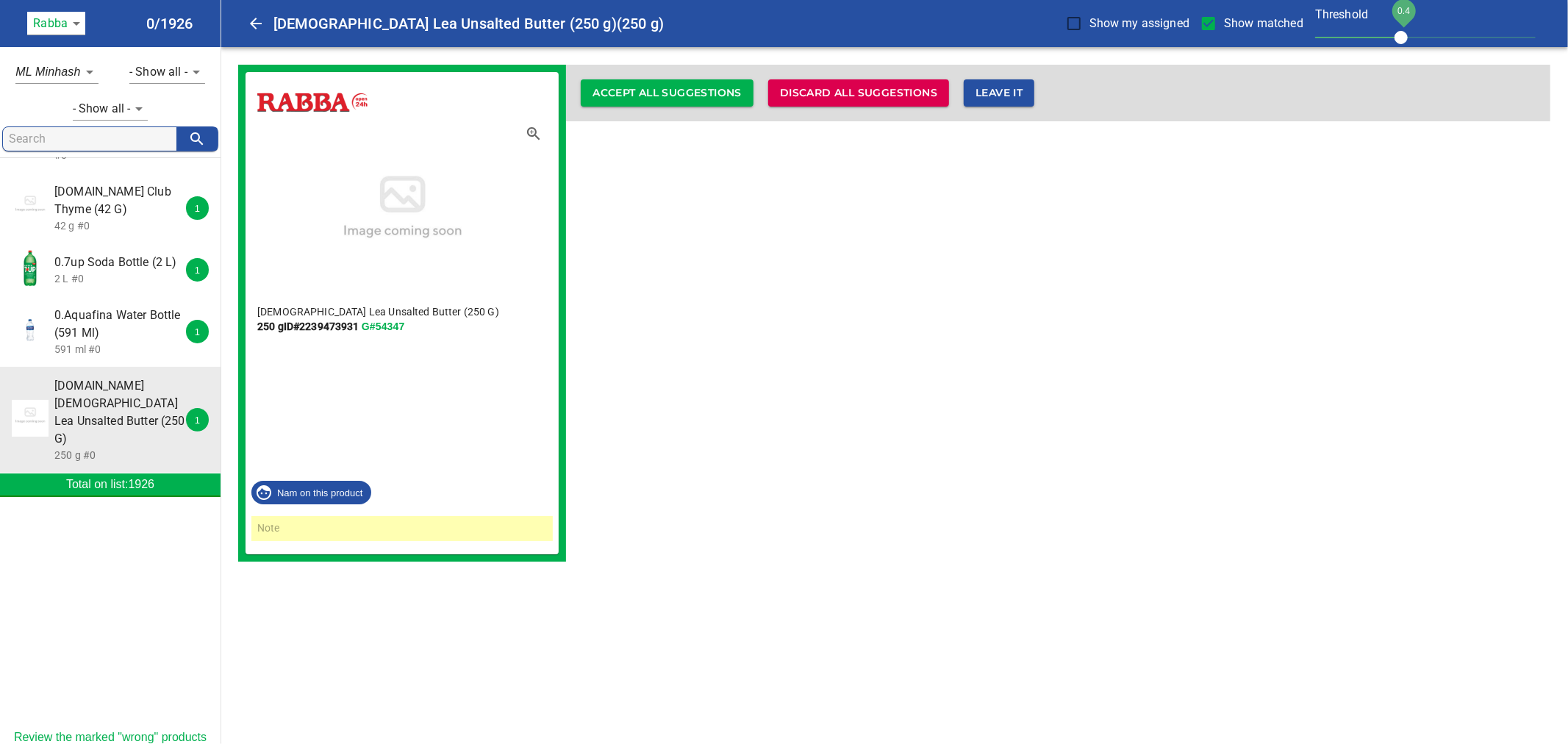
click at [103, 339] on span "0.Aquafina Water Bottle (591 Ml)" at bounding box center [120, 324] width 131 height 35
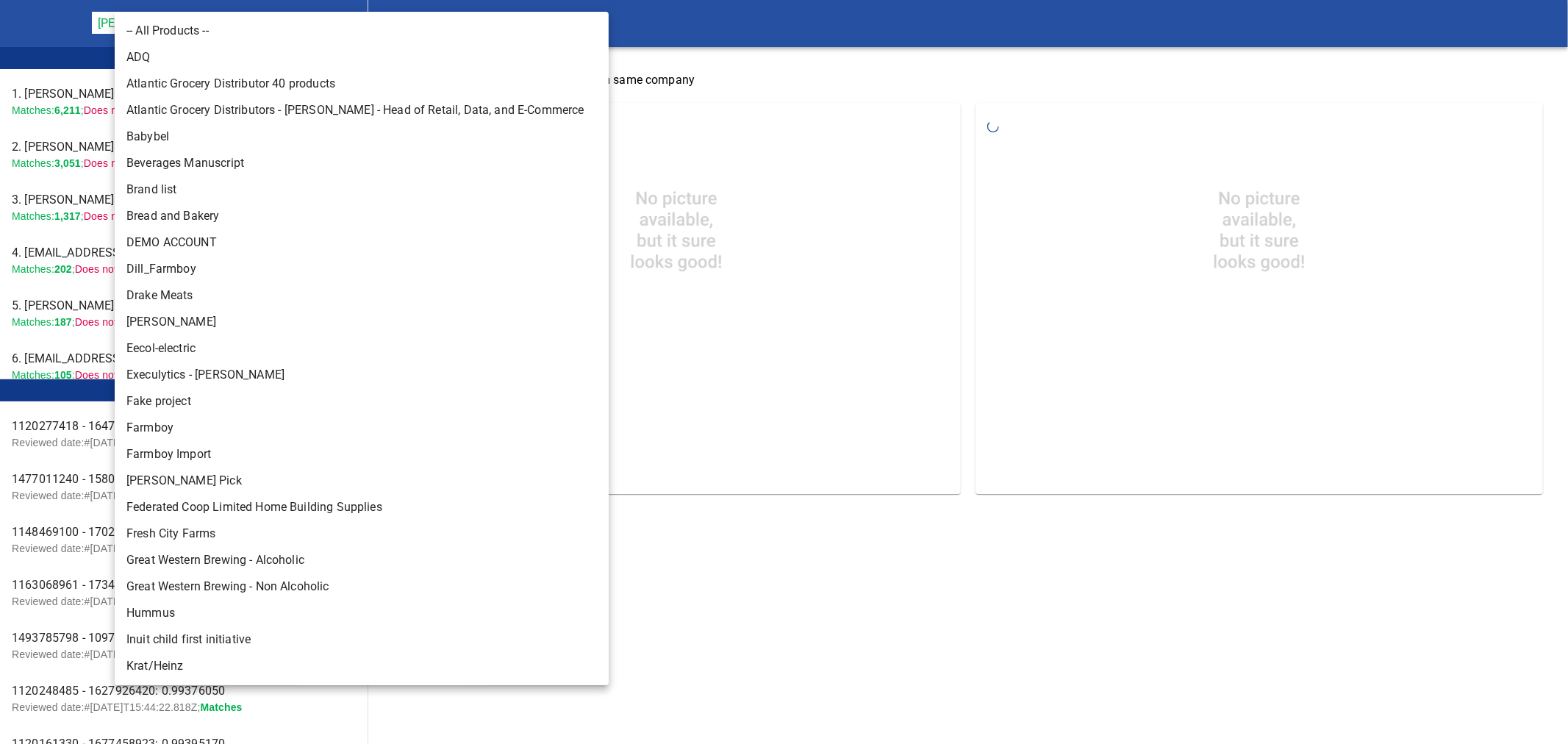
click at [226, 26] on body "tspan{white-space:pre} Rapid Matching Tool [PERSON_NAME] Food Group 128 Leader …" at bounding box center [784, 259] width 1568 height 519
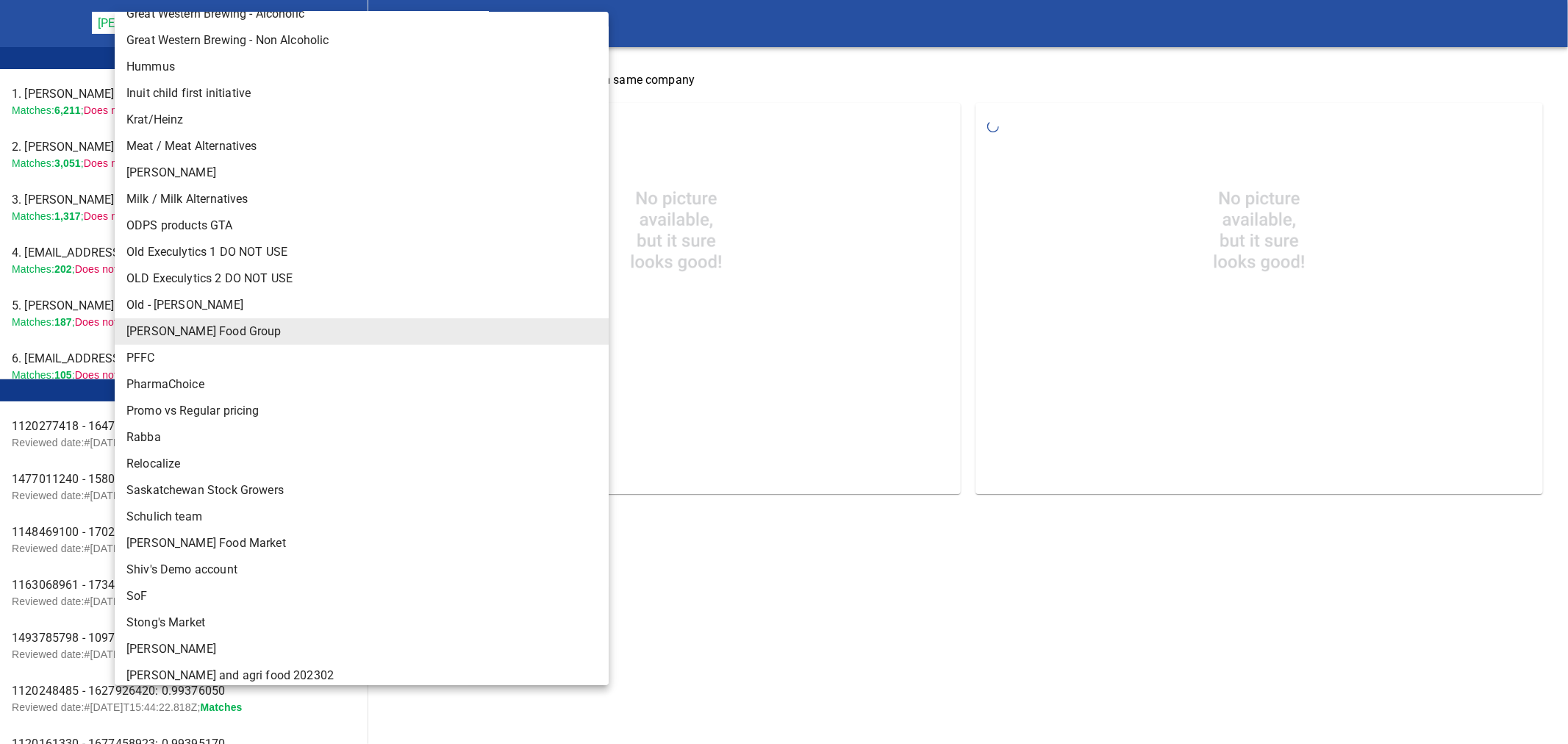
scroll to position [607, 0]
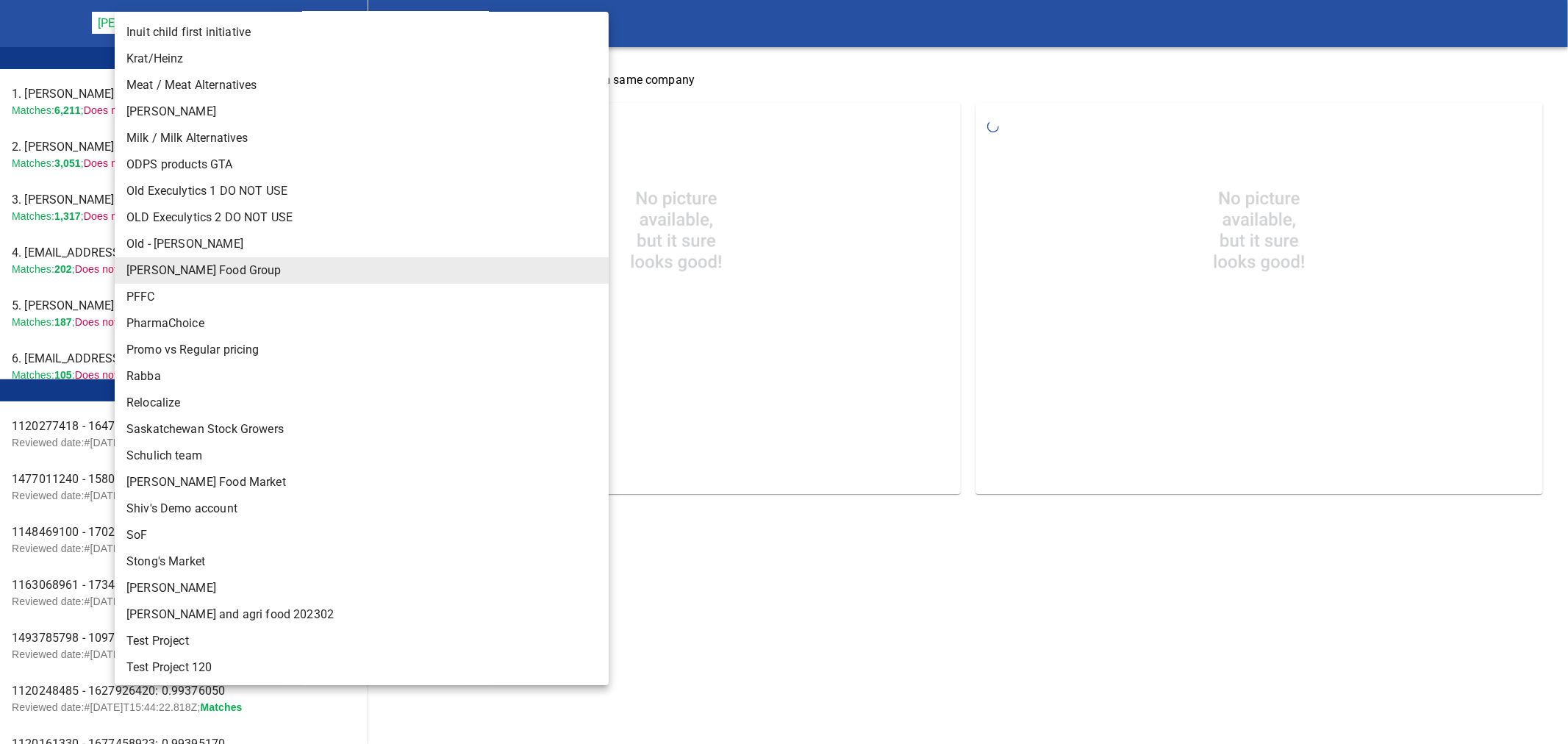
click at [195, 375] on li "Rabba" at bounding box center [367, 377] width 506 height 27
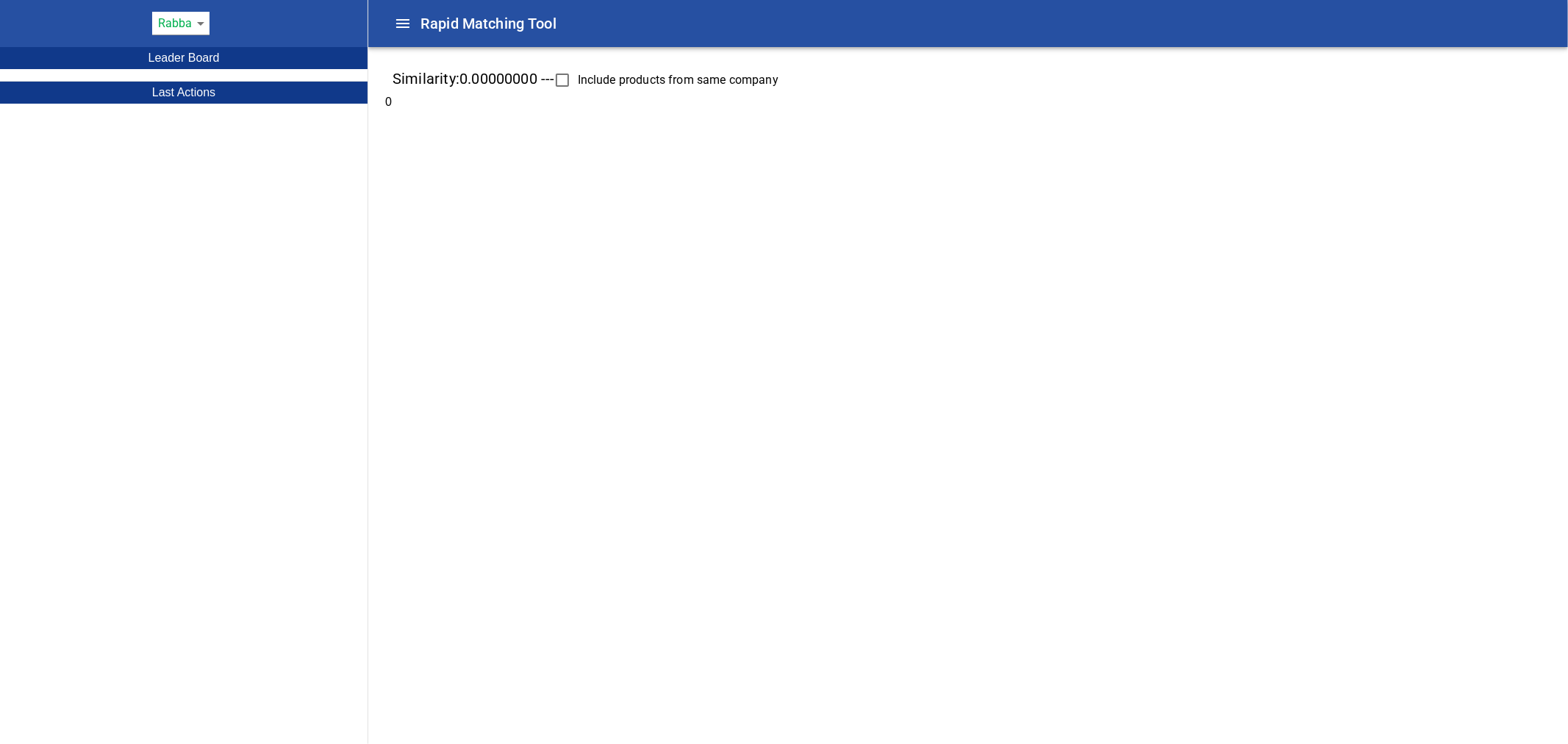
click at [538, 126] on html "tspan{white-space:pre} Rapid Matching Tool Rabba 142 Leader Board Last Actions …" at bounding box center [784, 63] width 1568 height 126
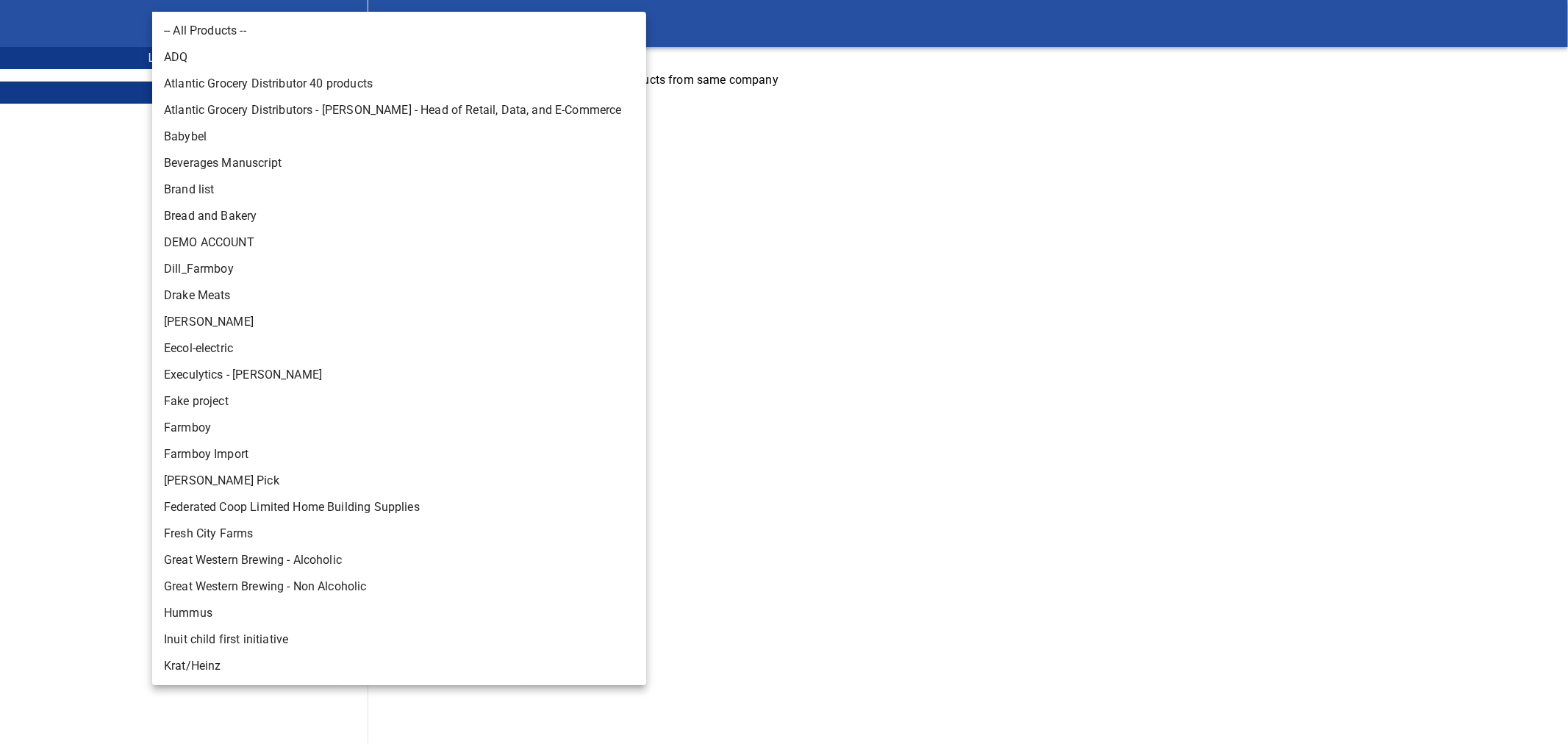
click at [199, 23] on body "tspan{white-space:pre} Rapid Matching Tool Rabba 142 Leader Board Last Actions …" at bounding box center [784, 63] width 1568 height 126
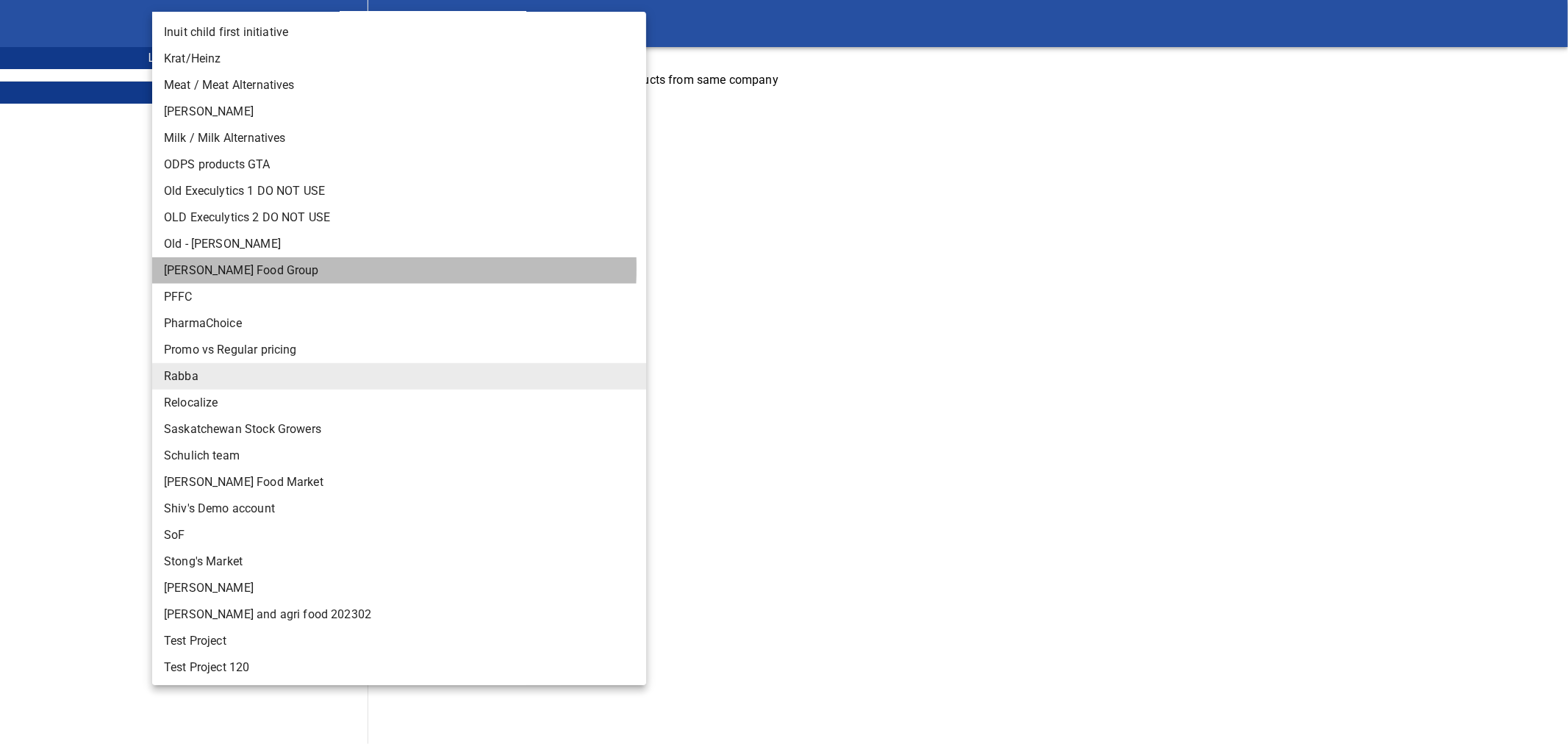
click at [258, 266] on li "[PERSON_NAME] Food Group" at bounding box center [405, 270] width 506 height 27
type input "128"
